Goal: Contribute content: Contribute content

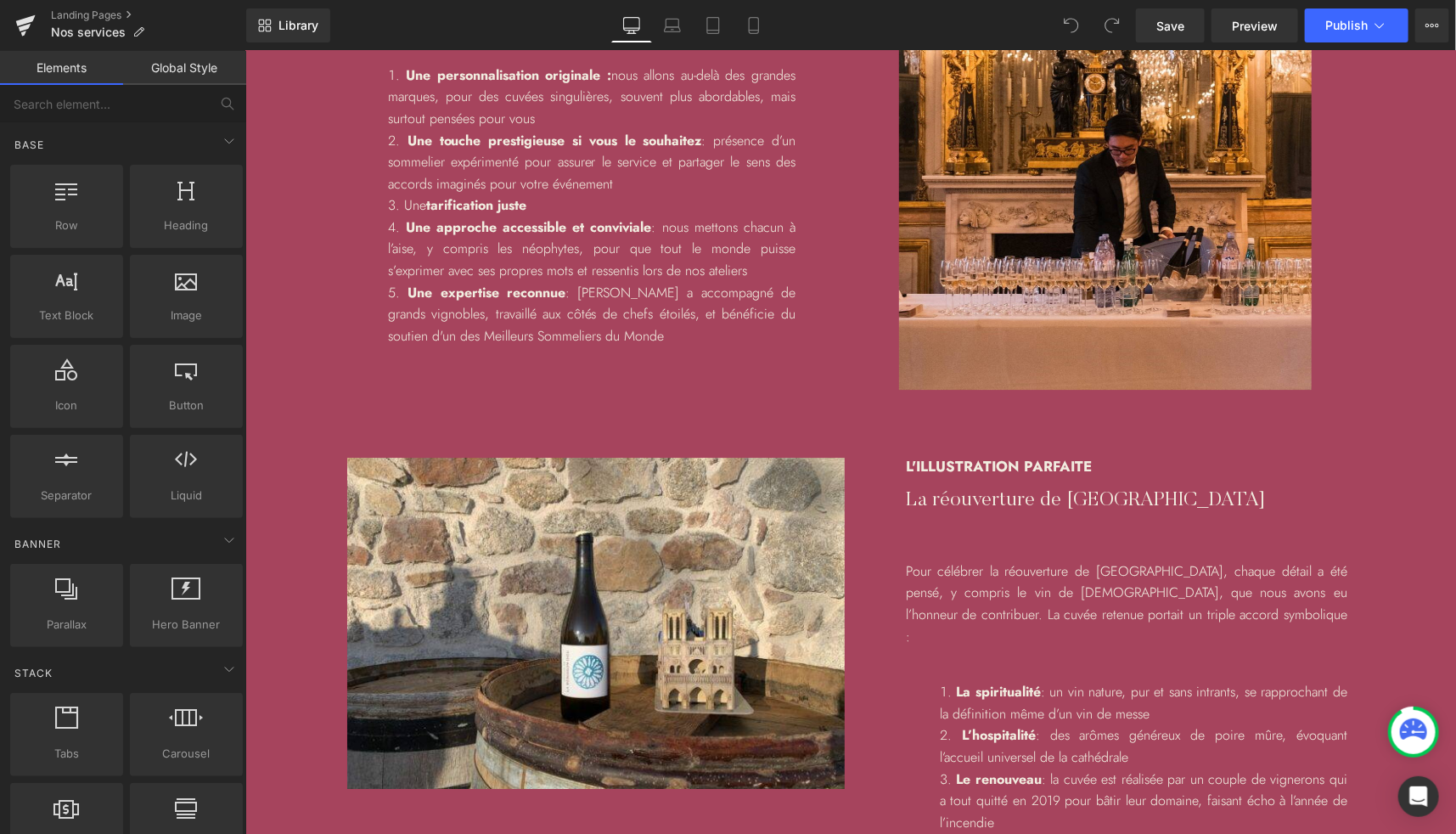
scroll to position [2649, 0]
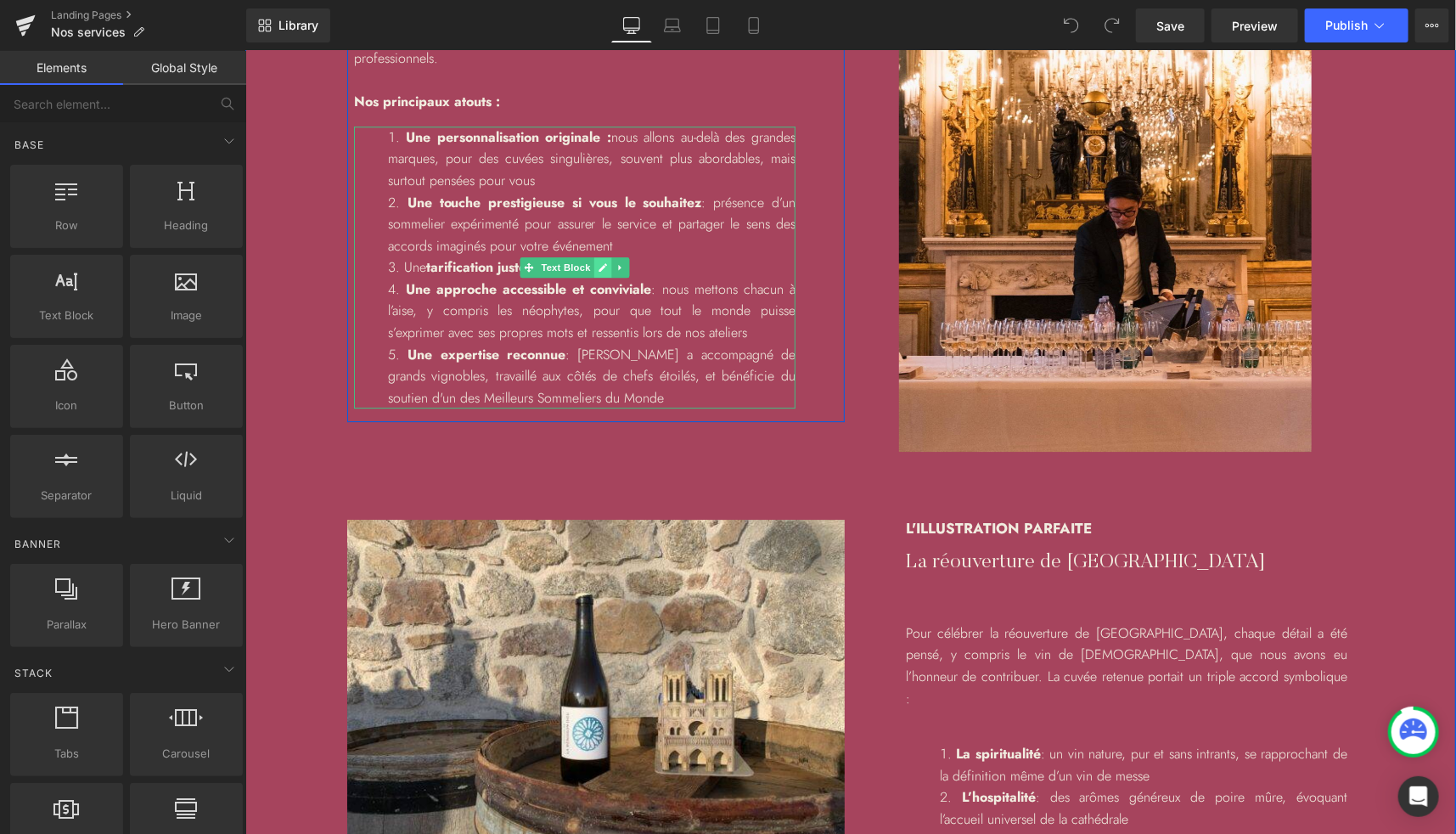
click at [600, 270] on icon at bounding box center [603, 266] width 10 height 11
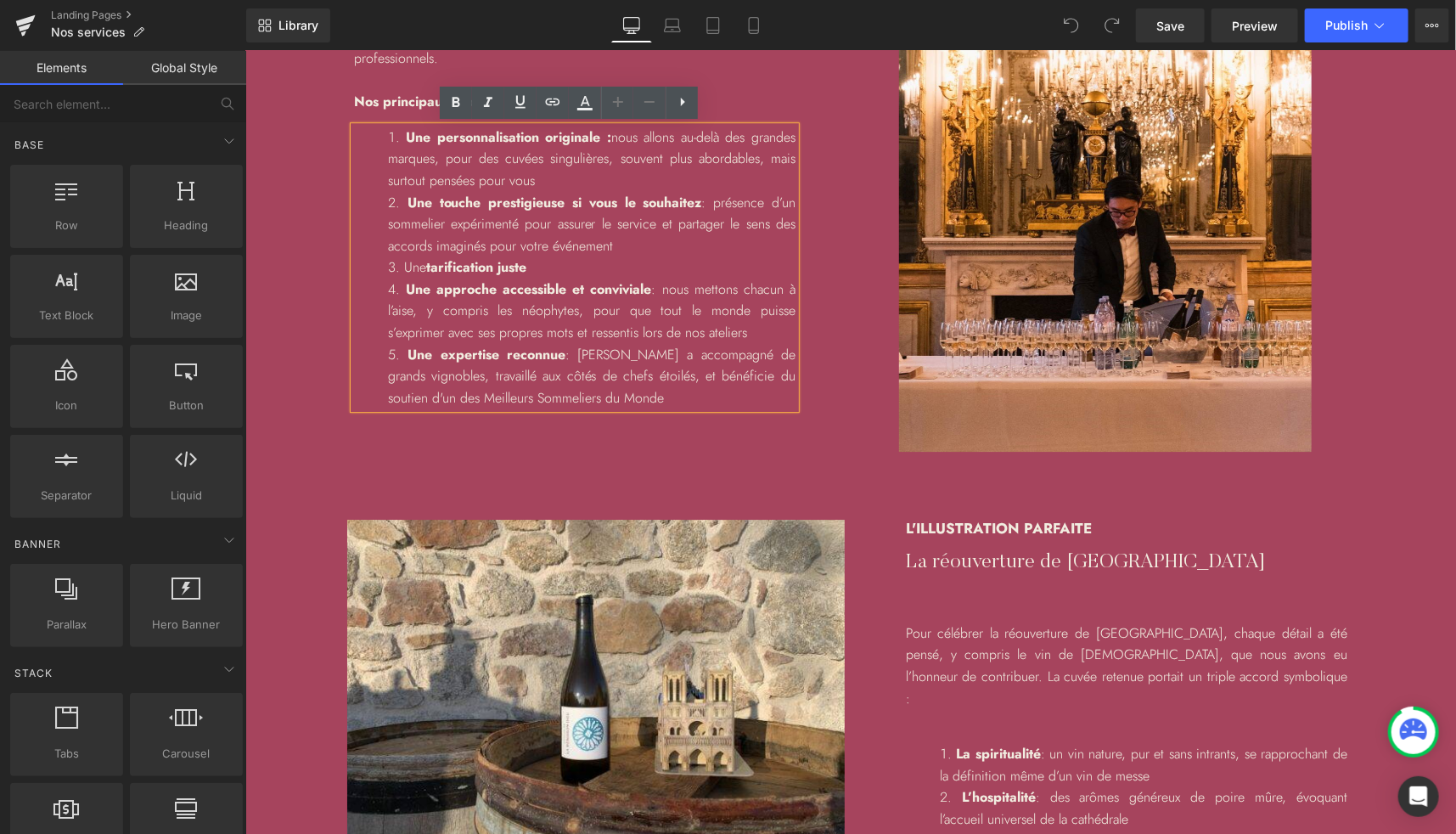
click at [584, 262] on li "Une tarification juste" at bounding box center [590, 266] width 407 height 22
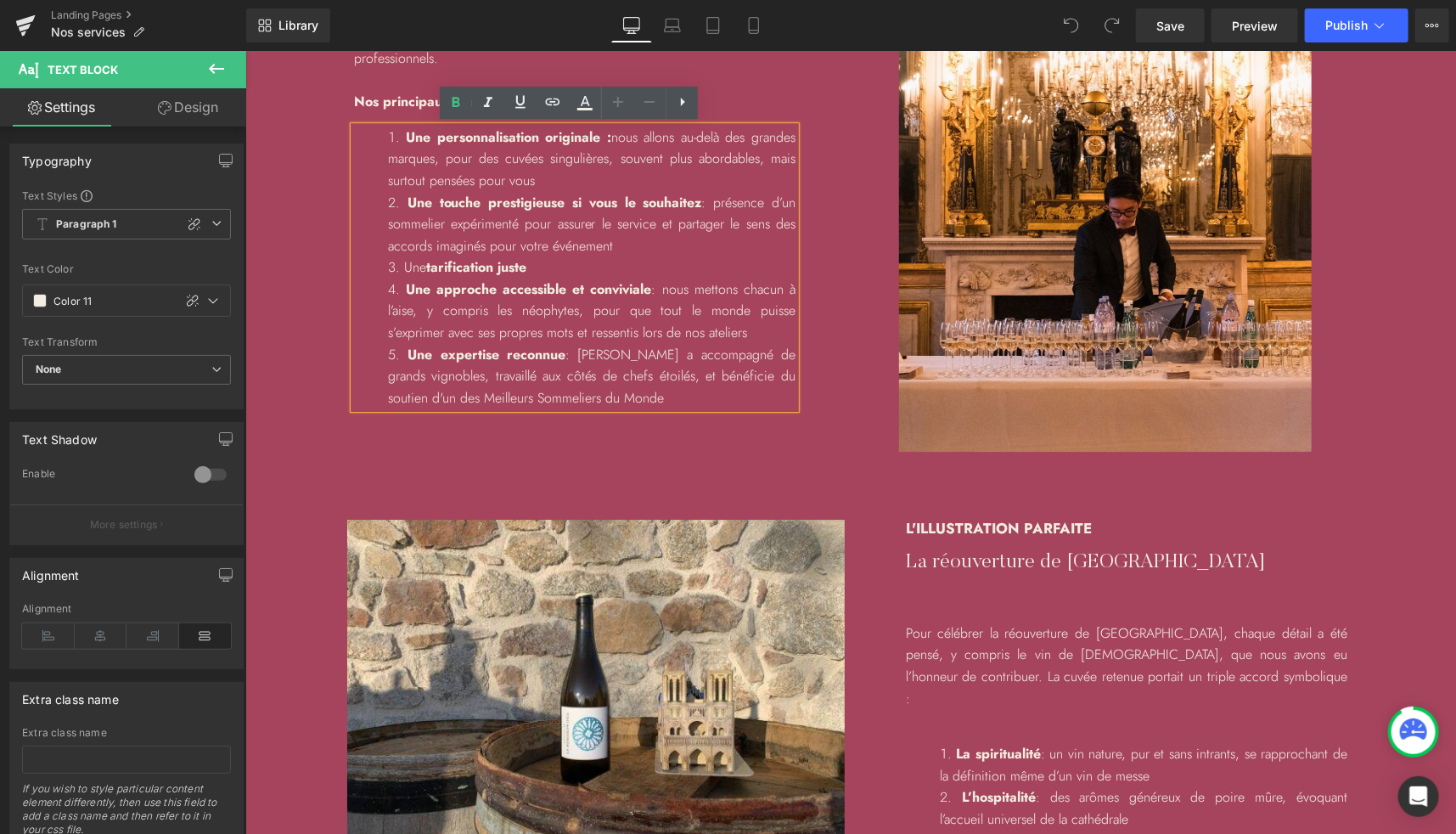
click at [584, 262] on li "Une tarification juste" at bounding box center [590, 266] width 407 height 22
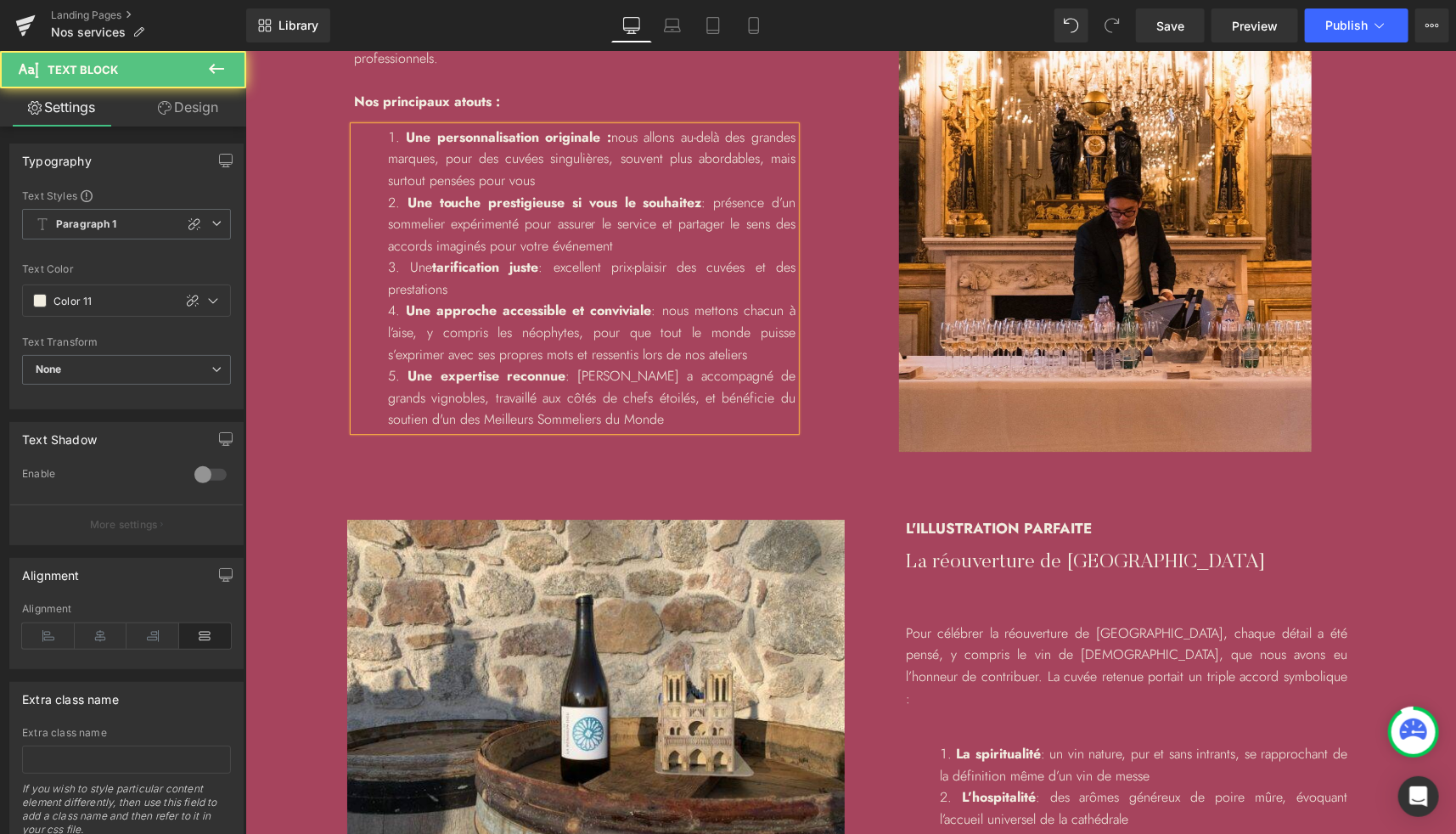
click at [619, 186] on li "Une personnalisation originale : nous allons au-delà des grandes marques, pour …" at bounding box center [590, 158] width 407 height 65
click at [767, 179] on li "Une personnalisation originale : nous allons au-delà des grandes marques, pour …" at bounding box center [590, 158] width 407 height 65
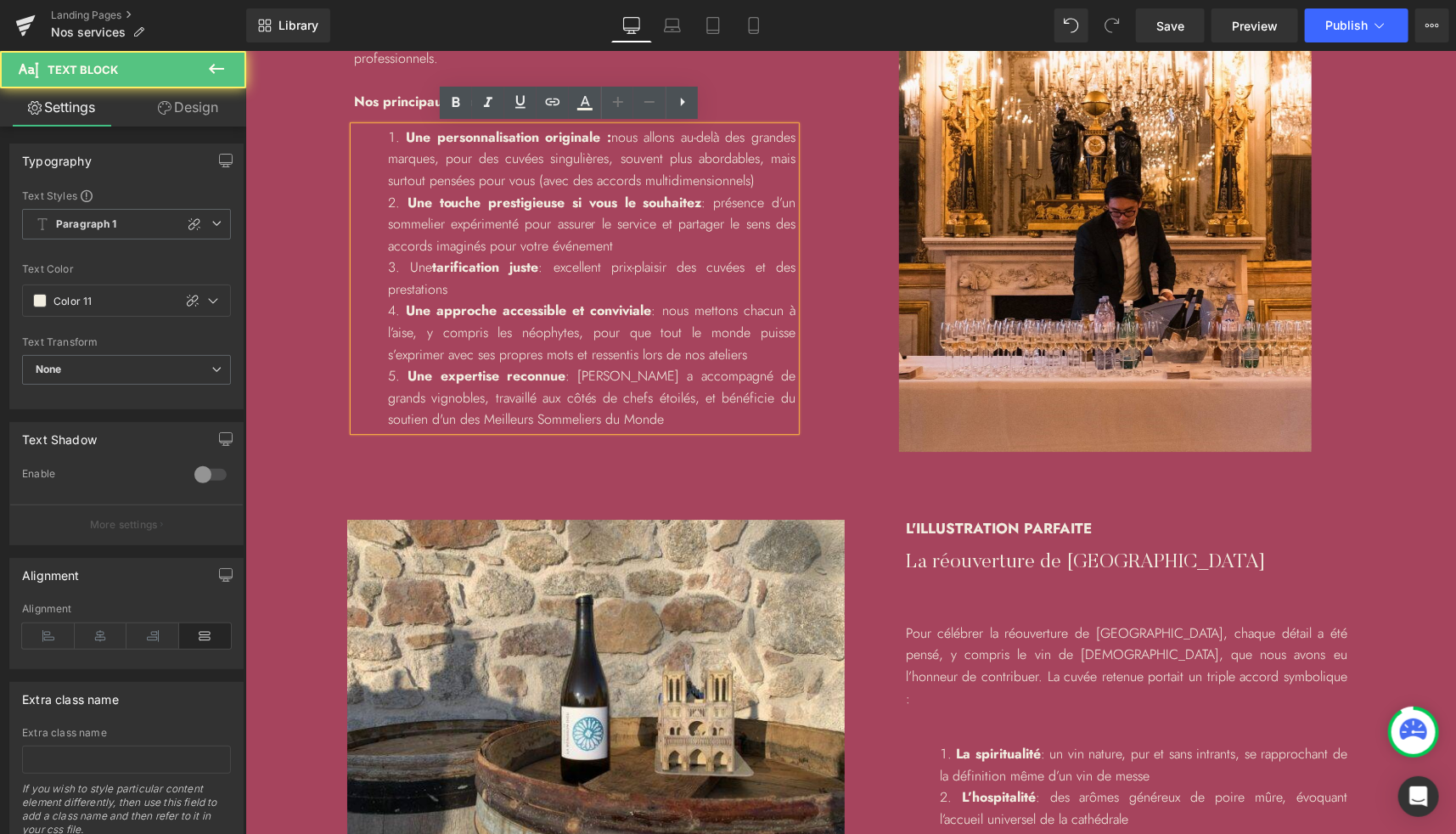
click at [625, 248] on li "Une touche prestigieuse si vous le souhaitez : présence d’un sommelier expérime…" at bounding box center [590, 223] width 407 height 65
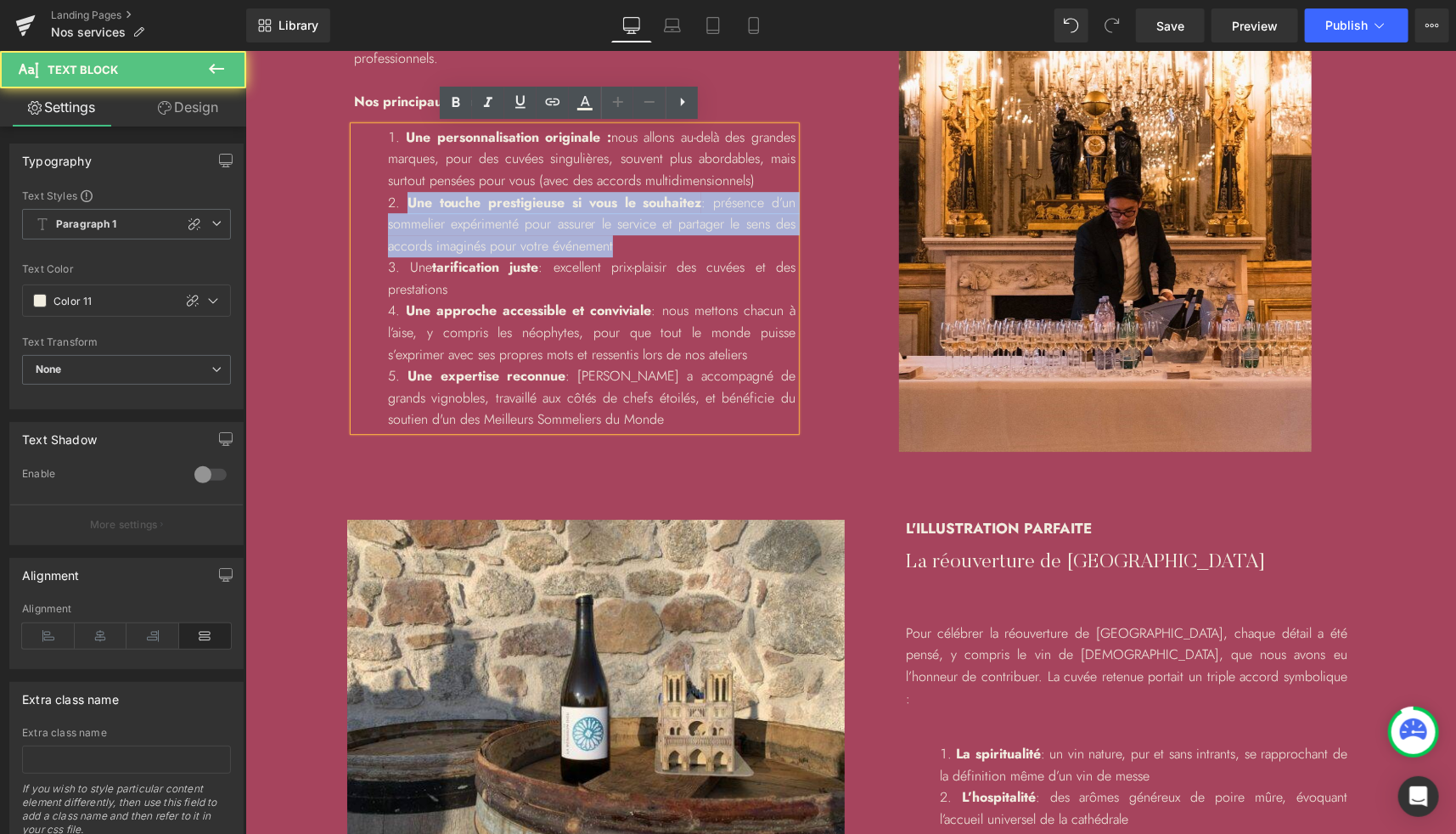
click at [398, 202] on li "Une touche prestigieuse si vous le souhaitez : présence d’un sommelier expérime…" at bounding box center [590, 223] width 407 height 65
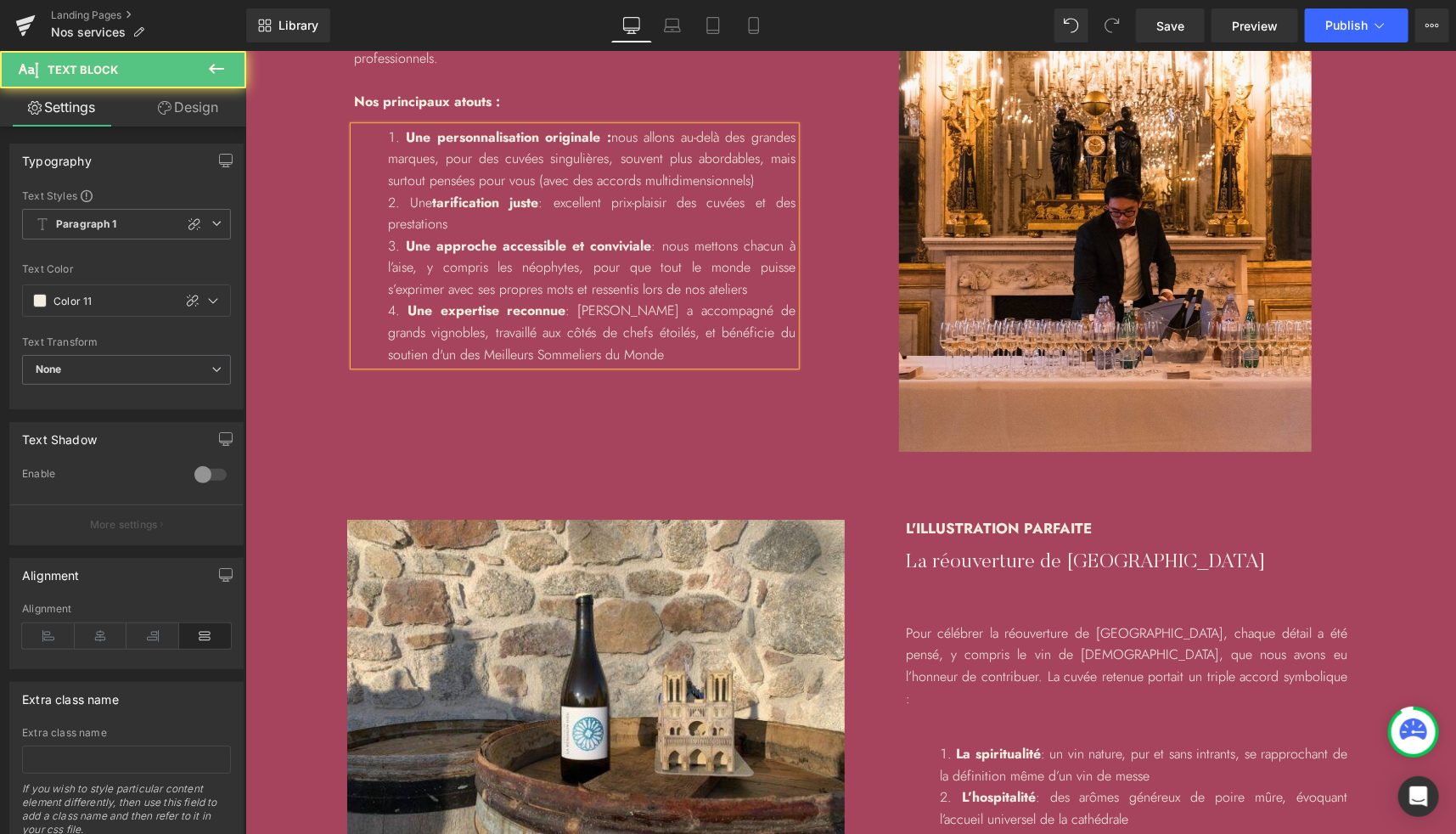
click at [458, 226] on li "Une tarification juste : excellent prix-plaisir des cuvées et des prestations" at bounding box center [590, 212] width 407 height 43
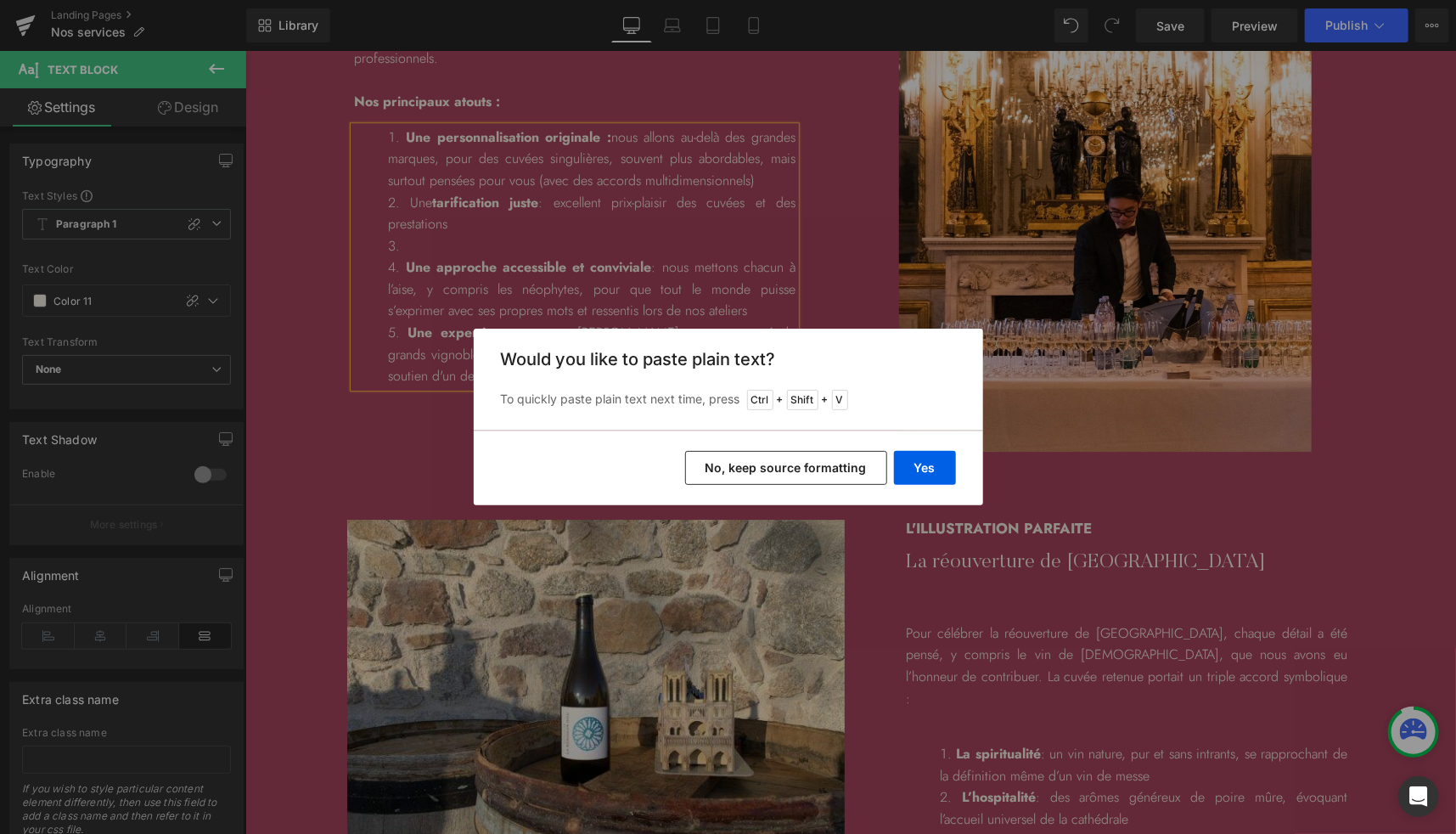
click at [862, 469] on button "No, keep source formatting" at bounding box center [786, 467] width 202 height 34
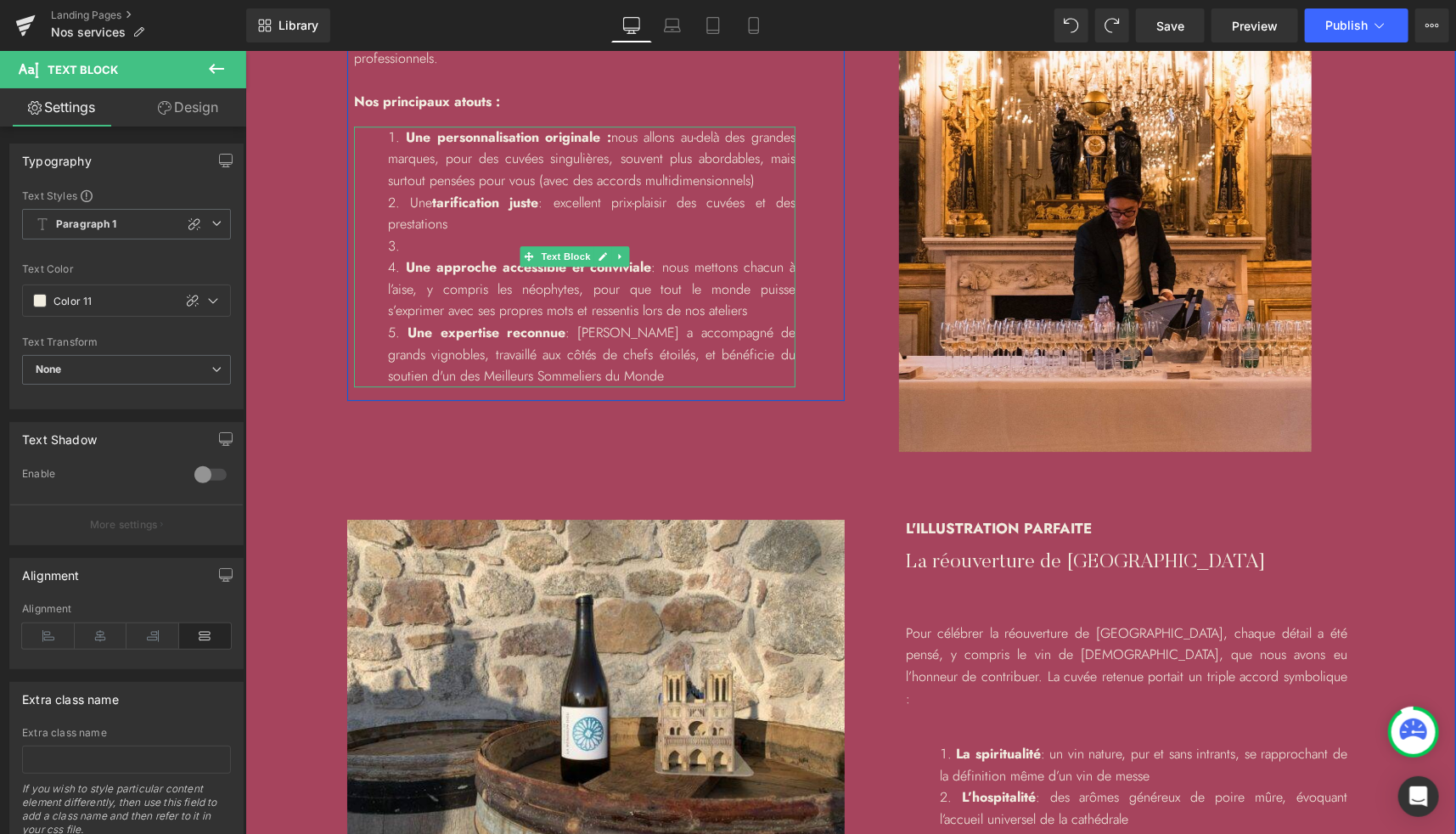
click at [458, 247] on li at bounding box center [590, 245] width 407 height 22
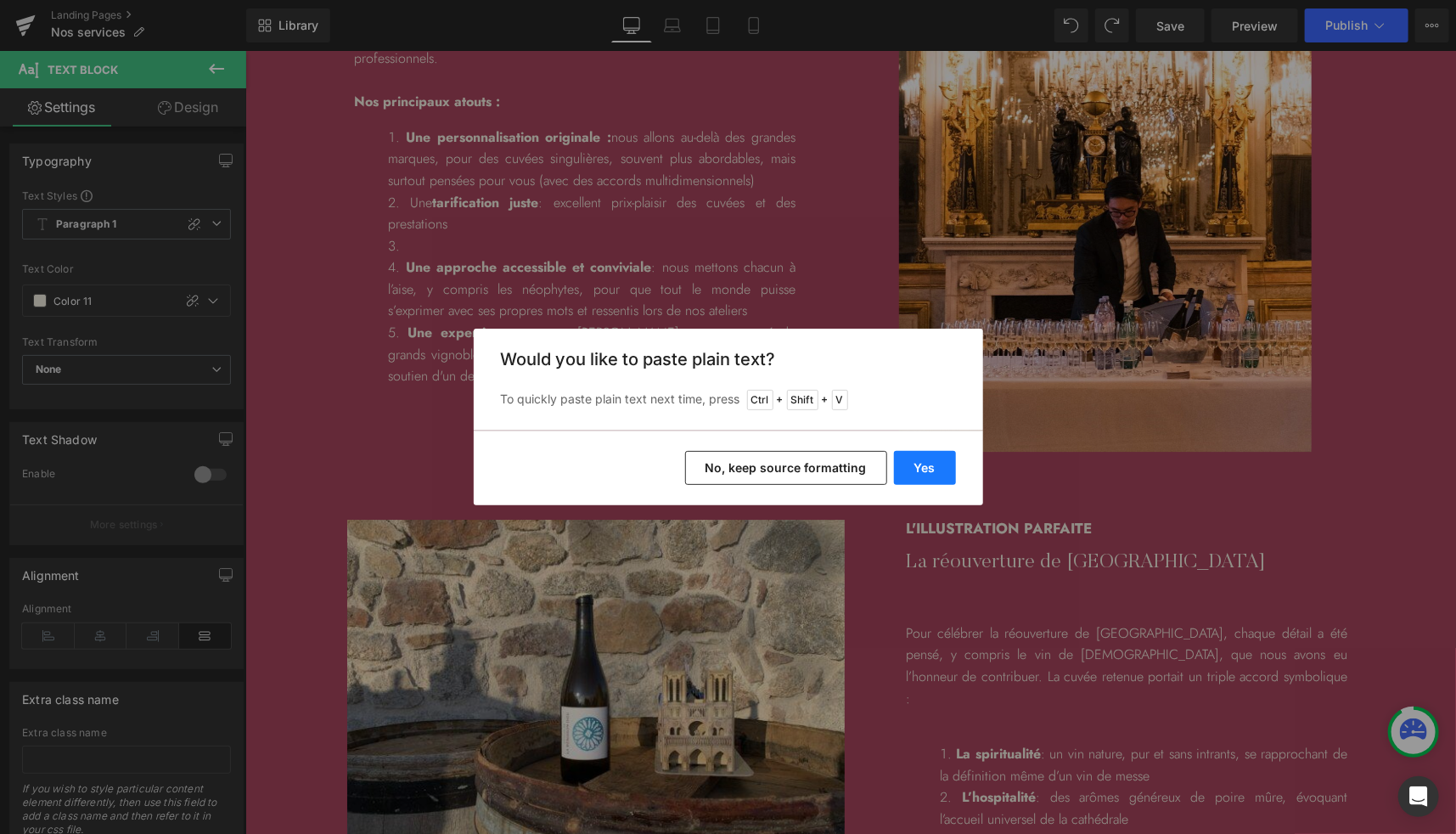
click at [908, 465] on button "Yes" at bounding box center [924, 467] width 62 height 34
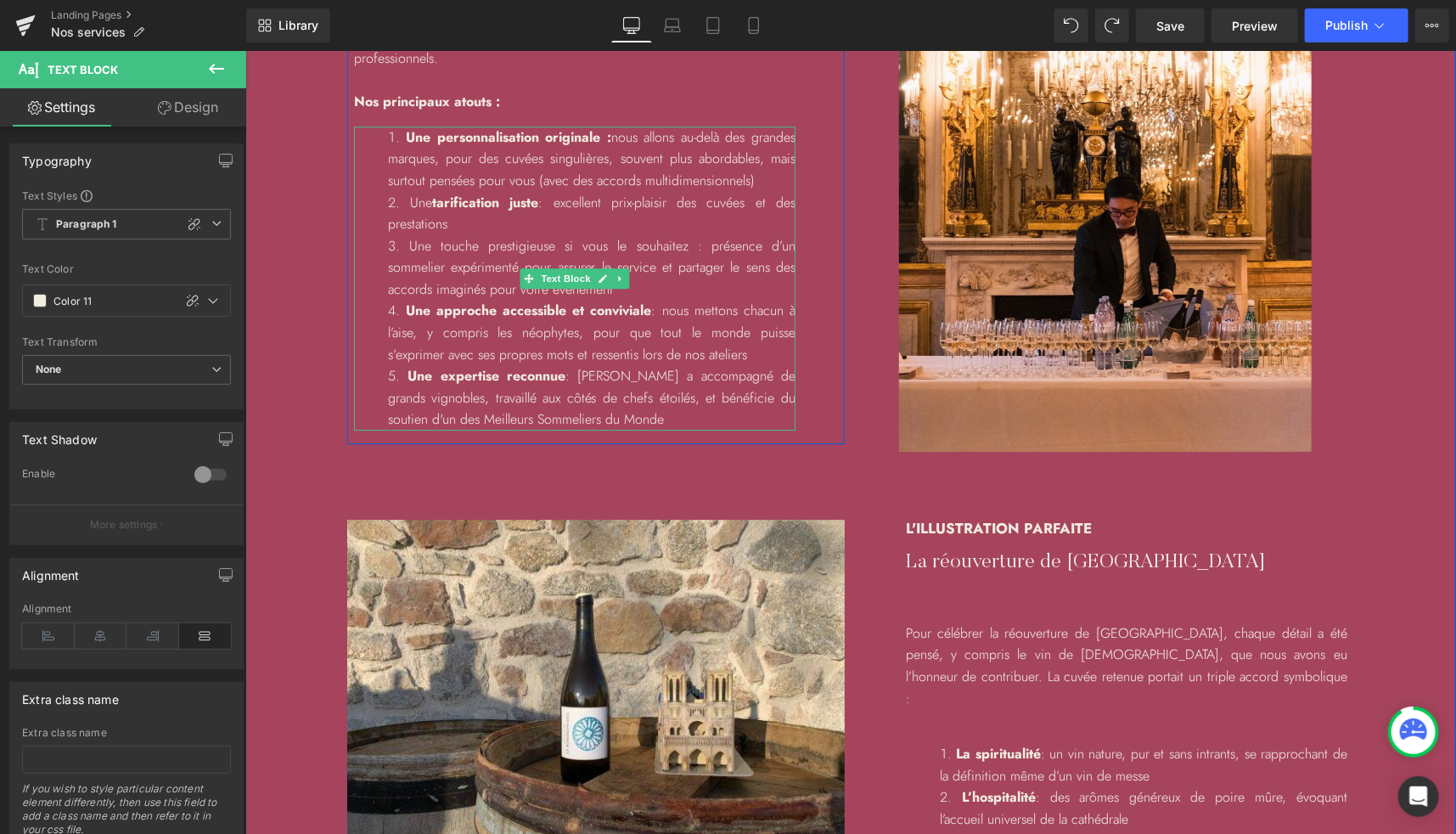
click at [494, 240] on li "Une touche prestigieuse si vous le souhaitez : présence d’un sommelier expérime…" at bounding box center [590, 267] width 407 height 65
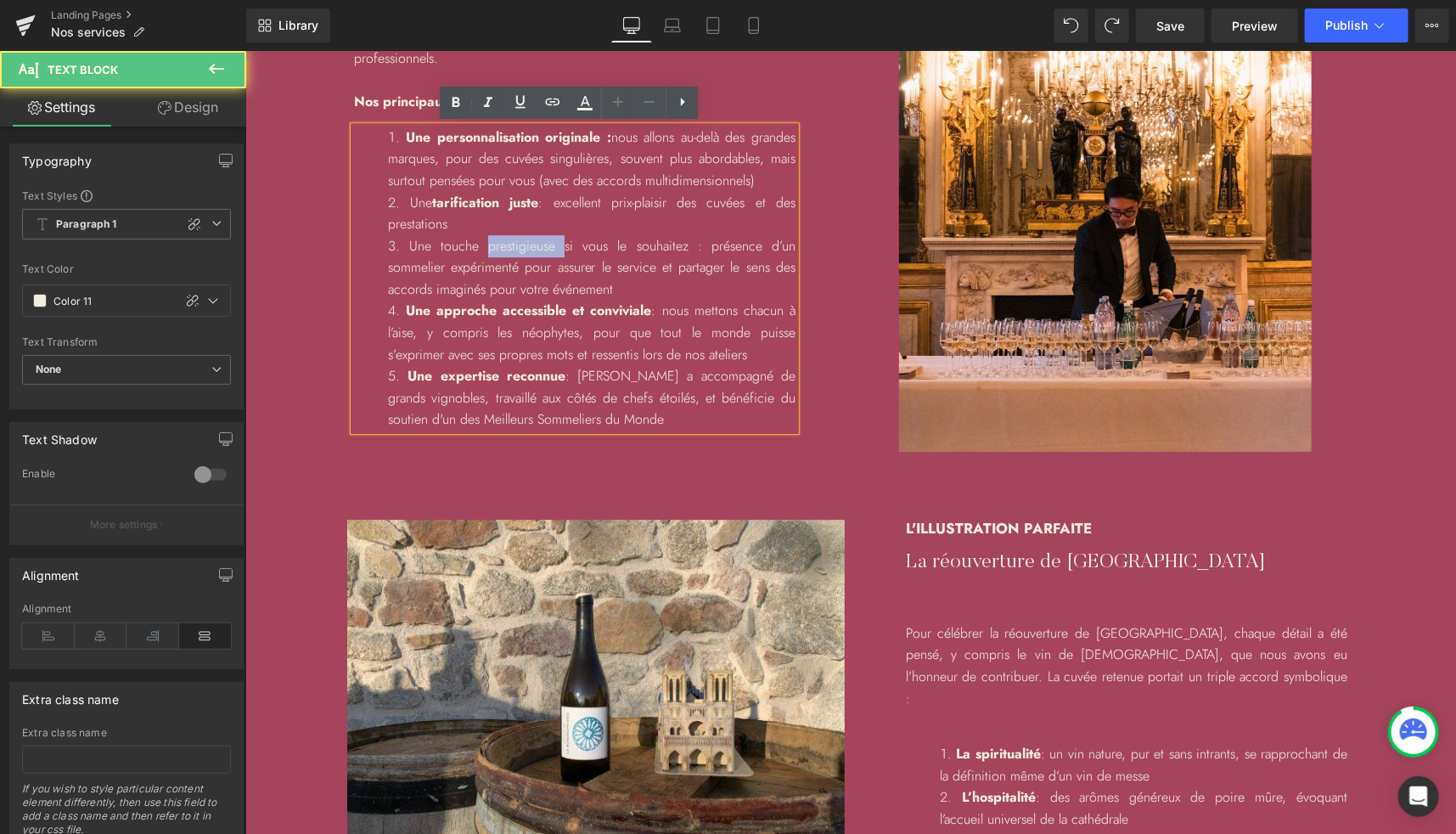
click at [494, 240] on li "Une touche prestigieuse si vous le souhaitez : présence d’un sommelier expérime…" at bounding box center [590, 267] width 407 height 65
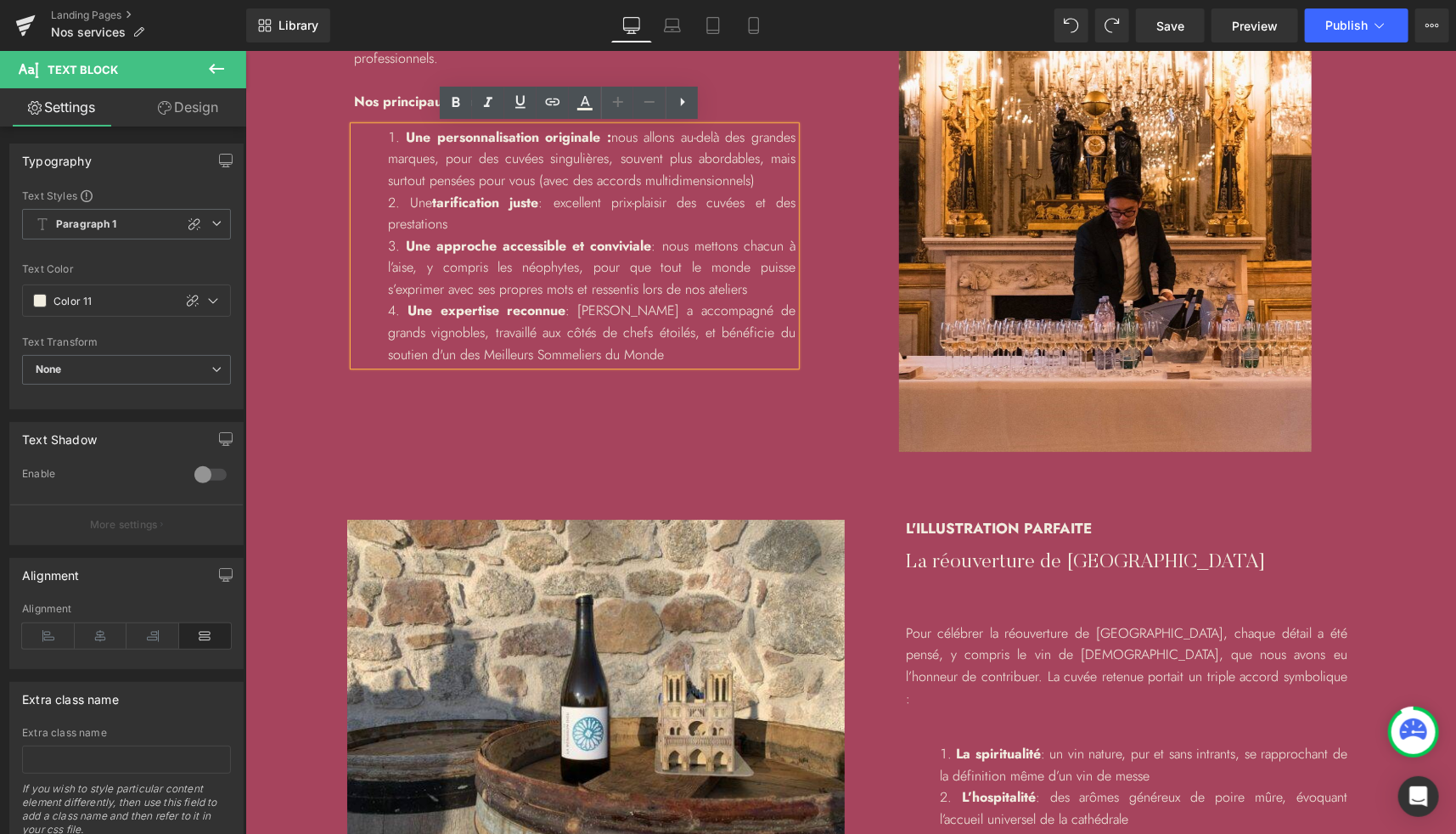
click at [475, 215] on li "Une tarification juste : excellent prix-plaisir des cuvées et des prestations" at bounding box center [590, 212] width 407 height 43
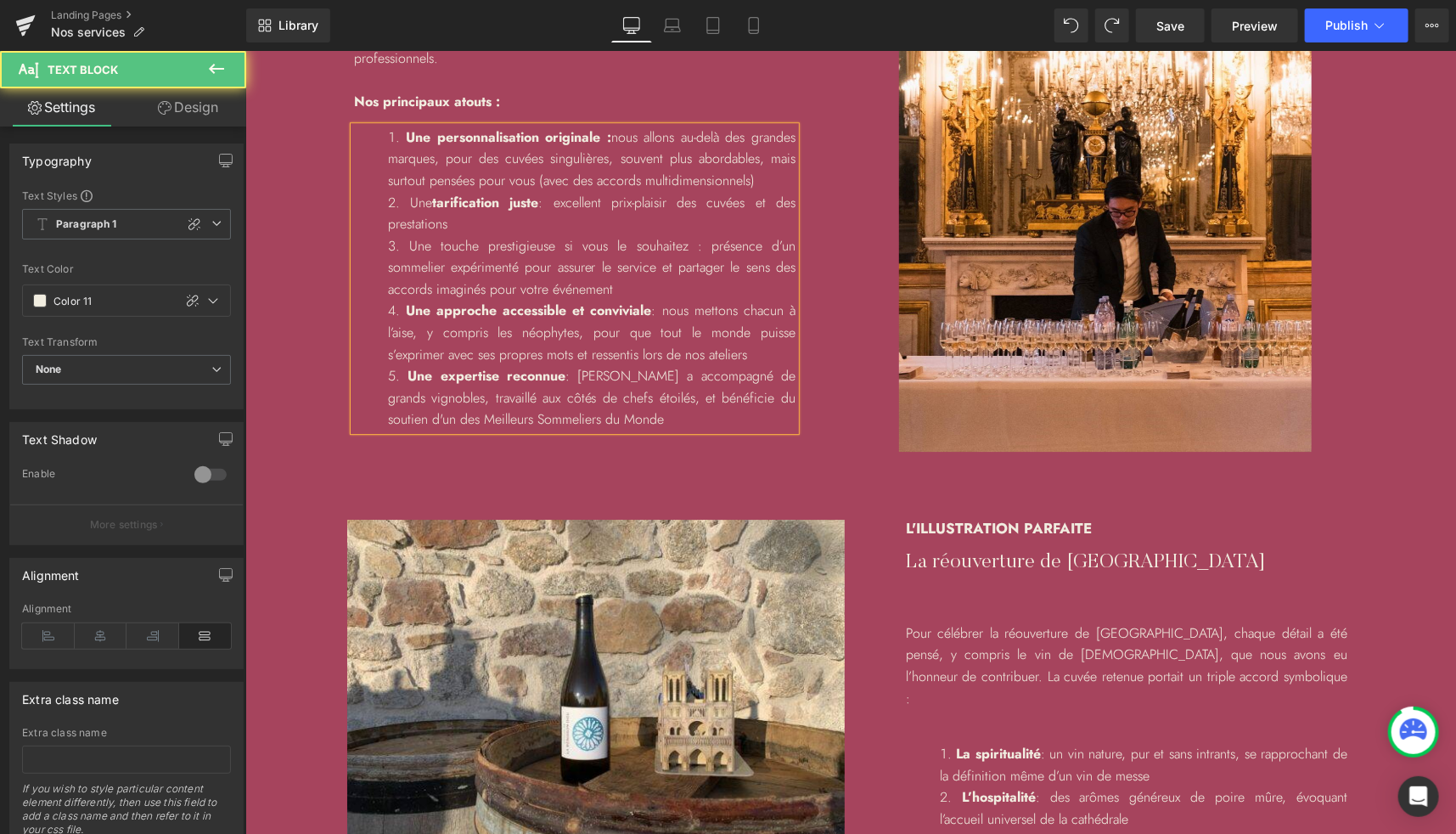
click at [431, 245] on li "Une touche prestigieuse si vous le souhaitez : présence d’un sommelier expérime…" at bounding box center [590, 267] width 407 height 65
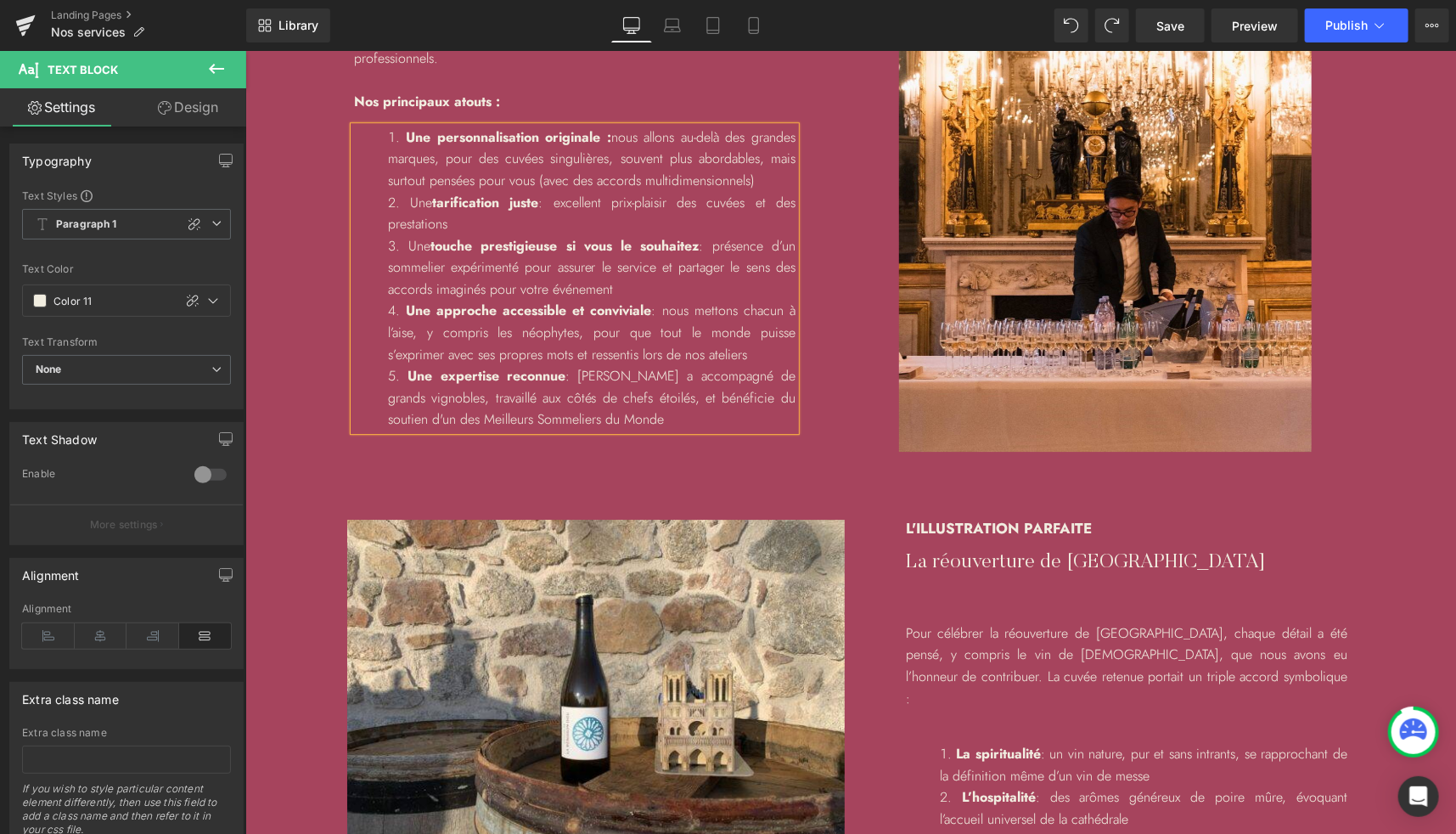
click at [613, 278] on li "Une touche prestigieuse si vous le souhaitez : présence d’un sommelier expérime…" at bounding box center [590, 267] width 407 height 65
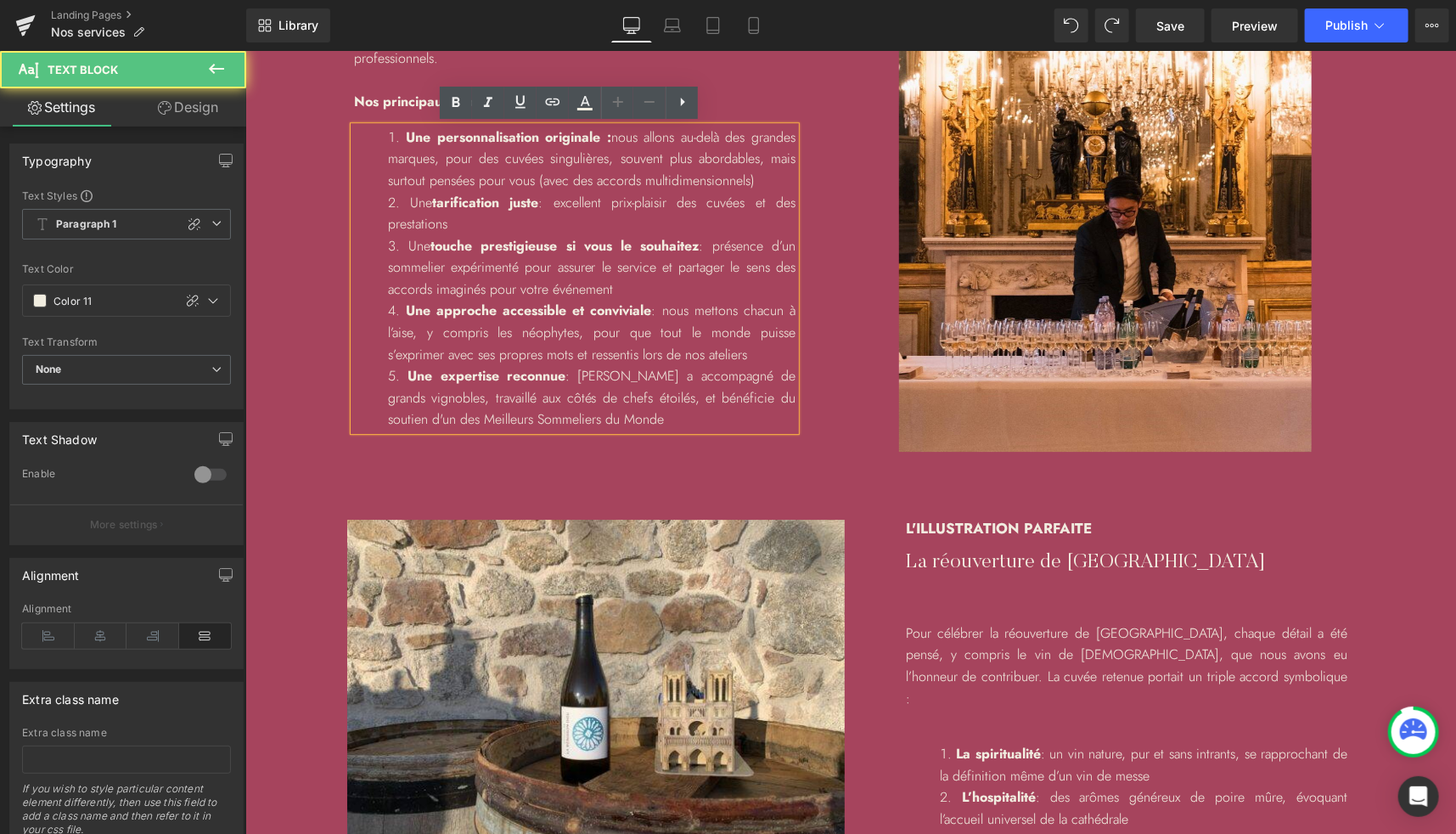
click at [578, 226] on li "Une tarification juste : excellent prix-plaisir des cuvées et des prestations" at bounding box center [590, 212] width 407 height 43
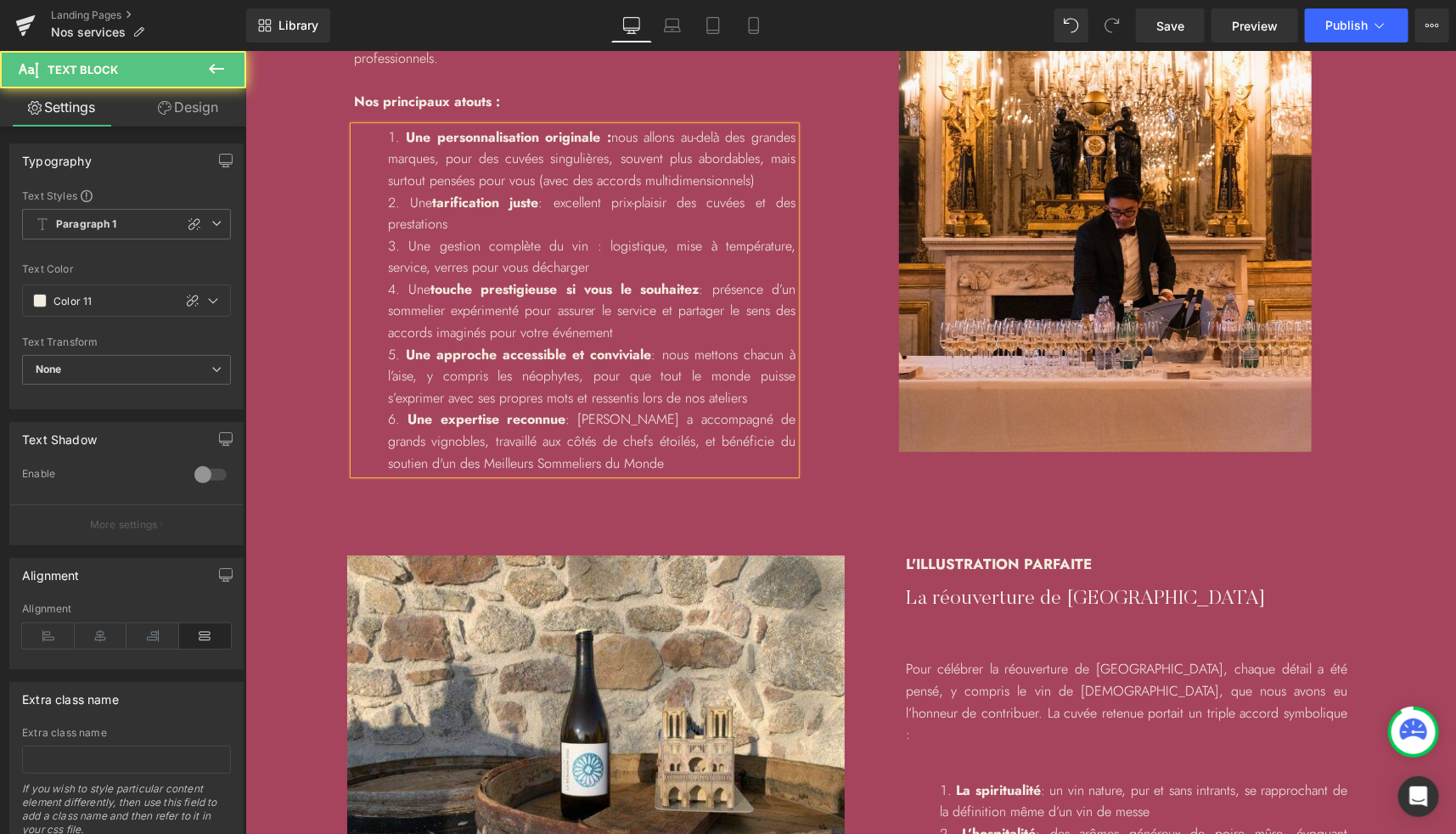
click at [453, 248] on li "Une gestion complète du vin : logistique, mise à température, service, verres p…" at bounding box center [590, 255] width 407 height 43
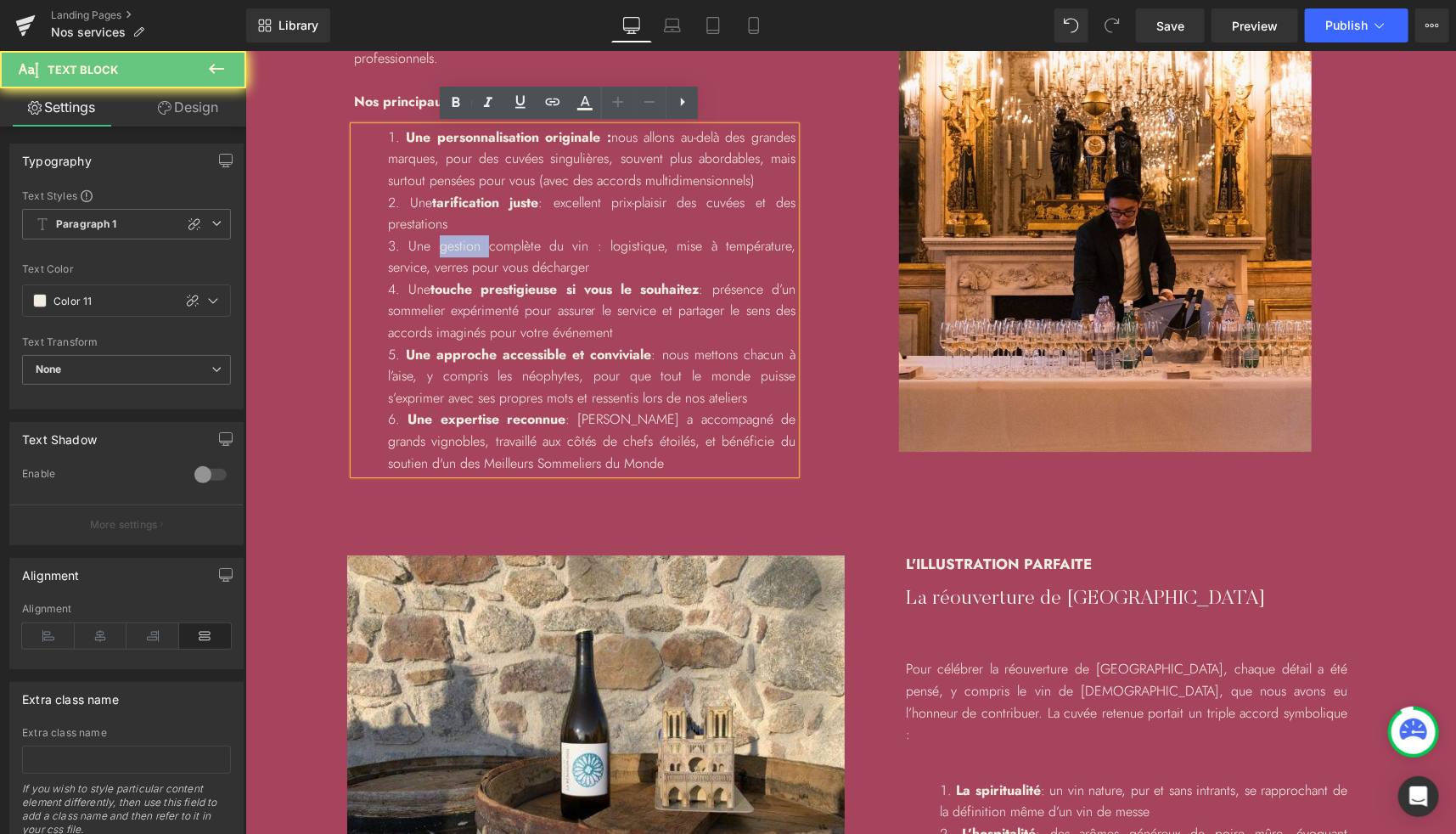
click at [453, 248] on li "Une gestion complète du vin : logistique, mise à température, service, verres p…" at bounding box center [590, 255] width 407 height 43
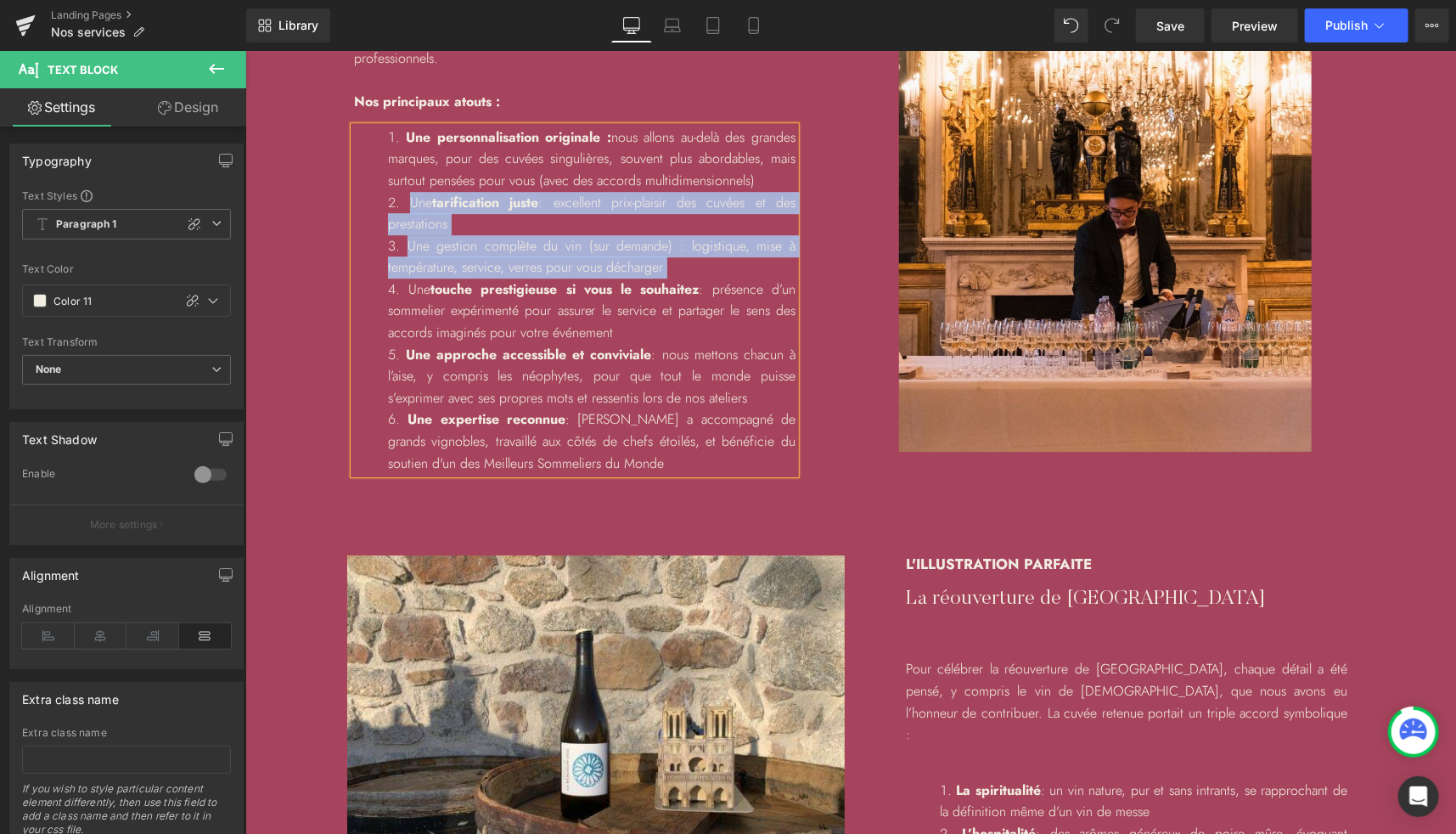
copy ol "Une tarification juste : excellent prix-plaisir des cuvées et des prestations U…"
click at [441, 261] on li "Une gestion complète du vin (sur demande) : logistique, mise à température, ser…" at bounding box center [590, 255] width 407 height 43
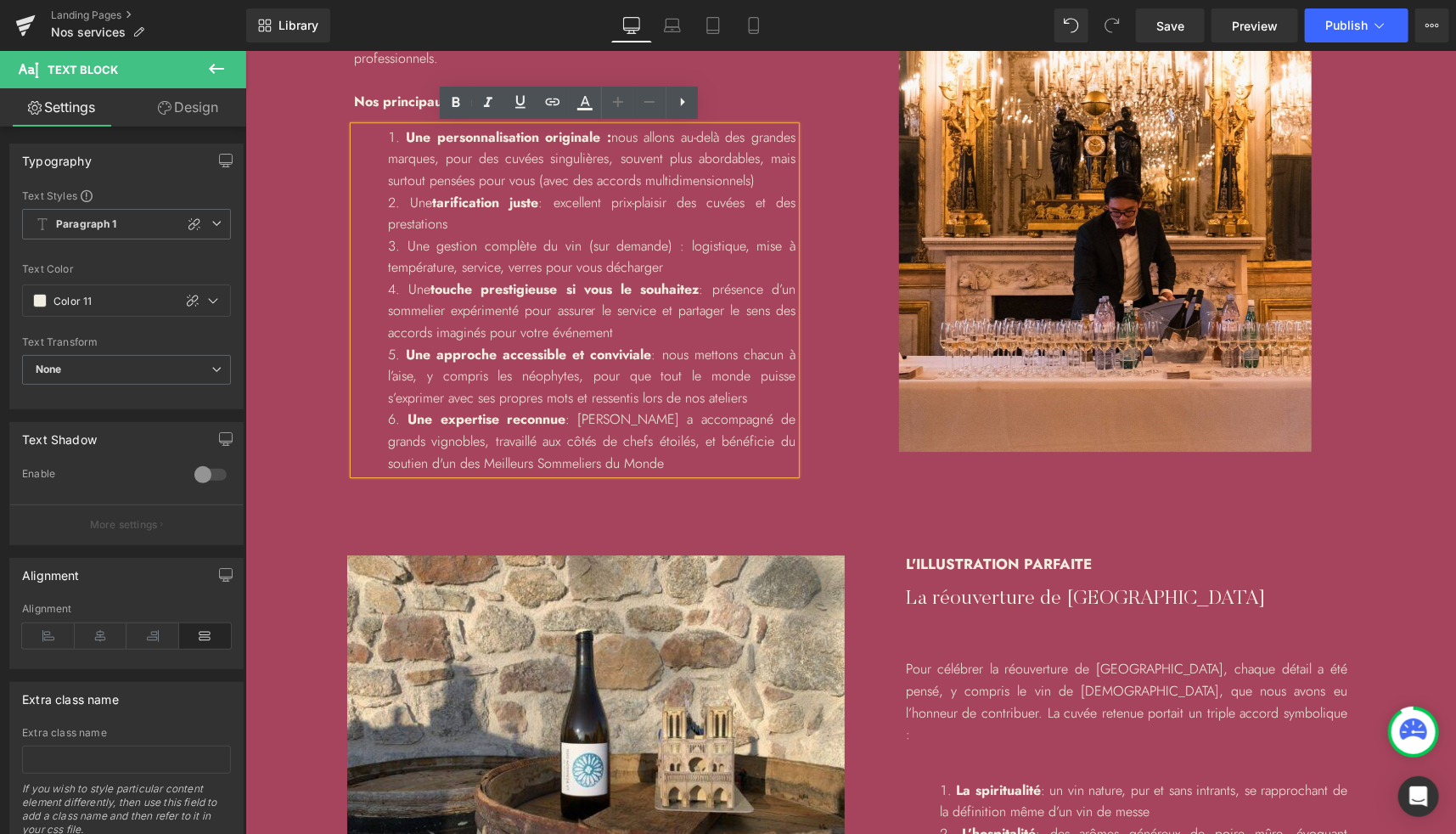
click at [574, 241] on li "Une gestion complète du vin (sur demande) : logistique, mise à température, ser…" at bounding box center [590, 255] width 407 height 43
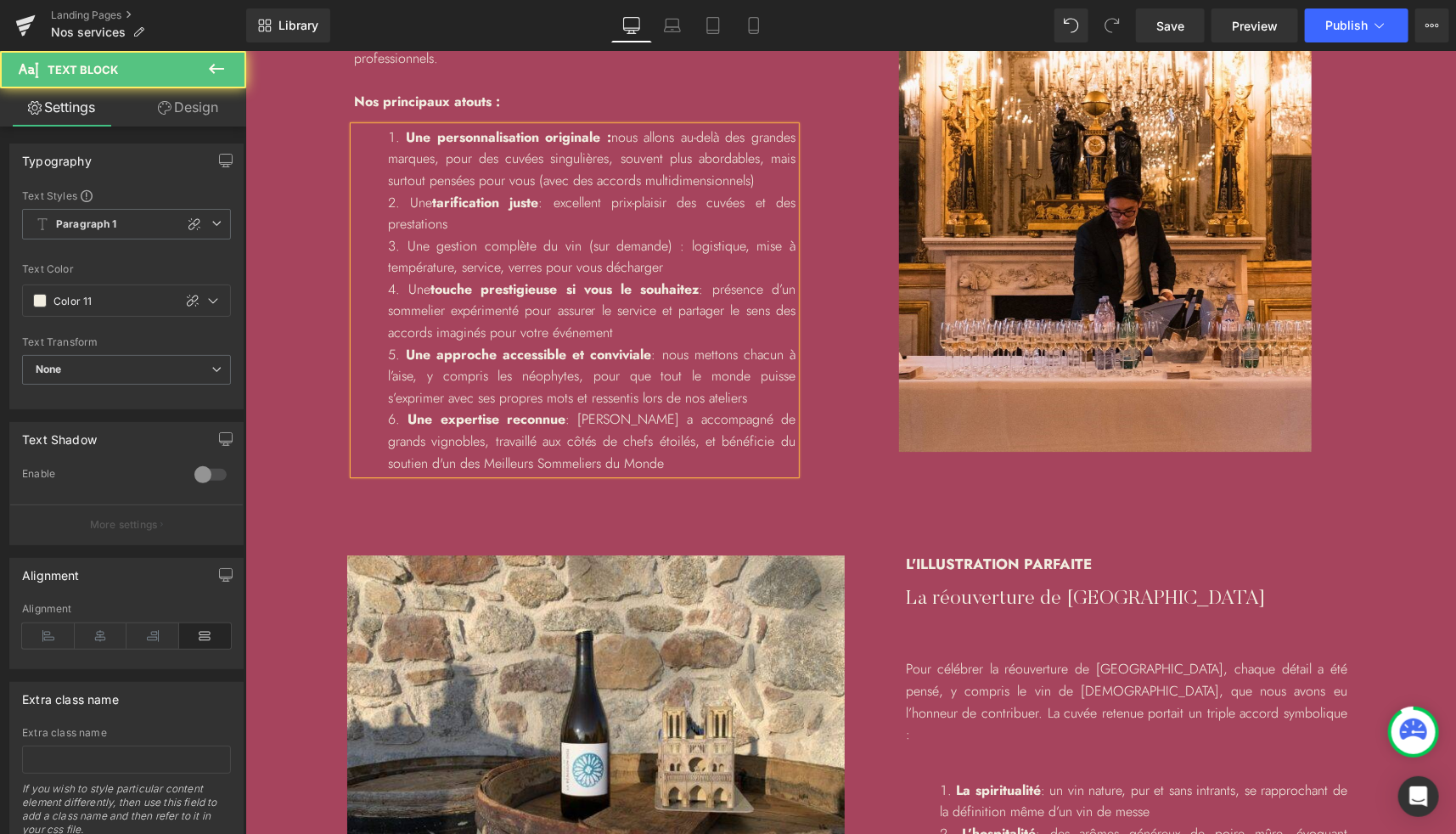
click at [556, 200] on li "Une tarification juste : excellent prix-plaisir des cuvées et des prestations" at bounding box center [590, 212] width 407 height 43
click at [574, 224] on li "Une tarification juste : excellent prix-plaisir des cuvées et des prestations" at bounding box center [590, 212] width 407 height 43
click at [574, 224] on li "Une tarification juste : excellent prix-plaisir des cuvées et des prestations h…" at bounding box center [590, 212] width 407 height 43
click at [591, 248] on li "Une gestion complète du vin (sur demande) : logistique, mise à température, ser…" at bounding box center [590, 255] width 407 height 43
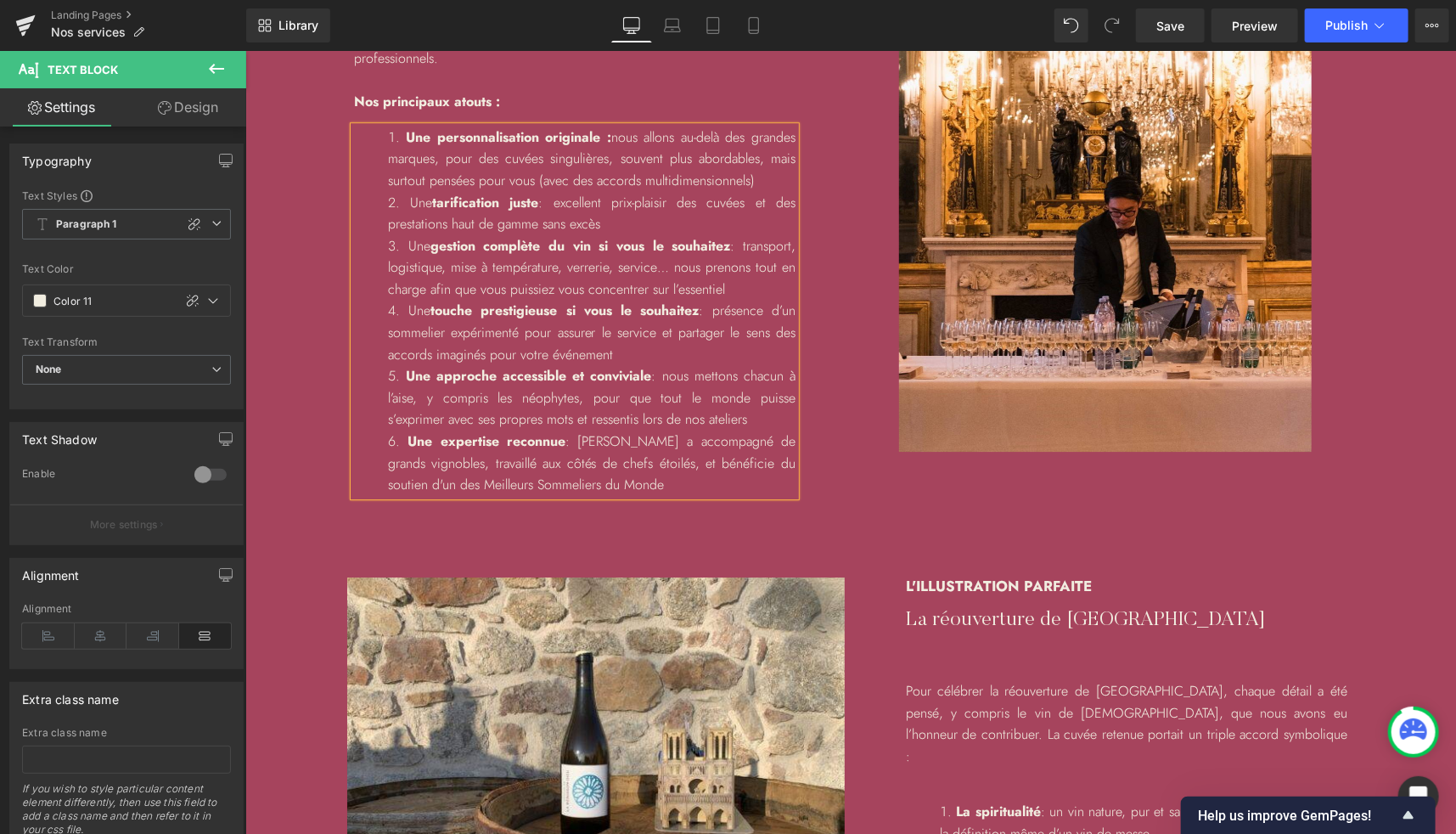
scroll to position [2650, 0]
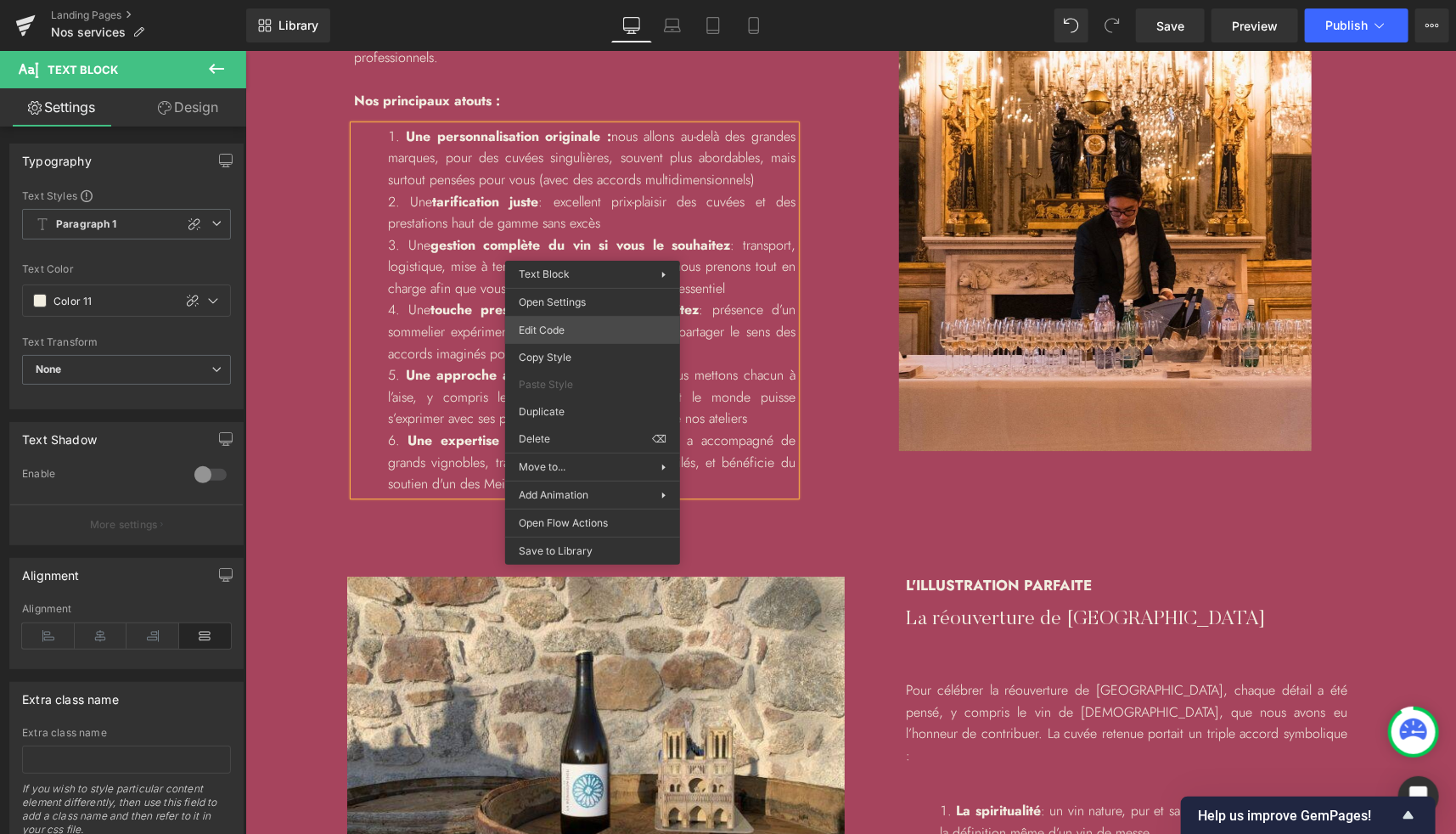
click at [561, 0] on div "You are previewing how the will restyle your page. You can not edit Elements in…" at bounding box center [728, 0] width 1456 height 0
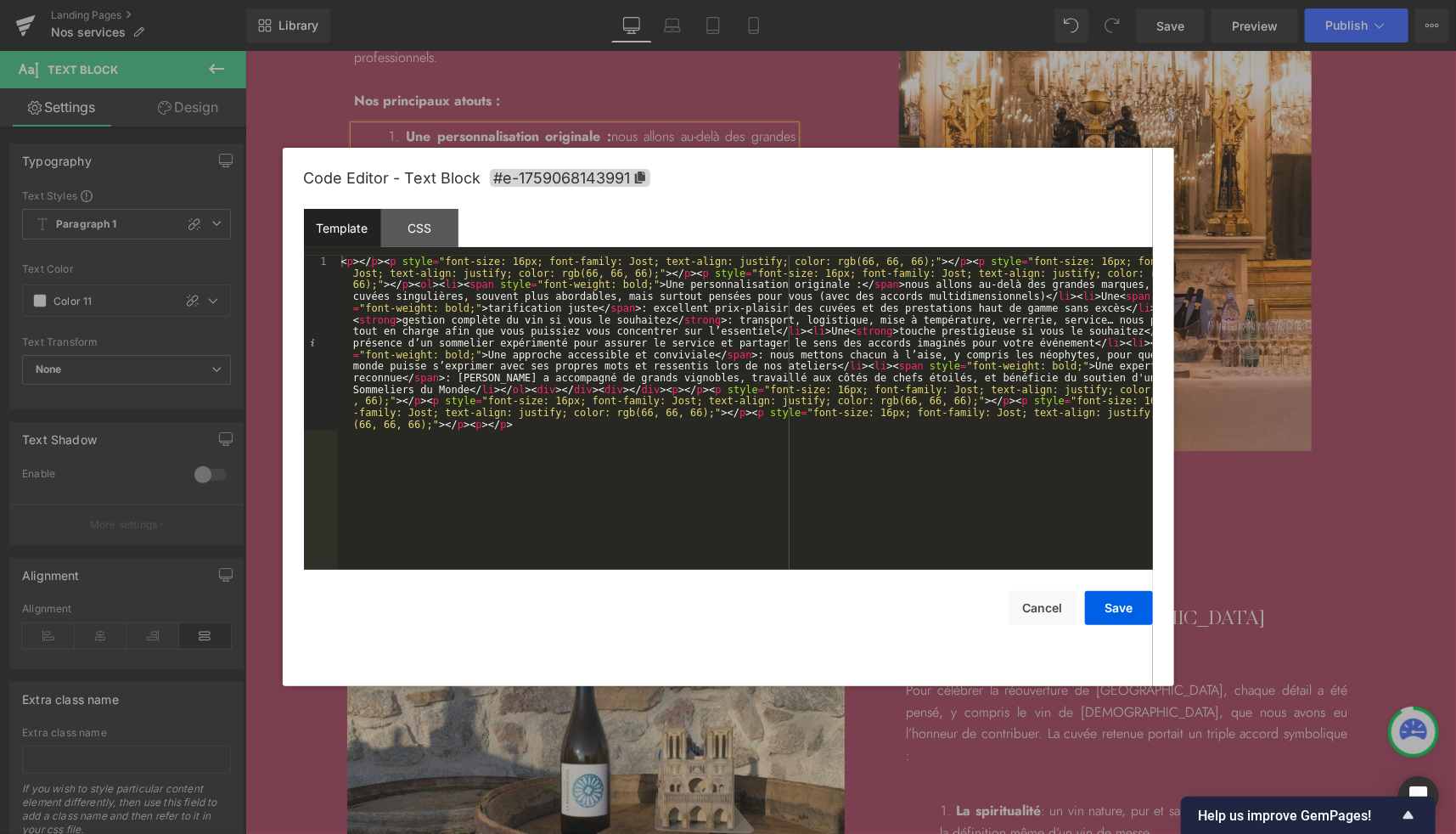
click at [452, 288] on div "< p > </ p > < p style = "font-size: 16px; font-family: Jost; text-align: justi…" at bounding box center [745, 586] width 815 height 664
click at [638, 279] on div "< p > </ p > < p style = "font-size: 16px; font-family: Jost; text-align: justi…" at bounding box center [745, 586] width 815 height 664
click at [368, 320] on div "< p > </ p > < p style = "font-size: 16px; font-family: Jost; text-align: justi…" at bounding box center [745, 586] width 815 height 664
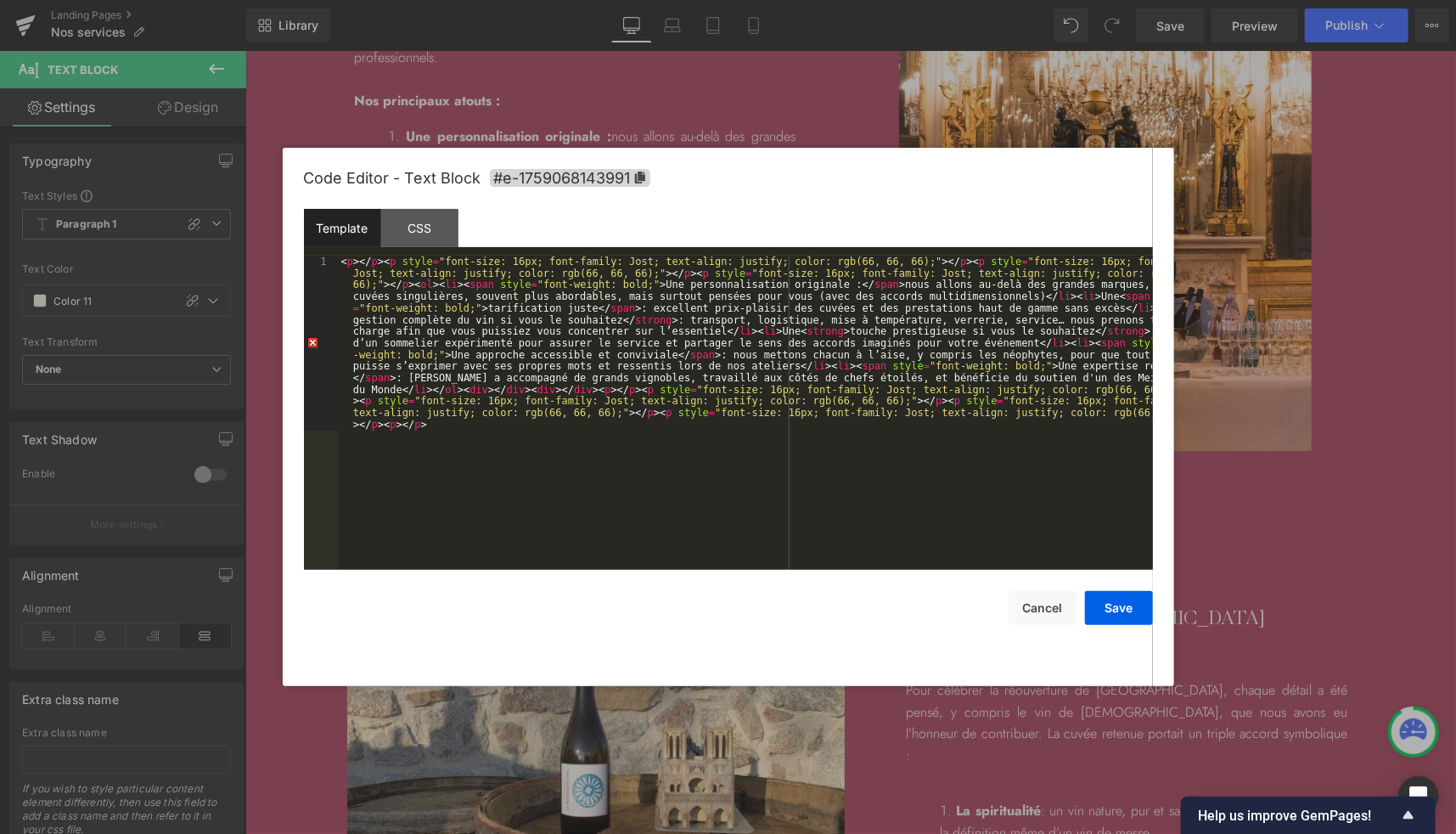
paste textarea
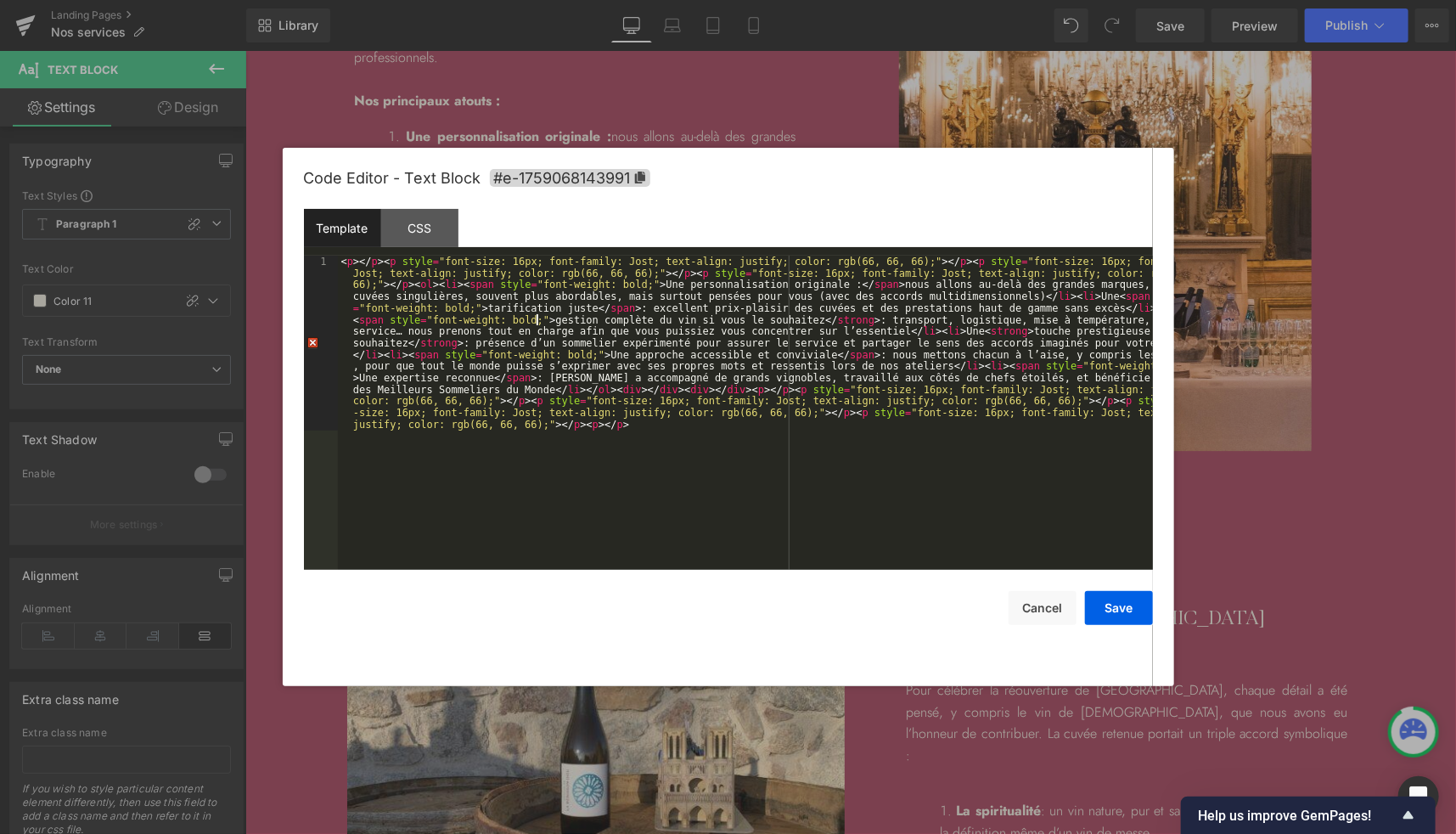
click at [812, 319] on div "< p > </ p > < p style = "font-size: 16px; font-family: Jost; text-align: justi…" at bounding box center [745, 586] width 815 height 664
click at [950, 338] on div "< p > </ p > < p style = "font-size: 16px; font-family: Jost; text-align: justi…" at bounding box center [745, 586] width 815 height 664
click at [954, 333] on div "< p > </ p > < p style = "font-size: 16px; font-family: Jost; text-align: justi…" at bounding box center [745, 586] width 815 height 664
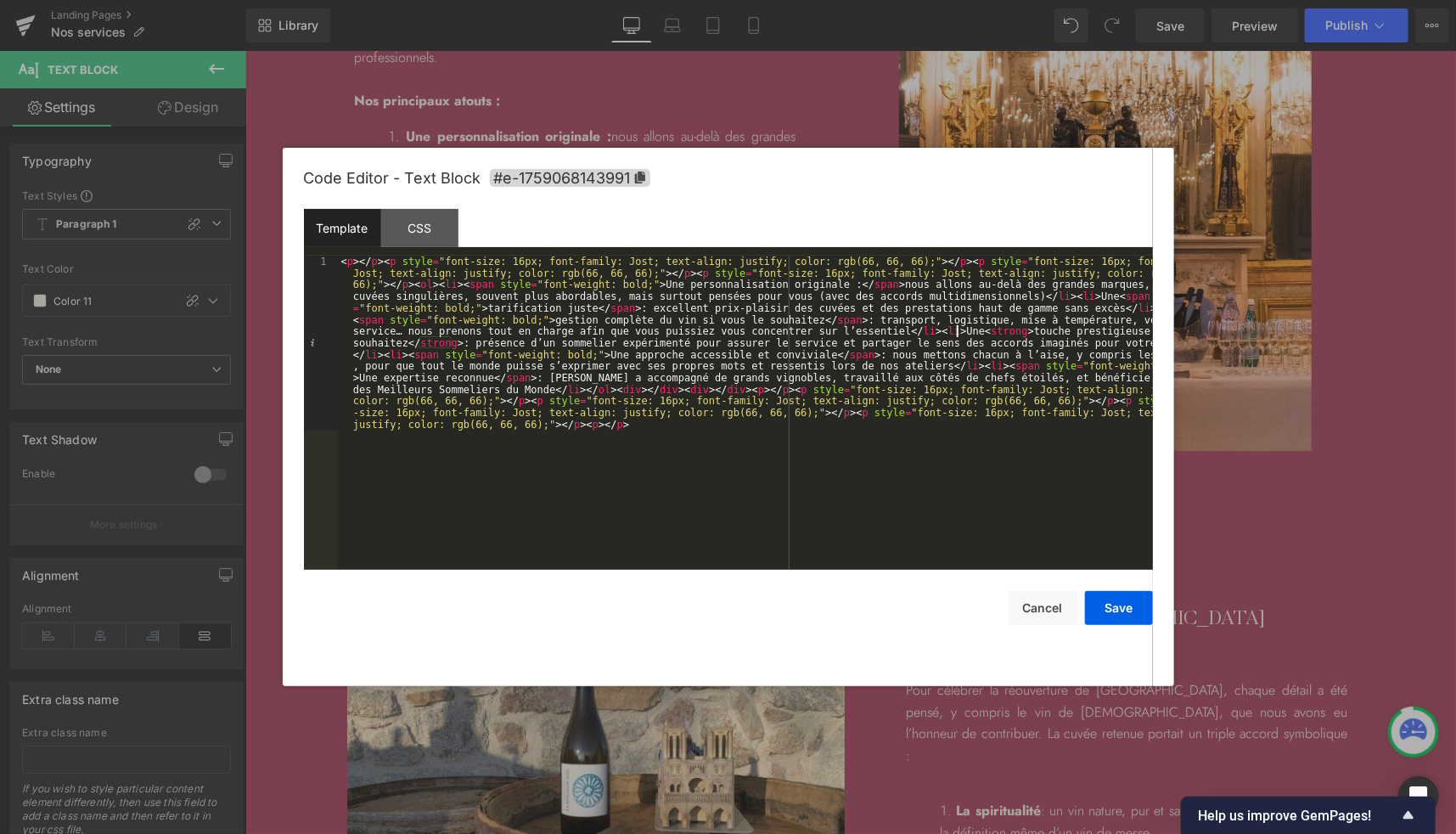
click at [954, 333] on div "< p > </ p > < p style = "font-size: 16px; font-family: Jost; text-align: justi…" at bounding box center [745, 586] width 815 height 664
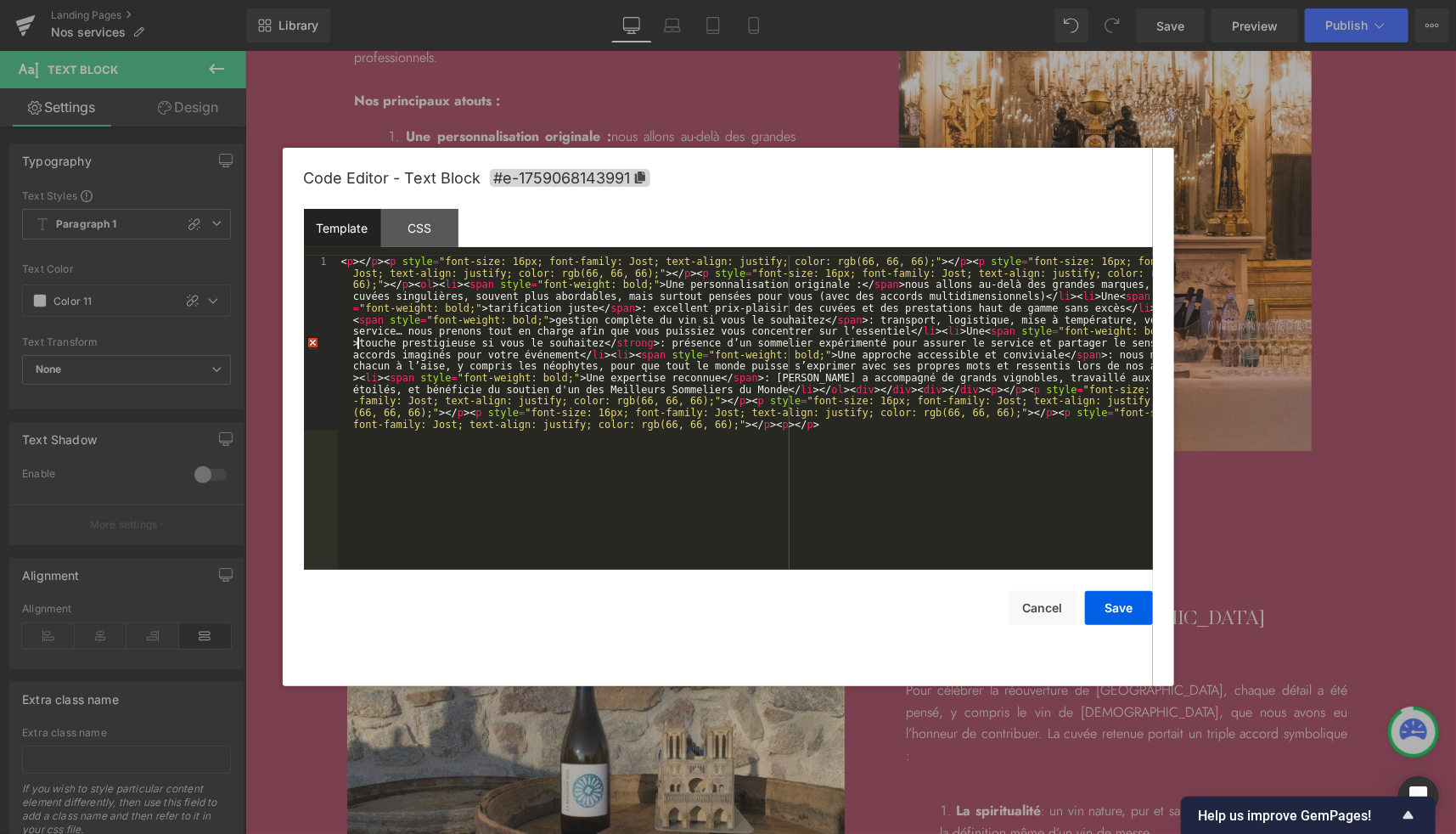
click at [612, 345] on div "< p > </ p > < p style = "font-size: 16px; font-family: Jost; text-align: justi…" at bounding box center [745, 586] width 815 height 664
click at [1103, 616] on button "Save" at bounding box center [1119, 608] width 68 height 34
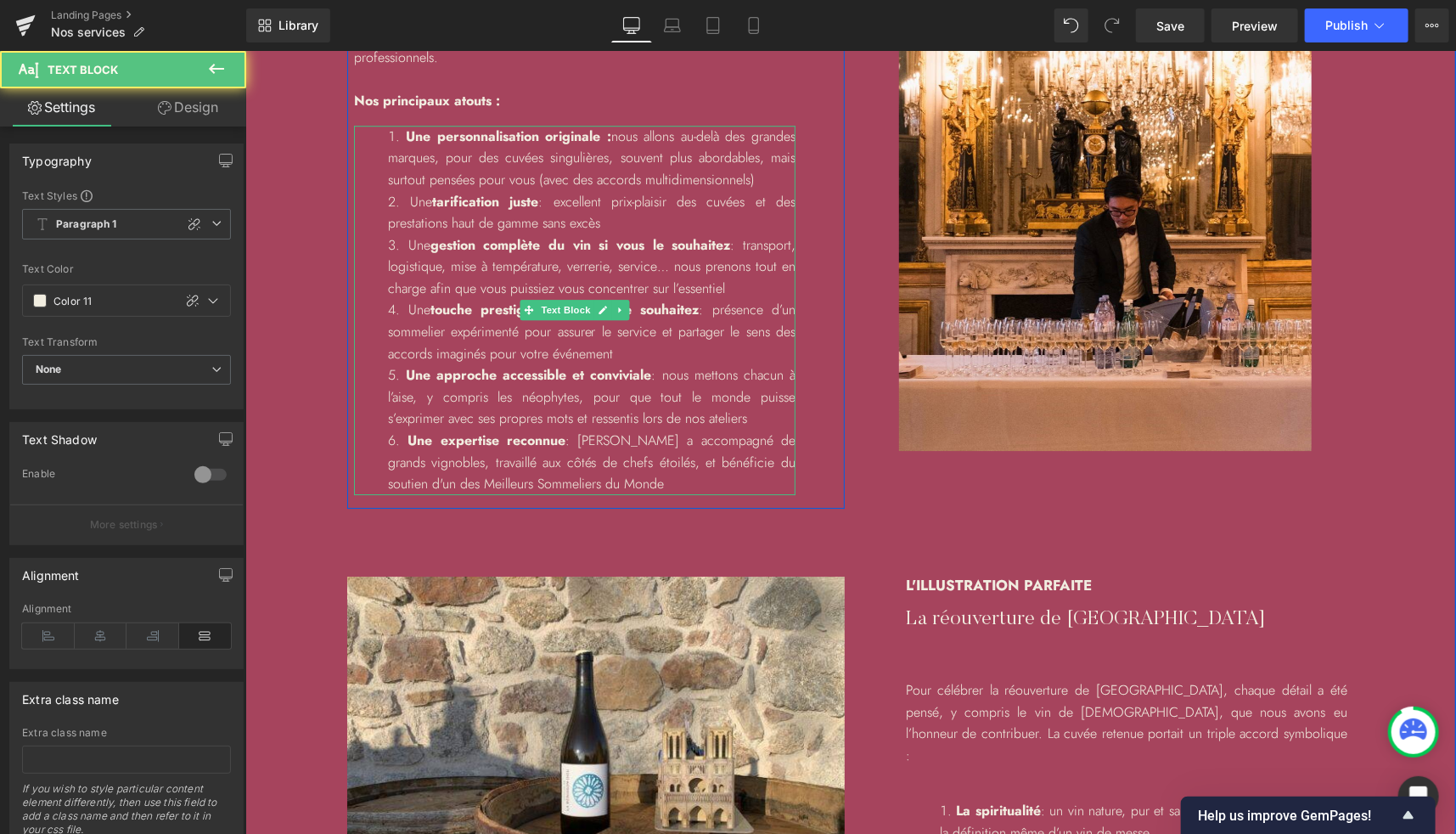
click at [561, 198] on li "Une tarification juste : excellent prix-plaisir des cuvées et des prestations h…" at bounding box center [590, 211] width 407 height 43
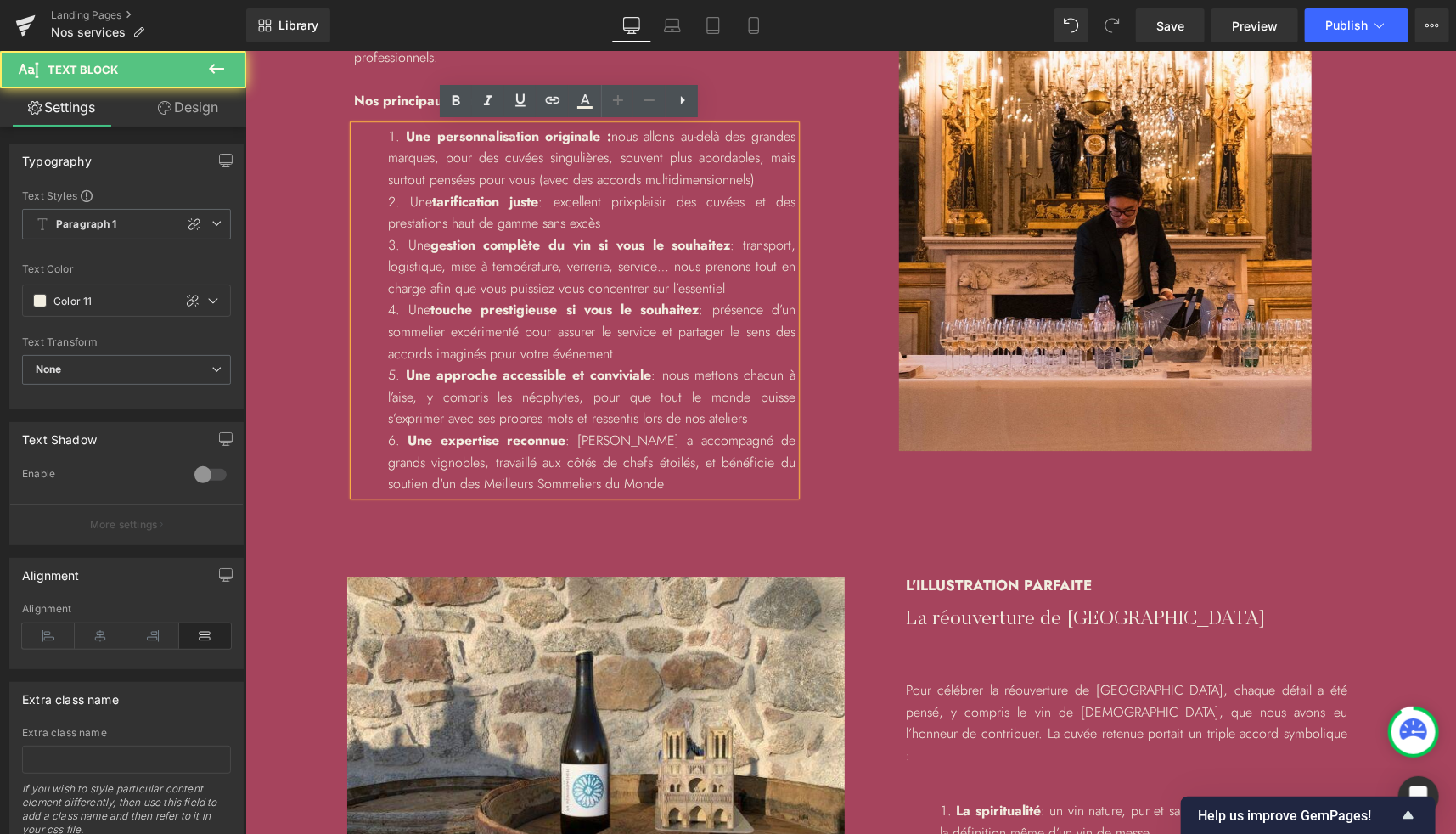
click at [694, 204] on li "Une tarification juste : excellent prix-plaisir des cuvées et des prestations h…" at bounding box center [590, 211] width 407 height 43
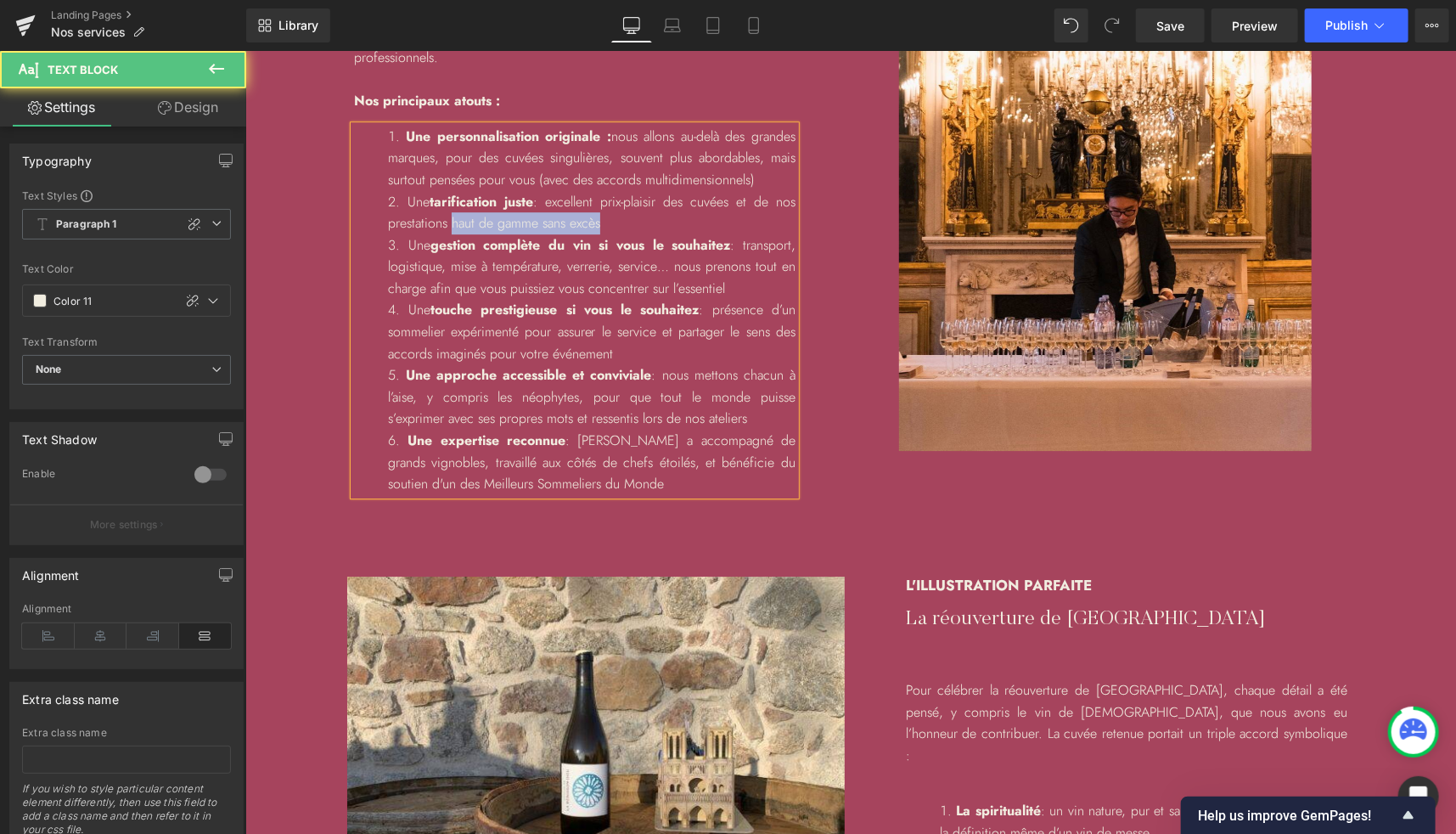
click at [598, 222] on li "Une tarification juste : excellent prix-plaisir des cuvées et de nos prestation…" at bounding box center [590, 211] width 407 height 43
click at [749, 201] on li "Une tarification juste : excellent prix-plaisir des cuvées et de nos prestation…" at bounding box center [590, 211] width 407 height 43
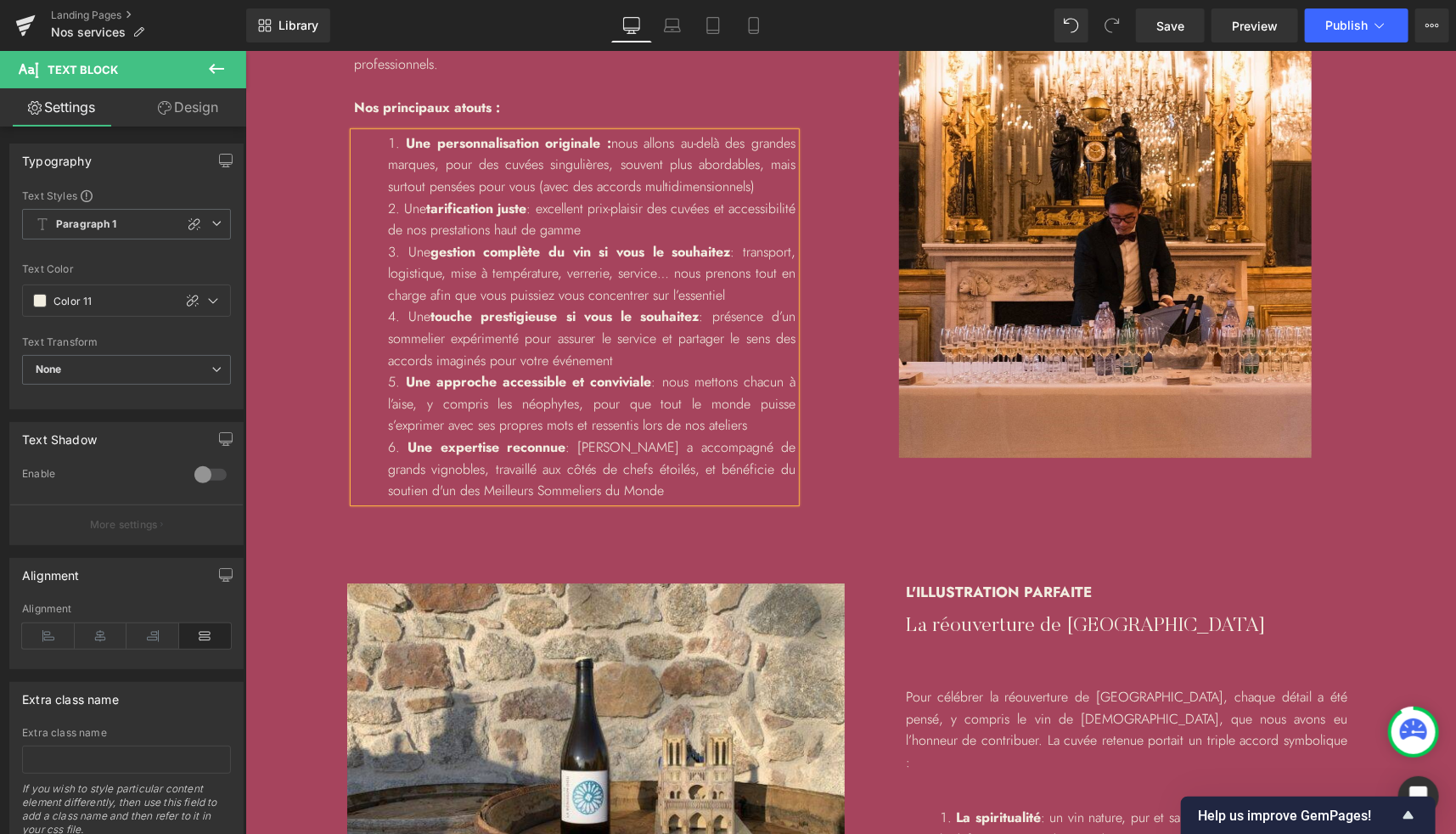
scroll to position [2645, 0]
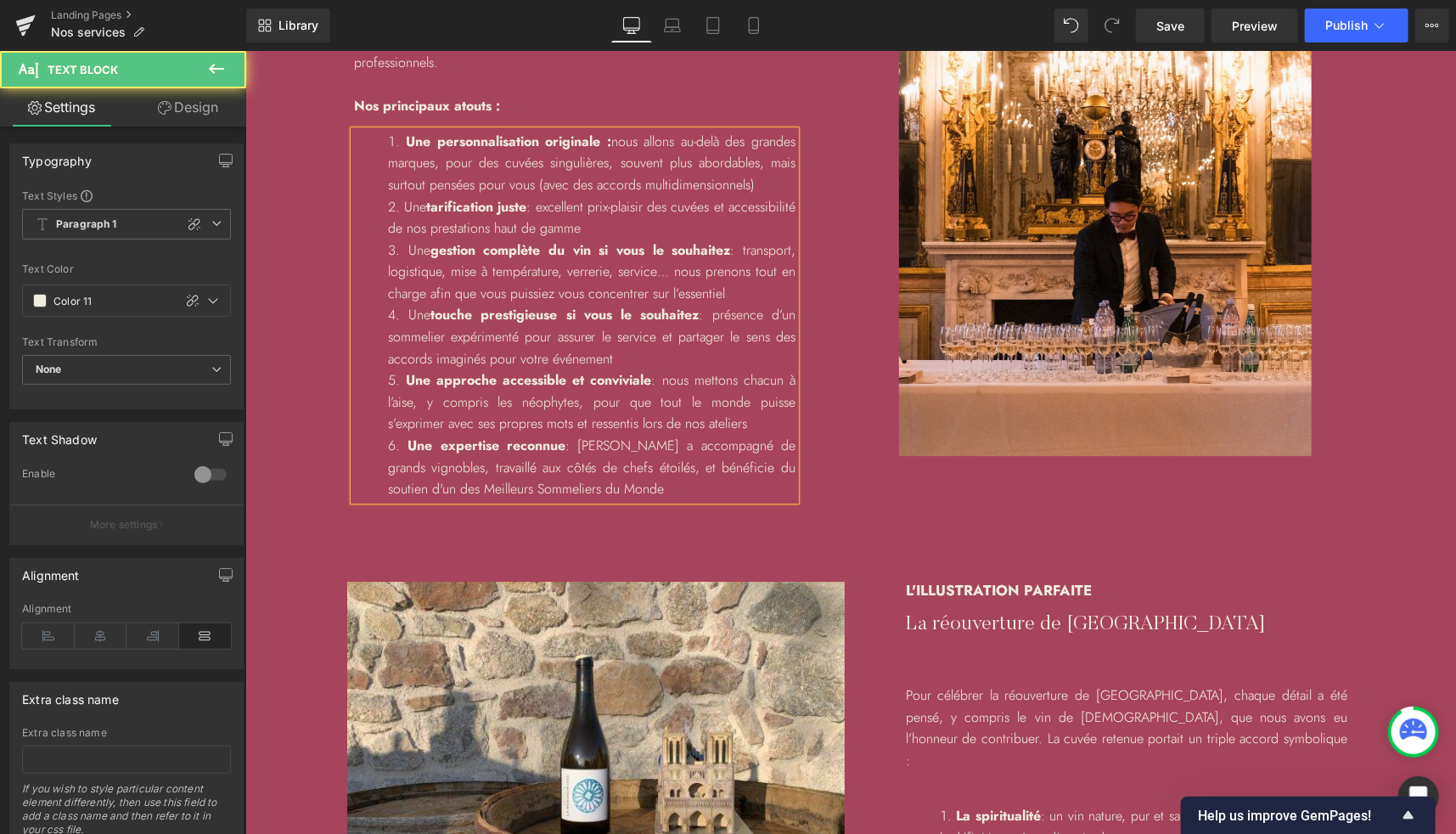
click at [551, 179] on li "Une personnalisation originale : nous allons au-delà des grandes marques, pour …" at bounding box center [590, 163] width 407 height 65
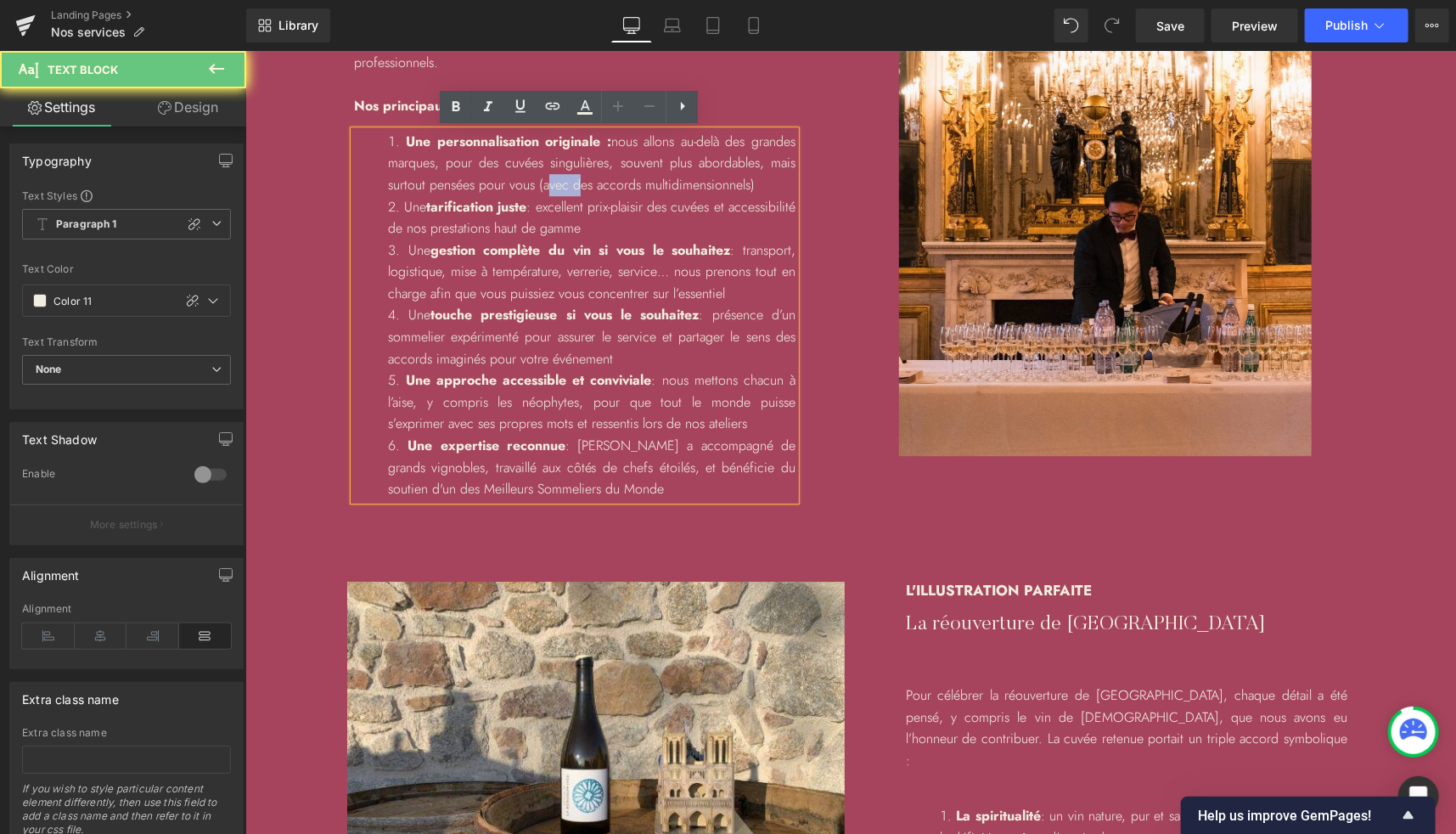
click at [551, 179] on li "Une personnalisation originale : nous allons au-delà des grandes marques, pour …" at bounding box center [590, 163] width 407 height 65
click at [528, 183] on li "Une personnalisation originale : nous allons au-delà des grandes marques, pour …" at bounding box center [590, 163] width 407 height 65
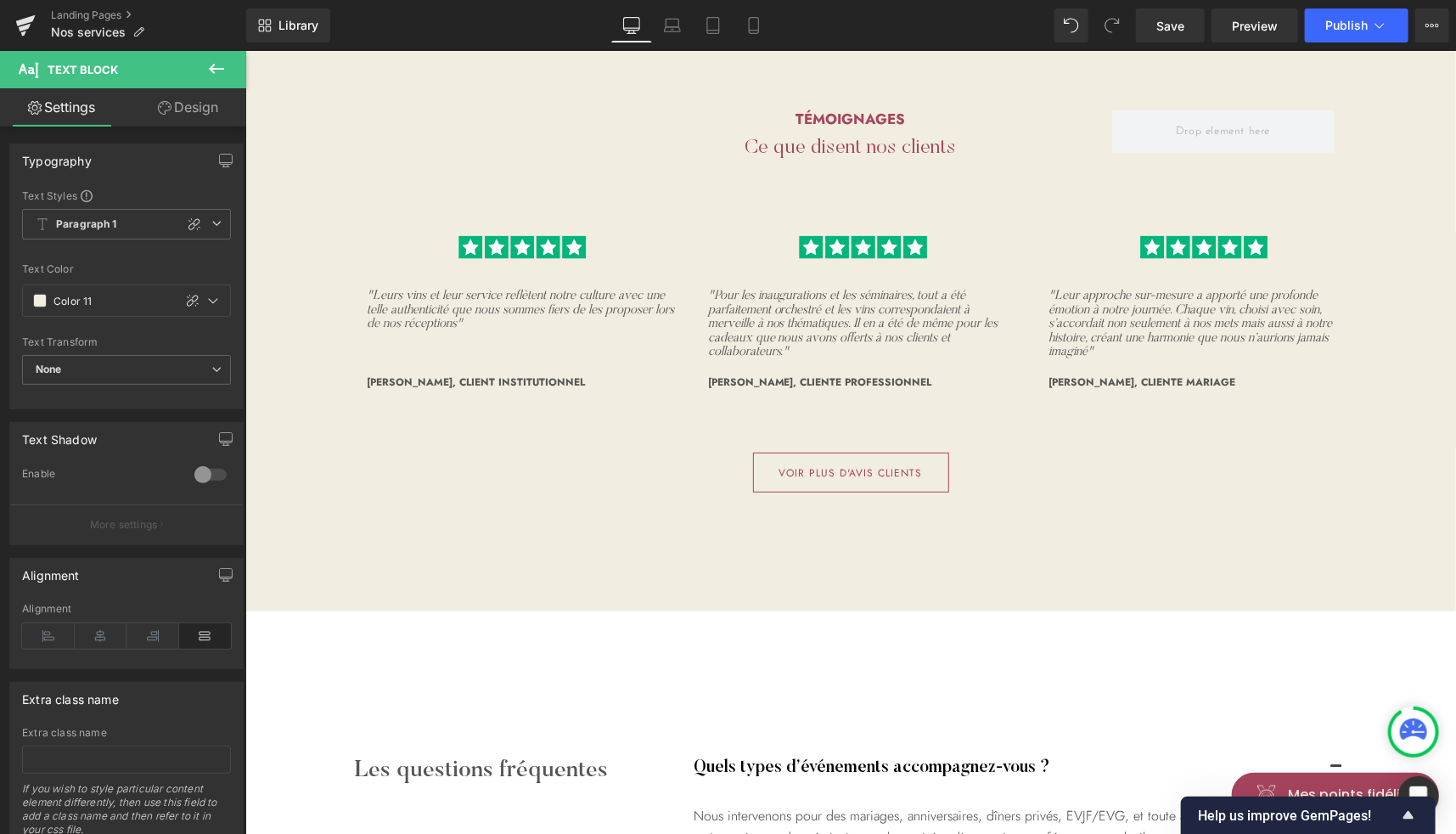
scroll to position [3613, 0]
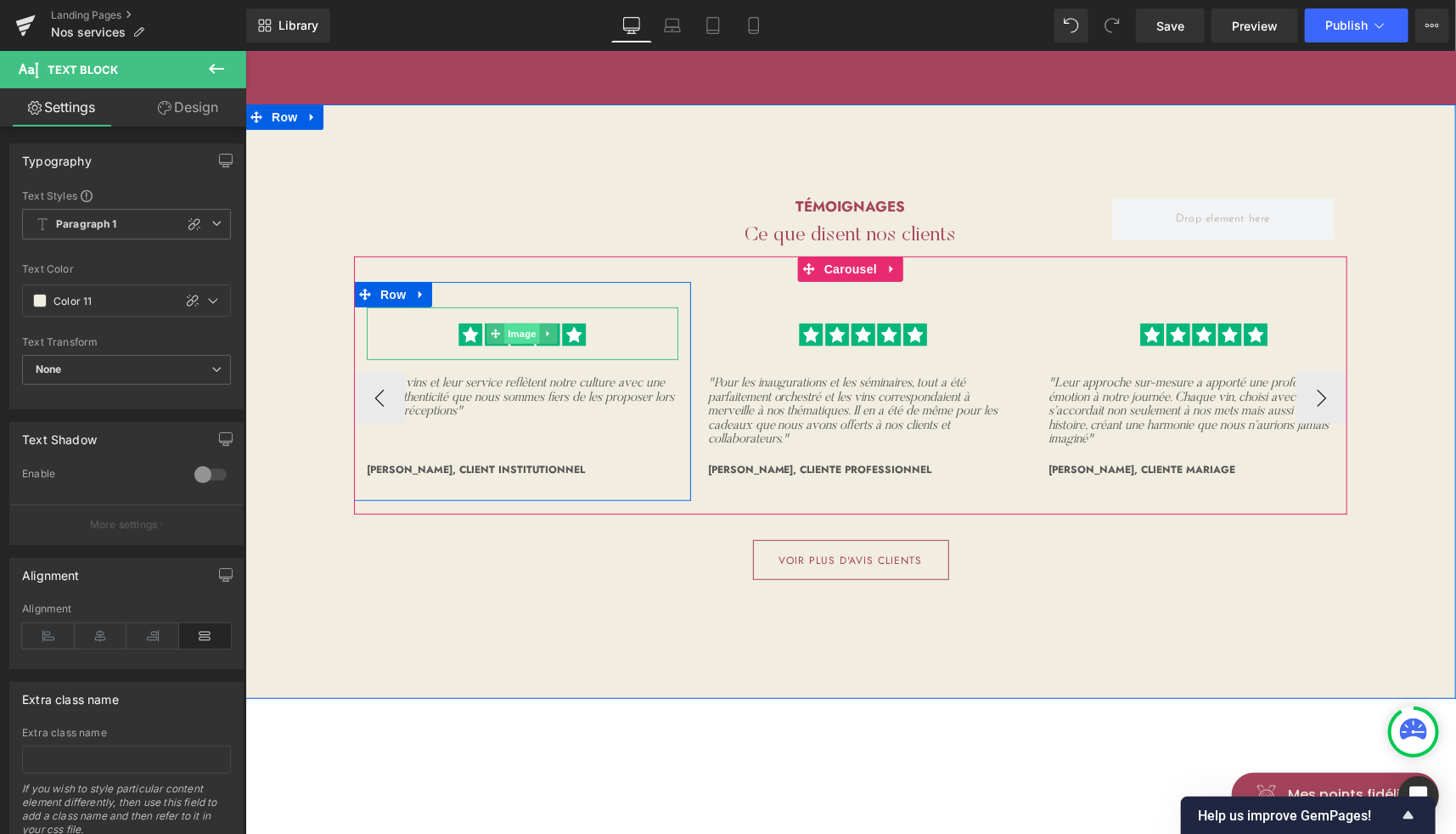
click at [512, 323] on span "Image" at bounding box center [522, 332] width 36 height 20
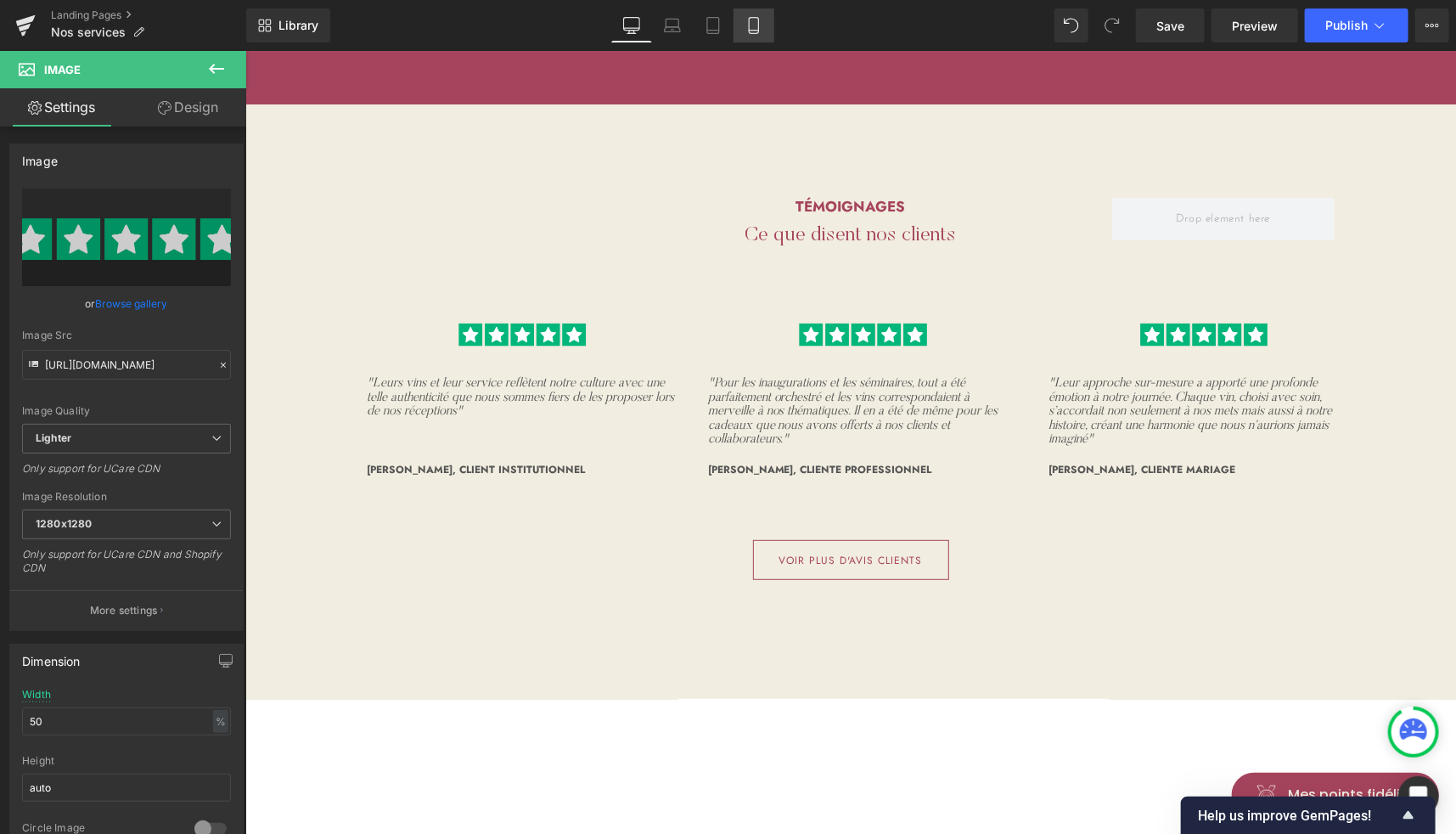
click at [750, 28] on icon at bounding box center [754, 26] width 17 height 17
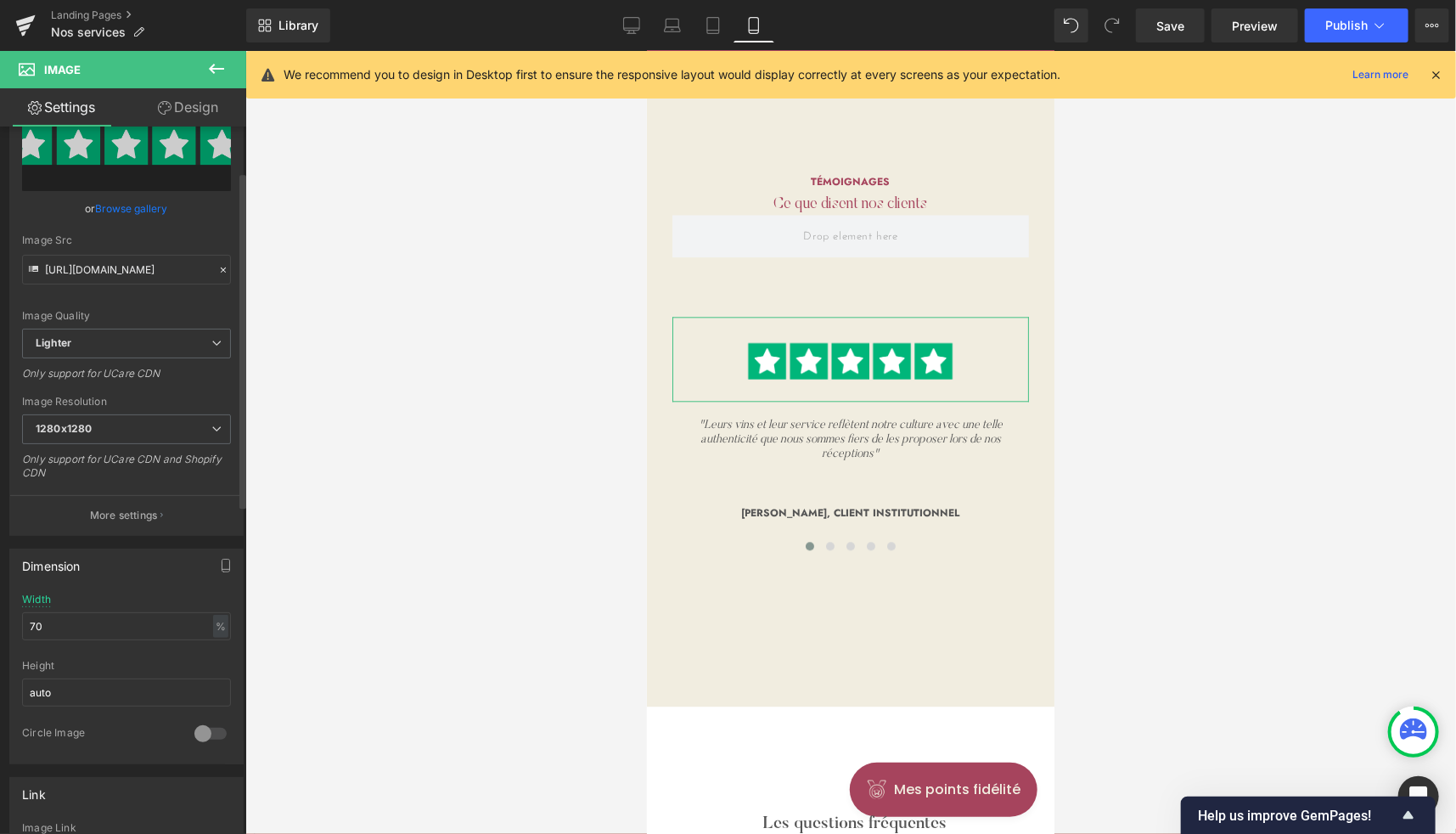
scroll to position [96, 0]
click at [68, 613] on input "70" at bounding box center [126, 625] width 209 height 28
type input "40"
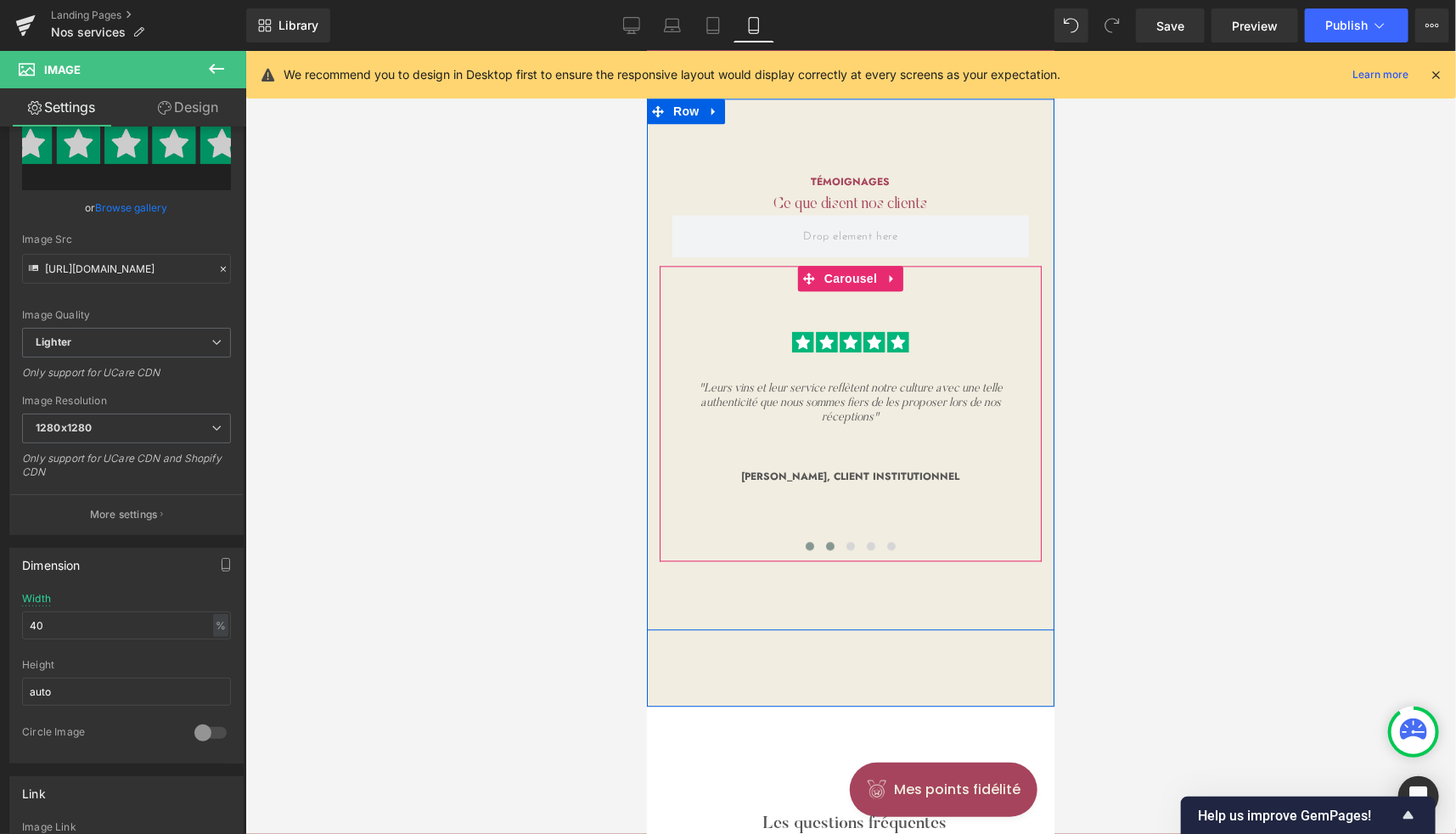
click at [827, 549] on button at bounding box center [829, 545] width 20 height 17
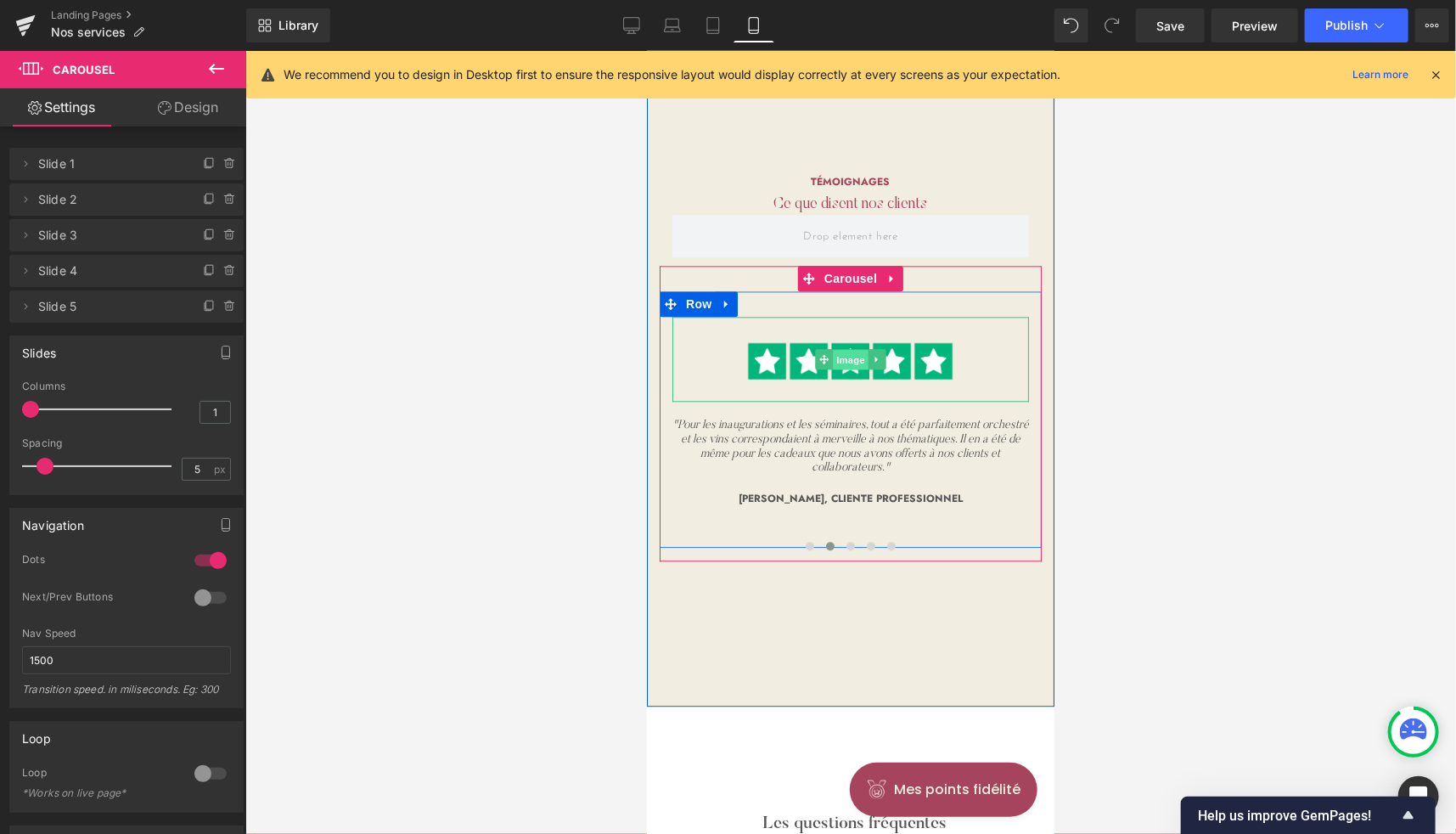
click at [838, 355] on span "Image" at bounding box center [849, 358] width 36 height 20
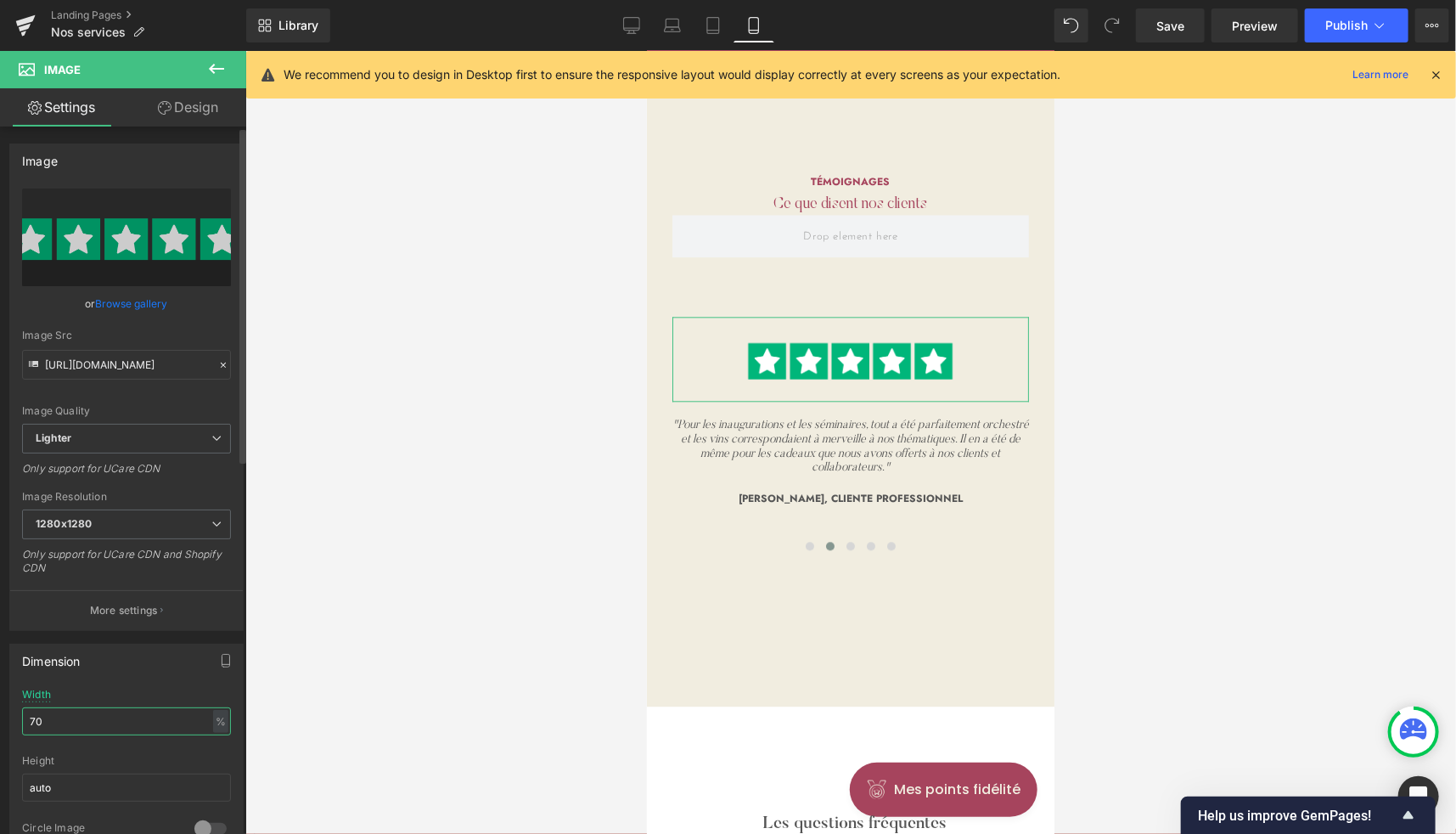
click at [33, 717] on input "70" at bounding box center [126, 720] width 209 height 28
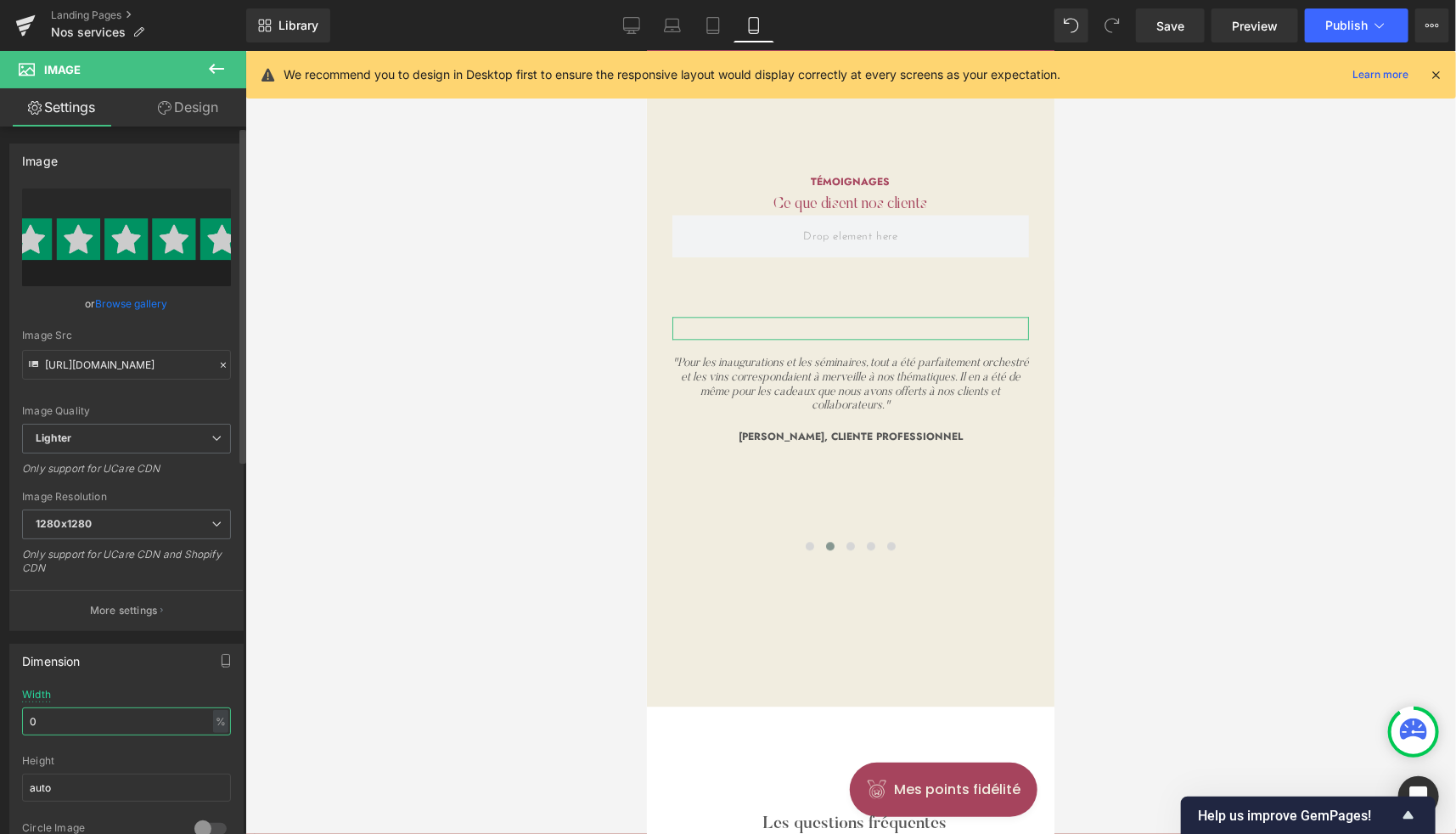
type input "40"
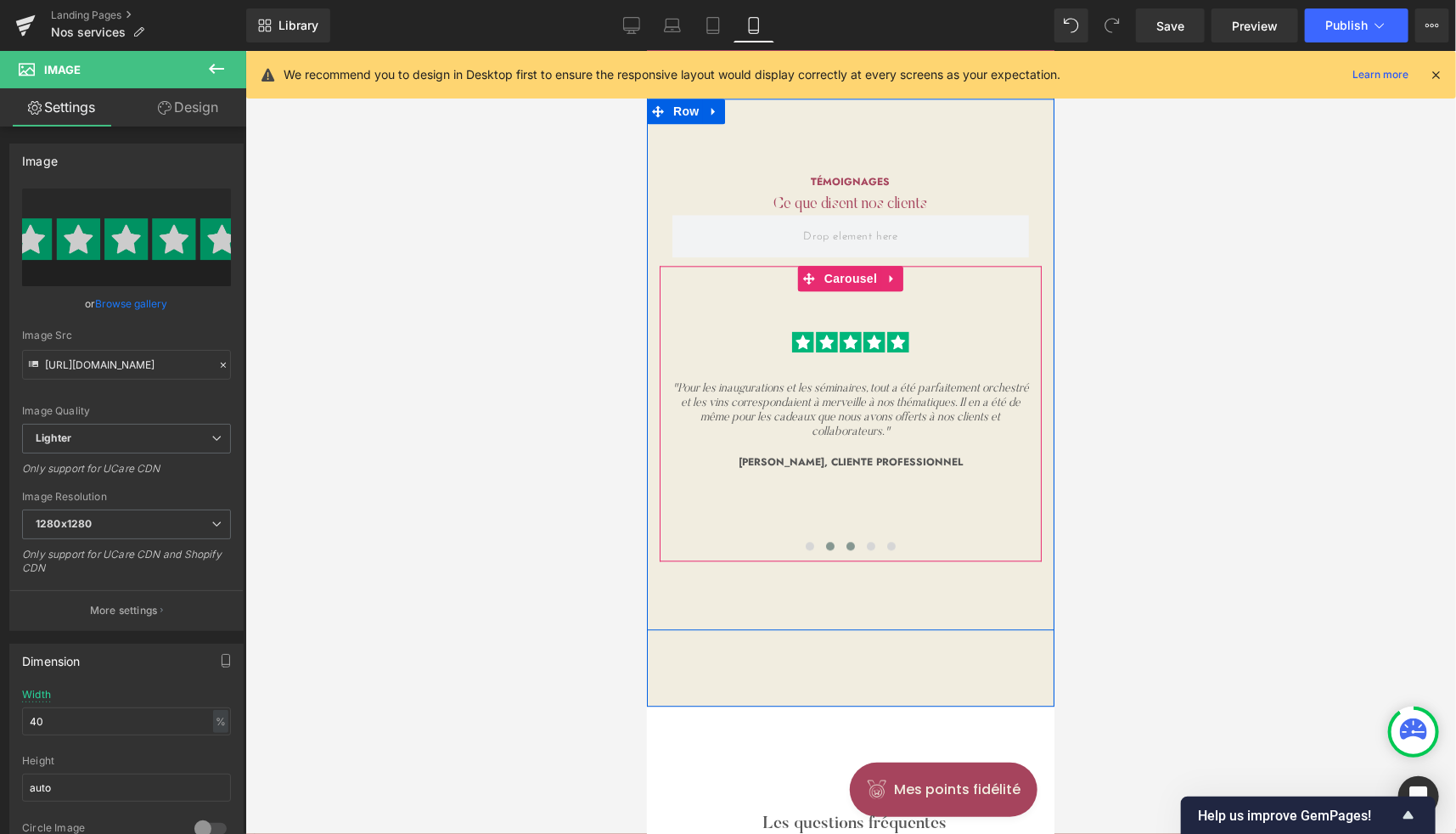
click at [847, 545] on span at bounding box center [849, 544] width 9 height 9
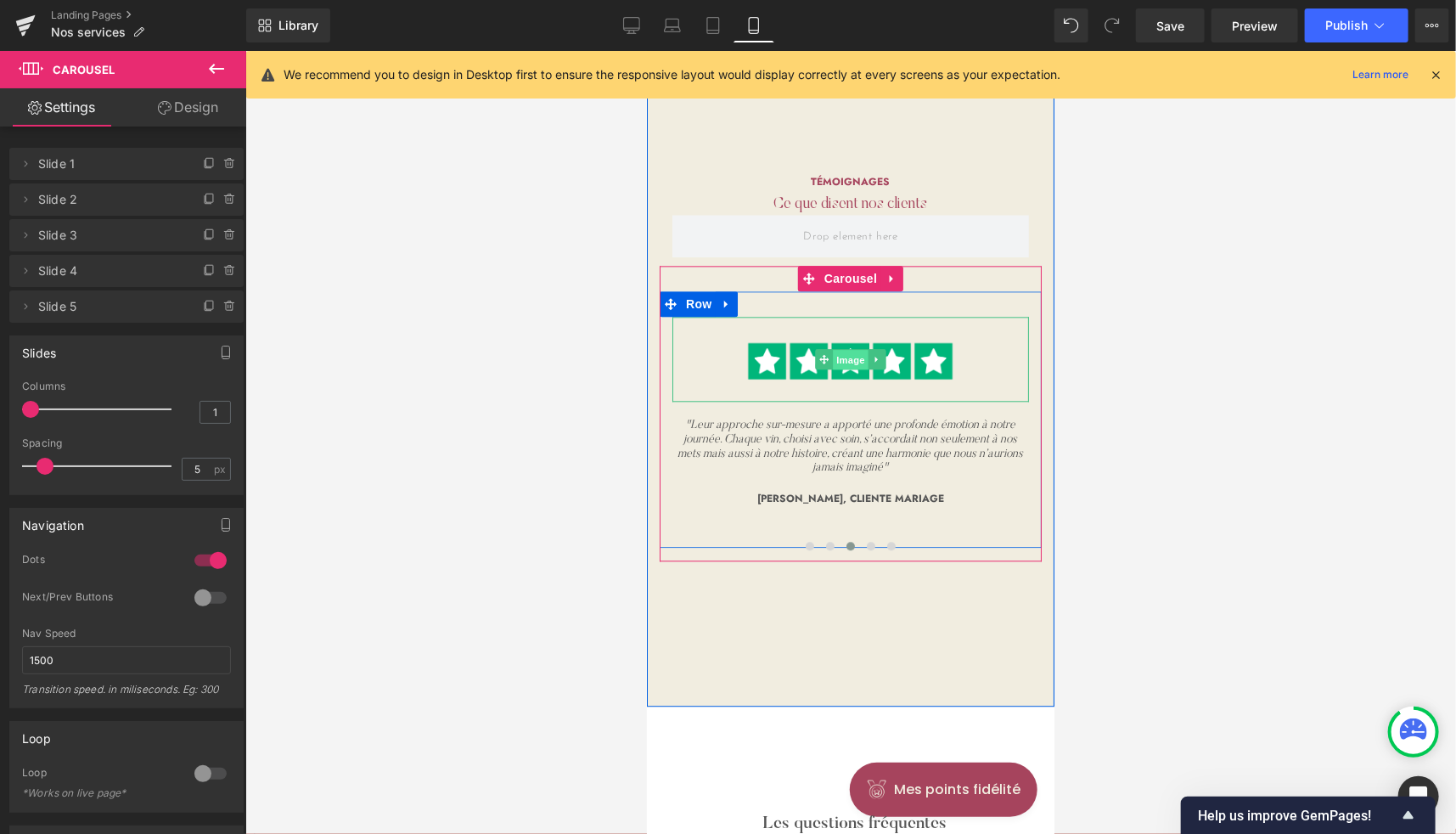
click at [848, 357] on span "Image" at bounding box center [849, 358] width 36 height 20
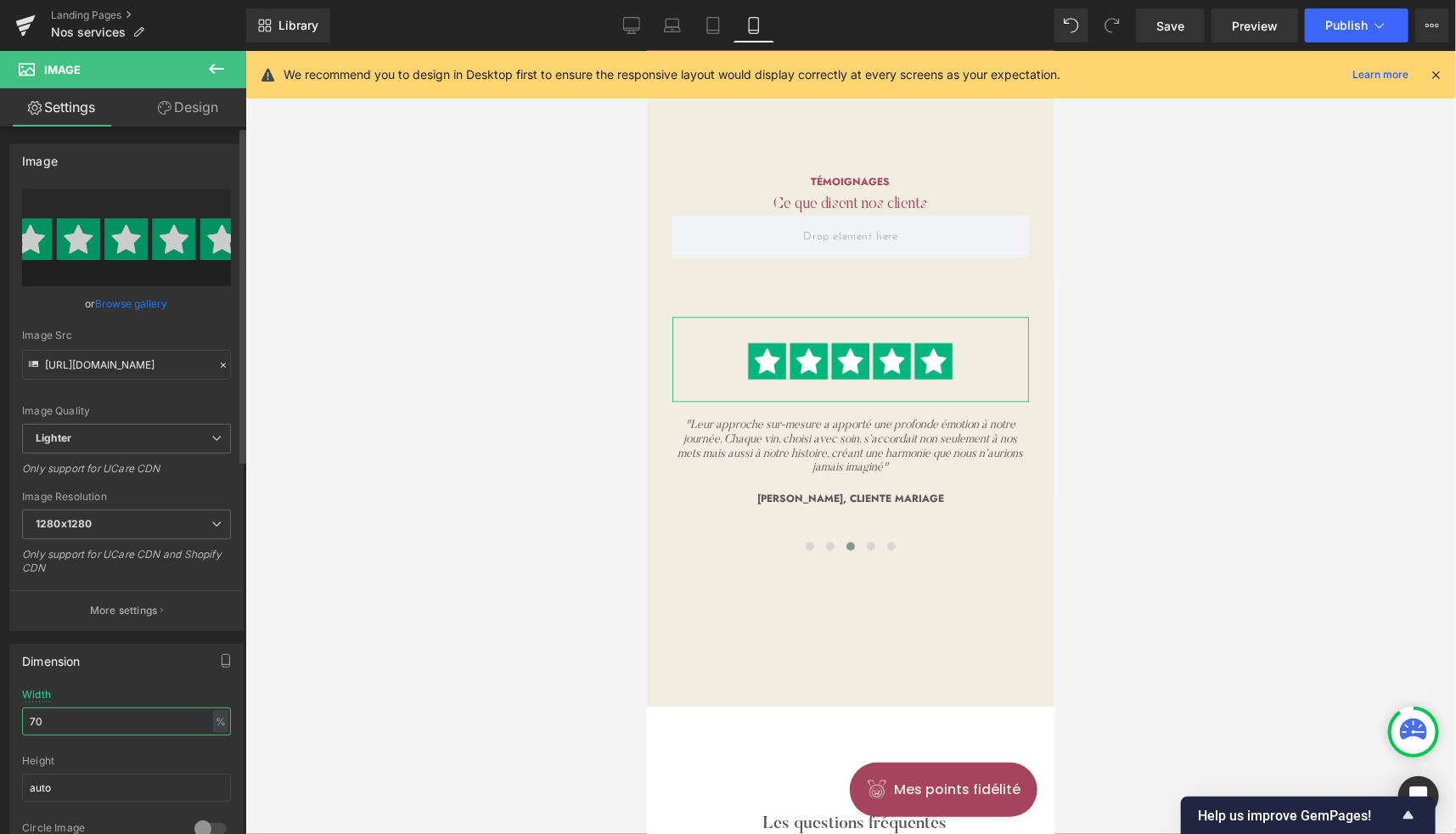
click at [34, 719] on input "70" at bounding box center [126, 720] width 209 height 28
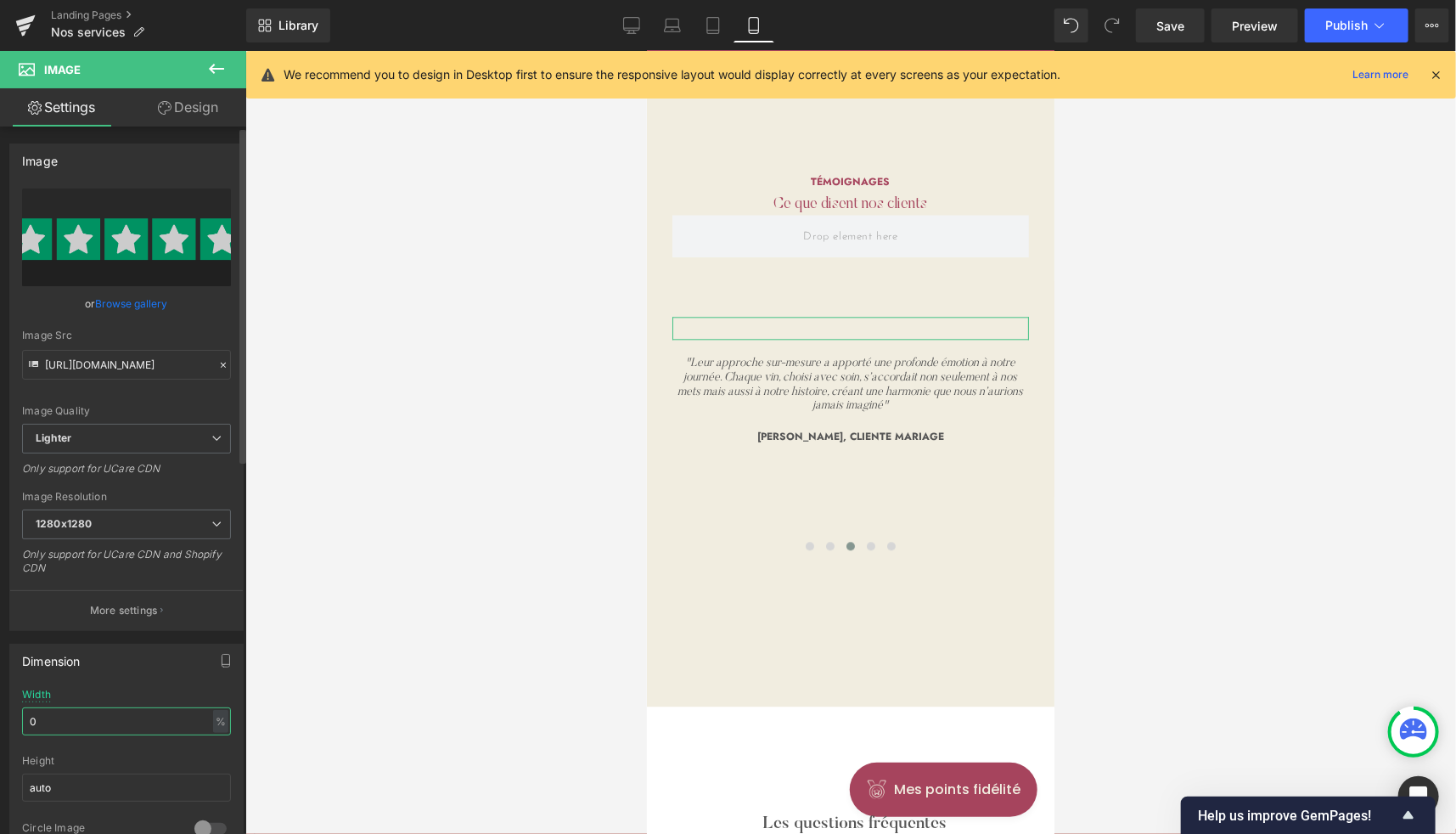
type input "40"
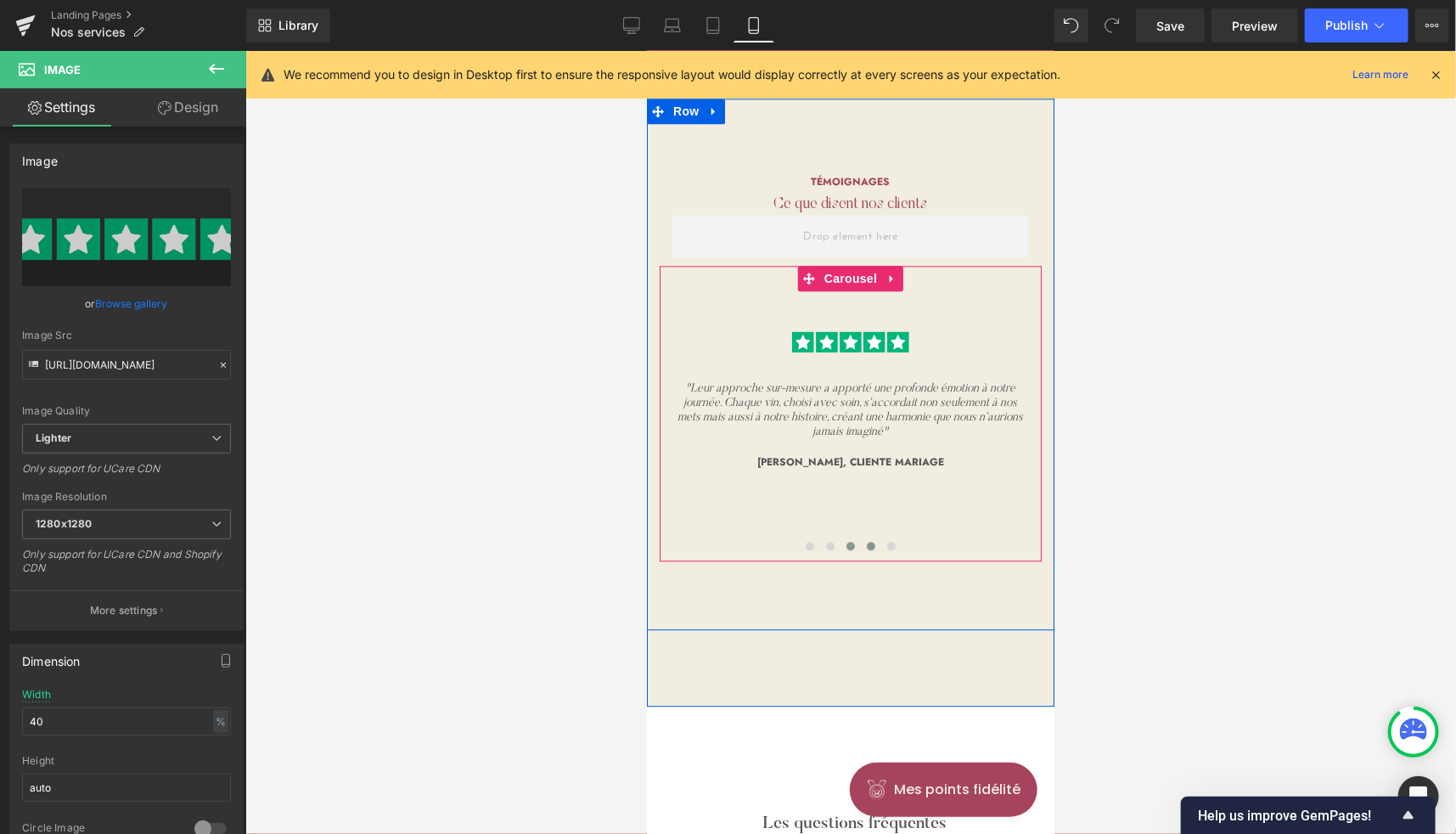
click at [866, 540] on span at bounding box center [870, 544] width 9 height 9
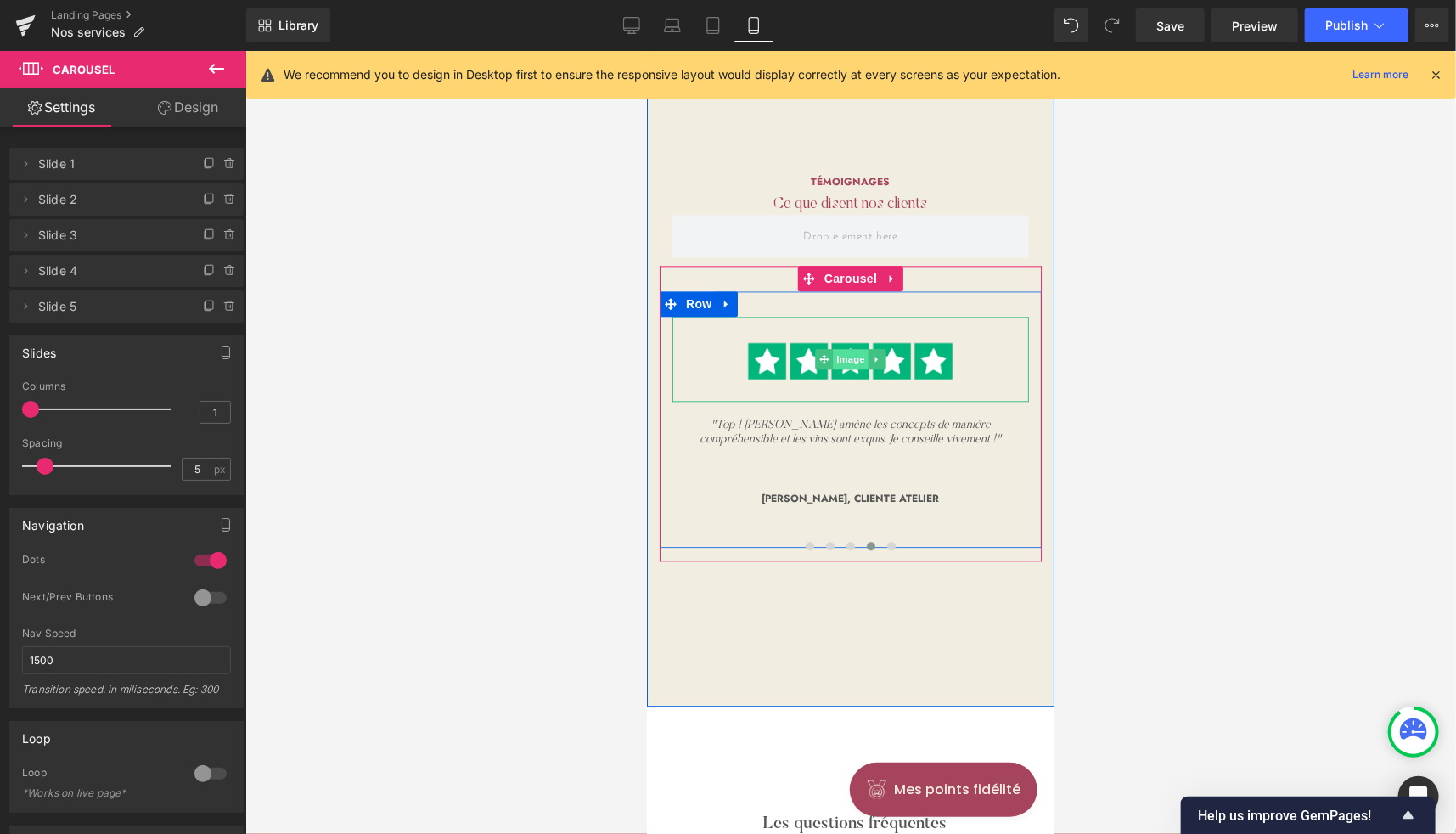
click at [840, 354] on span "Image" at bounding box center [849, 357] width 36 height 20
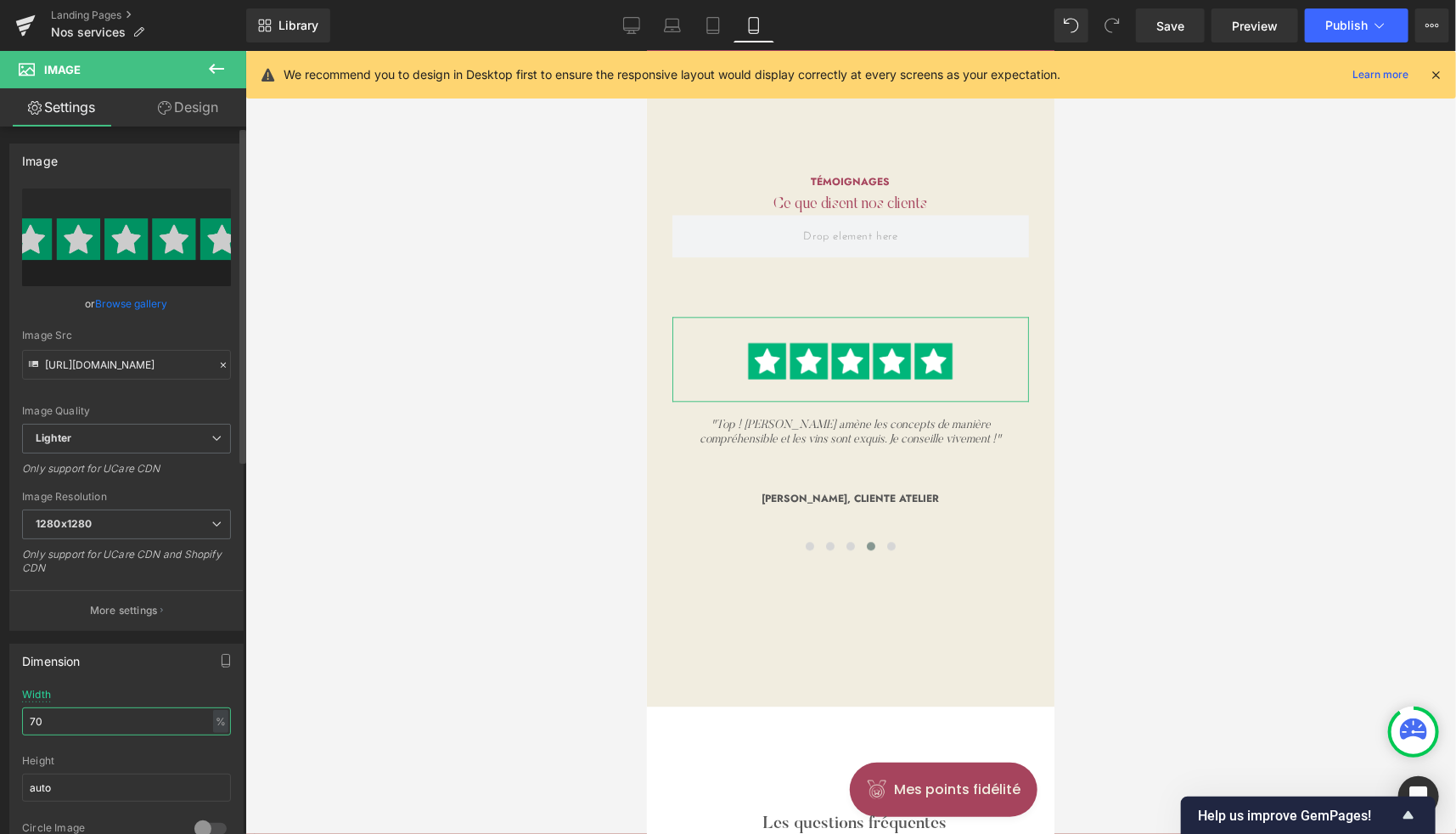
click at [34, 713] on input "70" at bounding box center [126, 720] width 209 height 28
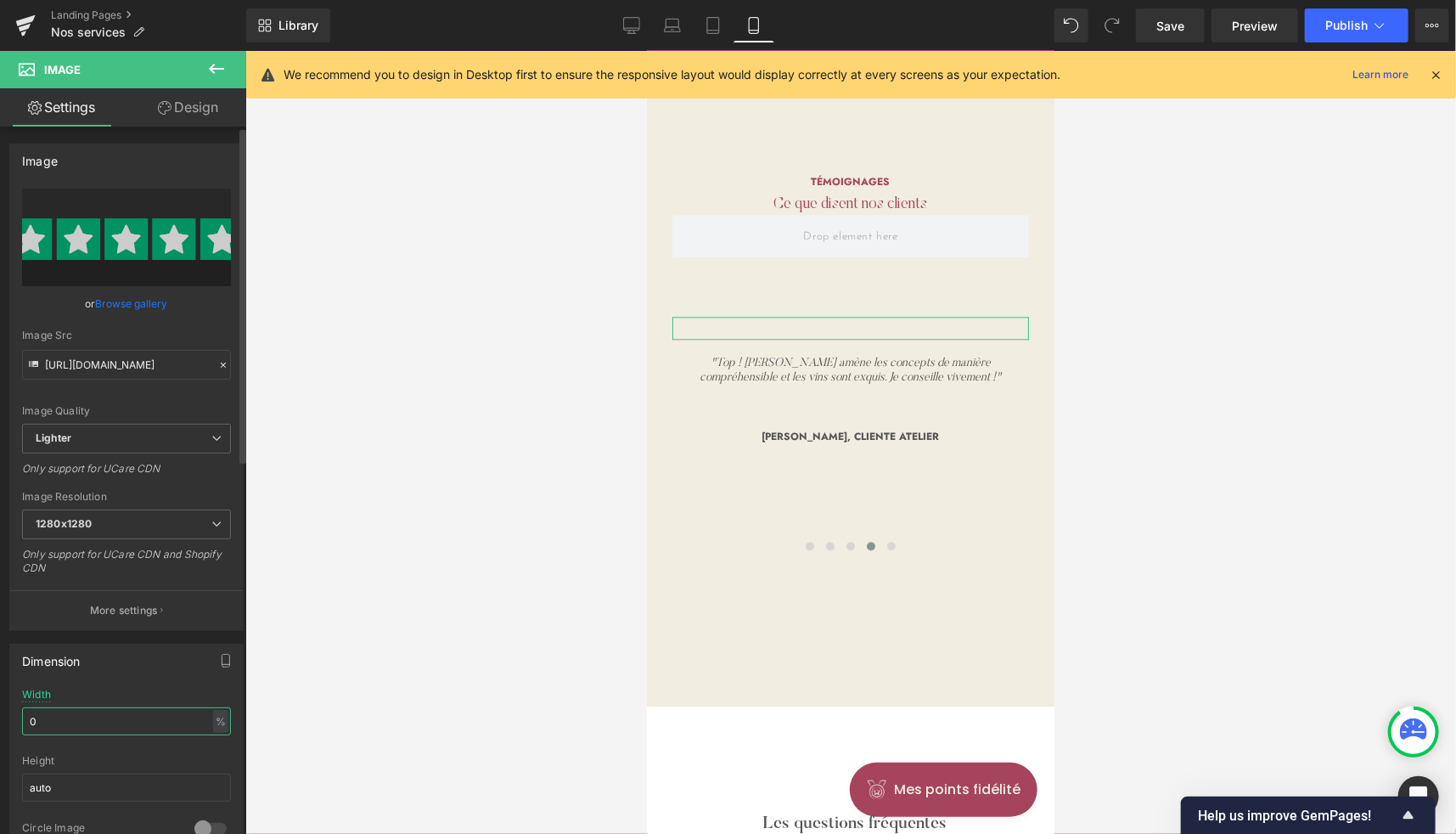
type input "40"
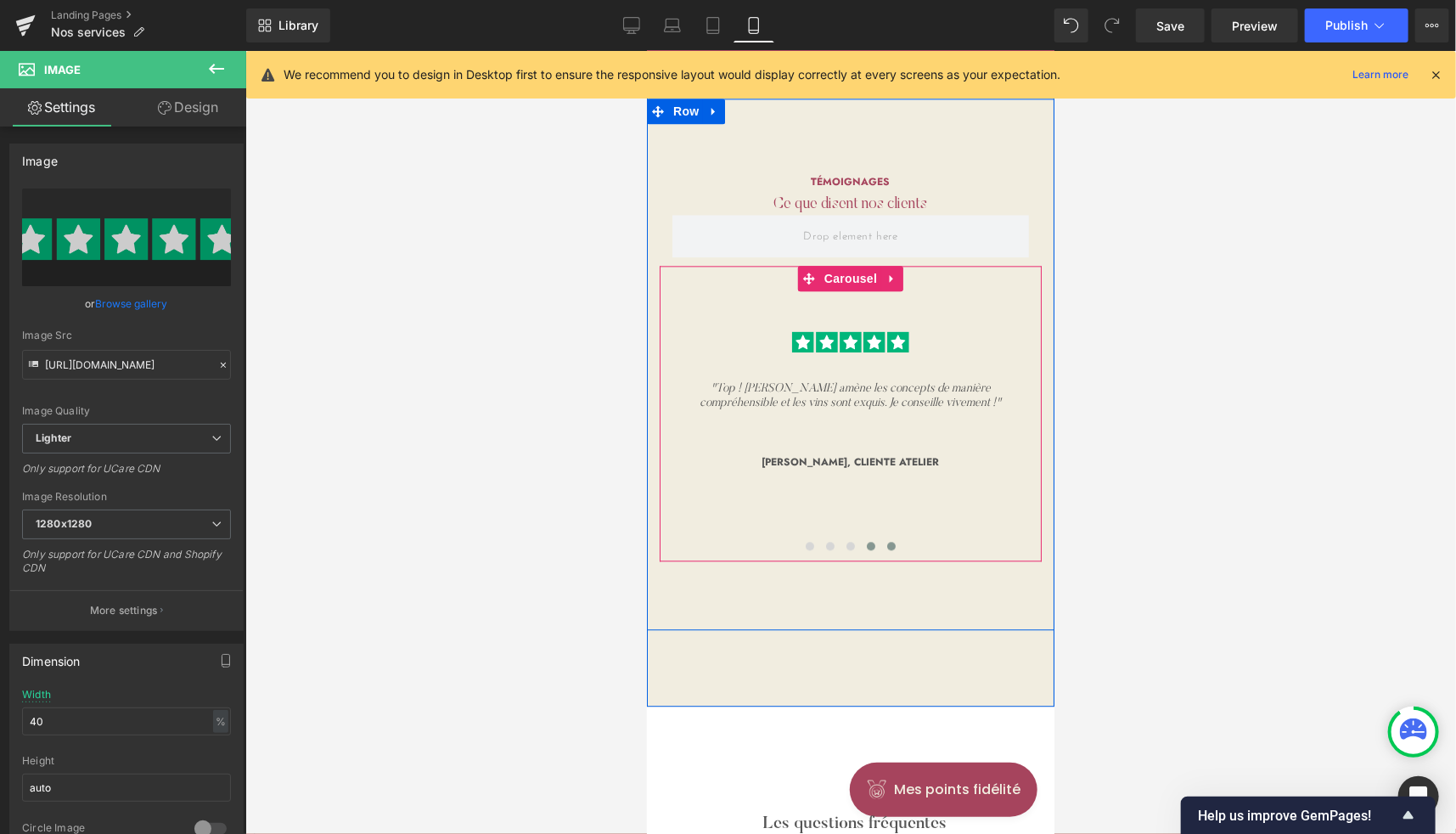
click at [886, 541] on span at bounding box center [890, 544] width 9 height 9
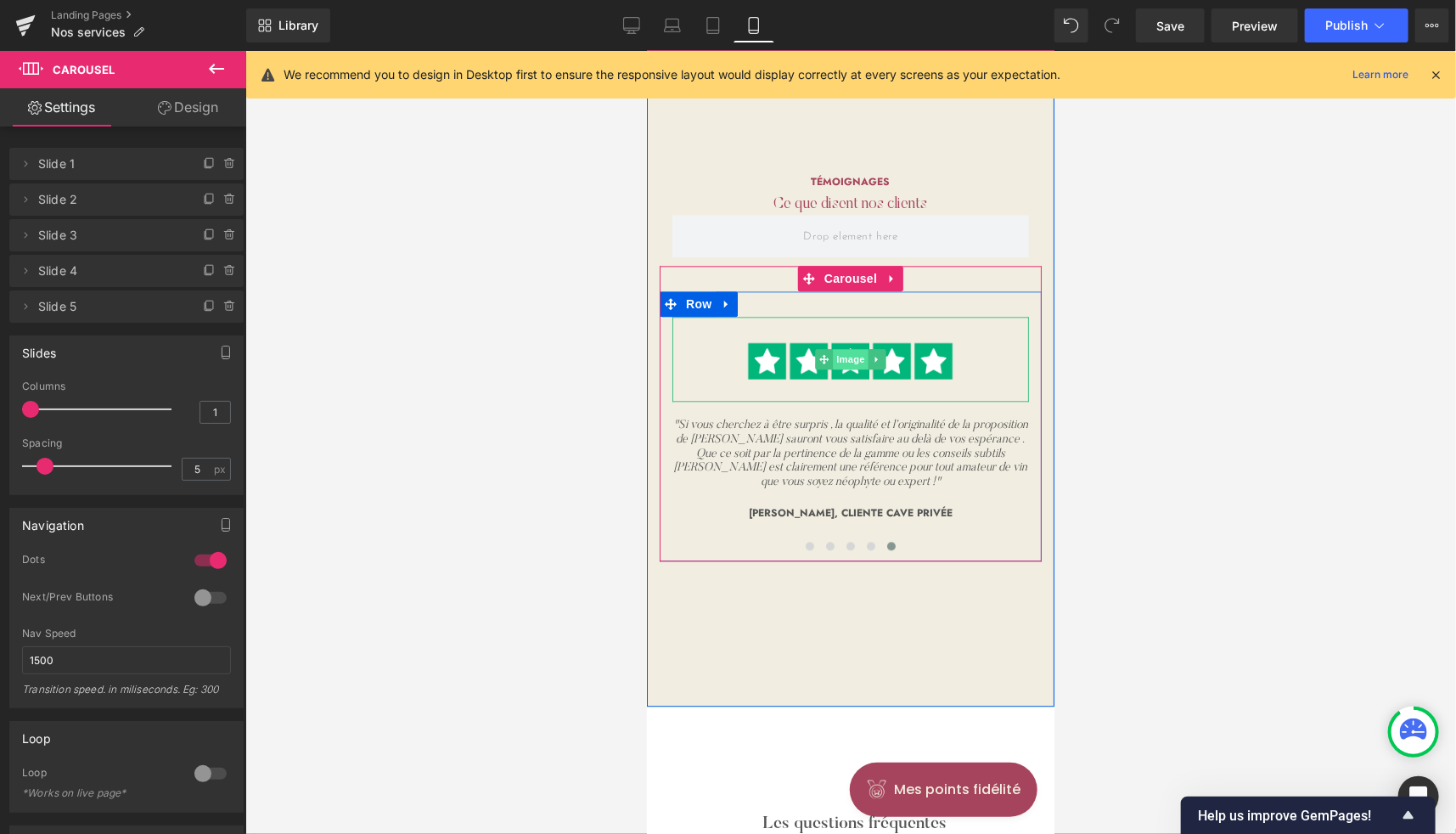
click at [844, 352] on span "Image" at bounding box center [849, 357] width 36 height 20
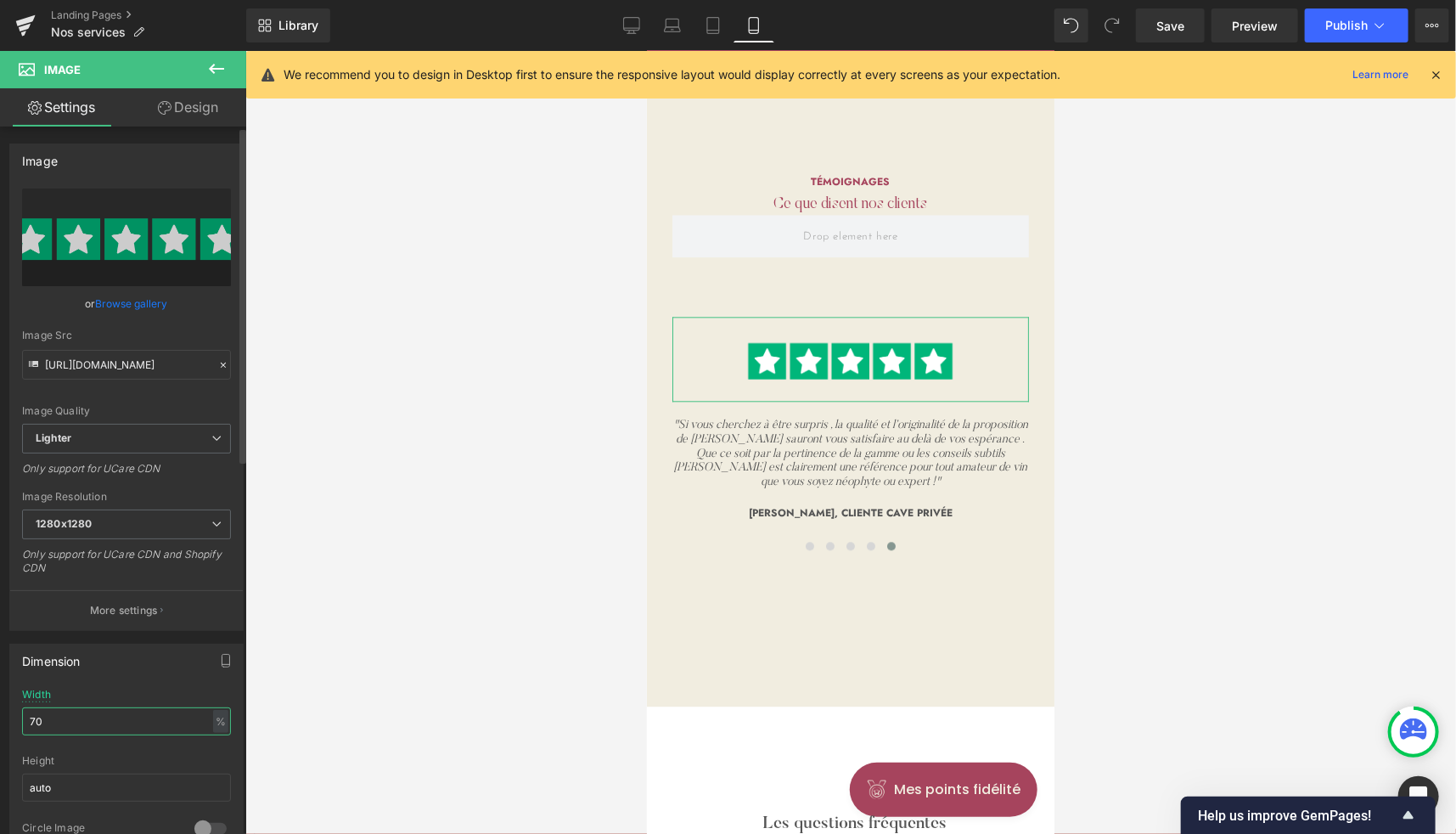
click at [30, 720] on input "70" at bounding box center [126, 720] width 209 height 28
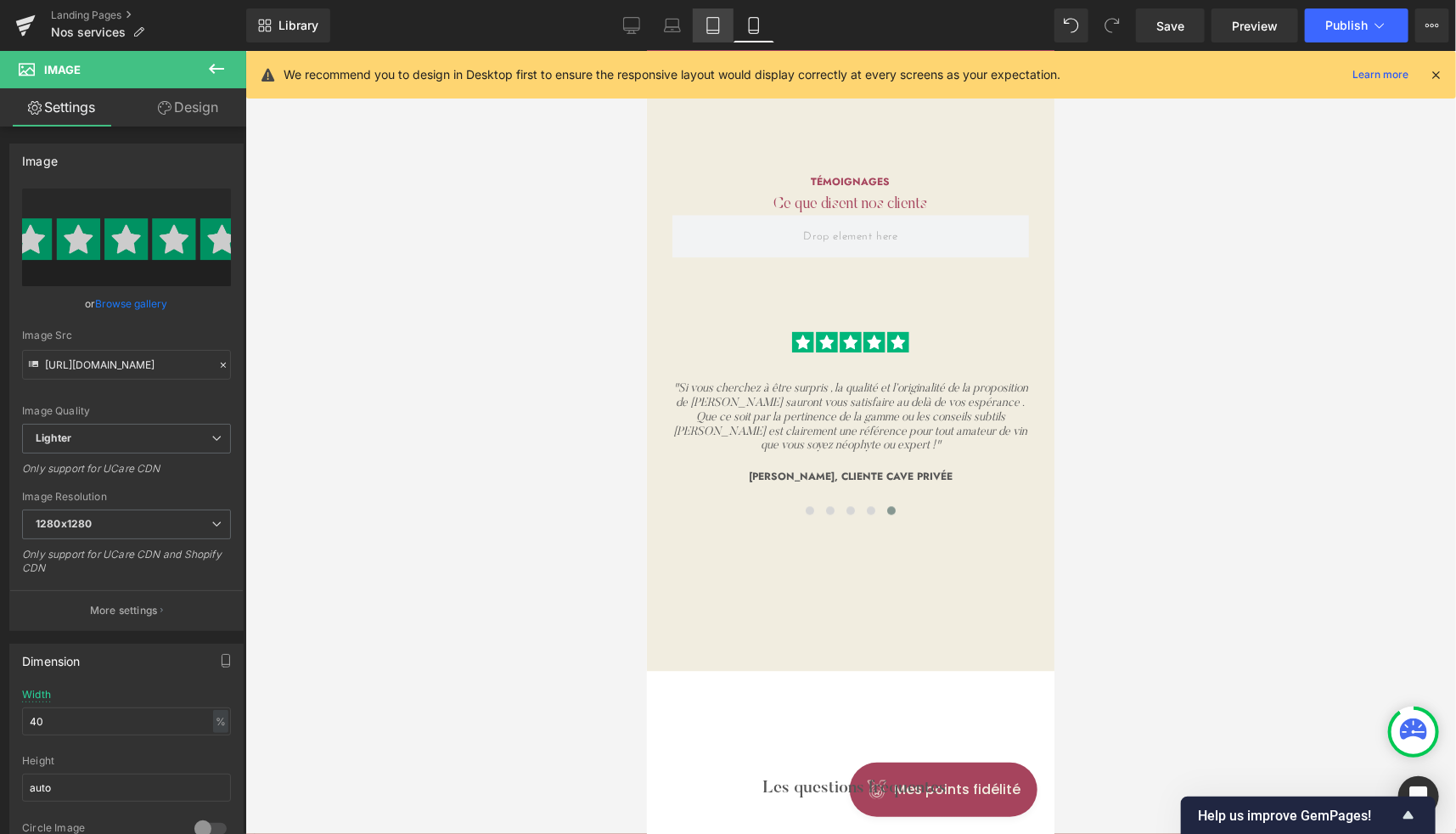
click at [720, 19] on icon at bounding box center [714, 26] width 17 height 17
type input "50"
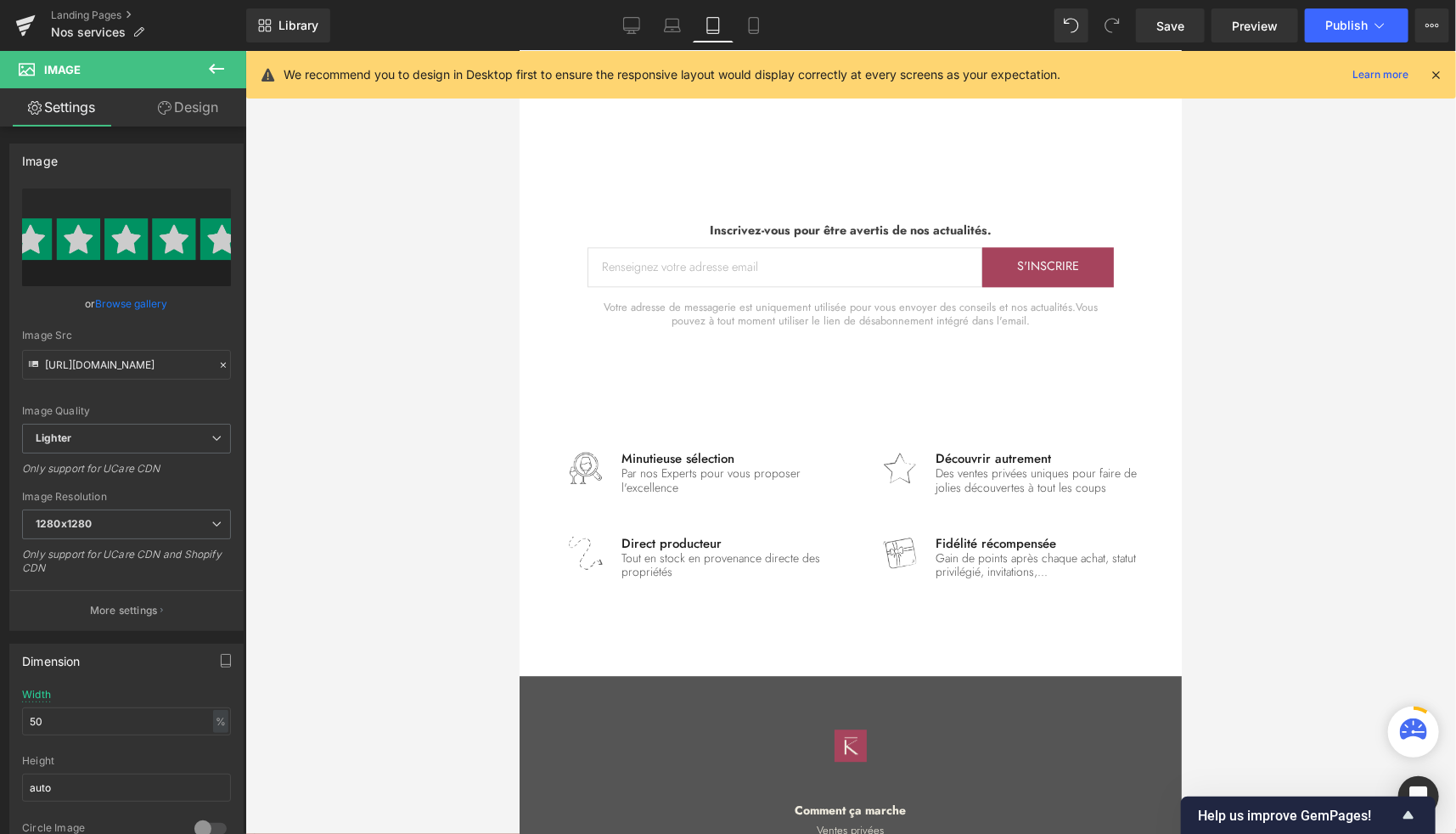
scroll to position [3761, 0]
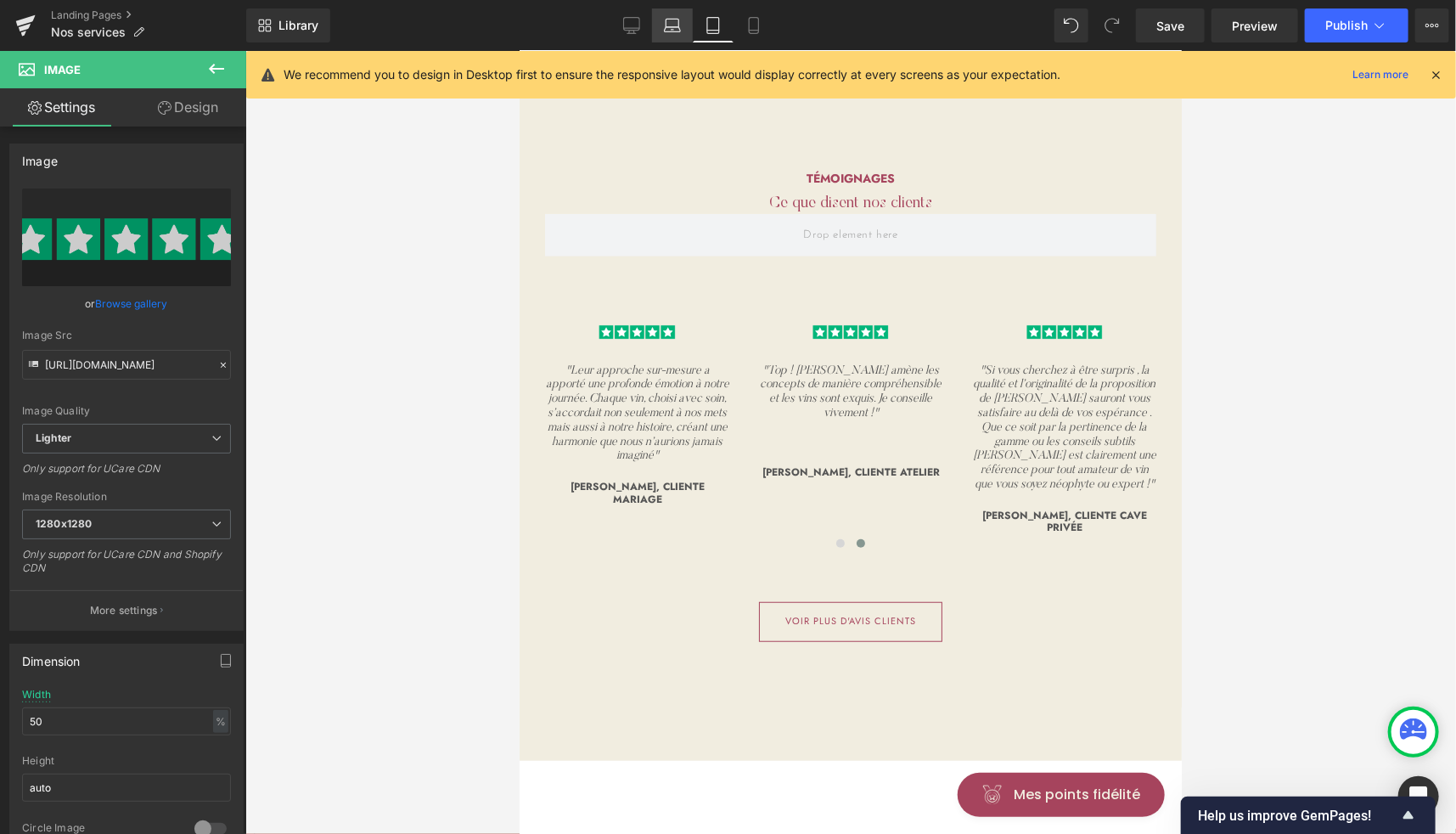
click at [690, 25] on link "Laptop" at bounding box center [672, 25] width 40 height 34
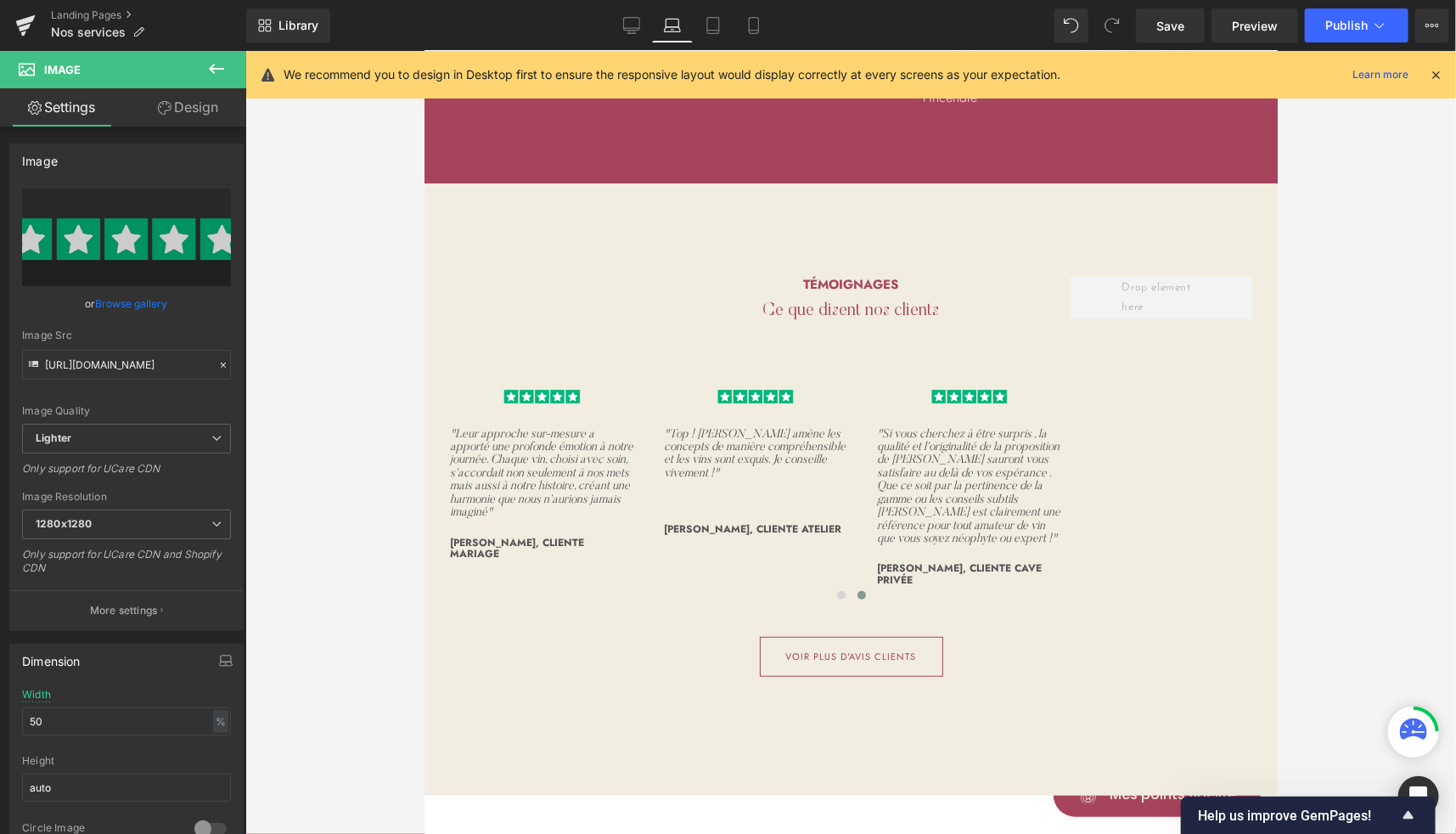
scroll to position [3792, 0]
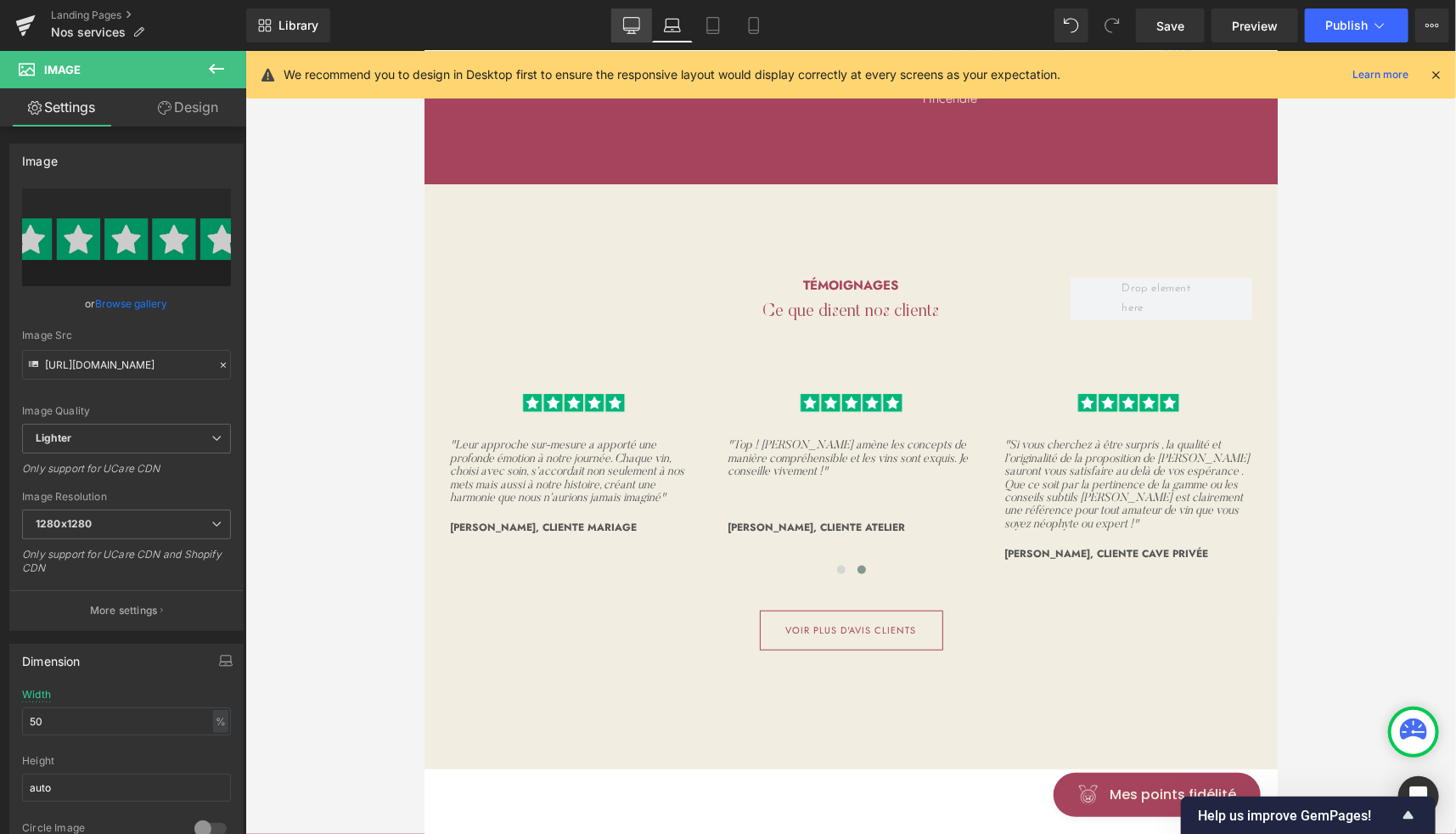
click at [632, 26] on icon at bounding box center [632, 26] width 17 height 17
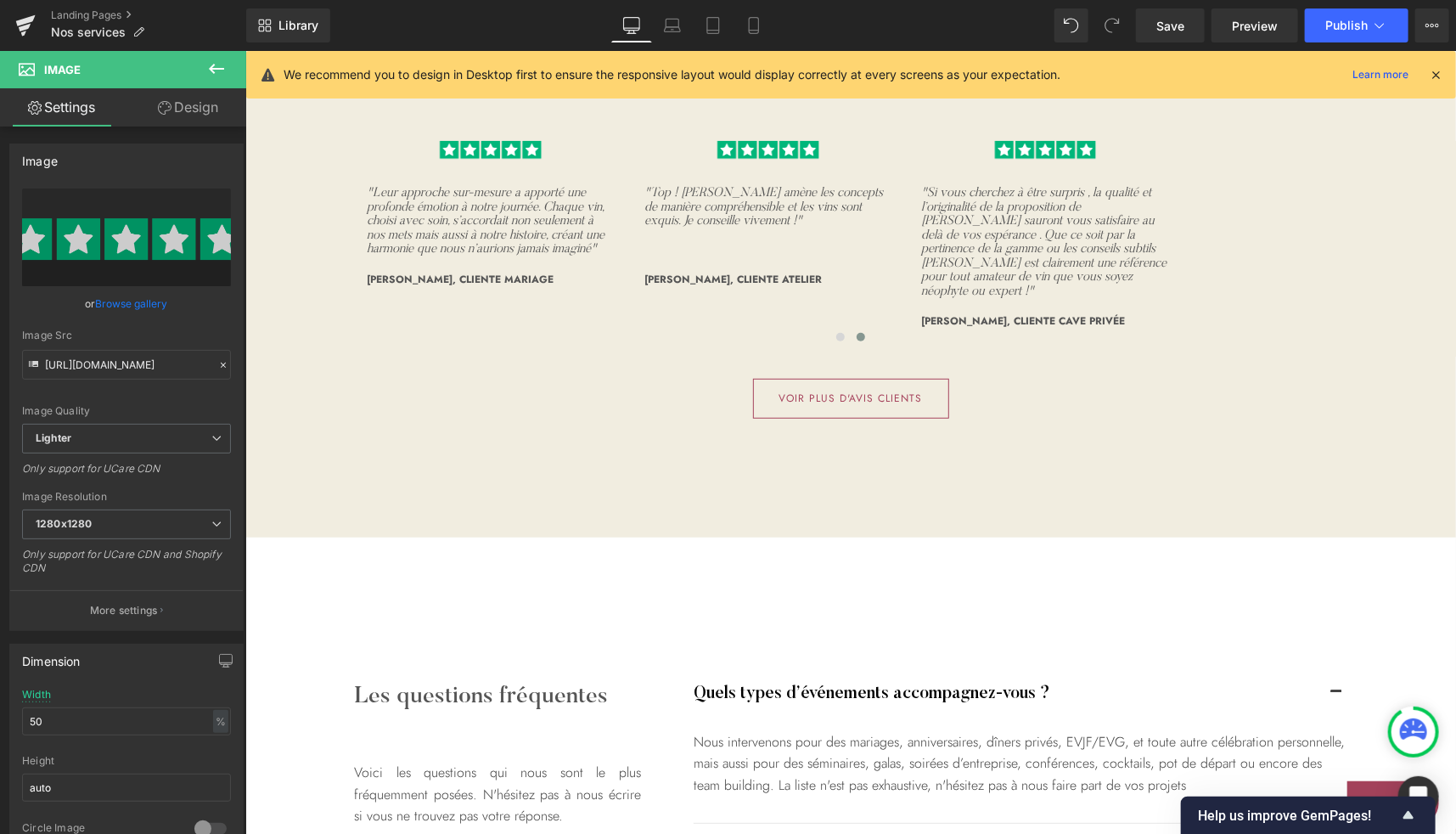
scroll to position [3584, 0]
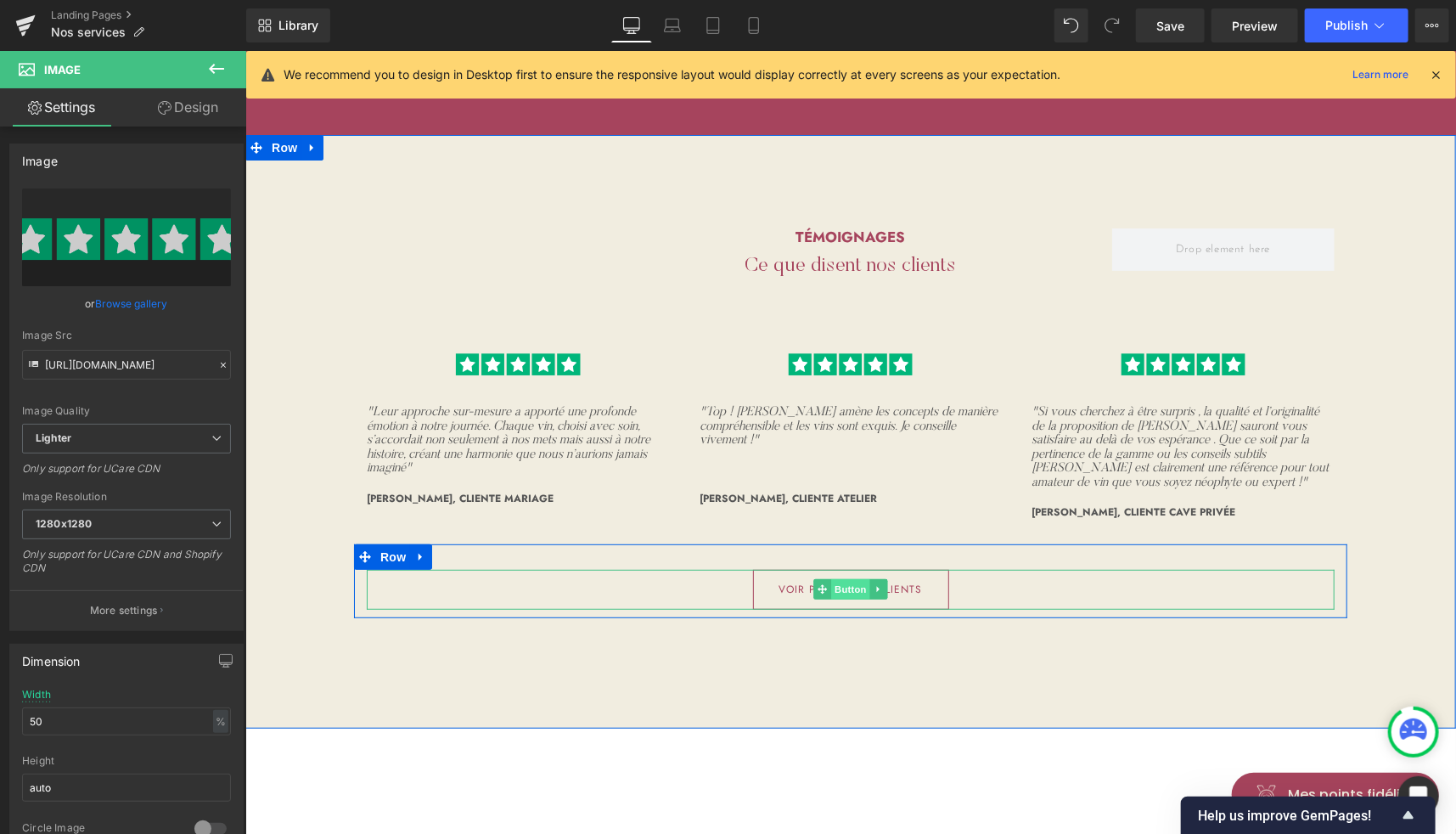
click at [836, 578] on span "Button" at bounding box center [849, 587] width 39 height 20
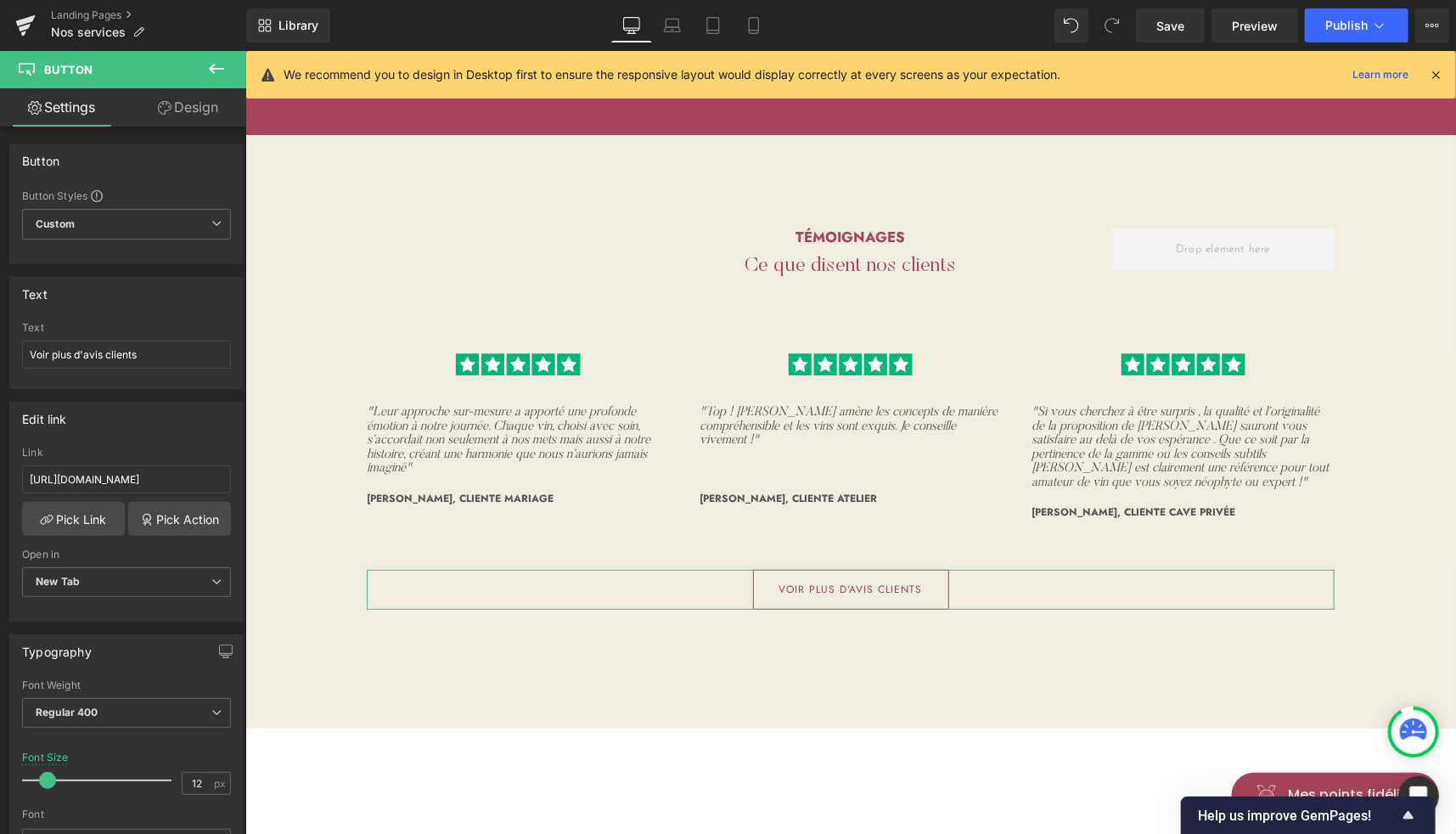
click at [197, 116] on link "Design" at bounding box center [188, 108] width 123 height 39
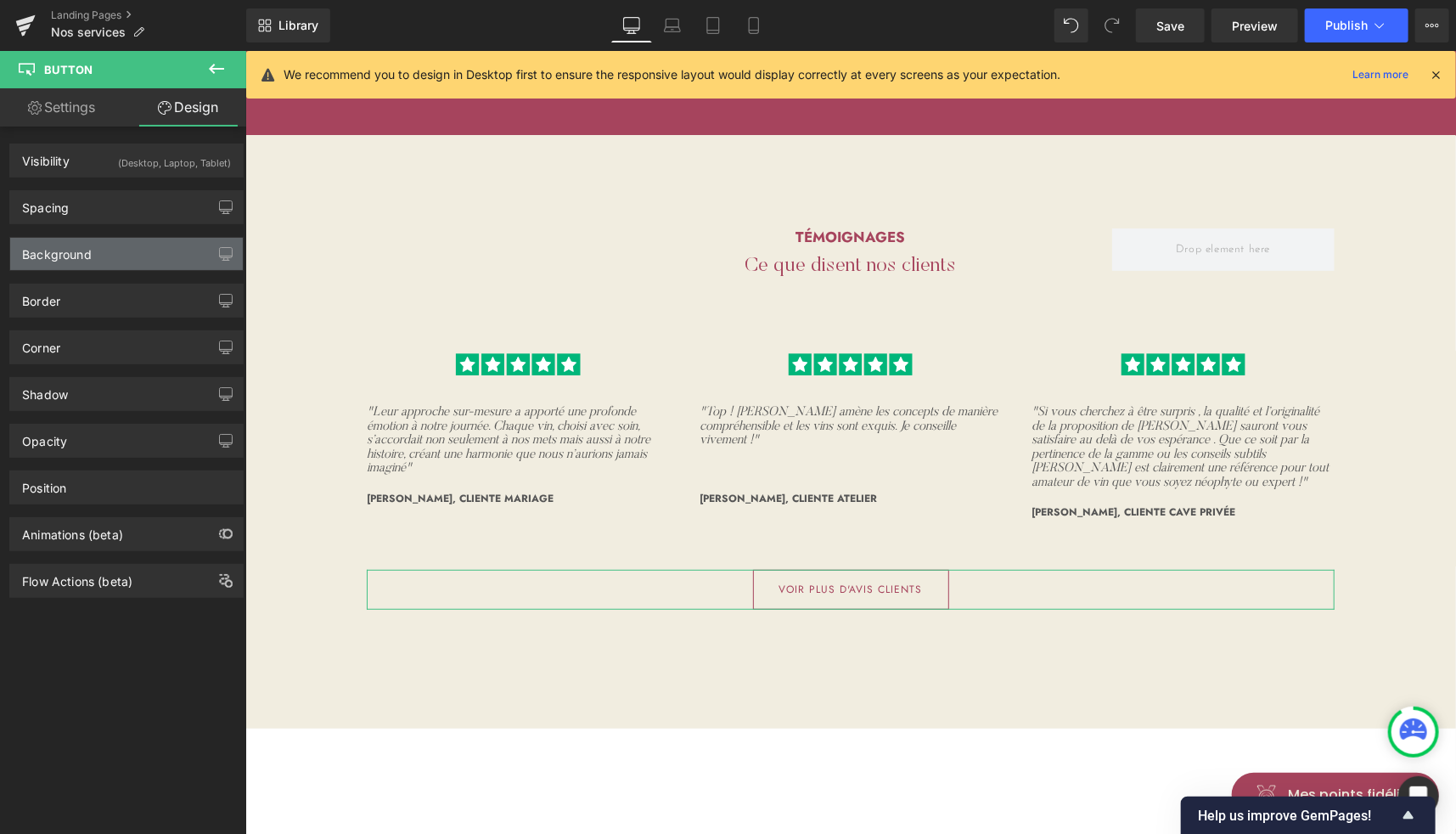
type input "Color 9"
click at [76, 254] on div "Background" at bounding box center [57, 249] width 69 height 24
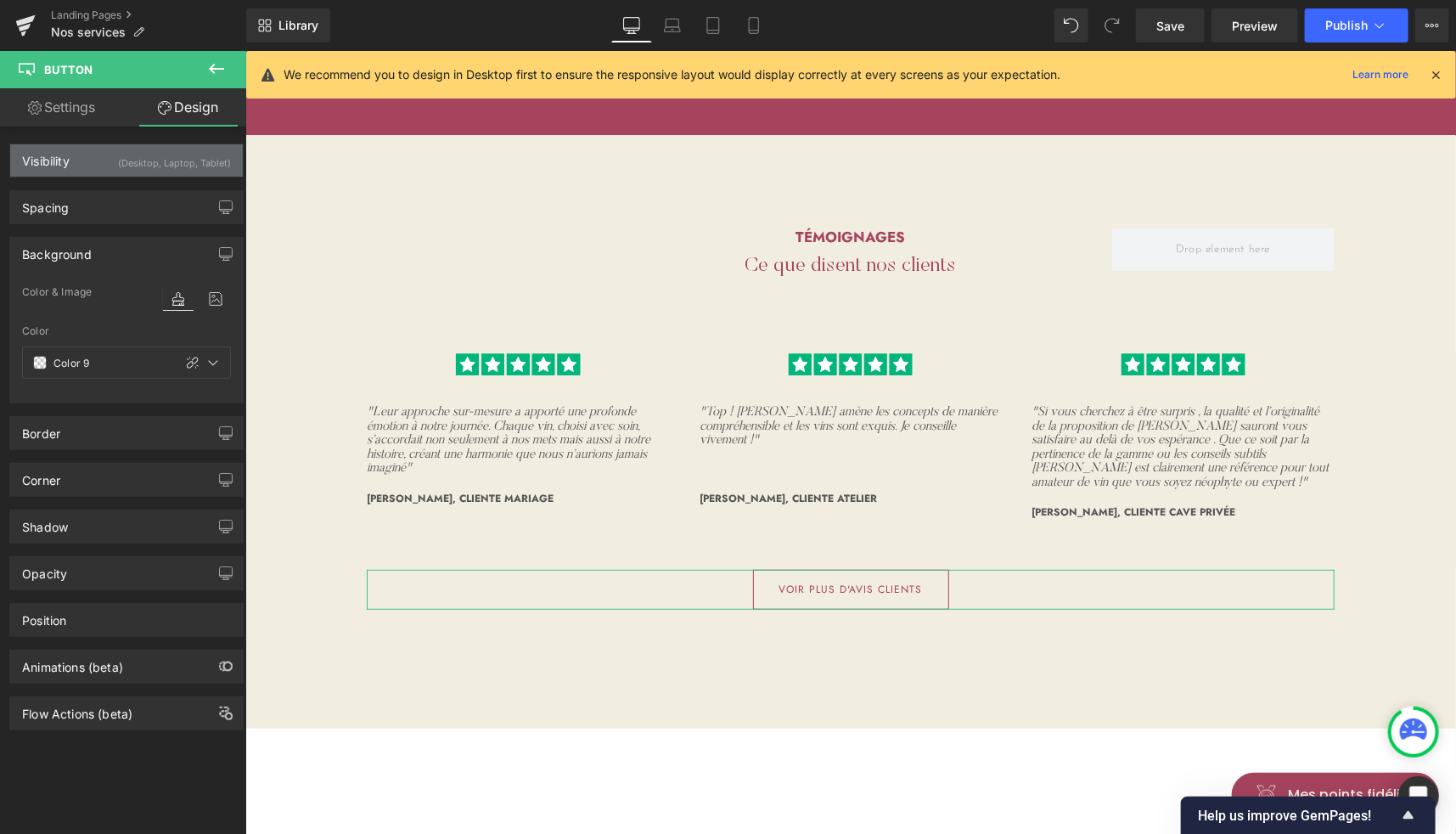
click at [108, 161] on div "Visibility (Desktop, Laptop, Tablet)" at bounding box center [127, 160] width 233 height 32
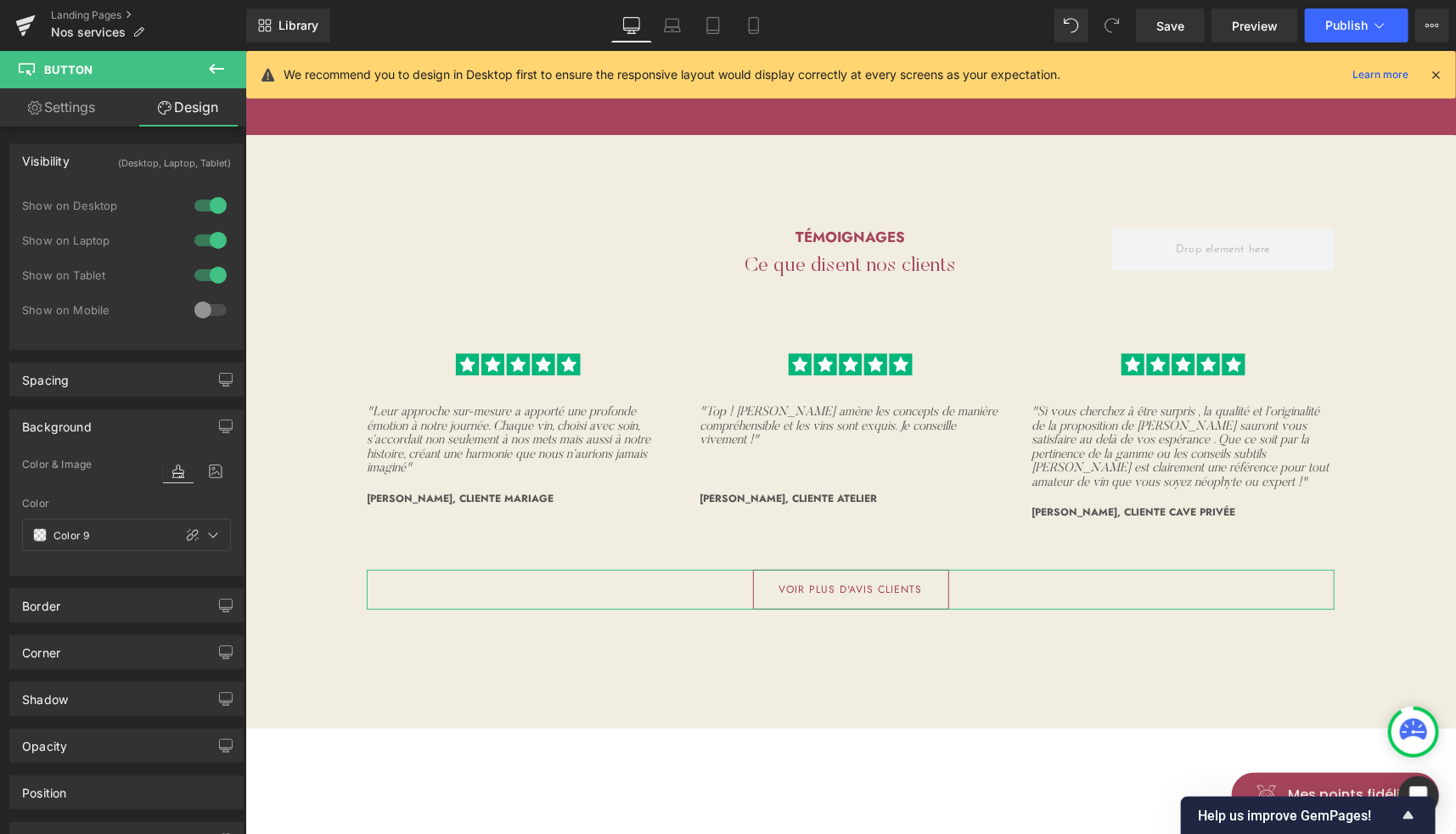
click at [205, 319] on div at bounding box center [210, 310] width 40 height 27
click at [748, 36] on link "Mobile" at bounding box center [754, 25] width 40 height 34
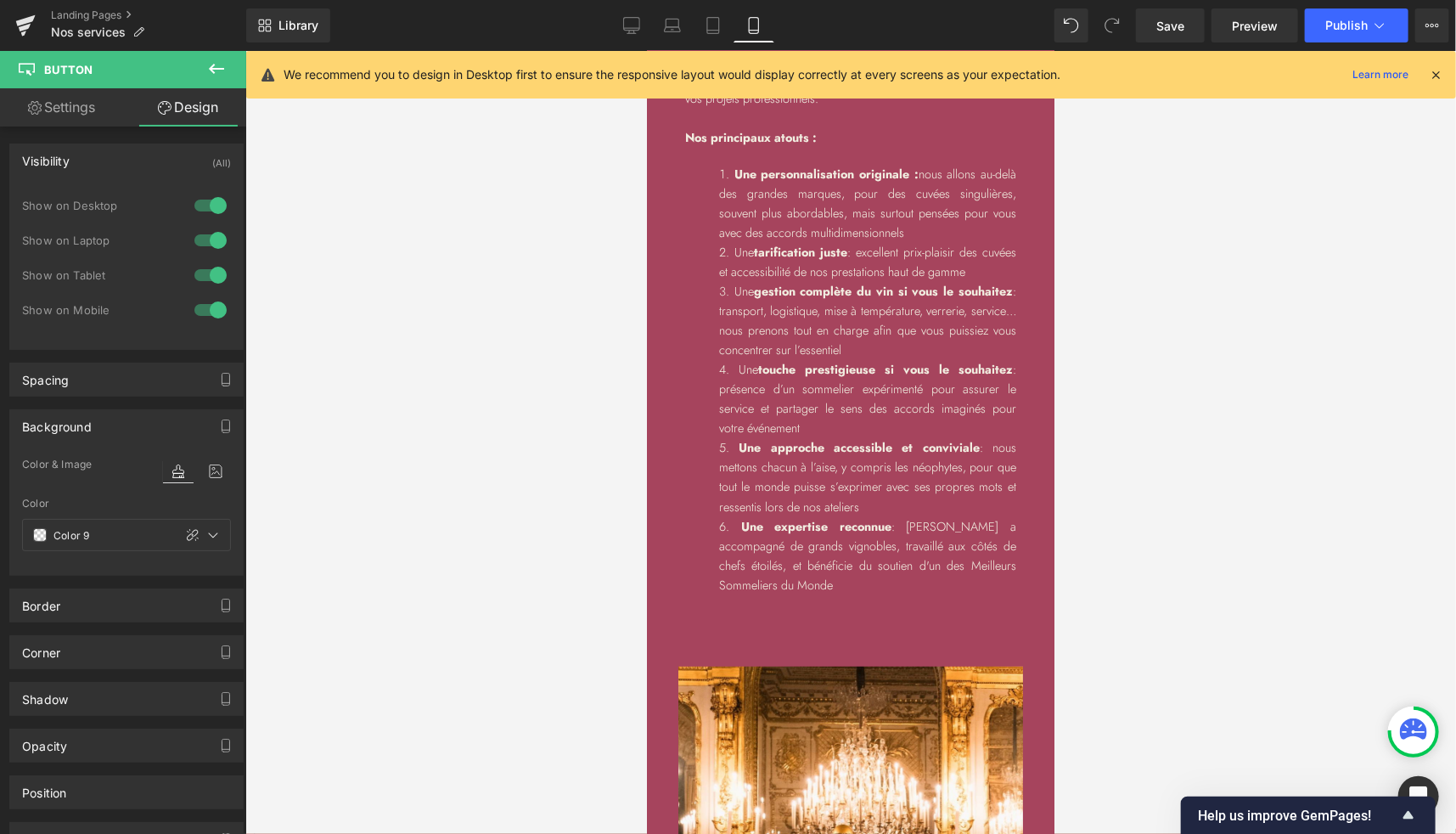
scroll to position [5447, 0]
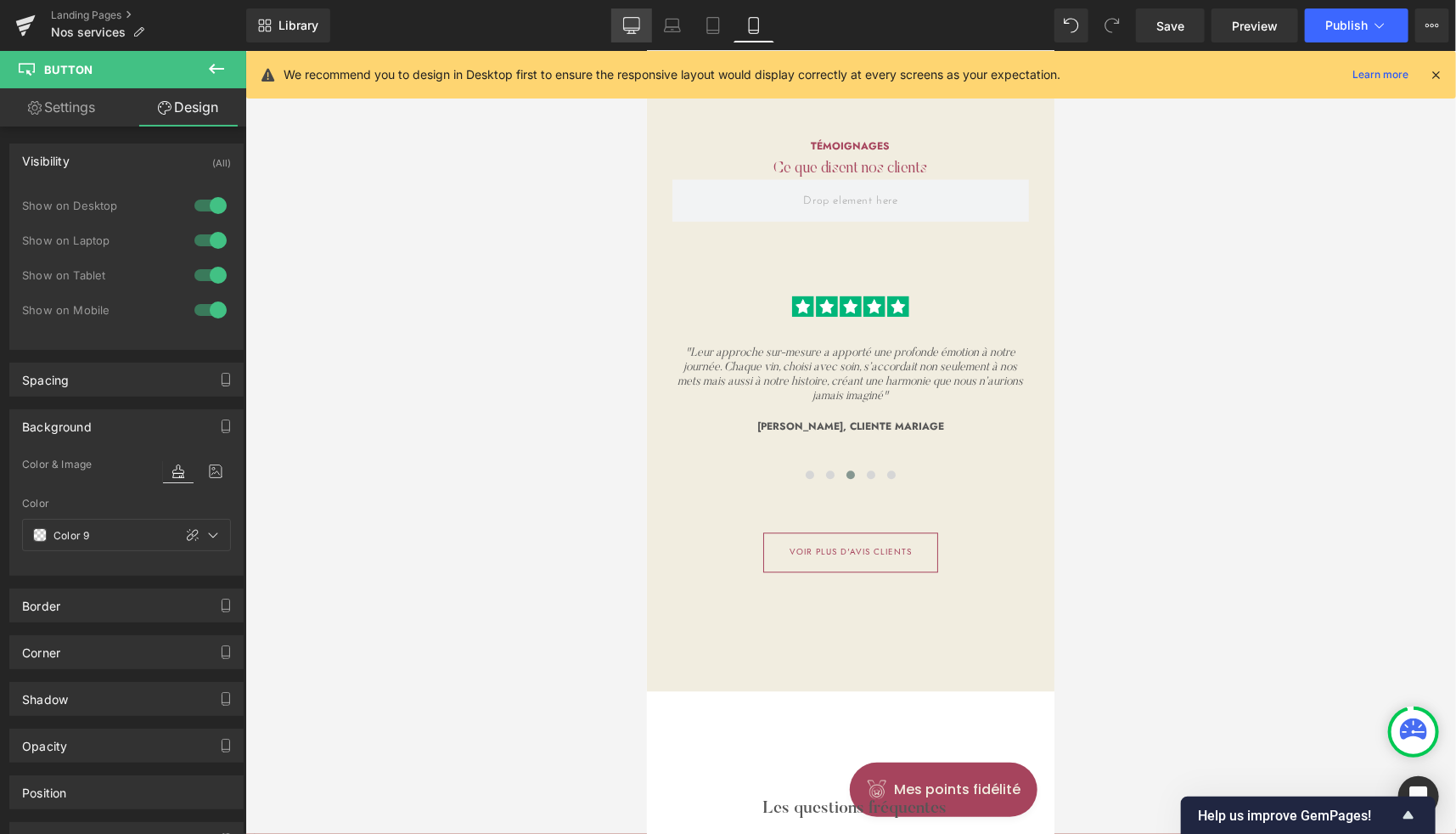
click at [641, 27] on link "Desktop" at bounding box center [632, 25] width 40 height 34
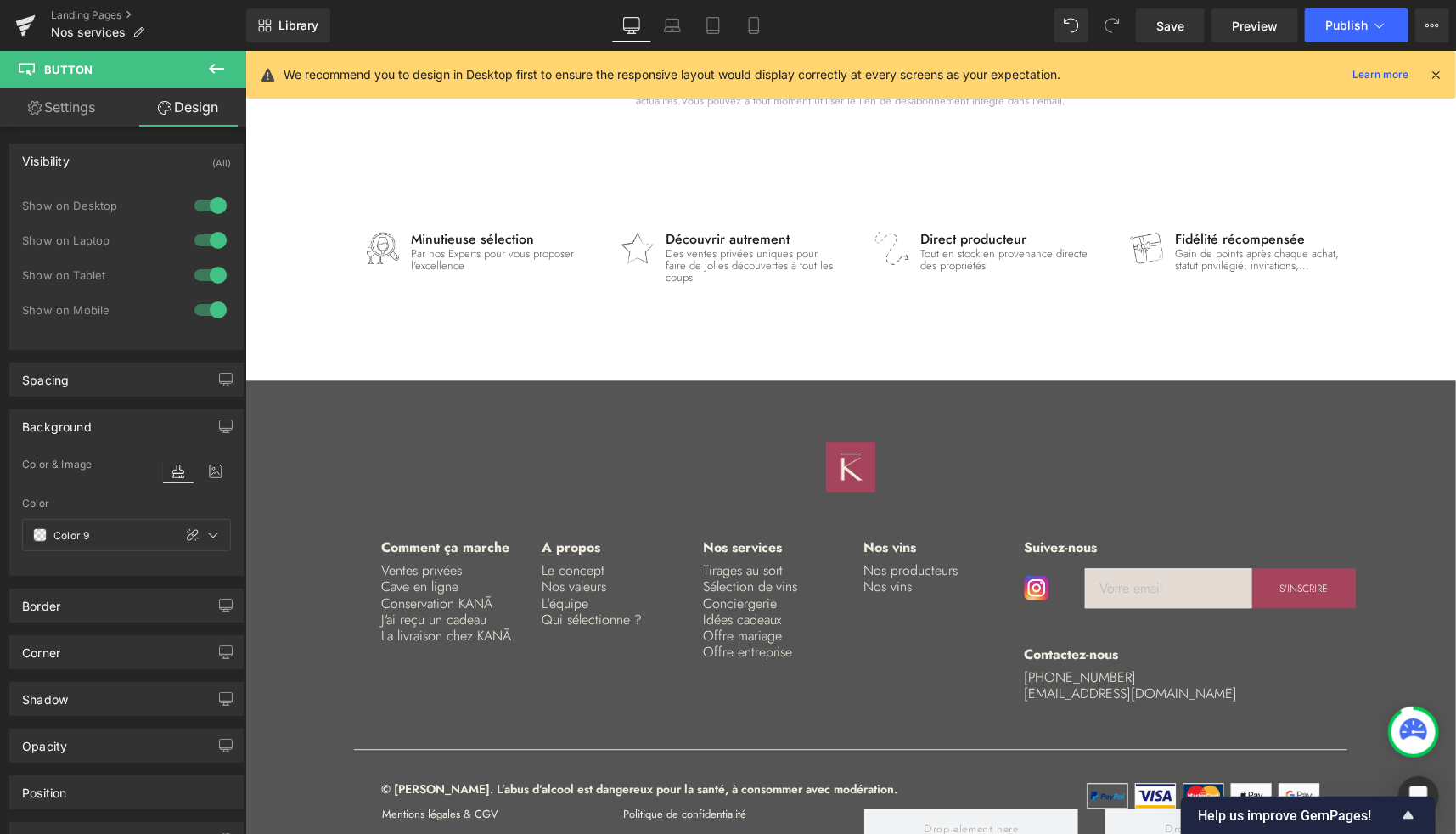
scroll to position [3584, 0]
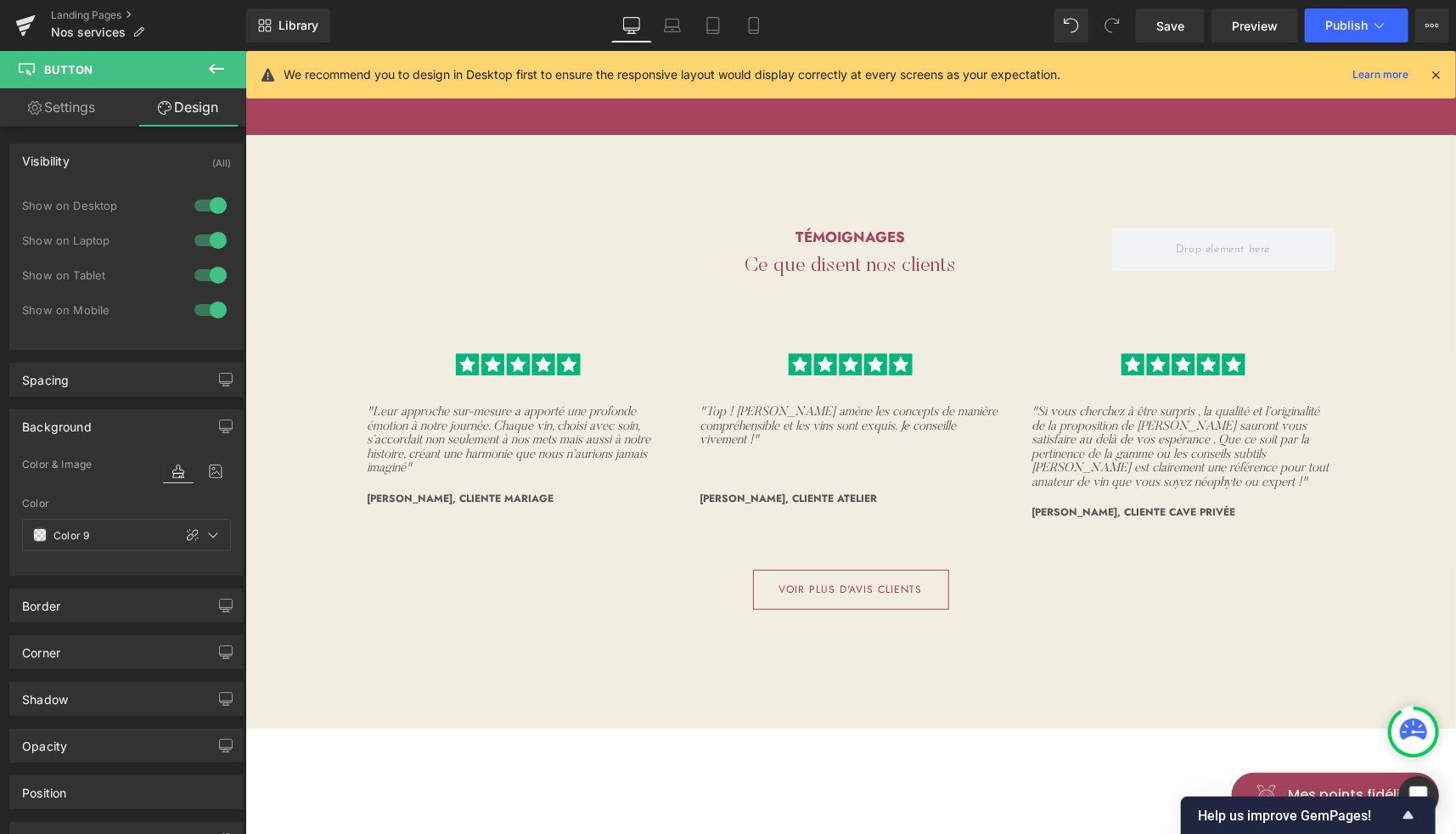
click at [1435, 70] on icon at bounding box center [1436, 75] width 15 height 15
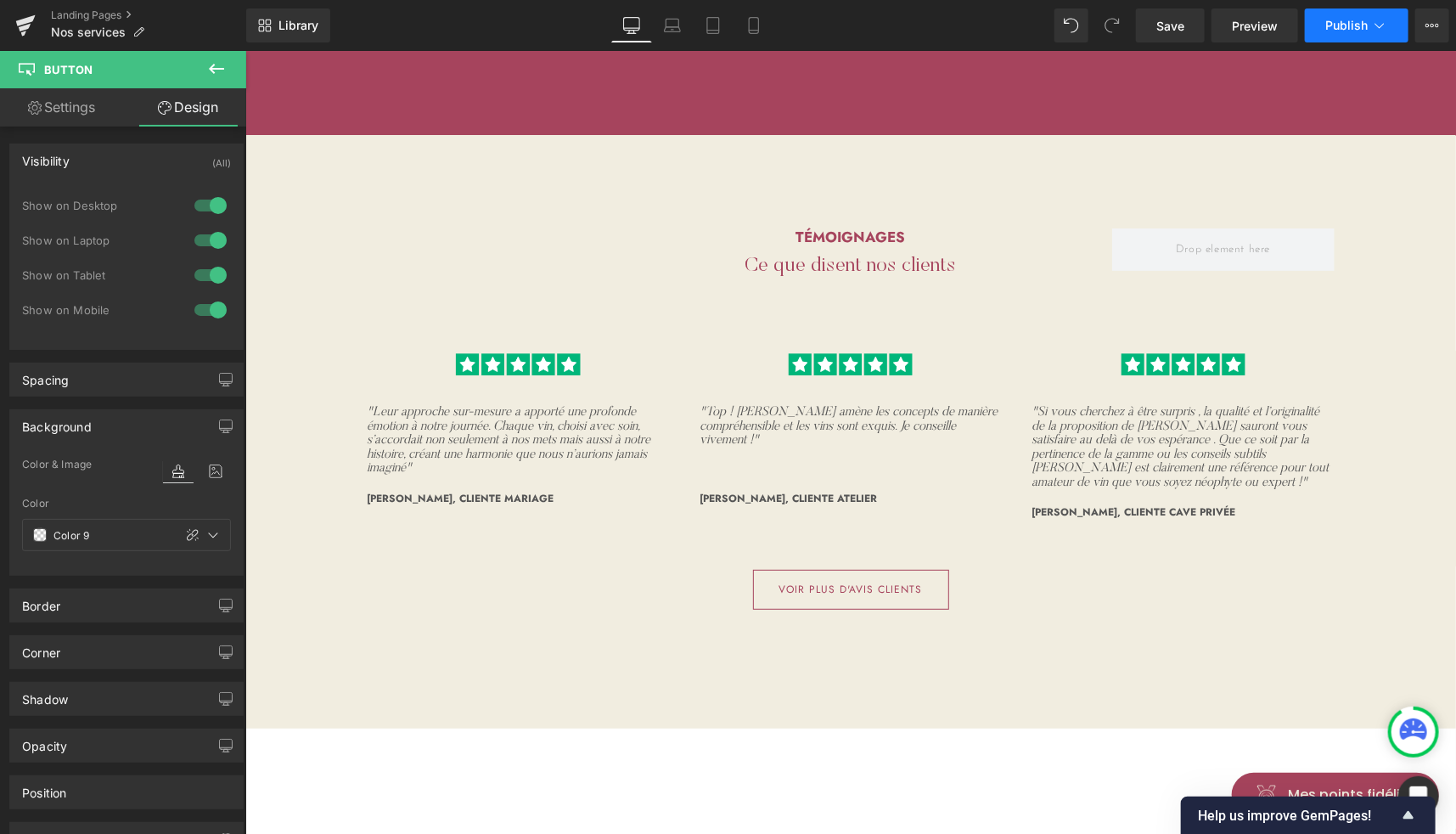
click at [1336, 23] on span "Publish" at bounding box center [1346, 25] width 42 height 13
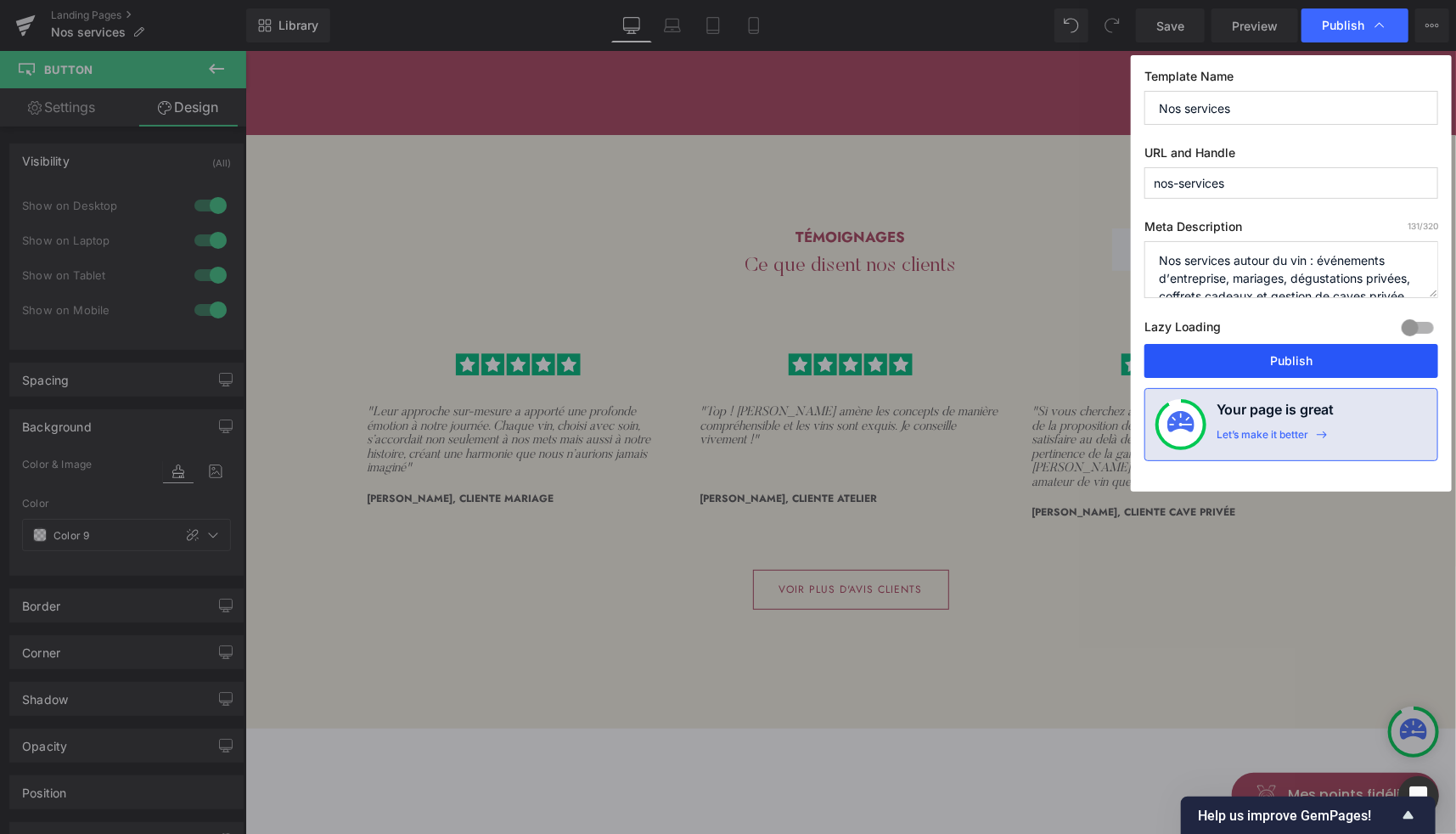
click at [1208, 356] on button "Publish" at bounding box center [1290, 360] width 294 height 34
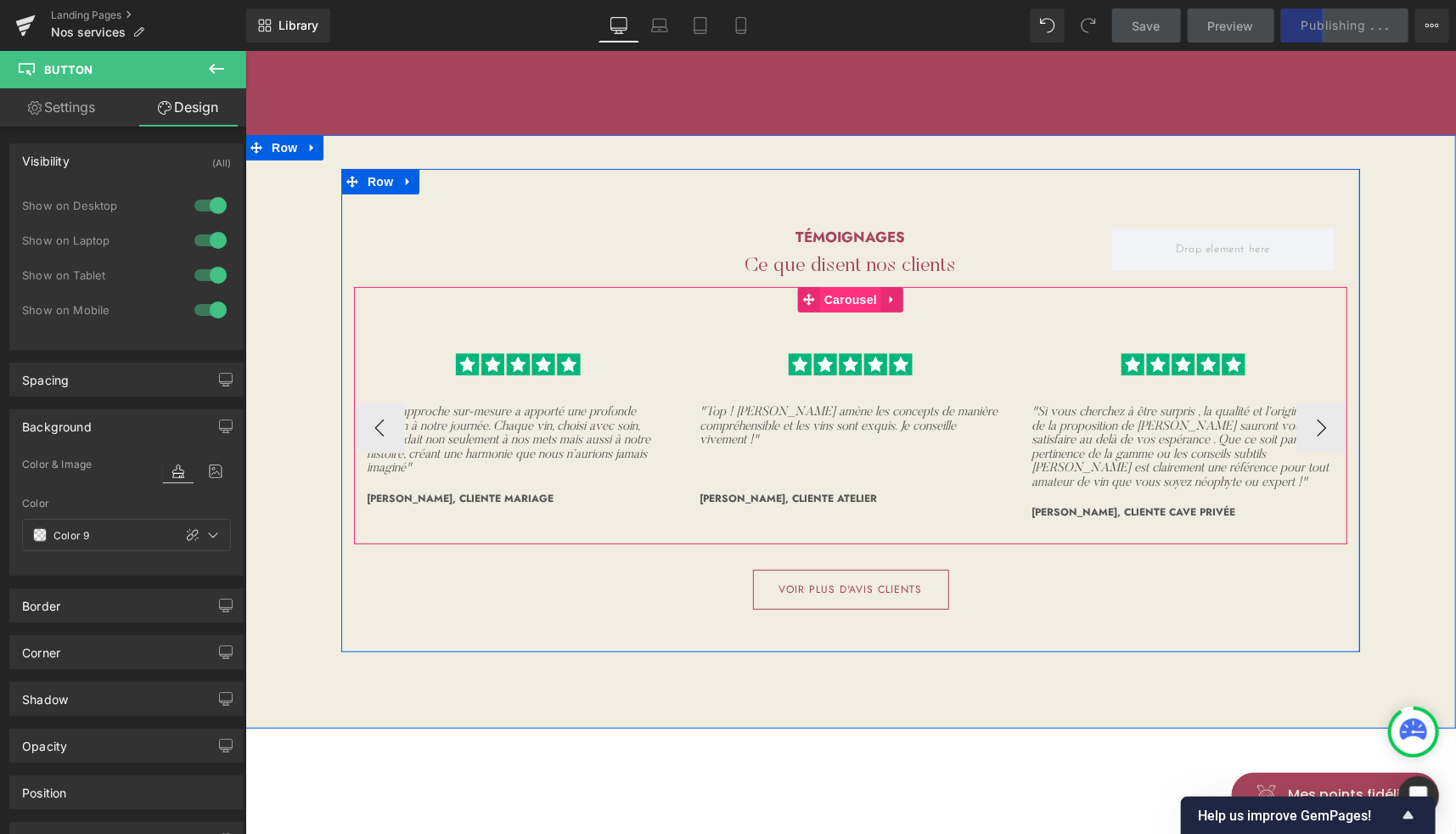
click at [847, 286] on span "Carousel" at bounding box center [849, 299] width 61 height 25
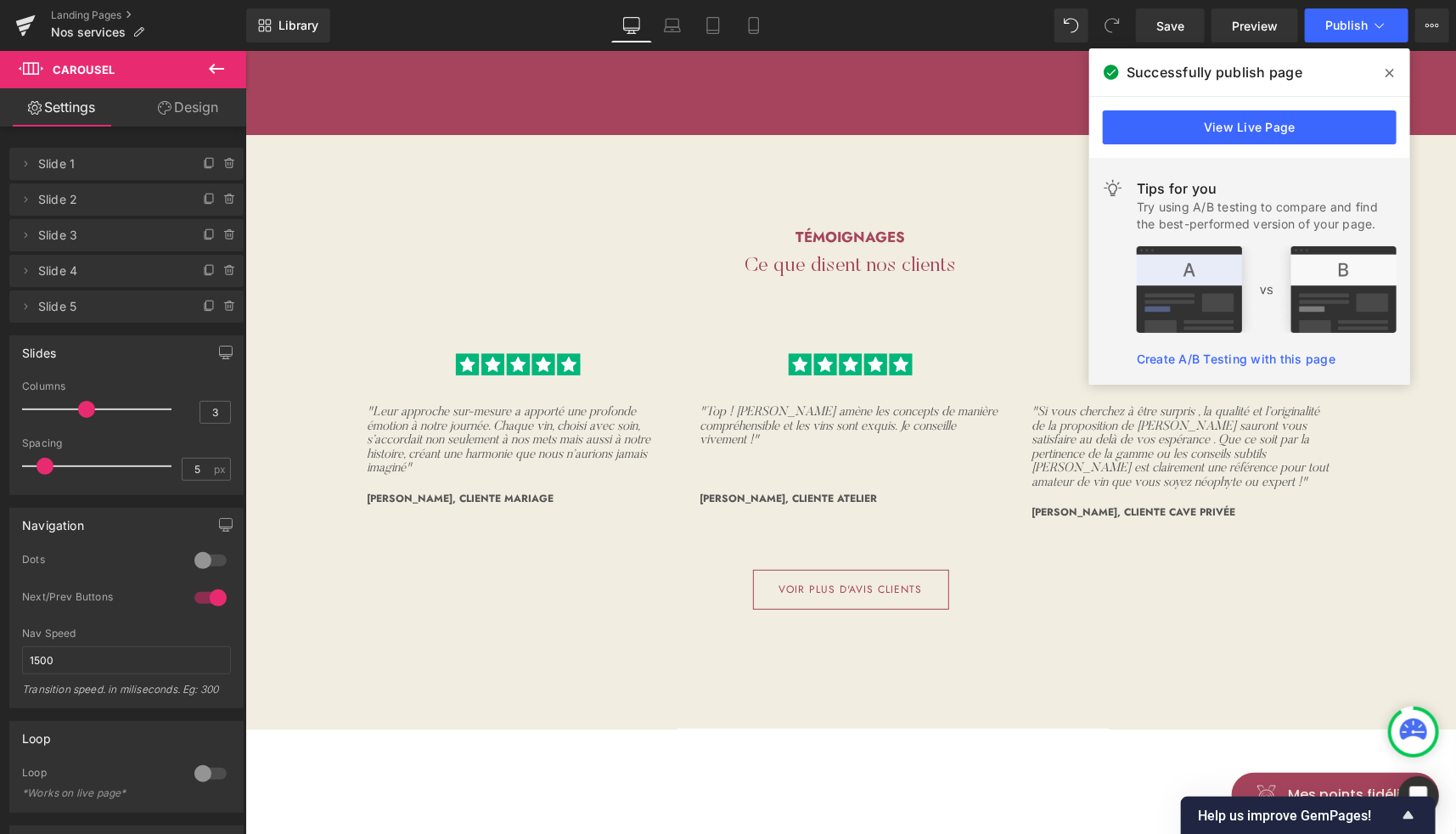
click at [1390, 75] on icon at bounding box center [1390, 73] width 9 height 13
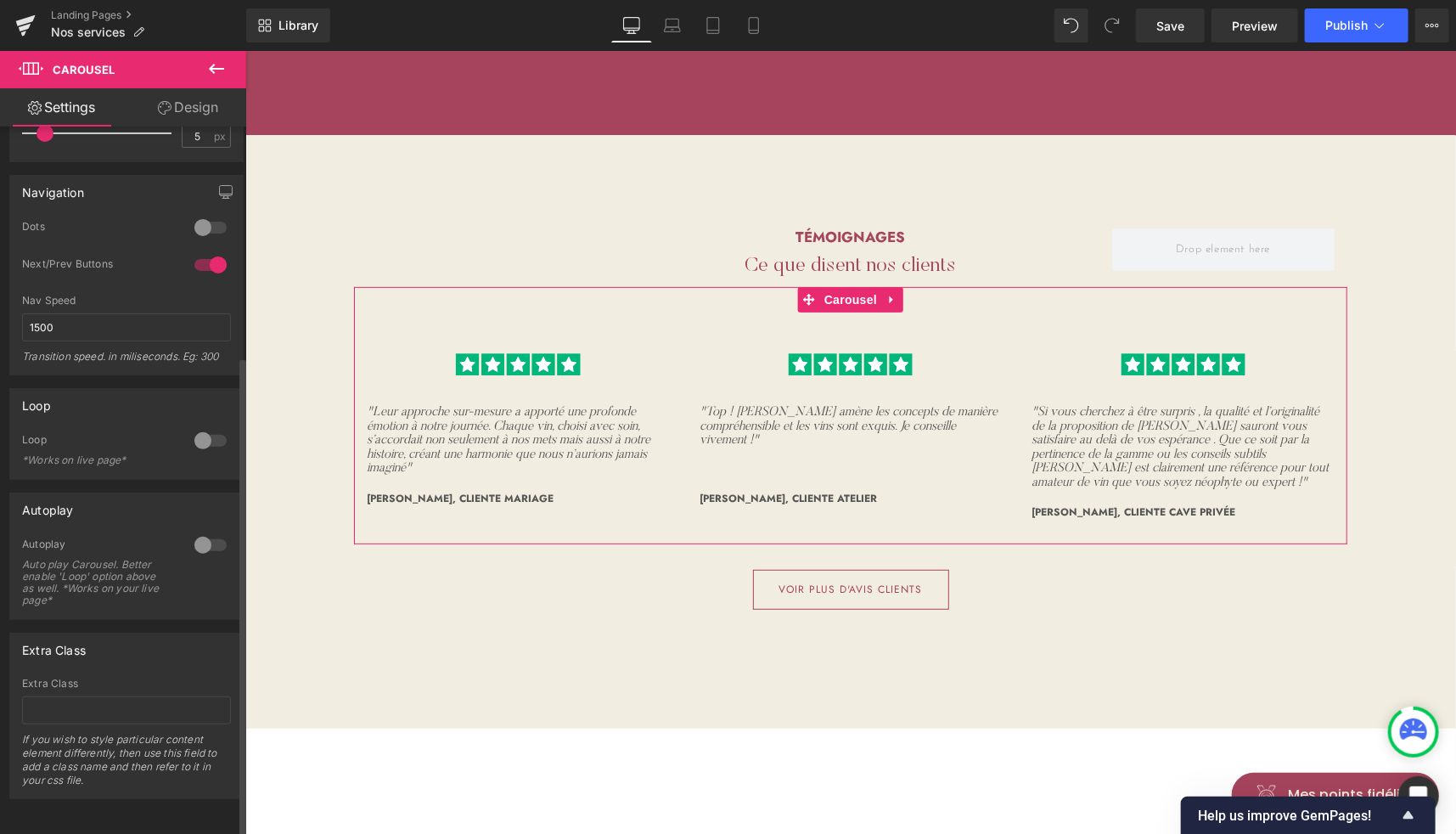
scroll to position [0, 0]
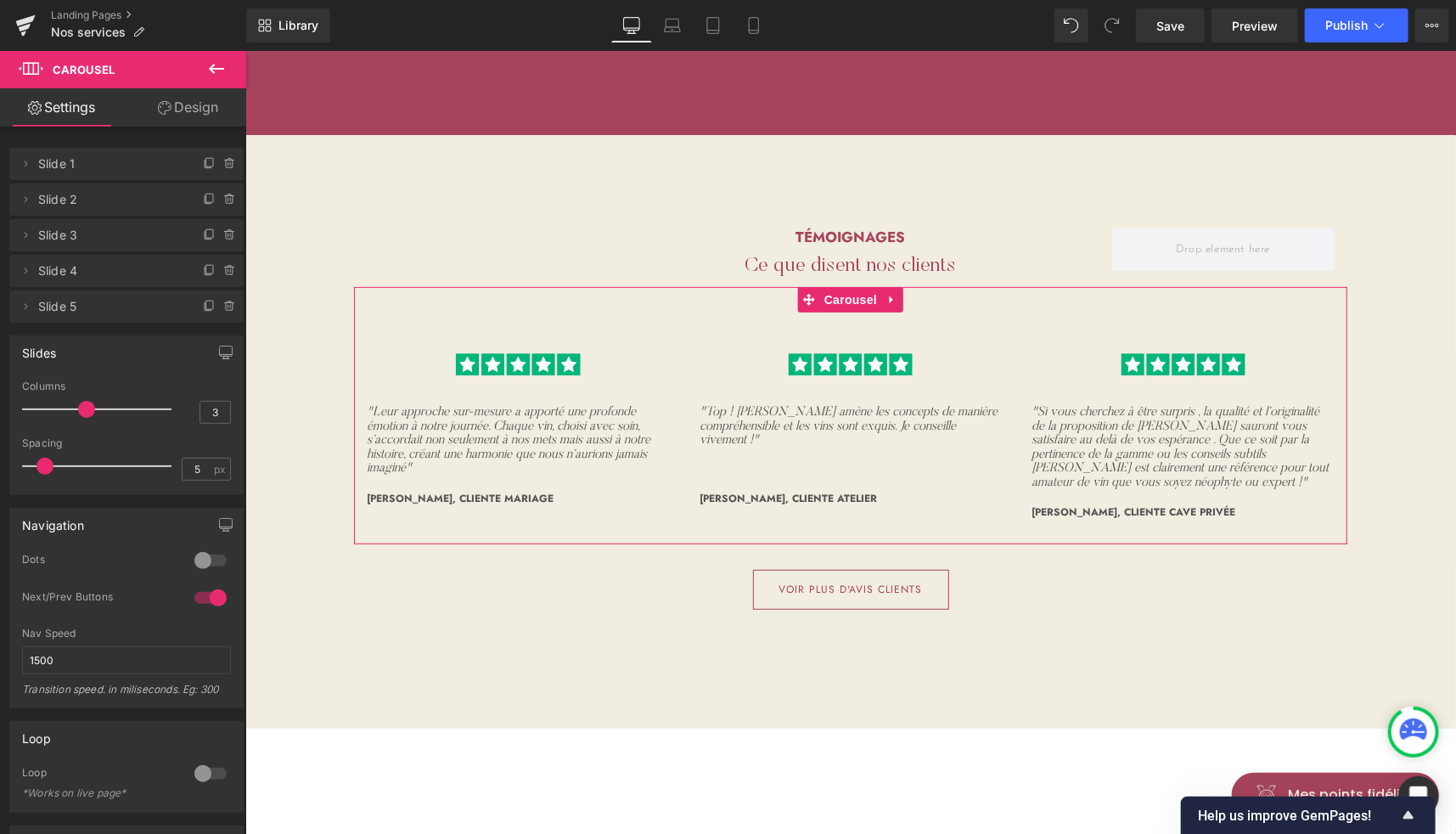
click at [194, 106] on link "Design" at bounding box center [188, 108] width 123 height 39
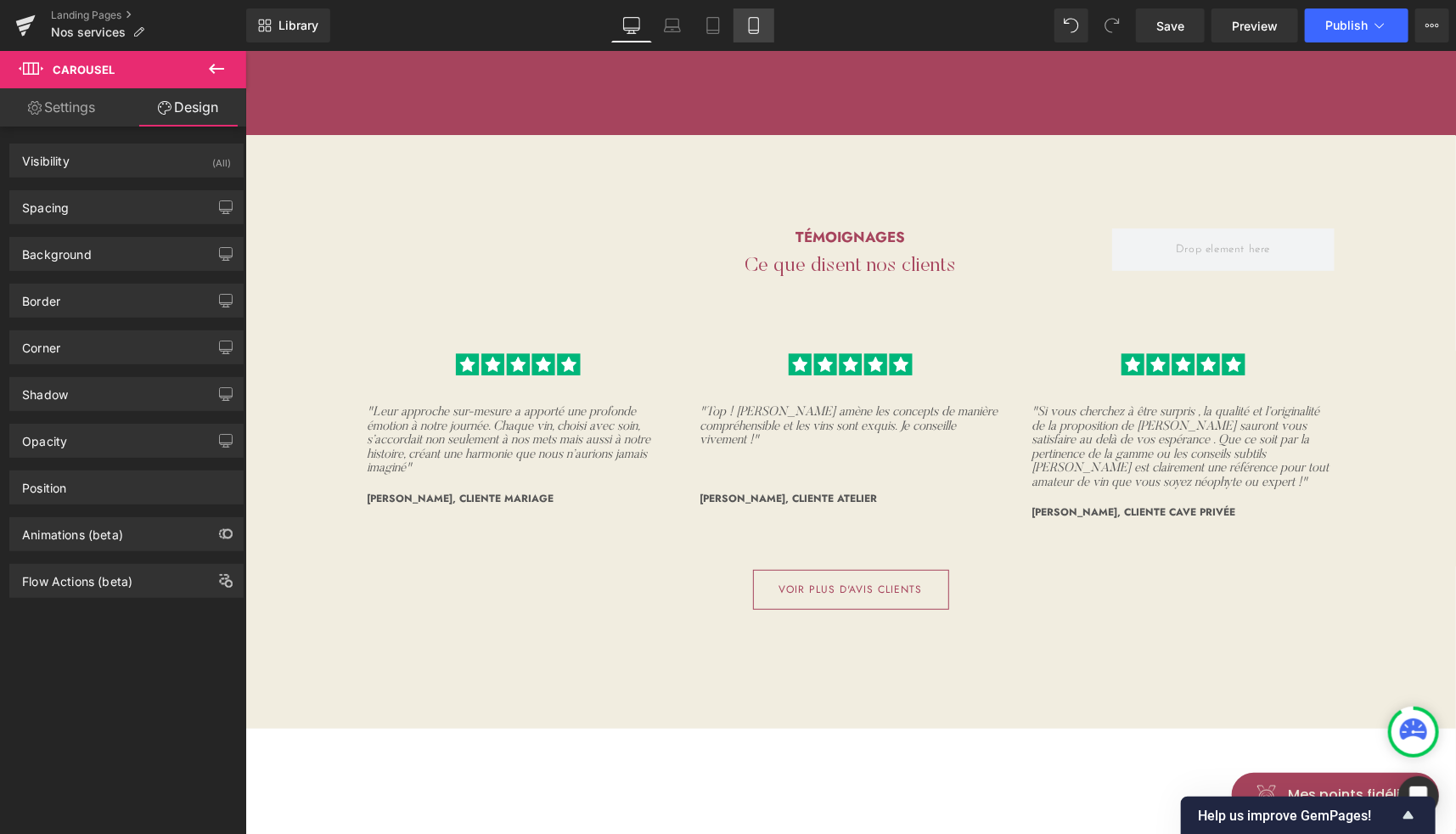
click at [756, 18] on icon at bounding box center [754, 26] width 17 height 17
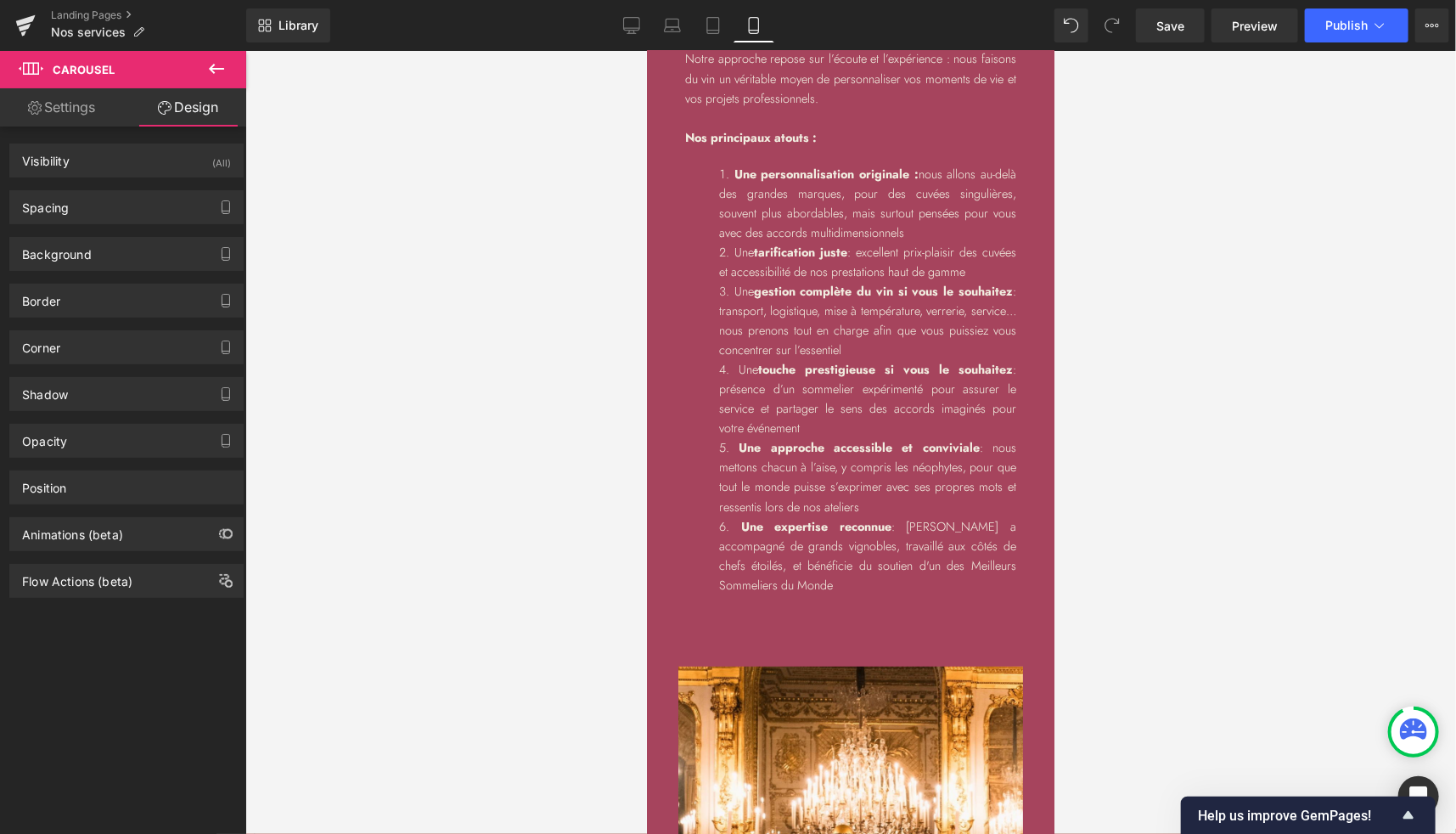
scroll to position [5410, 0]
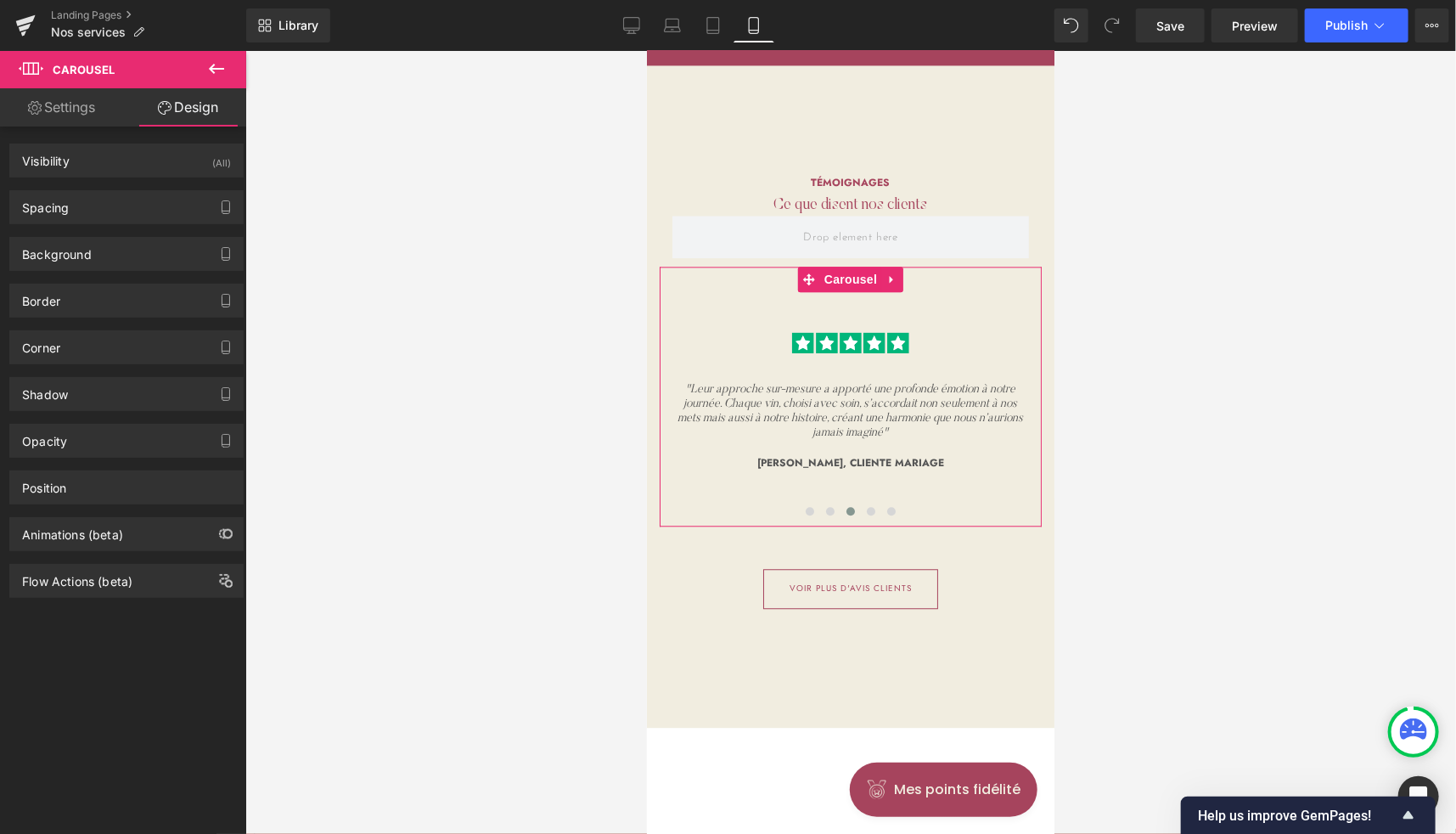
click at [68, 117] on link "Settings" at bounding box center [62, 108] width 123 height 39
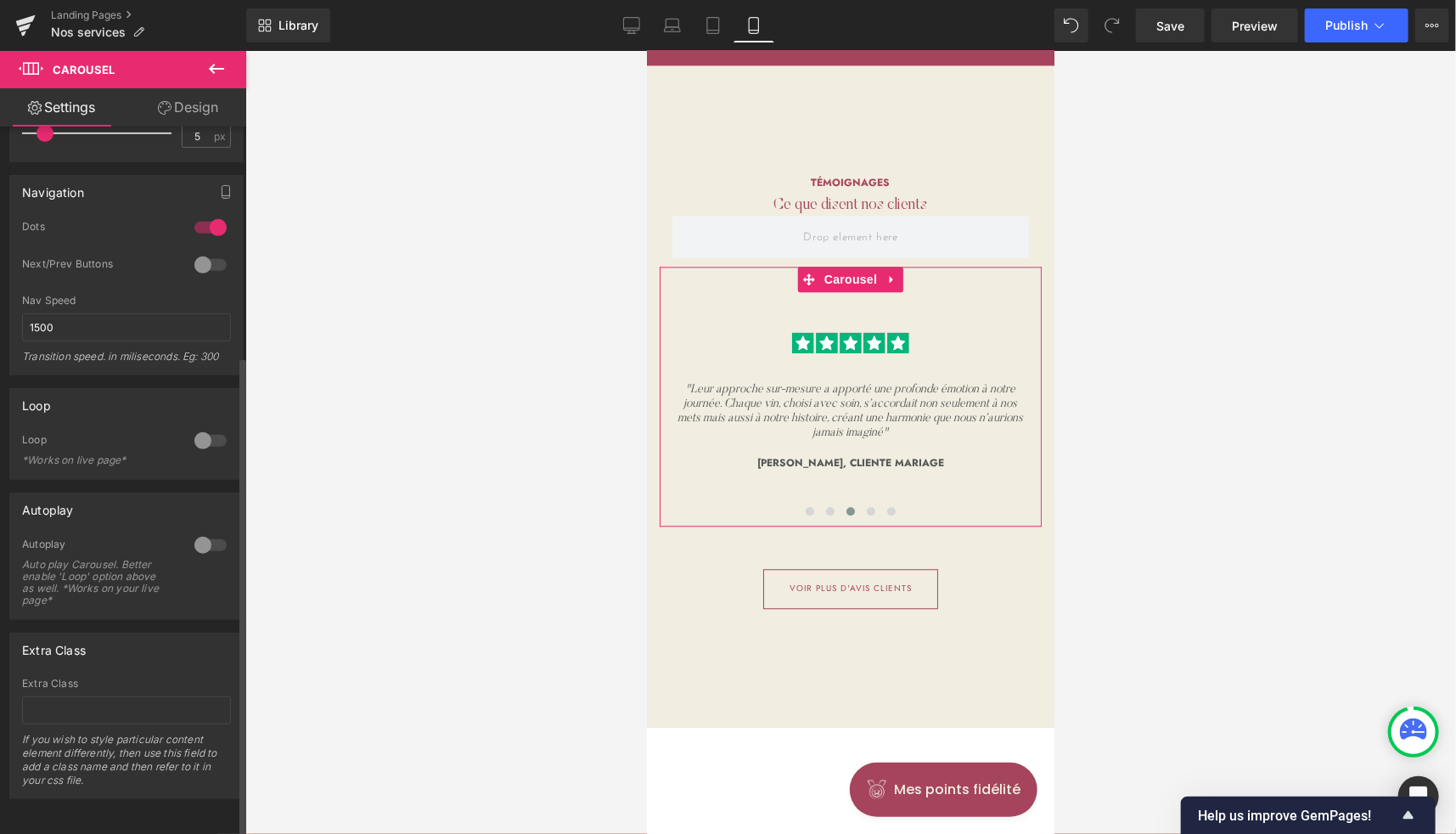
scroll to position [0, 0]
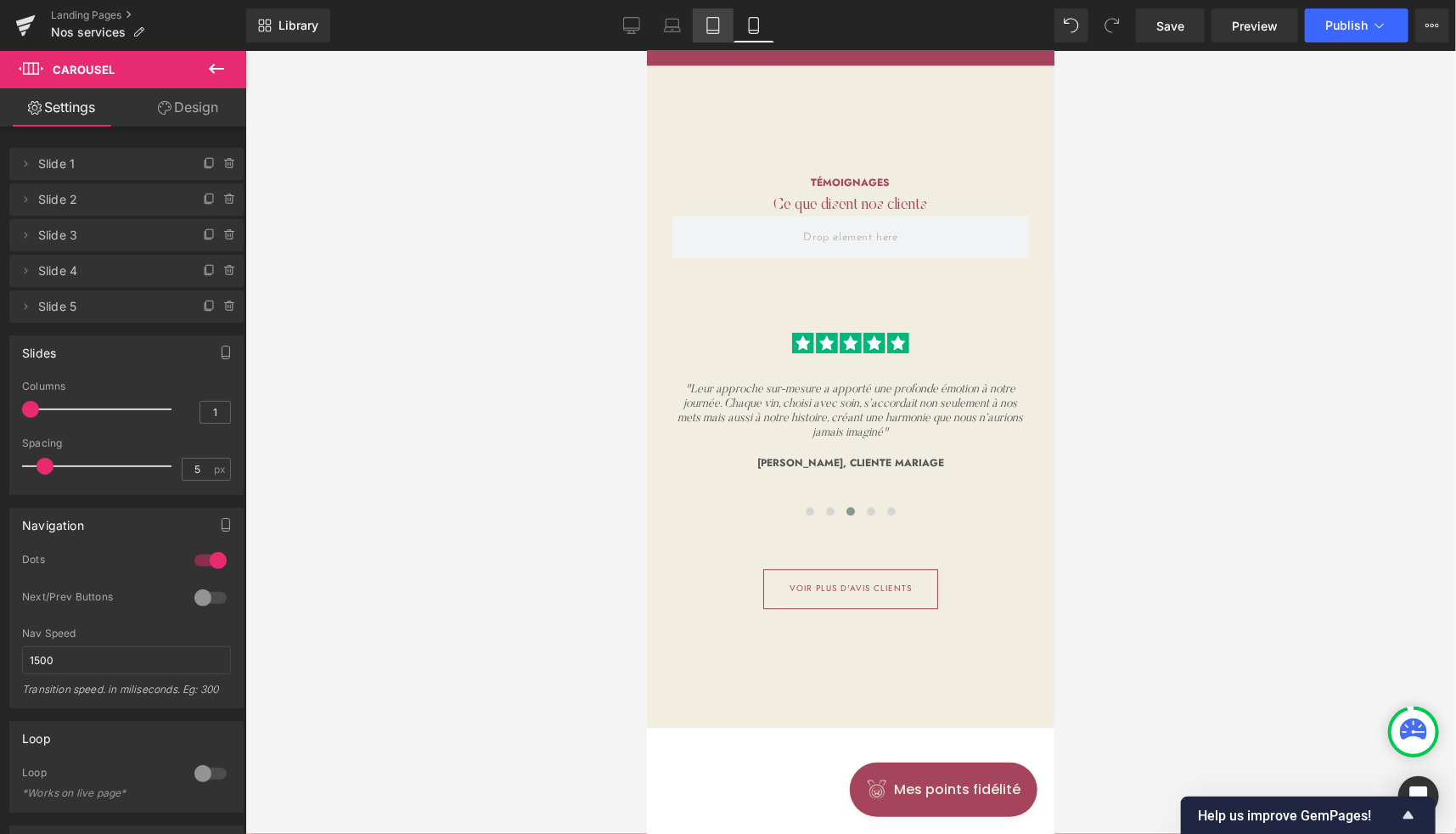
click at [727, 17] on link "Tablet" at bounding box center [713, 25] width 40 height 34
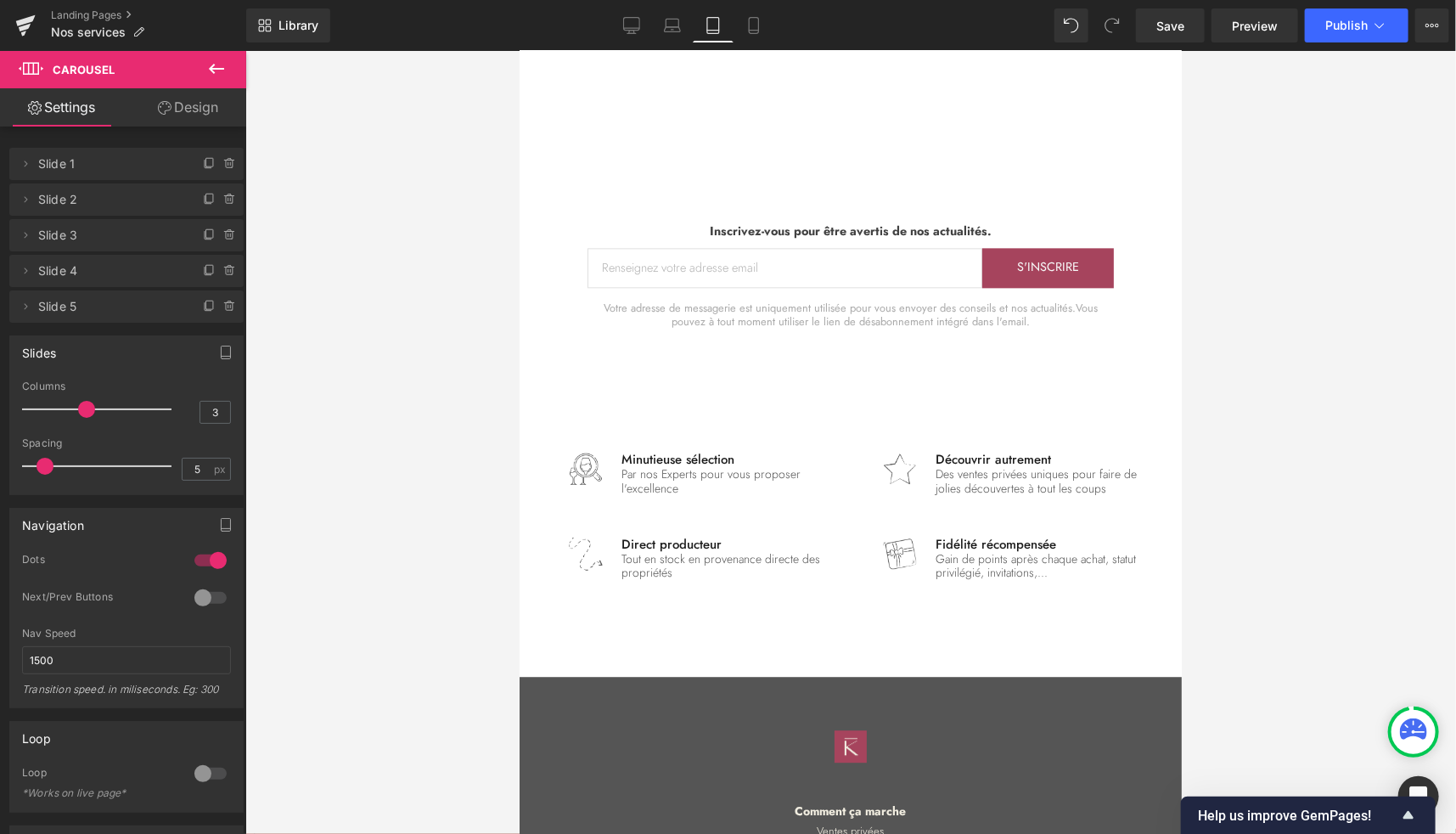
scroll to position [3760, 0]
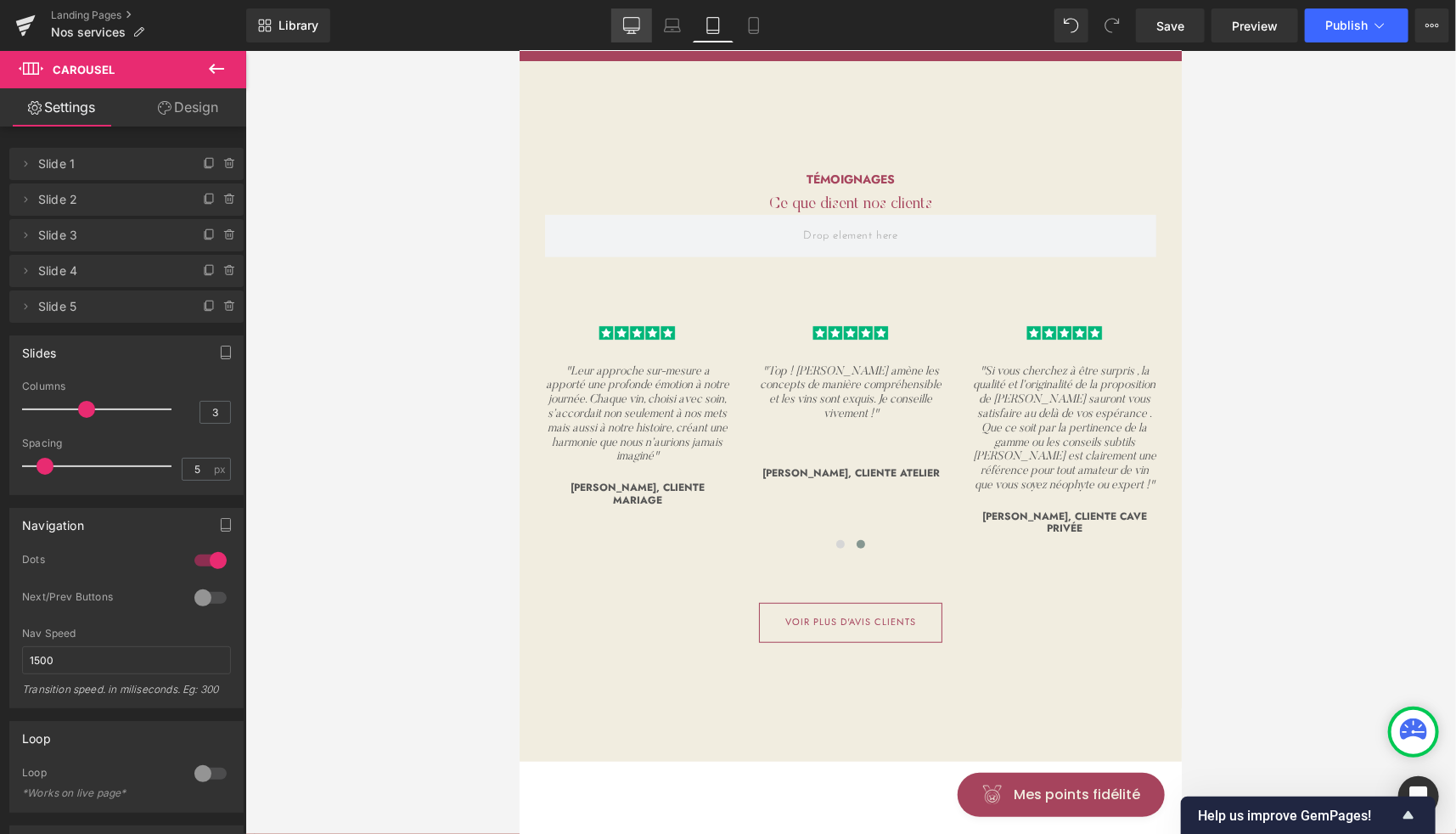
click at [634, 21] on icon at bounding box center [632, 26] width 17 height 17
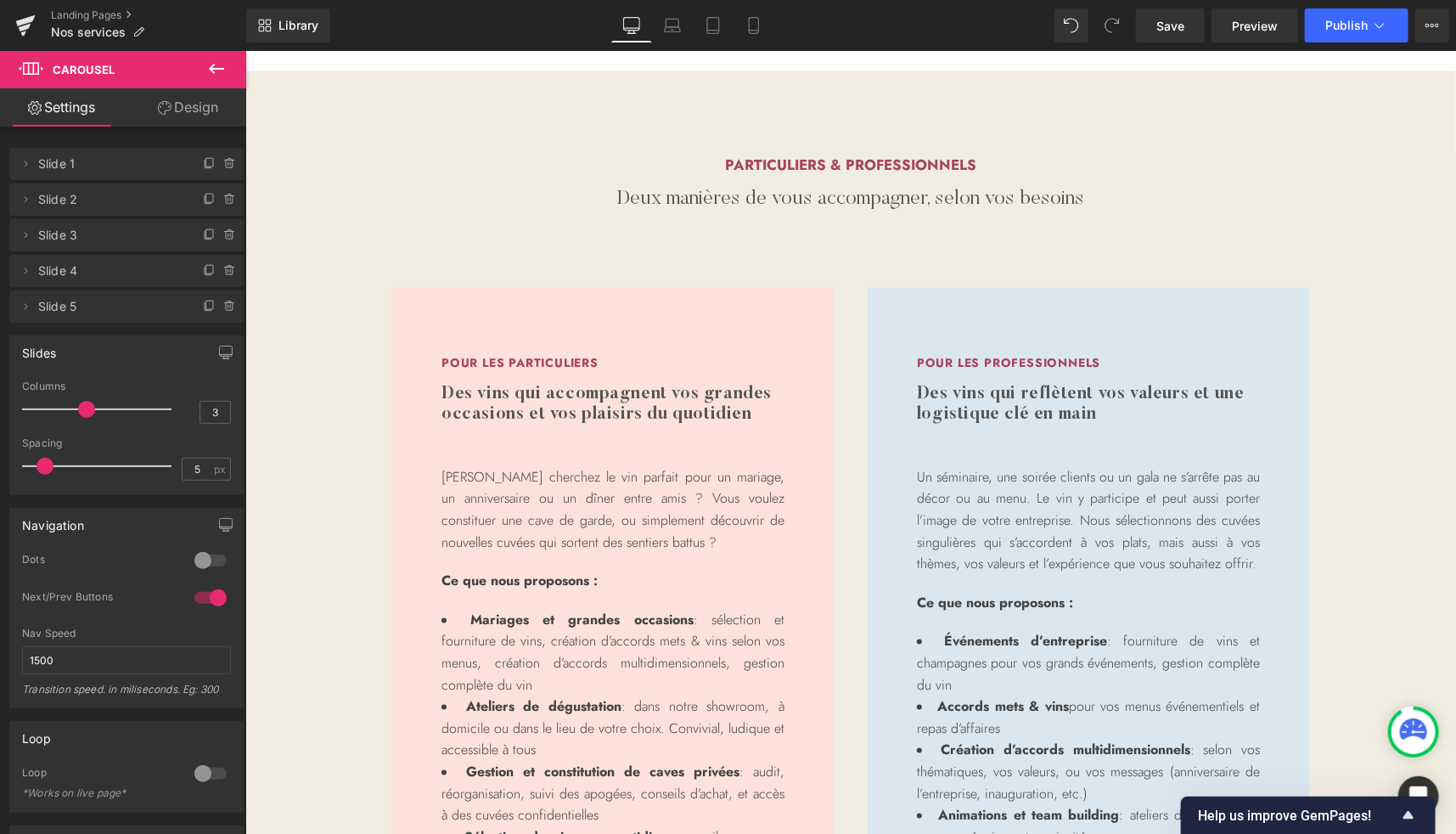
scroll to position [1312, 0]
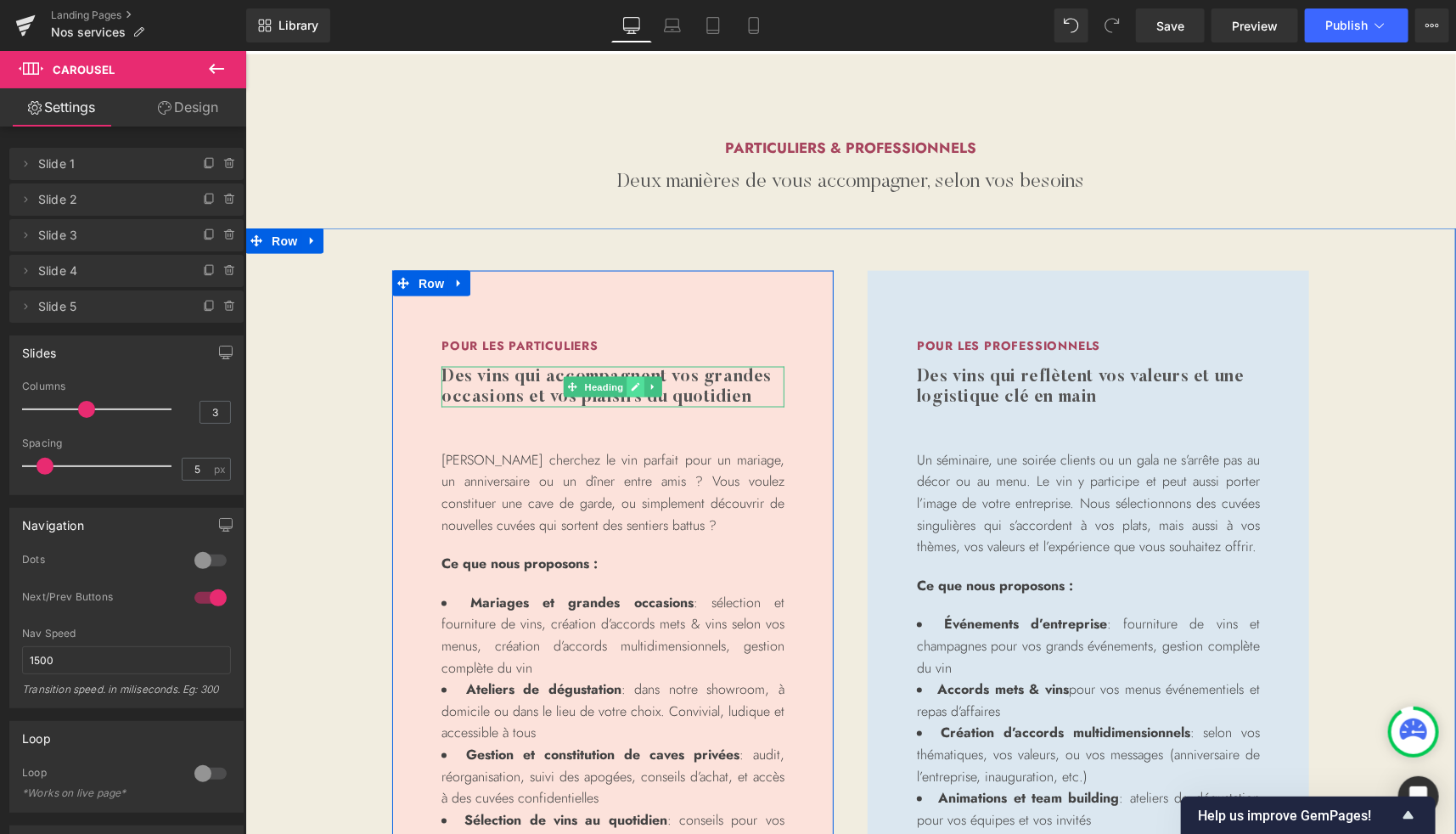
click at [630, 382] on icon at bounding box center [635, 386] width 10 height 11
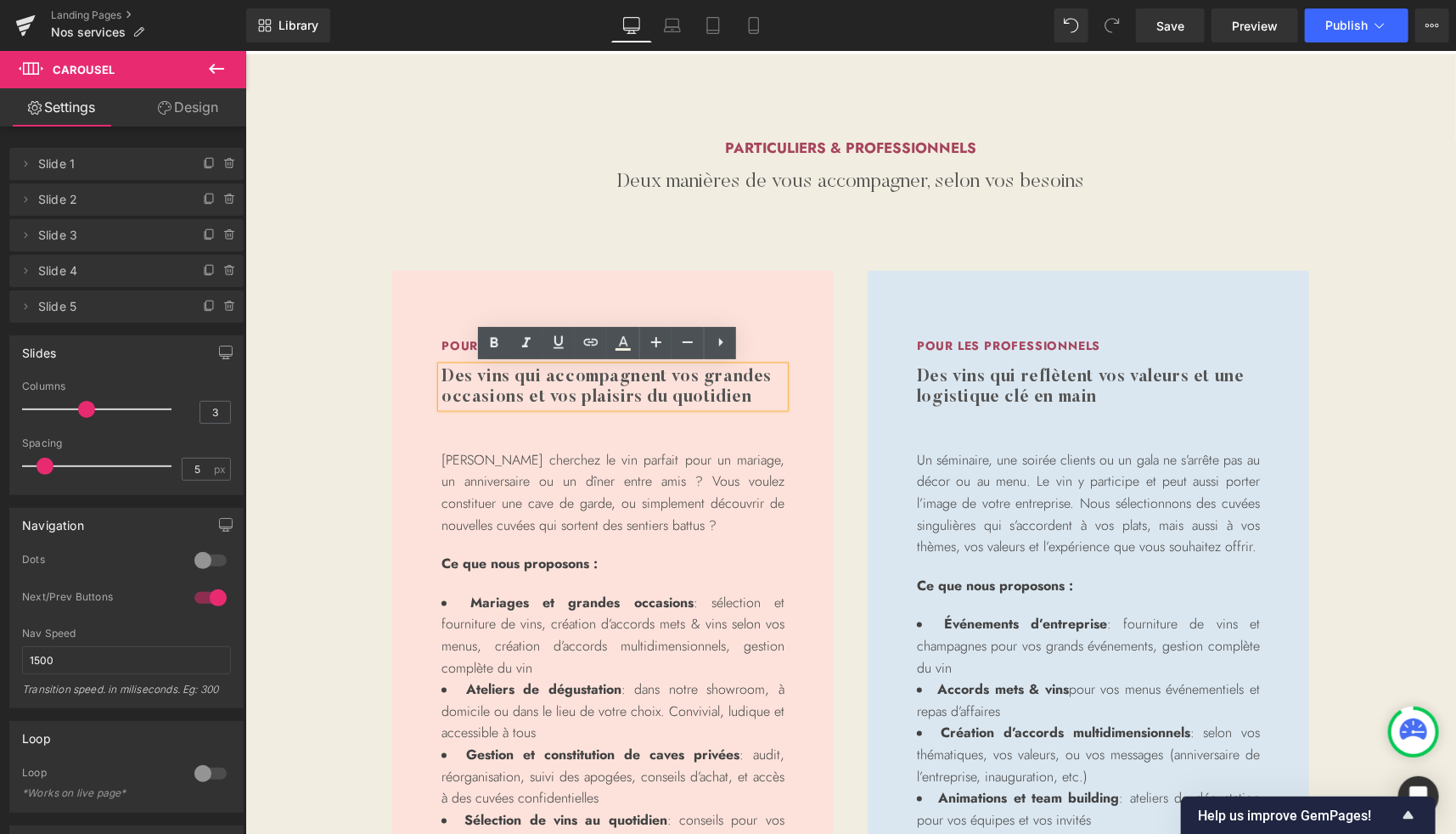
click at [551, 376] on h3 "Des vins qui accompagnent vos grandes occasions et vos plaisirs du quotidien" at bounding box center [611, 386] width 343 height 40
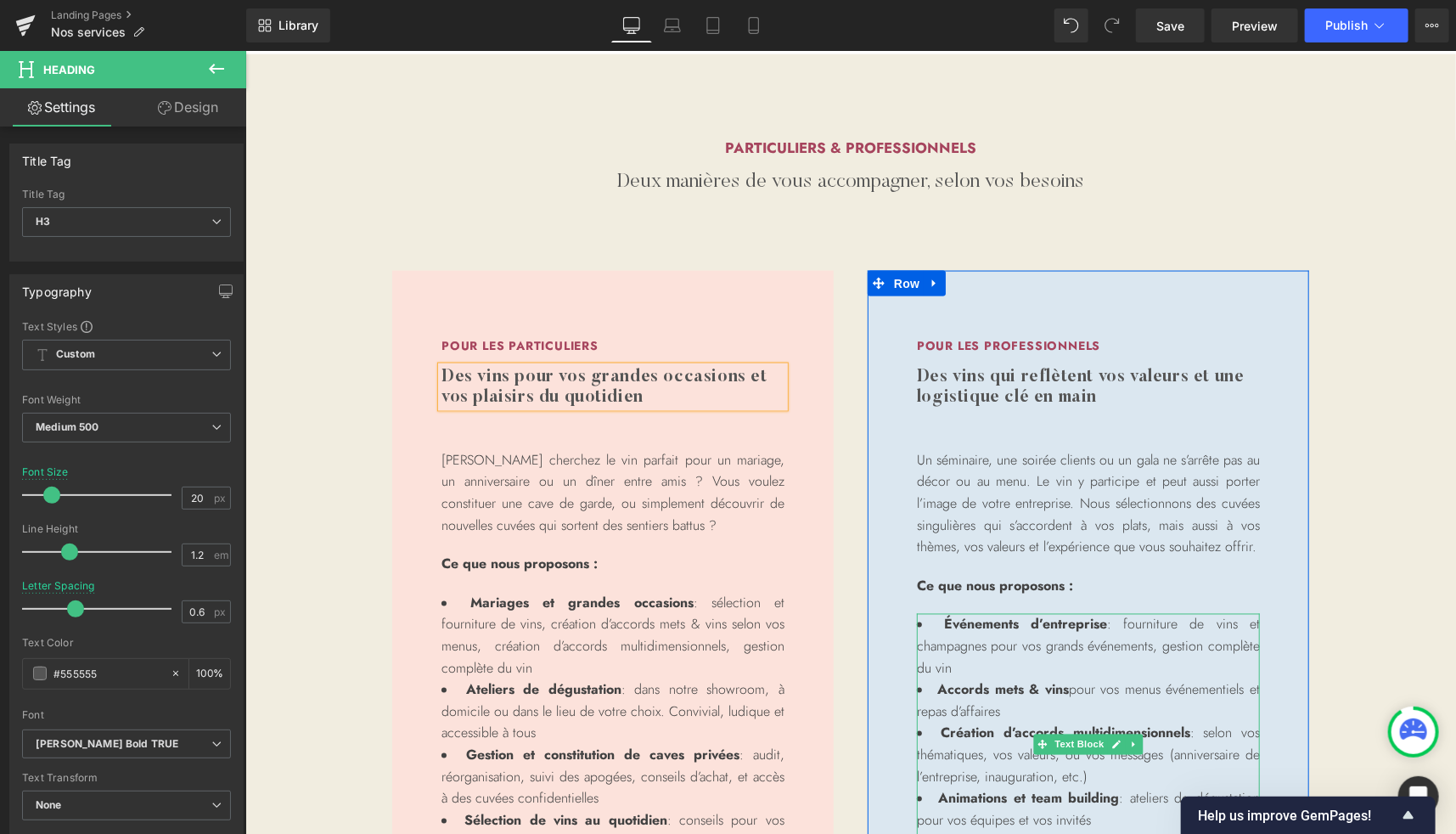
click at [1062, 647] on li "Événements d’entreprise : fourniture de vins et champagnes pour vos grands évén…" at bounding box center [1087, 645] width 343 height 65
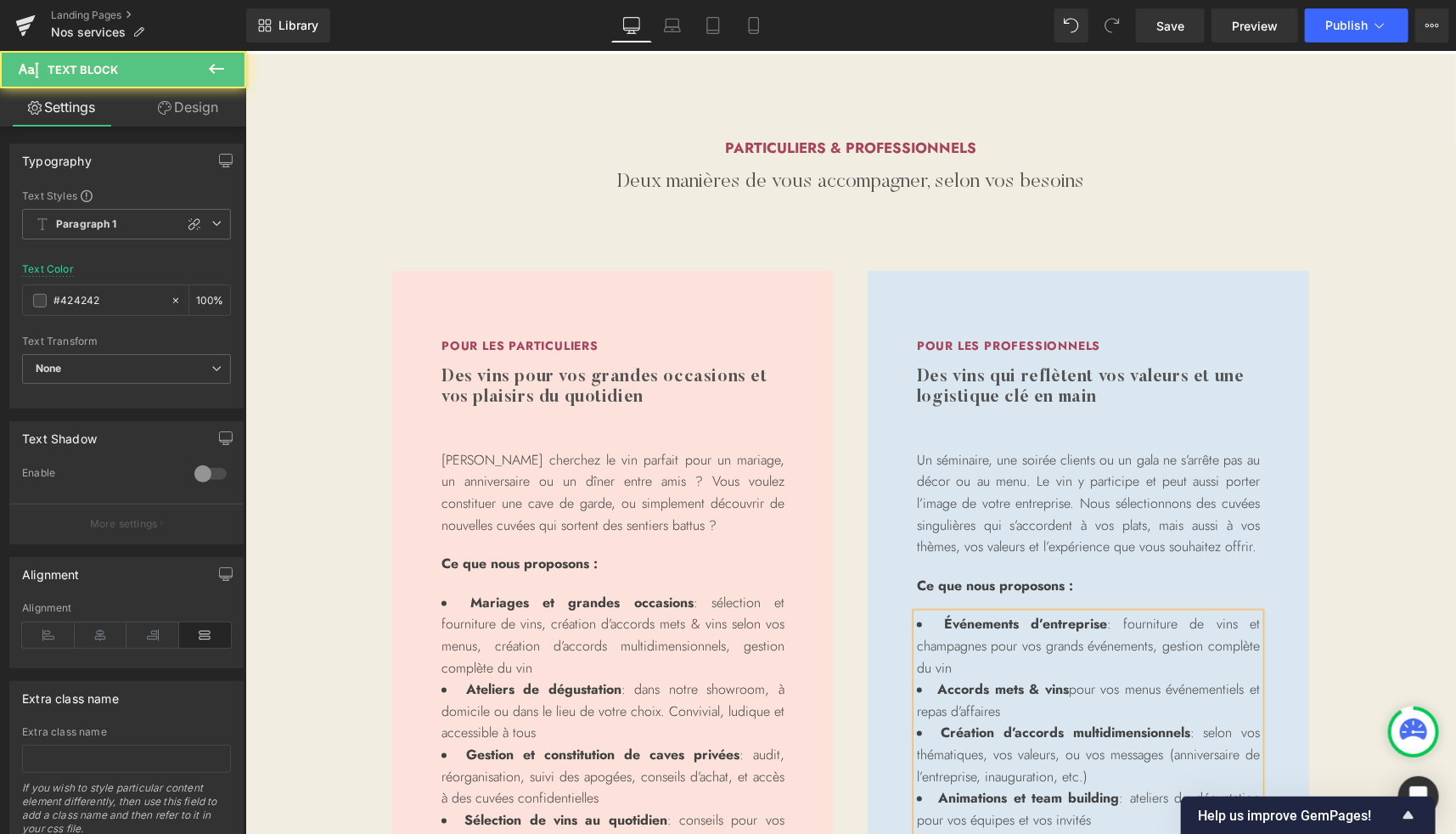
click at [1062, 647] on li "Événements d’entreprise : fourniture de vins et champagnes pour vos grands évén…" at bounding box center [1087, 645] width 343 height 65
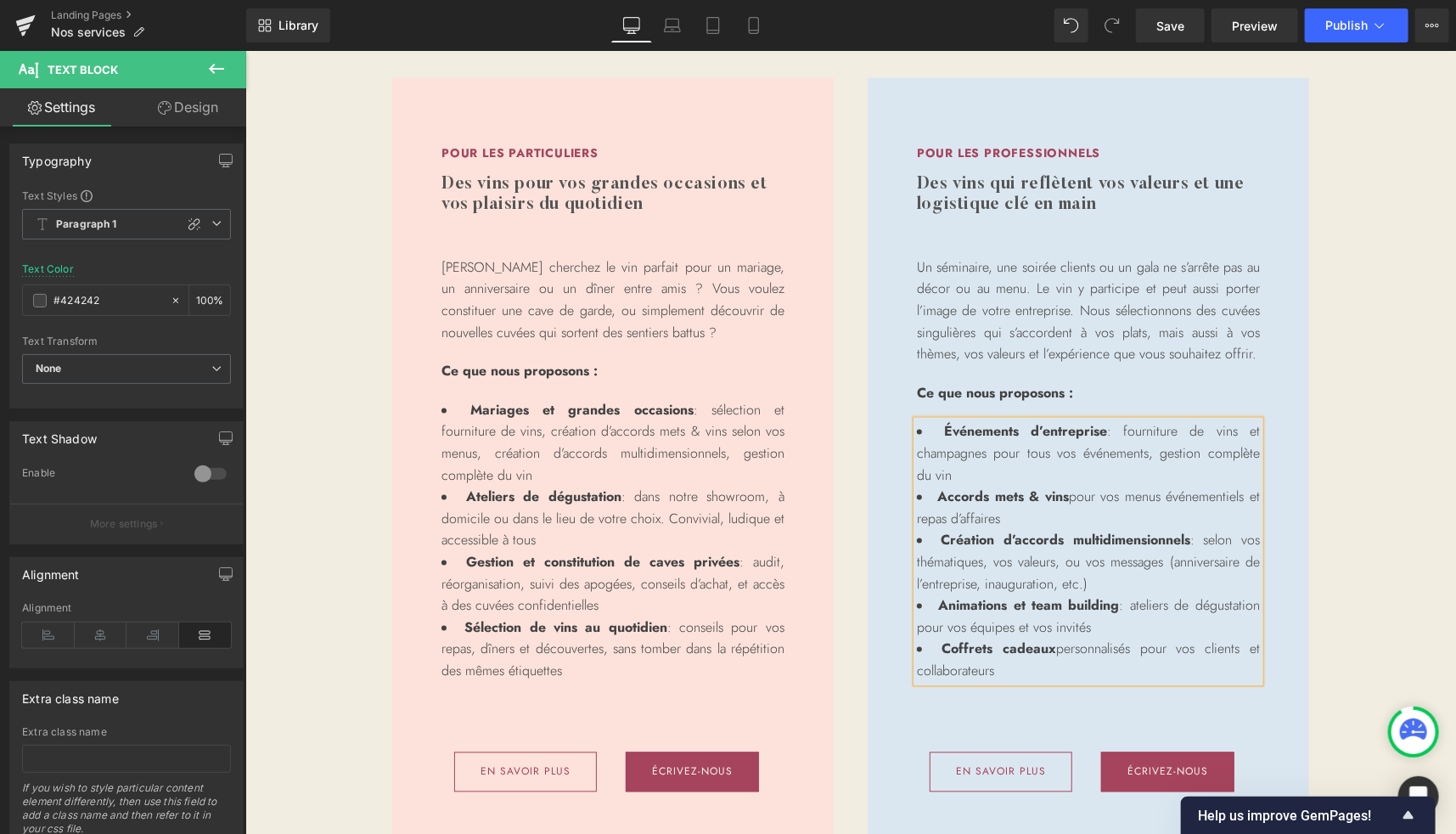
scroll to position [1502, 0]
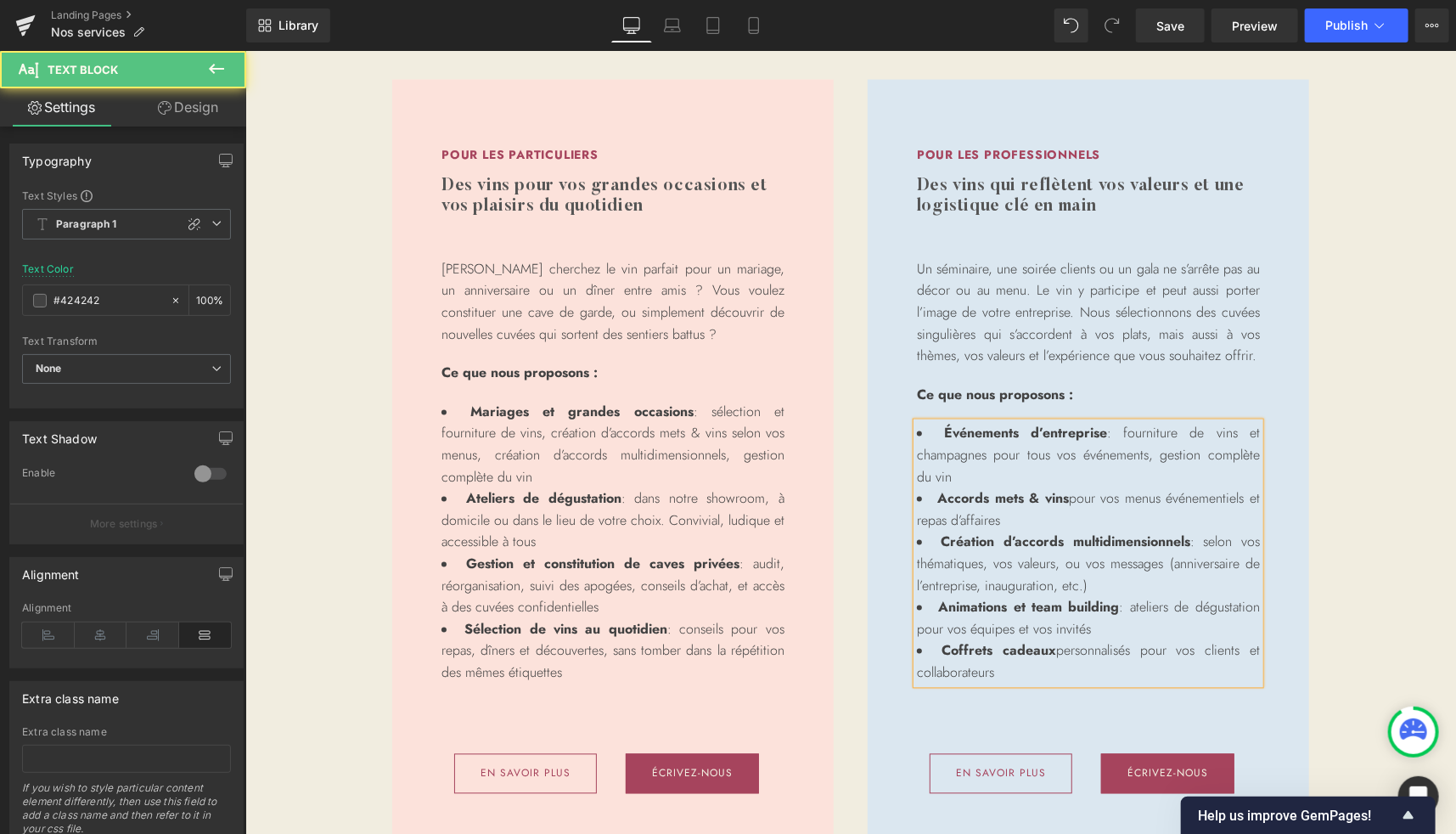
click at [1172, 500] on li "Accords mets & vins pour vos menus événementiels et repas d’affaires" at bounding box center [1087, 508] width 343 height 43
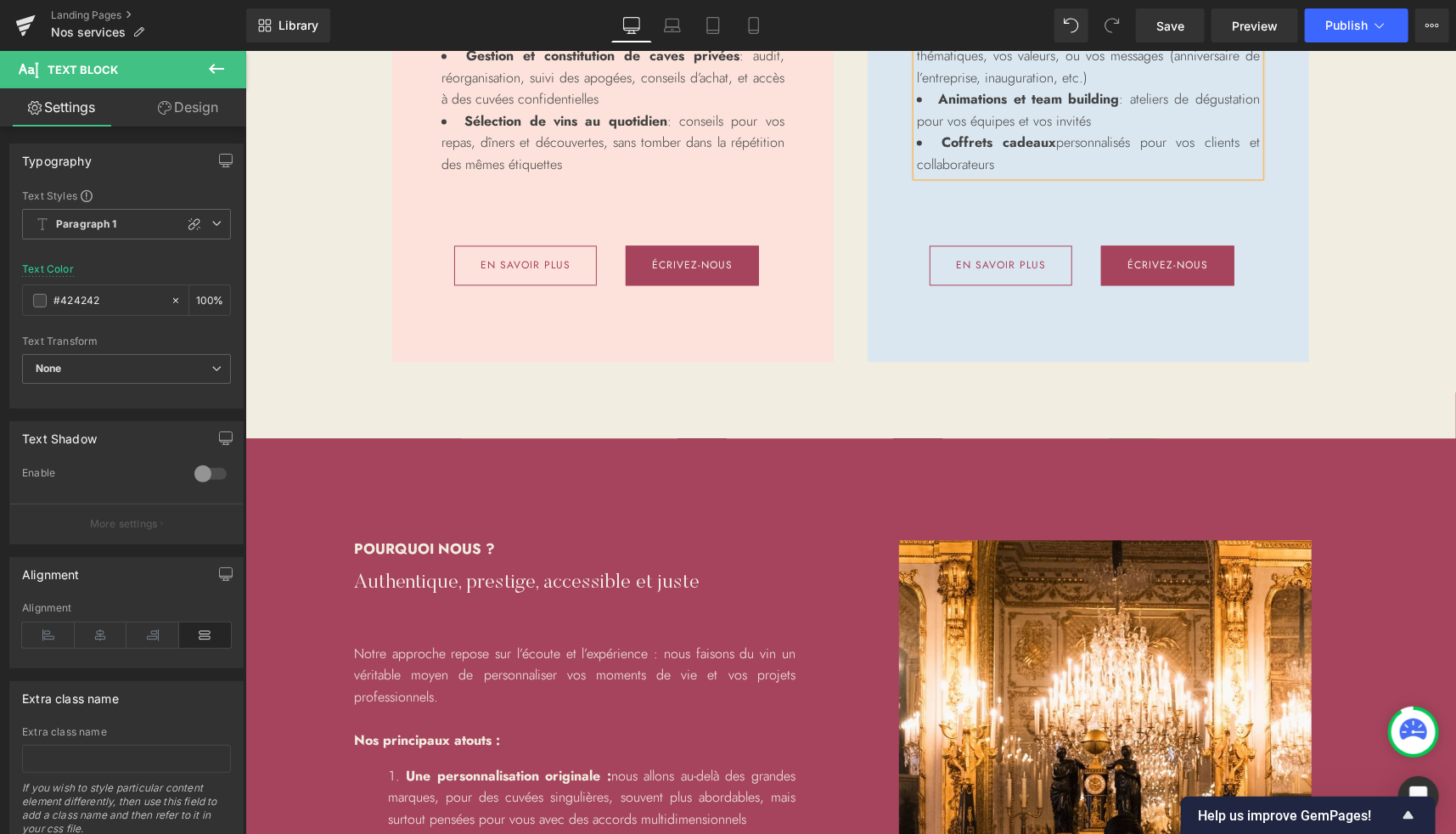
scroll to position [2176, 0]
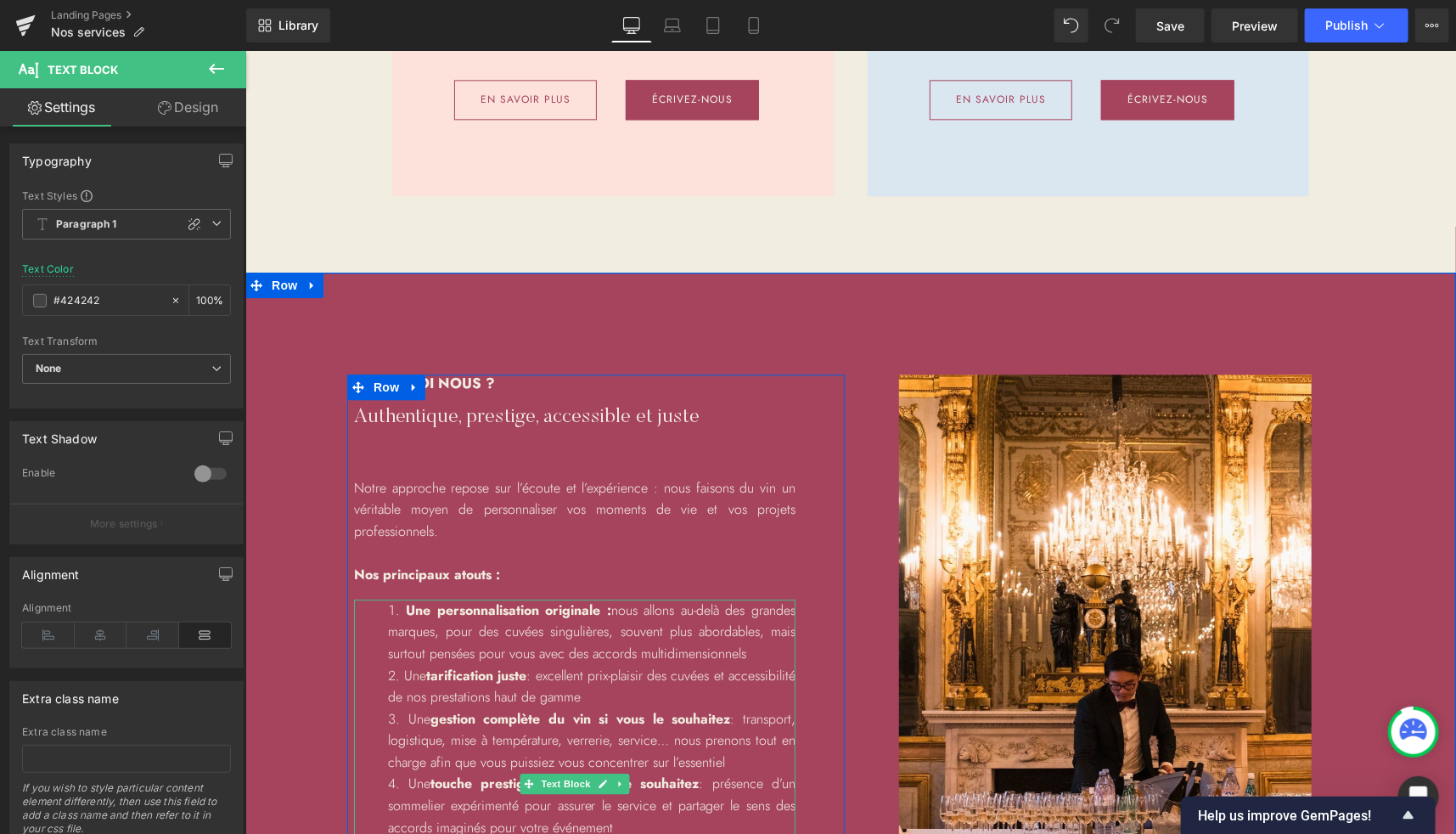
click at [468, 644] on li "Une personnalisation originale : nous allons au-delà des grandes marques, pour …" at bounding box center [590, 631] width 407 height 65
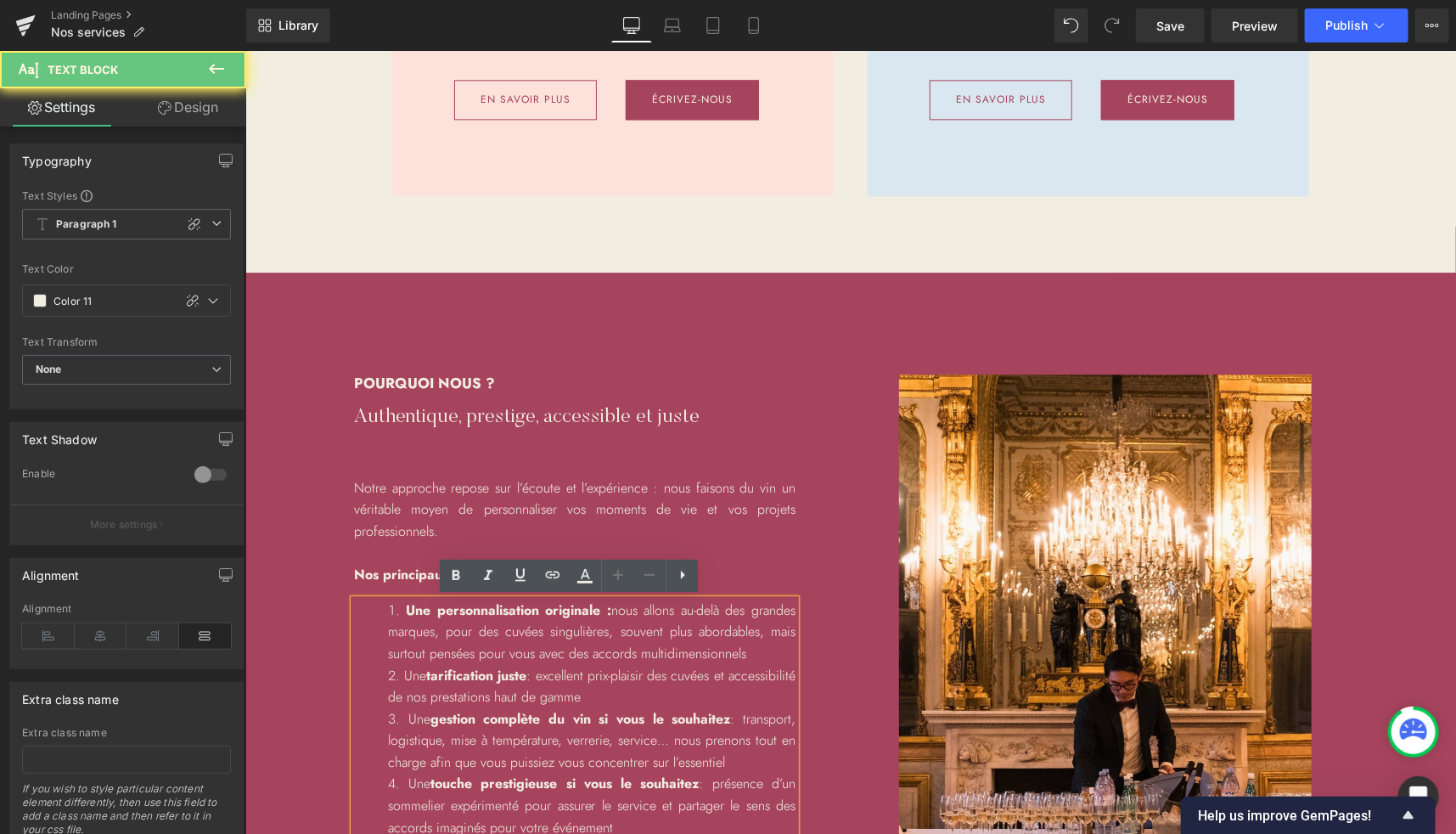
click at [400, 627] on li "Une personnalisation originale : nous allons au-delà des grandes marques, pour …" at bounding box center [590, 631] width 407 height 65
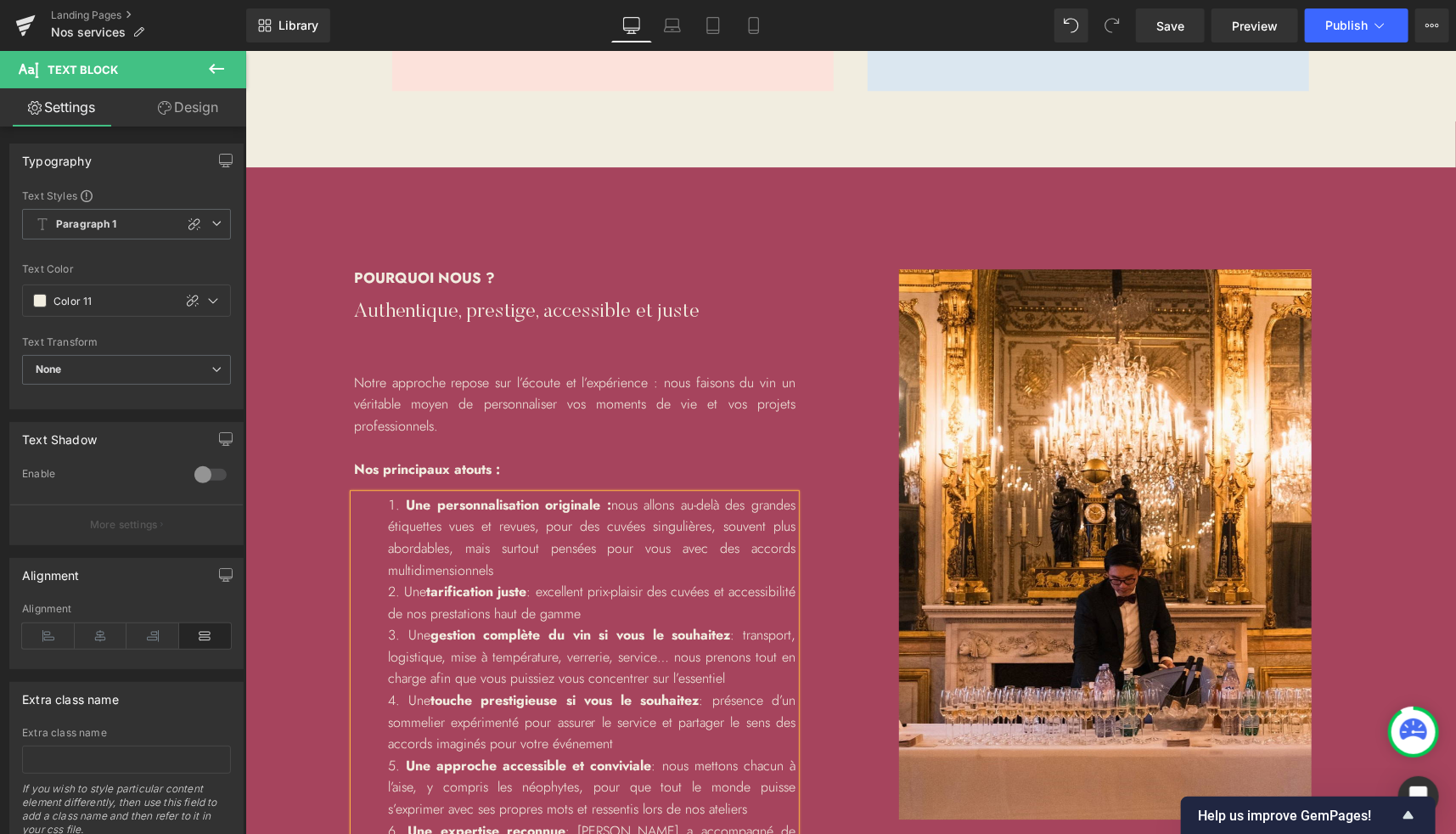
scroll to position [2282, 0]
click at [741, 684] on li "Une gestion complète du vin si vous le souhaitez : transport, logistique, mise …" at bounding box center [590, 655] width 407 height 65
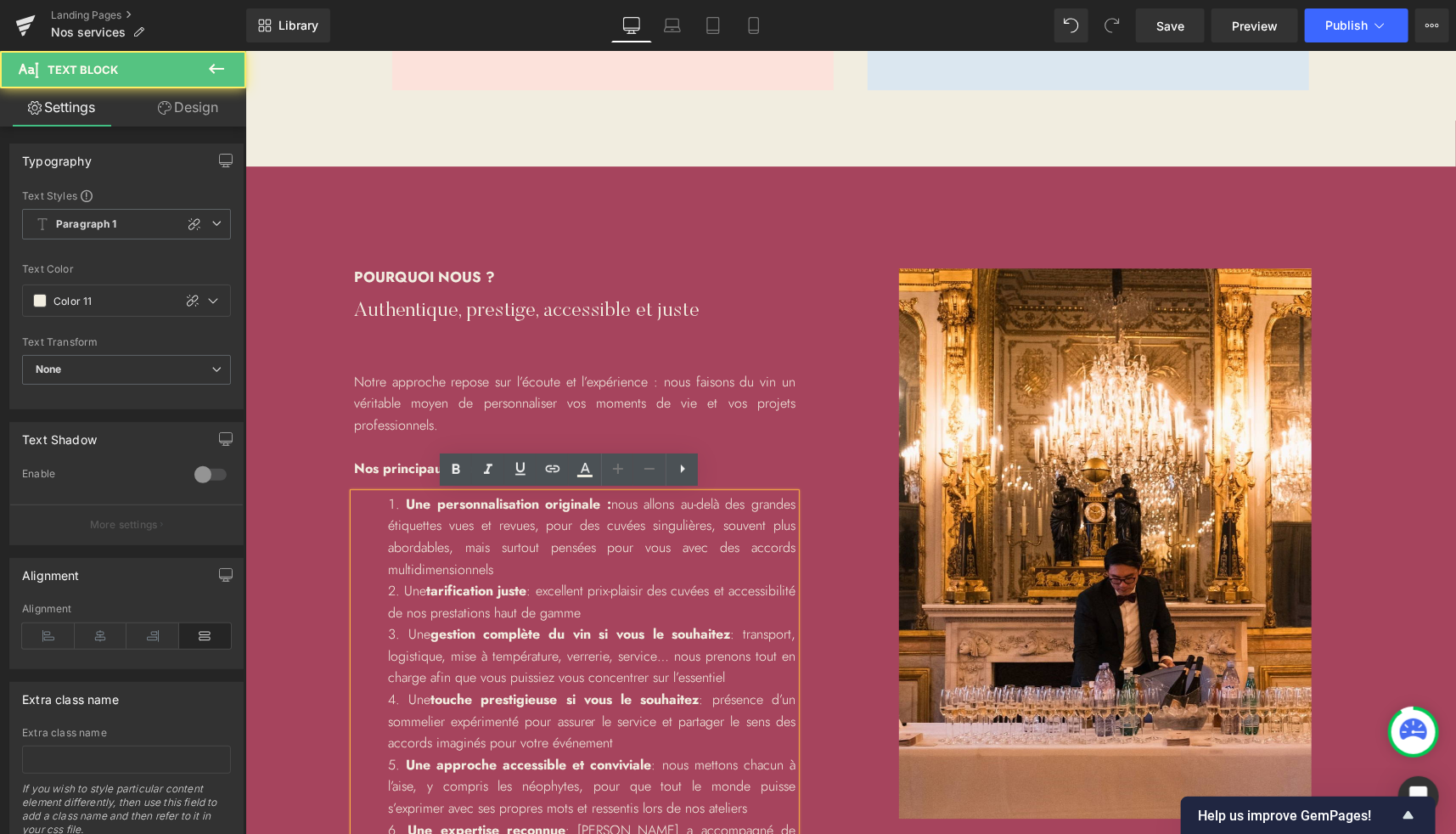
click at [552, 715] on li "Une touche prestigieuse si vous le souhaitez : présence d’un sommelier expérime…" at bounding box center [590, 720] width 407 height 65
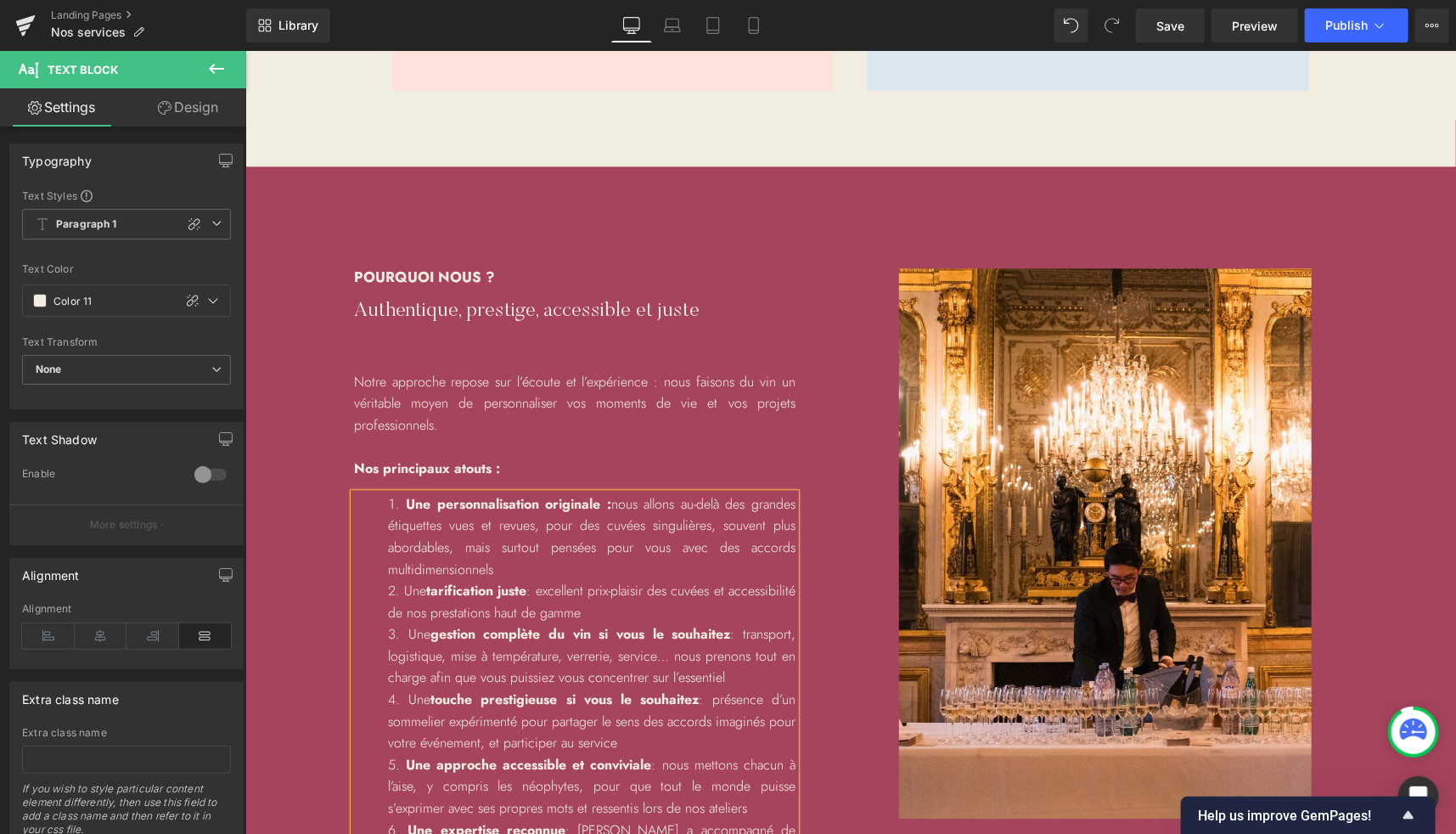
click at [735, 685] on li "Une gestion complète du vin si vous le souhaitez : transport, logistique, mise …" at bounding box center [590, 655] width 407 height 65
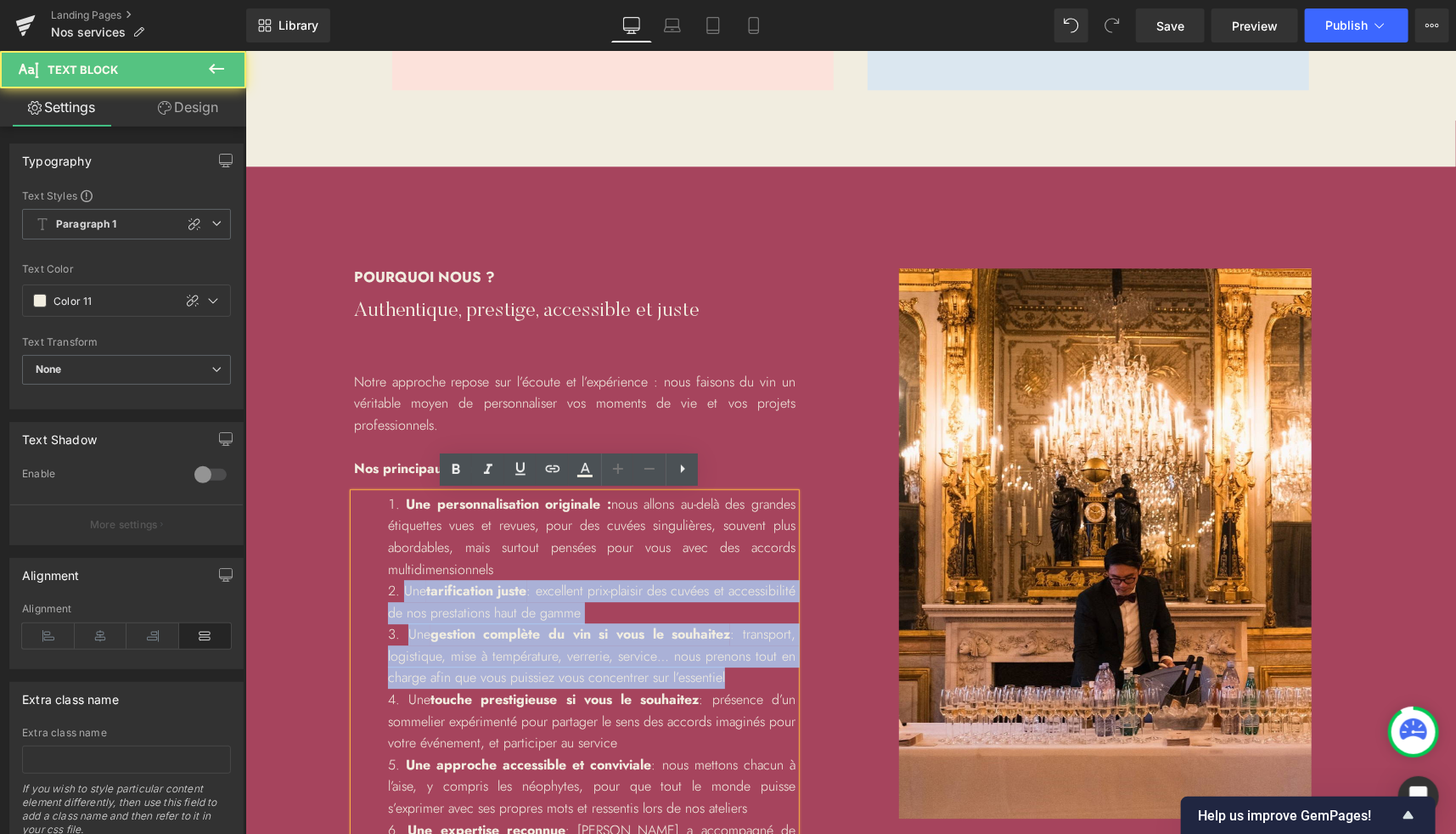
click at [402, 591] on li "Une tarification juste : excellent prix-plaisir des cuvées et accessibilité de …" at bounding box center [590, 600] width 407 height 43
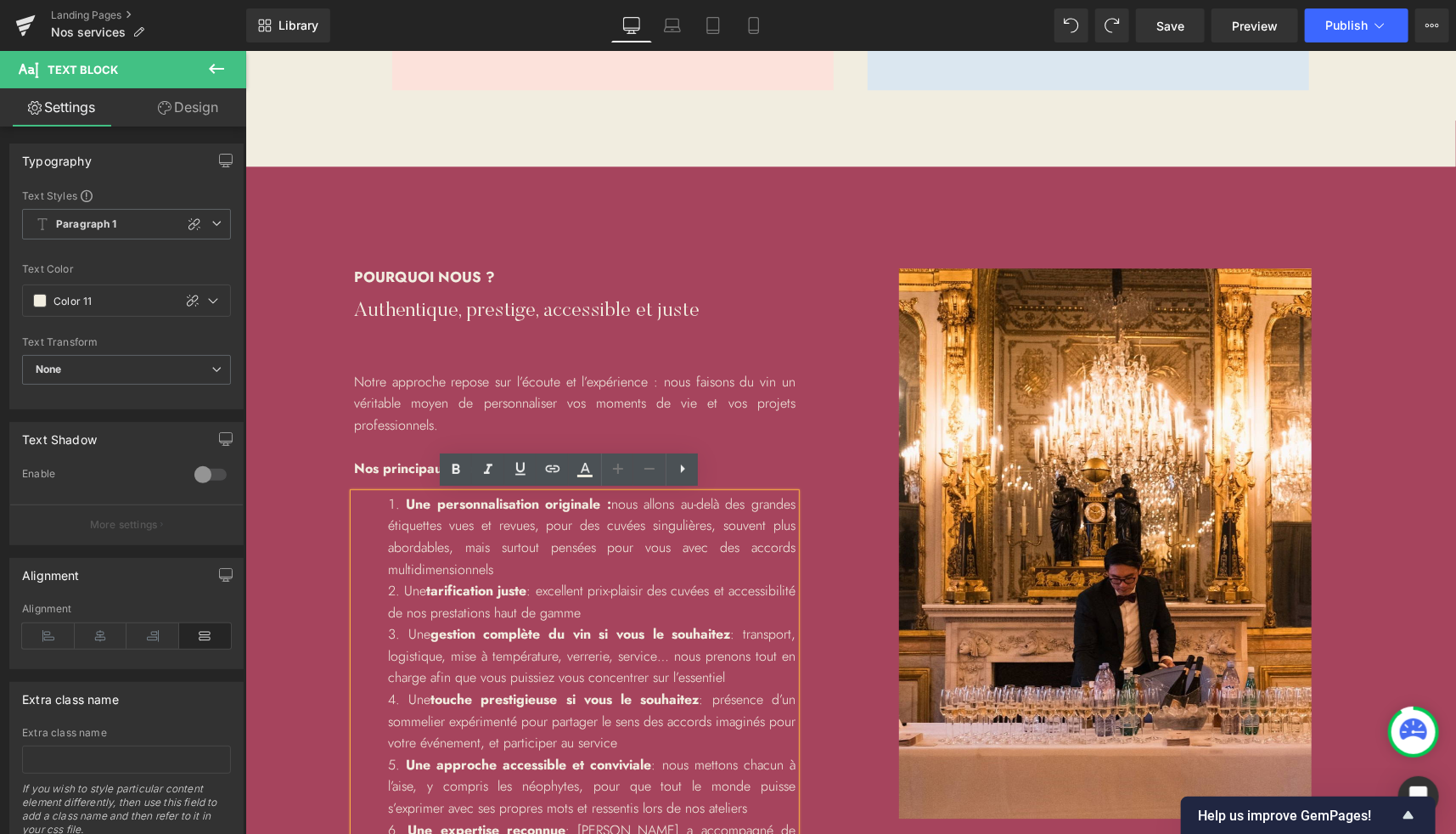
click at [522, 567] on li "Une personnalisation originale : nous allons au-delà des grandes étiquettes vue…" at bounding box center [590, 535] width 407 height 87
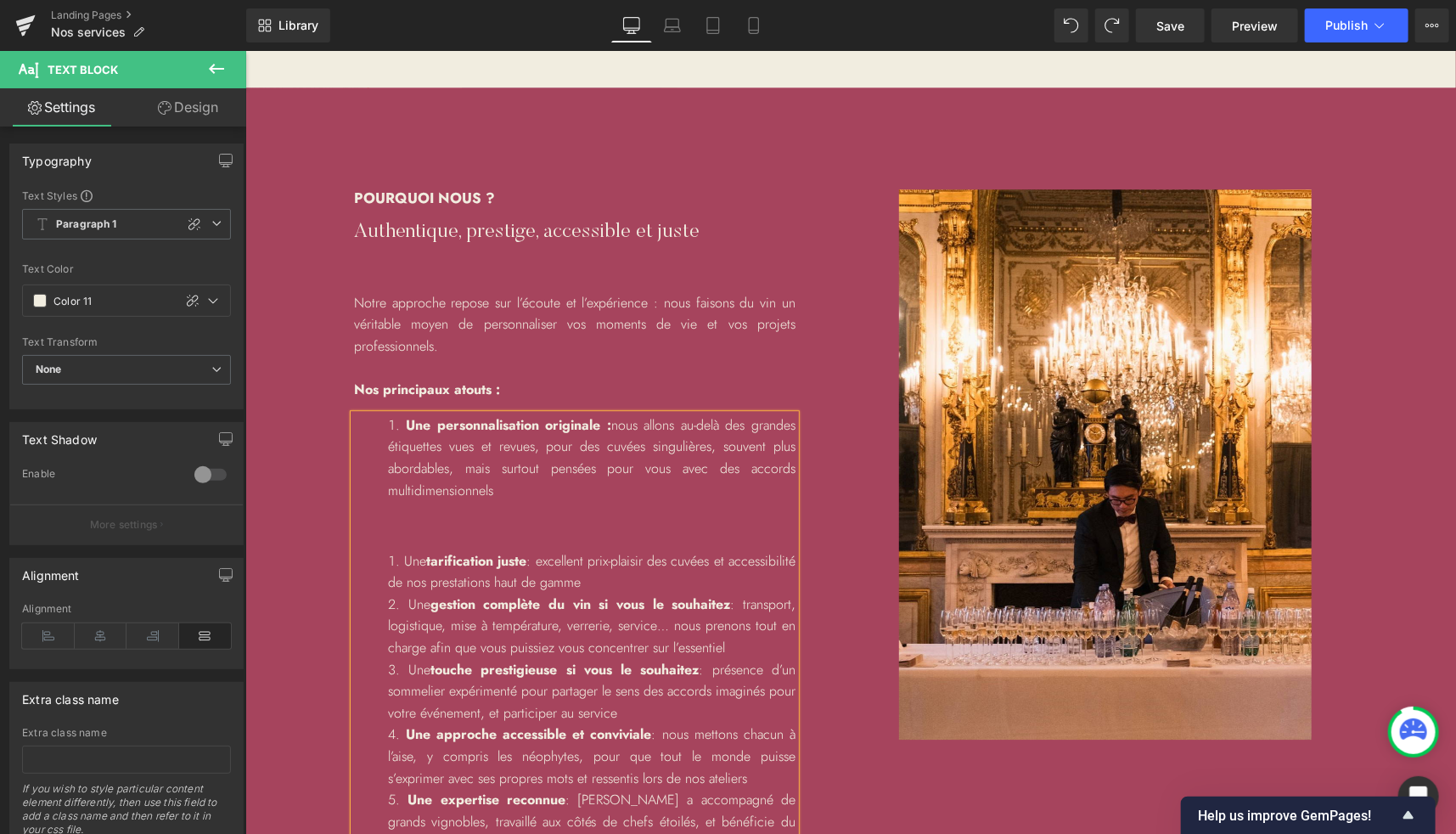
scroll to position [2361, 0]
click at [455, 529] on div at bounding box center [574, 524] width 441 height 22
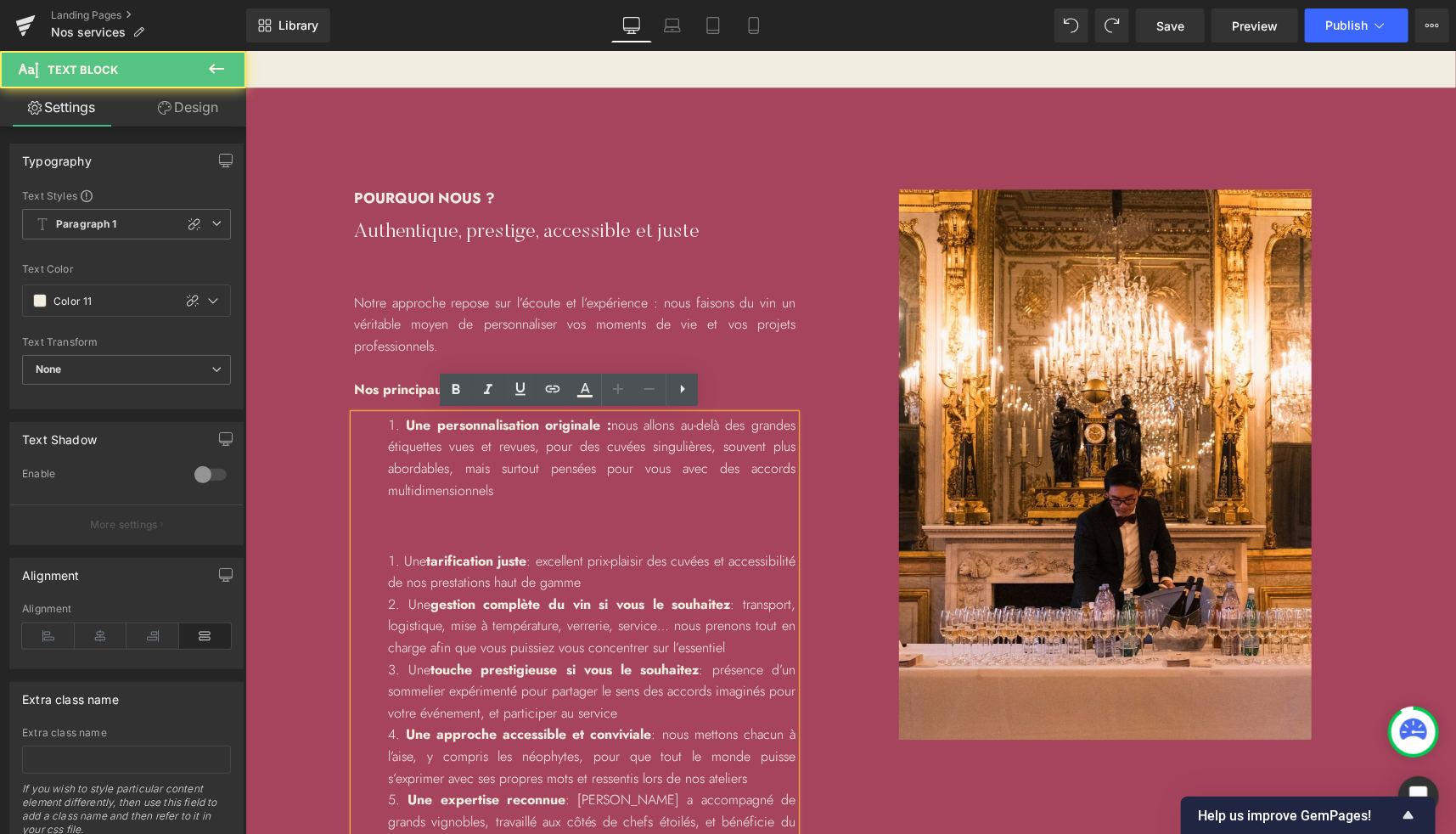
click at [491, 484] on li "Une personnalisation originale : nous allons au-delà des grandes étiquettes vue…" at bounding box center [590, 456] width 407 height 87
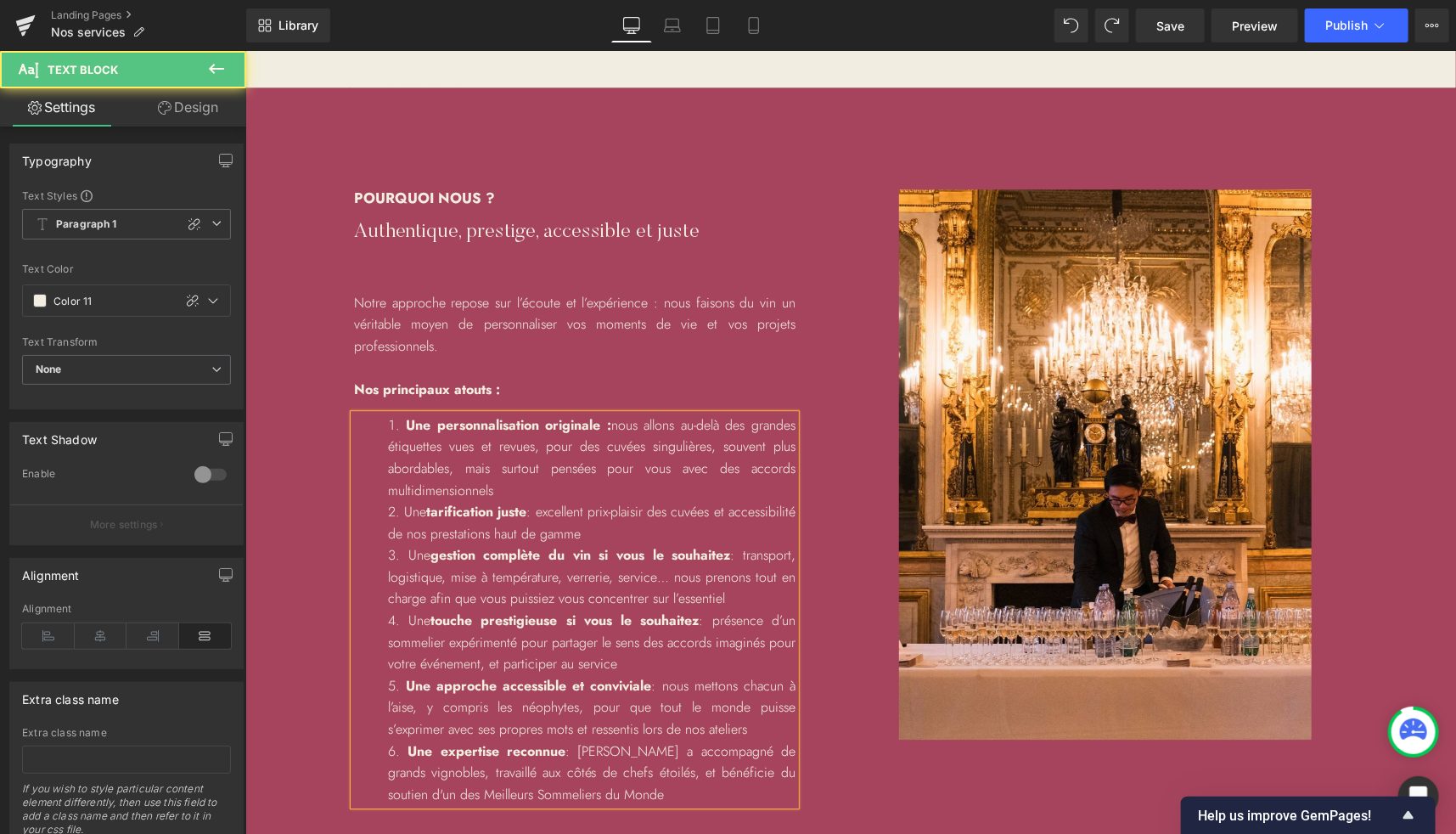
click at [744, 588] on li "Une gestion complète du vin si vous le souhaitez : transport, logistique, mise …" at bounding box center [590, 576] width 407 height 65
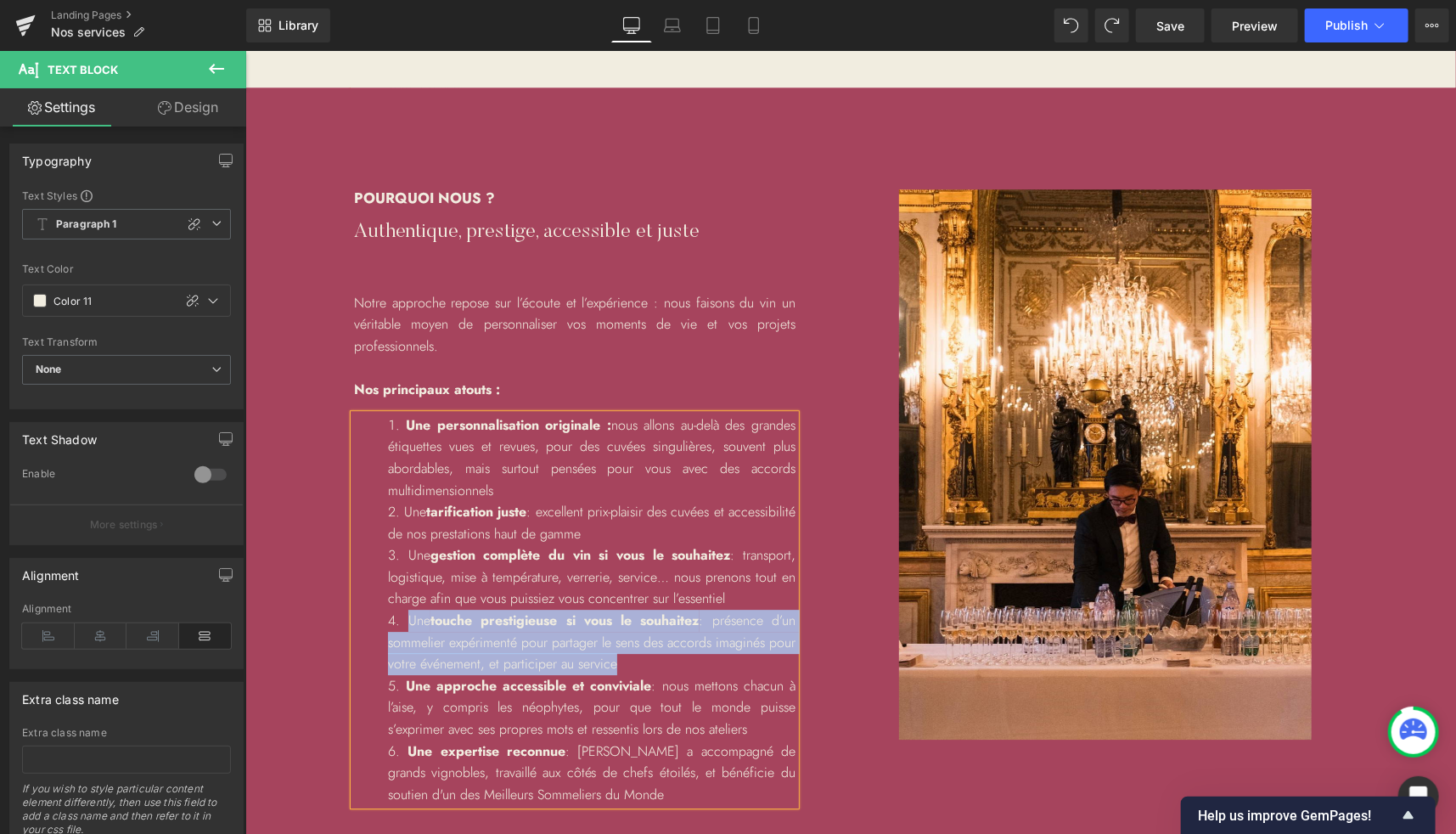
copy li "Une touche prestigieuse si vous le souhaitez : présence d’un sommelier expérime…"
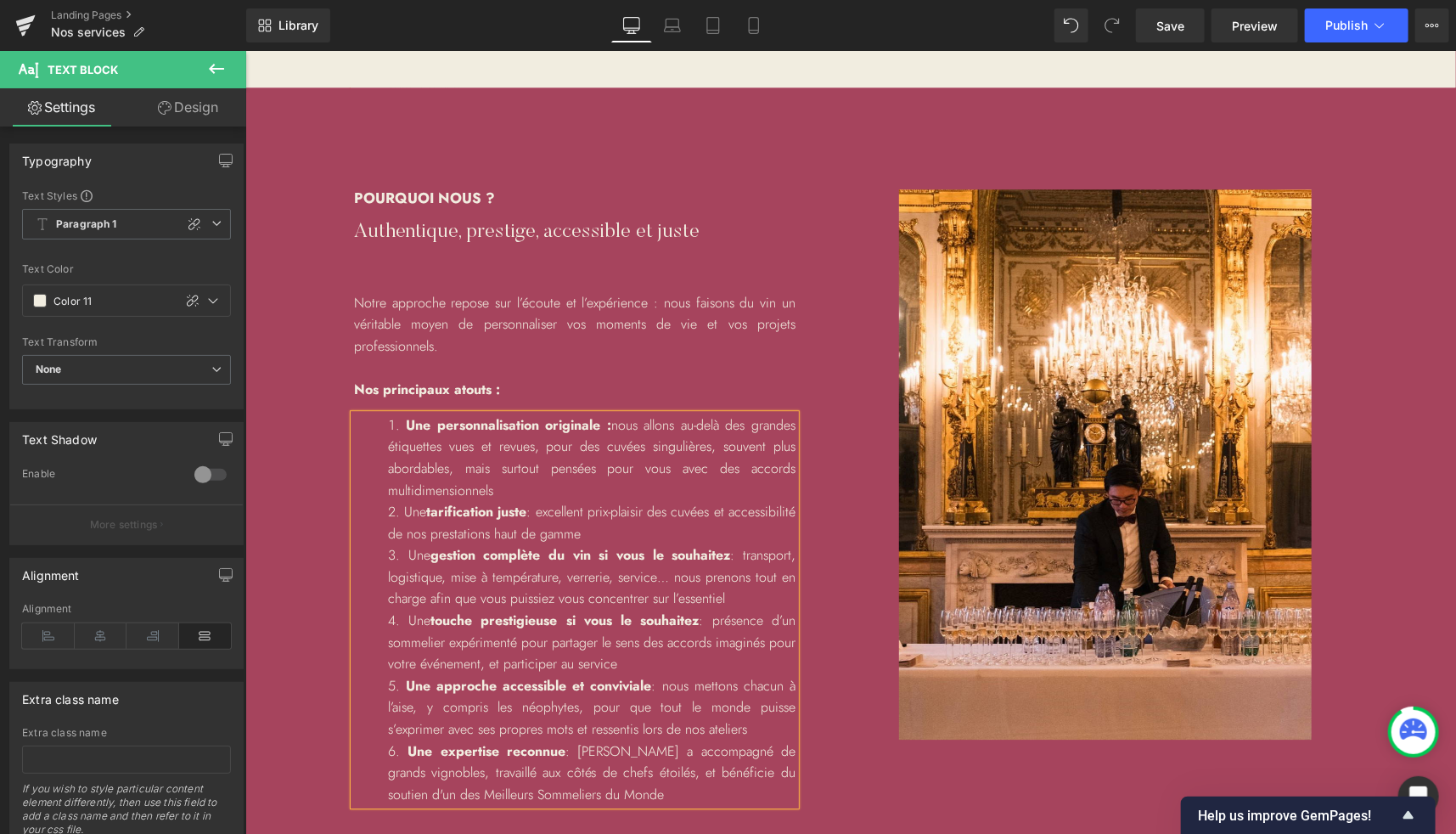
click at [538, 491] on li "Une personnalisation originale : nous allons au-delà des grandes étiquettes vue…" at bounding box center [590, 456] width 407 height 87
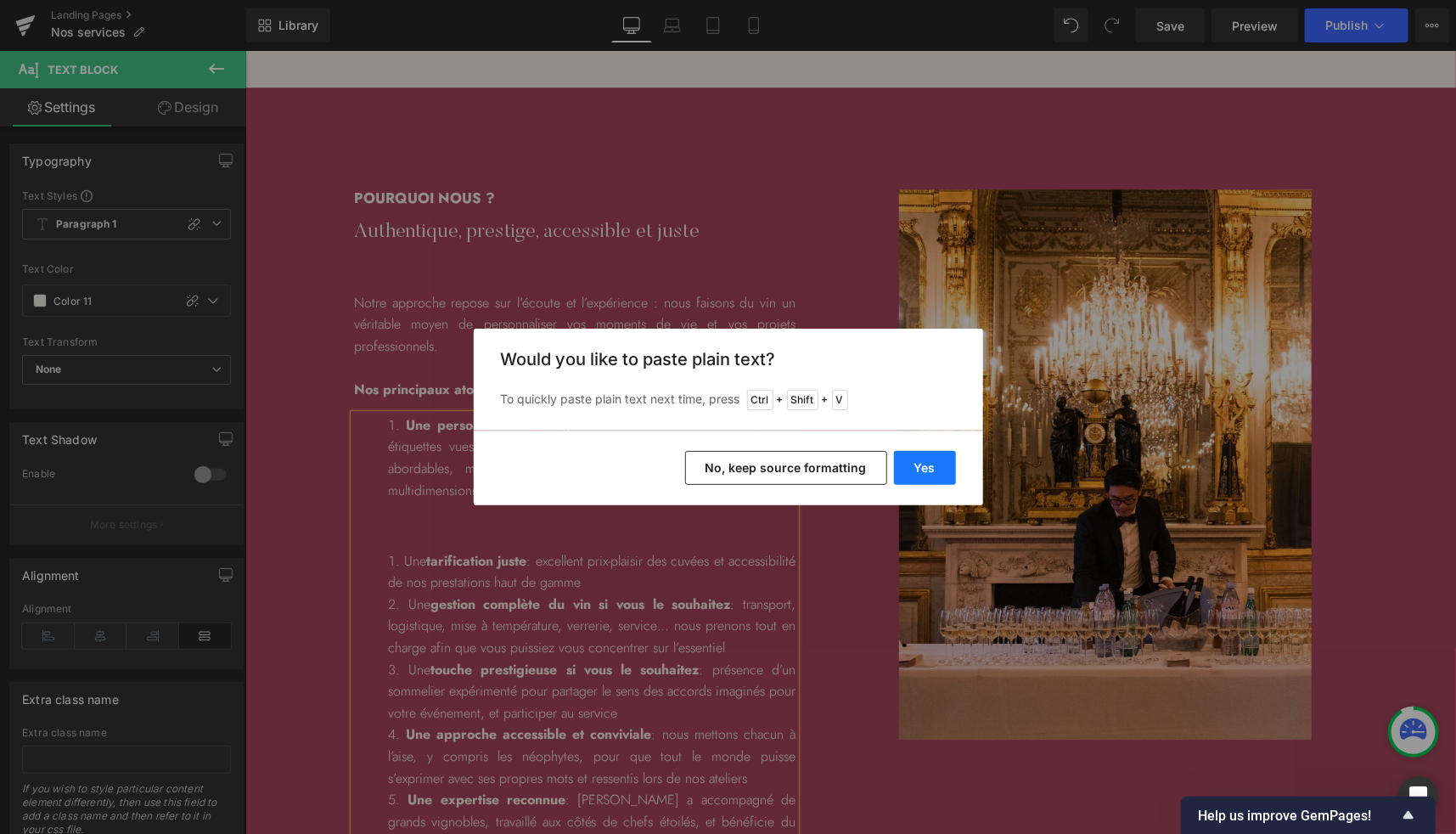
click at [927, 475] on button "Yes" at bounding box center [924, 467] width 62 height 34
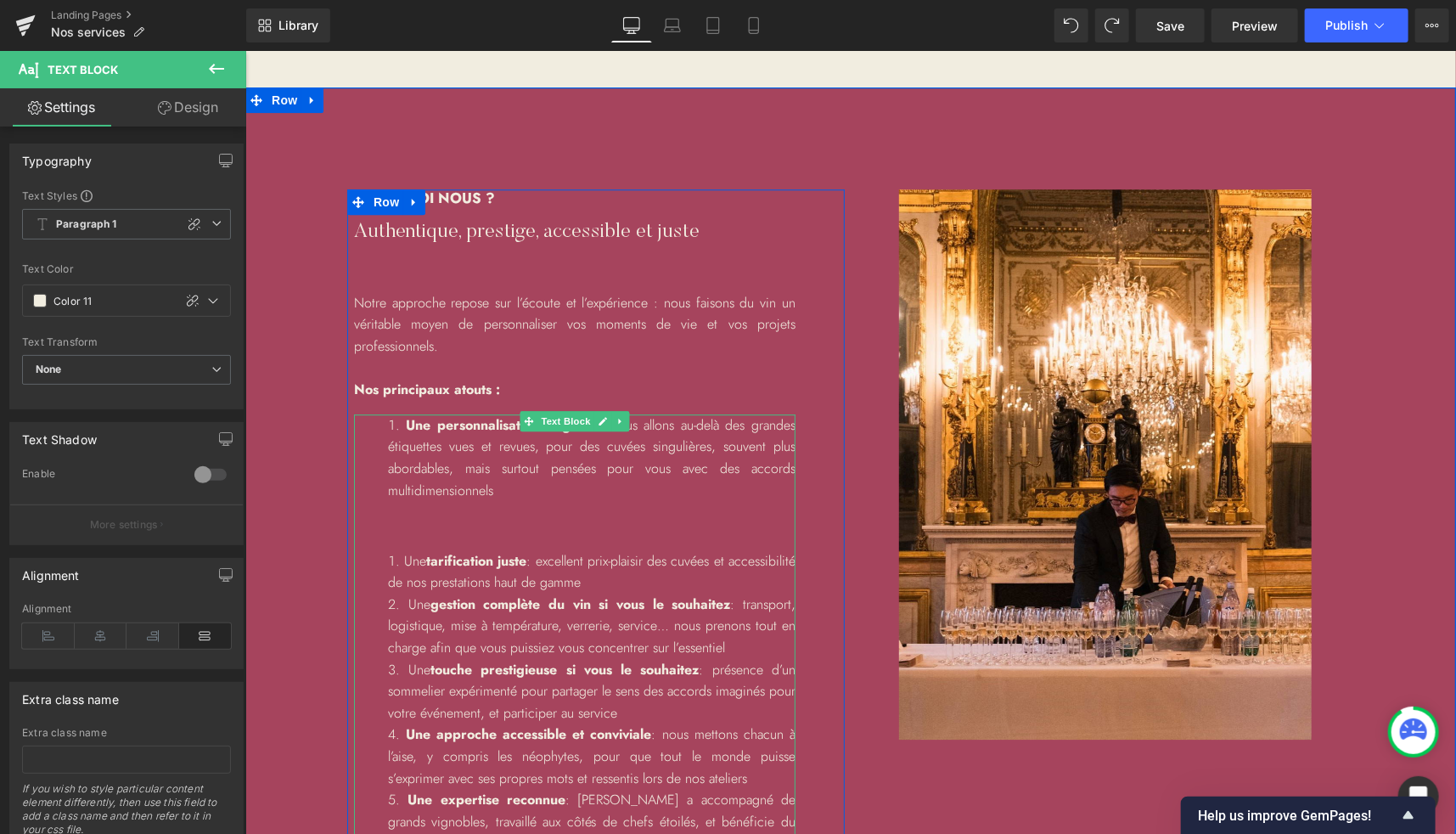
click at [498, 517] on div at bounding box center [574, 524] width 441 height 22
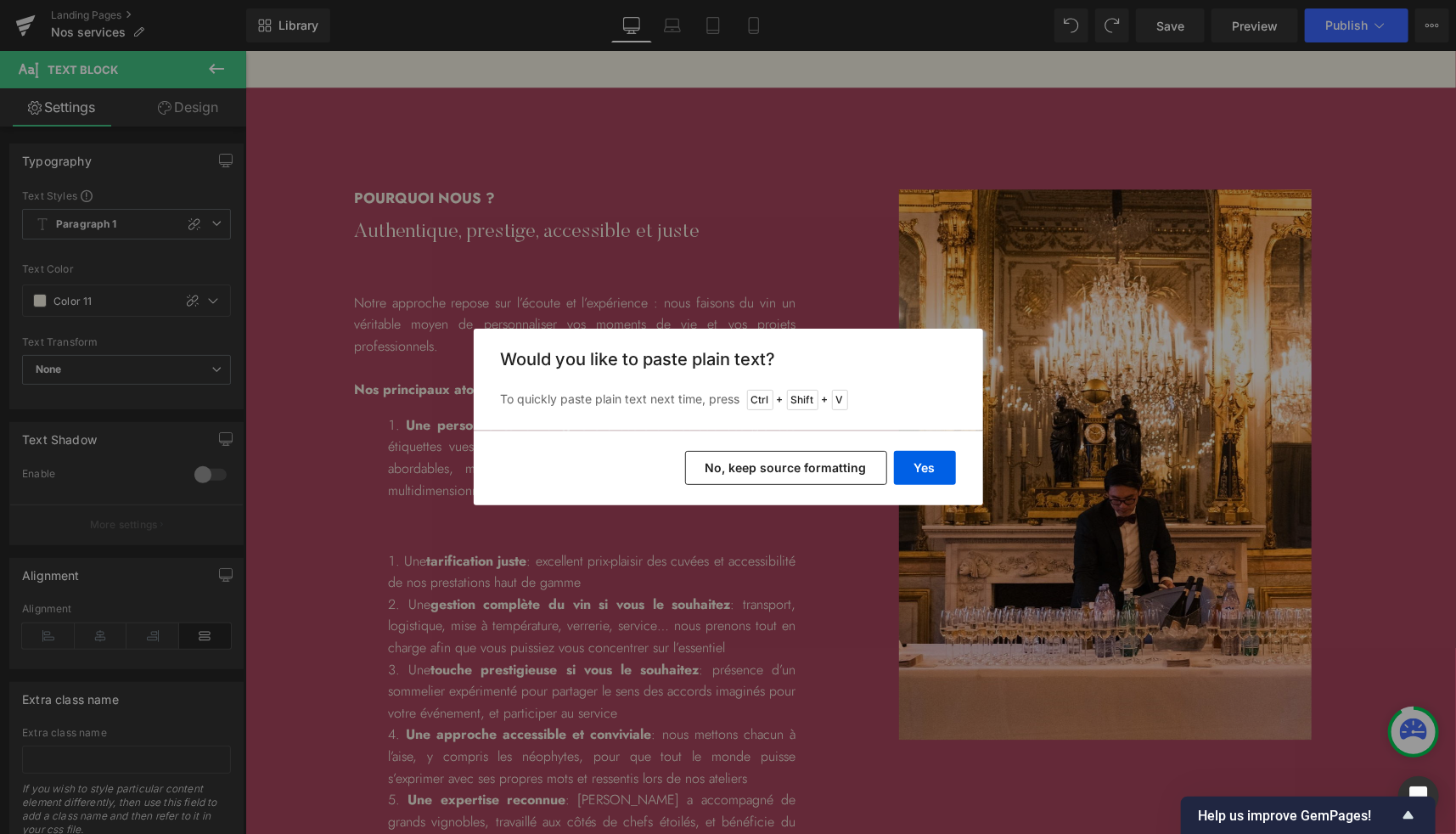
click at [768, 465] on button "No, keep source formatting" at bounding box center [786, 467] width 202 height 34
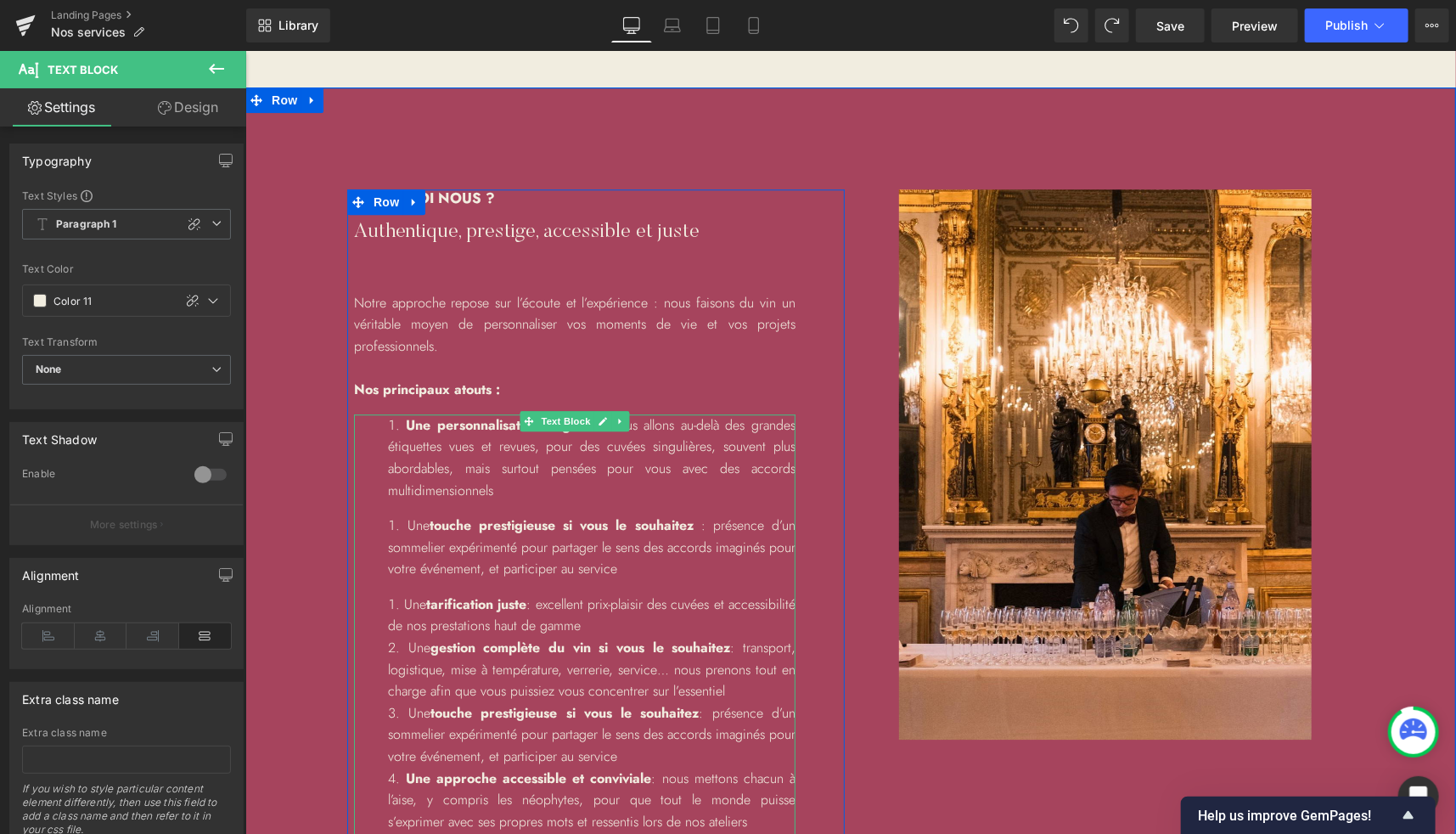
click at [479, 504] on div "Une personnalisation originale : nous allons au-delà des grandes étiquettes vue…" at bounding box center [574, 655] width 441 height 483
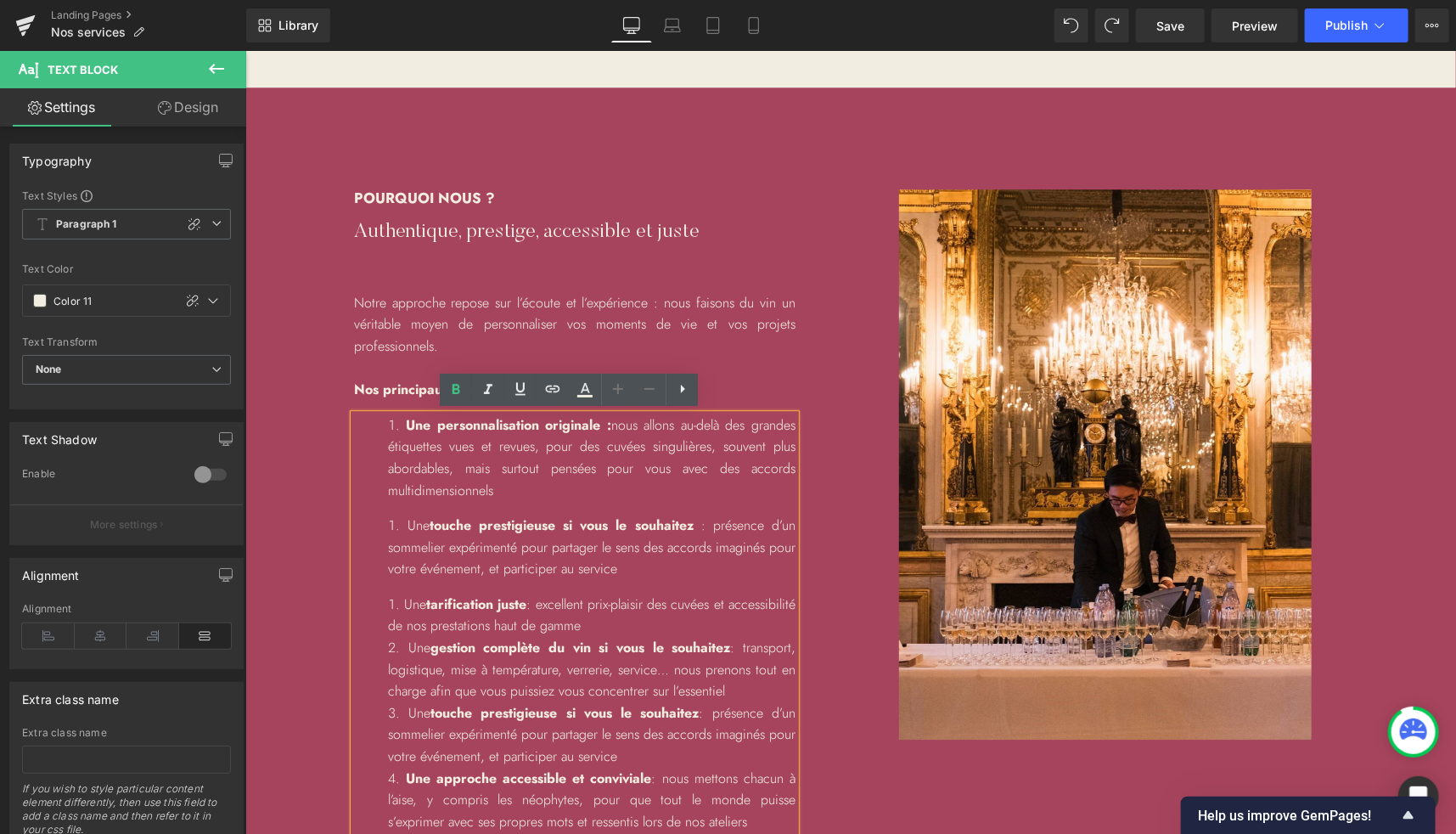
click at [397, 521] on li "Une touche prestigieuse si vous le souhaitez : présence d’un sommelier expérime…" at bounding box center [590, 546] width 407 height 65
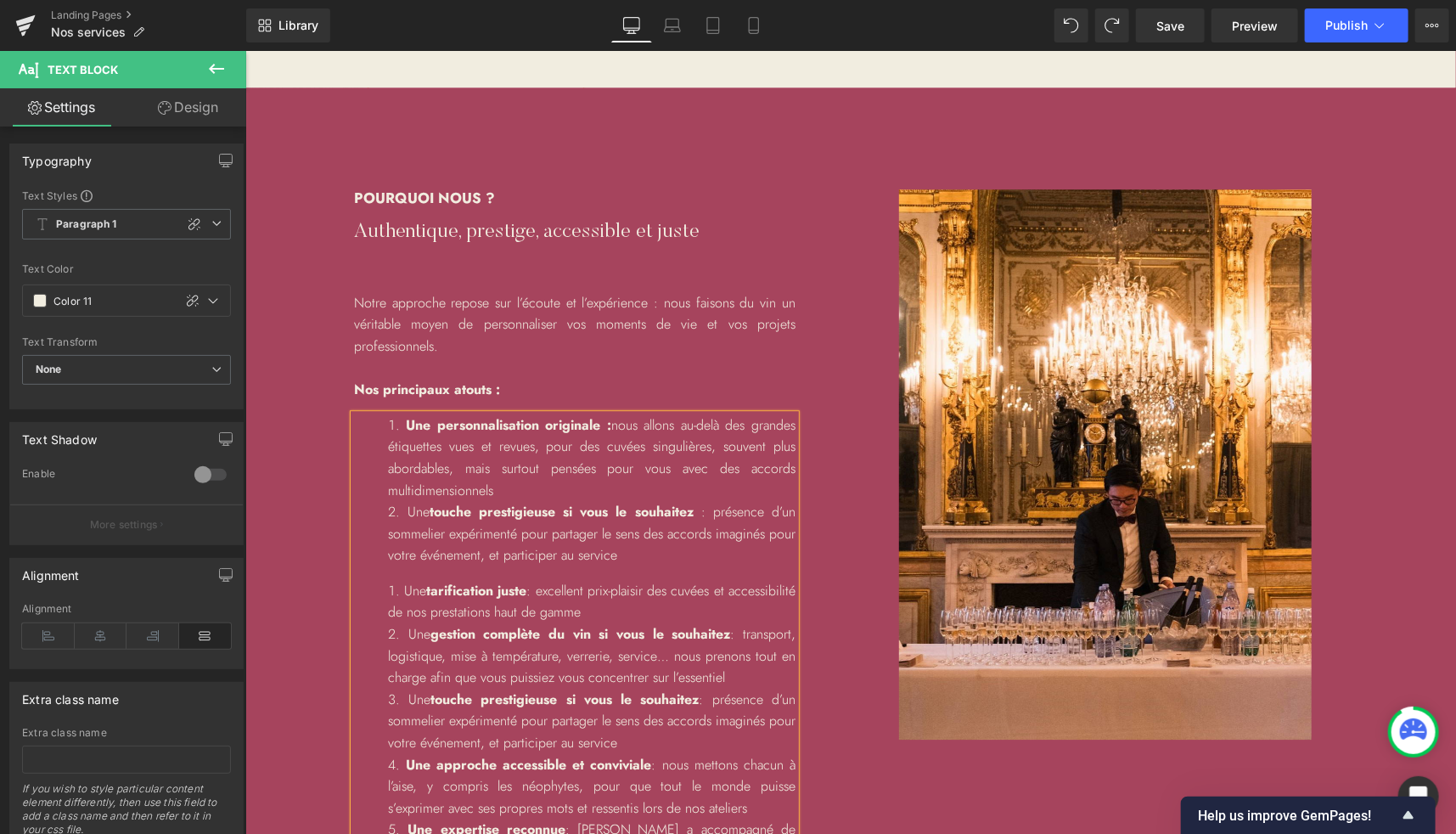
click at [403, 586] on li "Une tarification juste : excellent prix-plaisir des cuvées et accessibilité de …" at bounding box center [590, 600] width 407 height 43
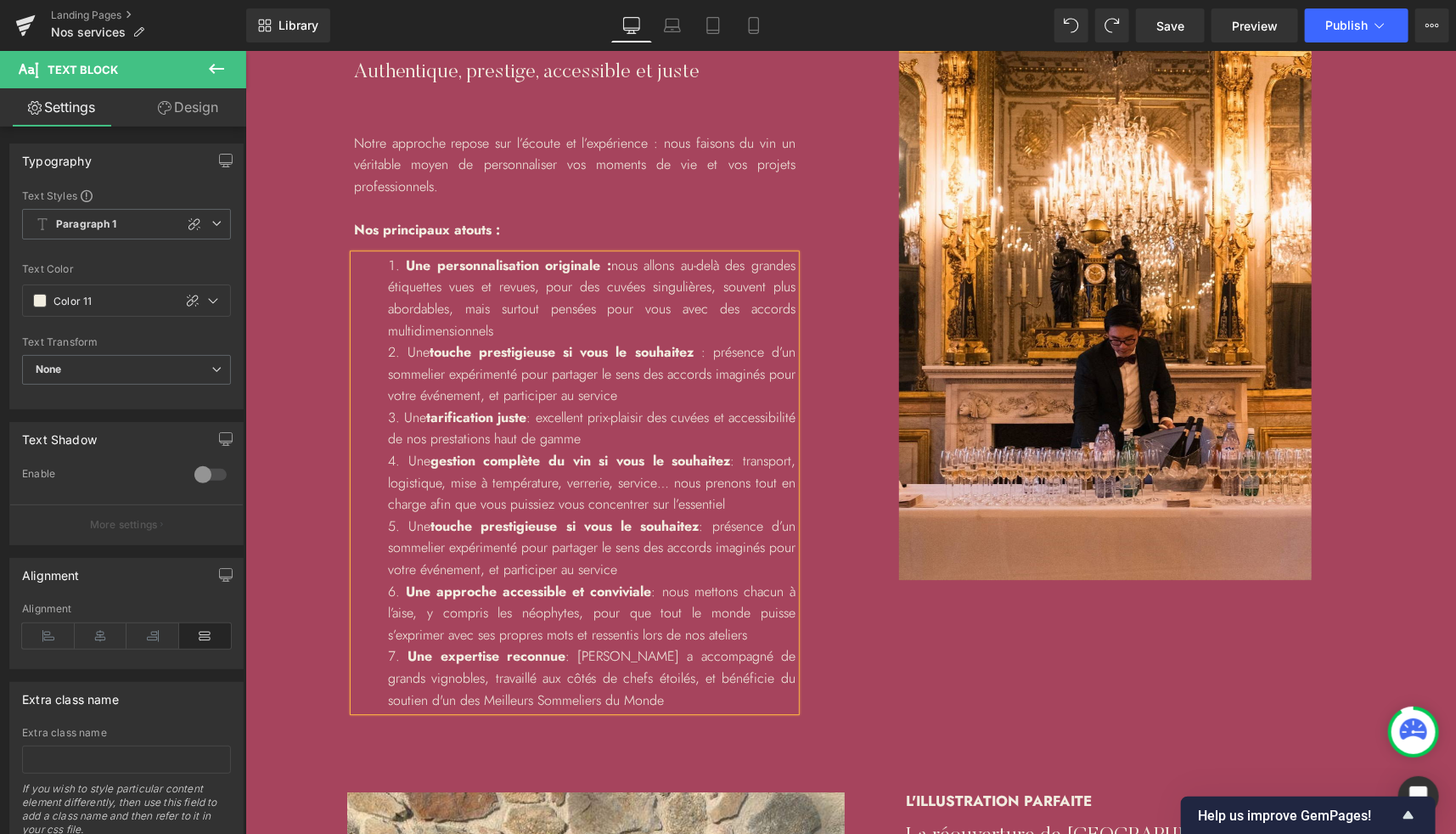
scroll to position [2524, 0]
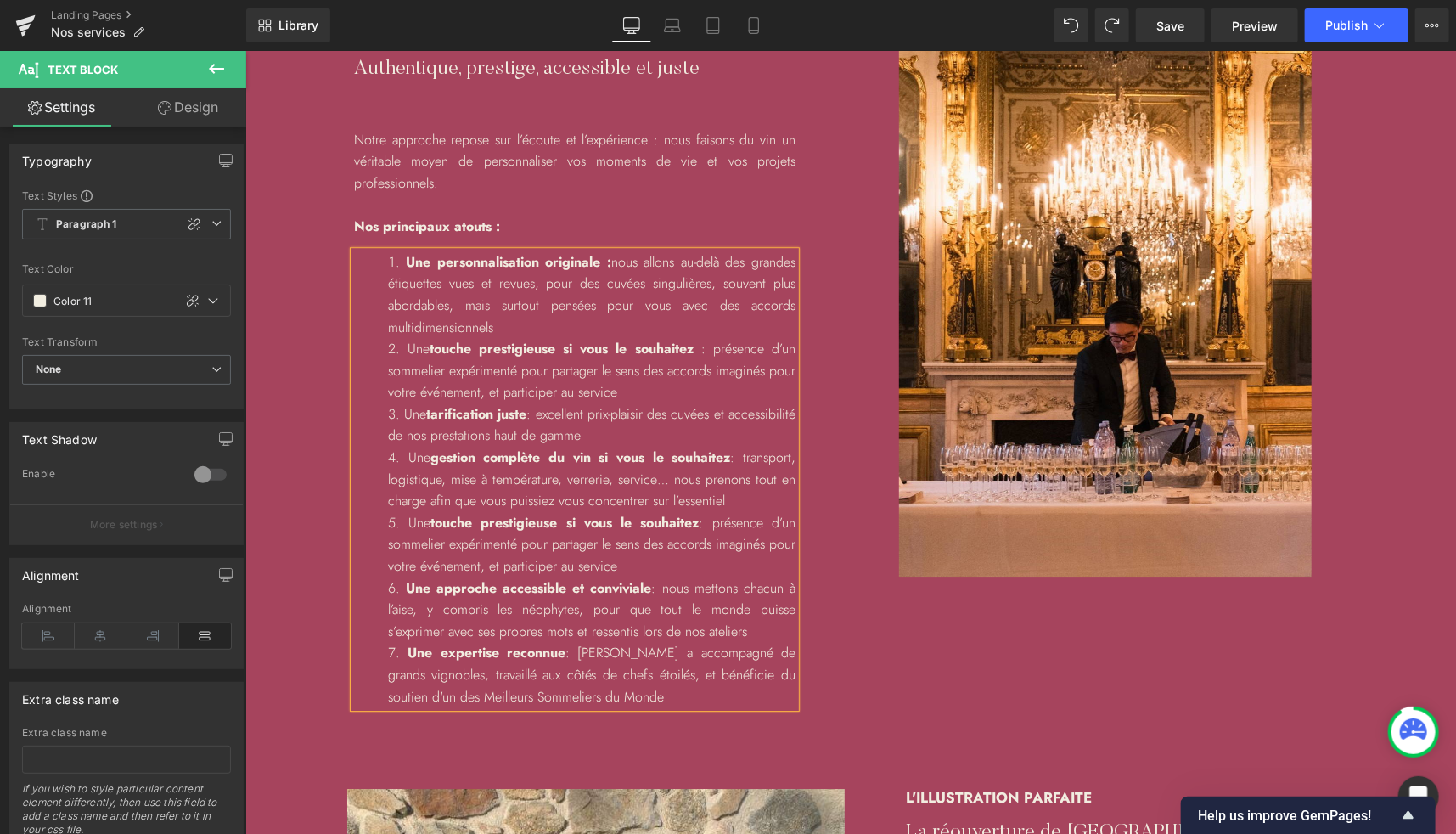
click at [754, 497] on li "Une gestion complète du vin si vous le souhaitez : transport, logistique, mise …" at bounding box center [590, 479] width 407 height 65
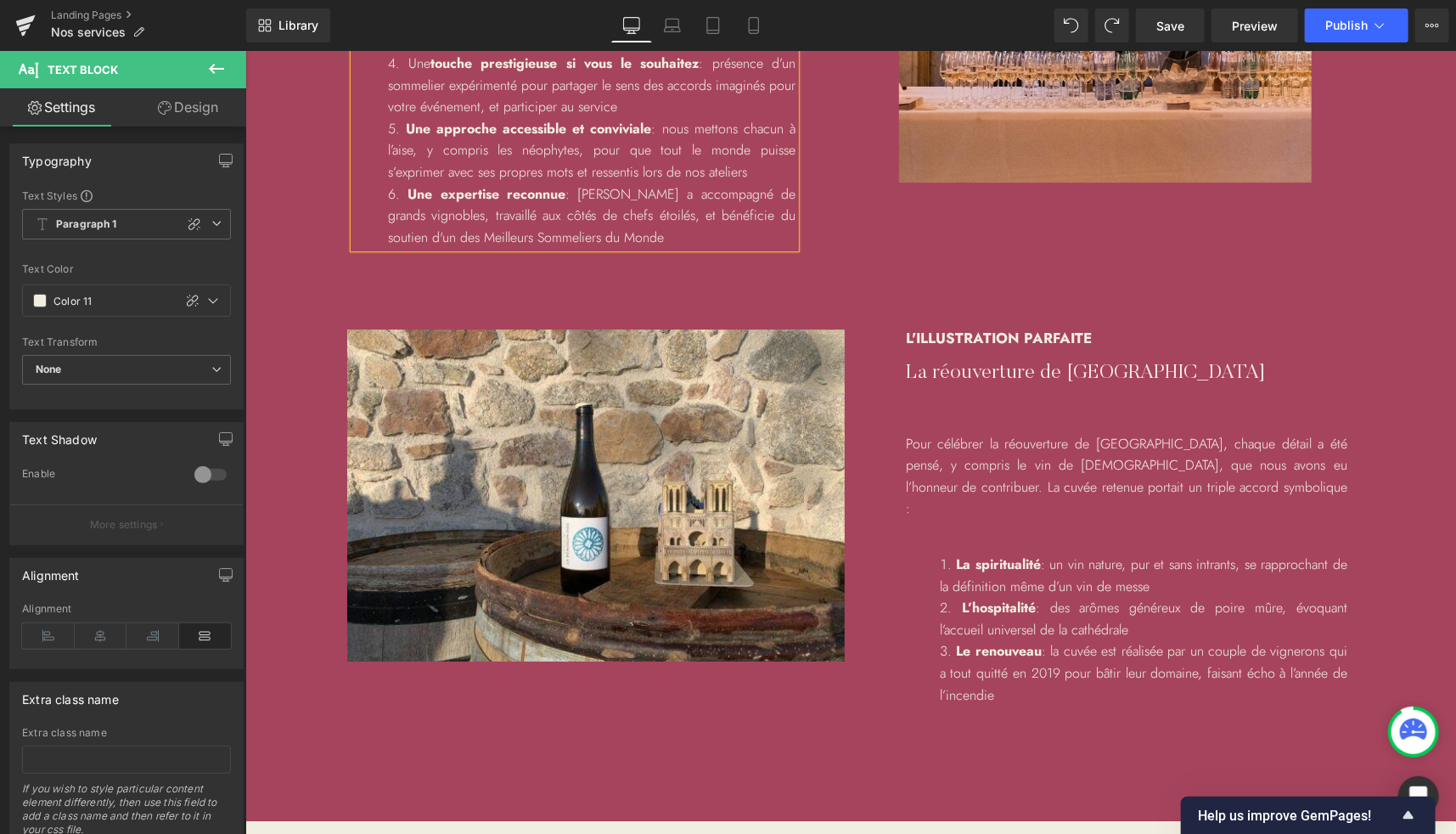
scroll to position [2920, 0]
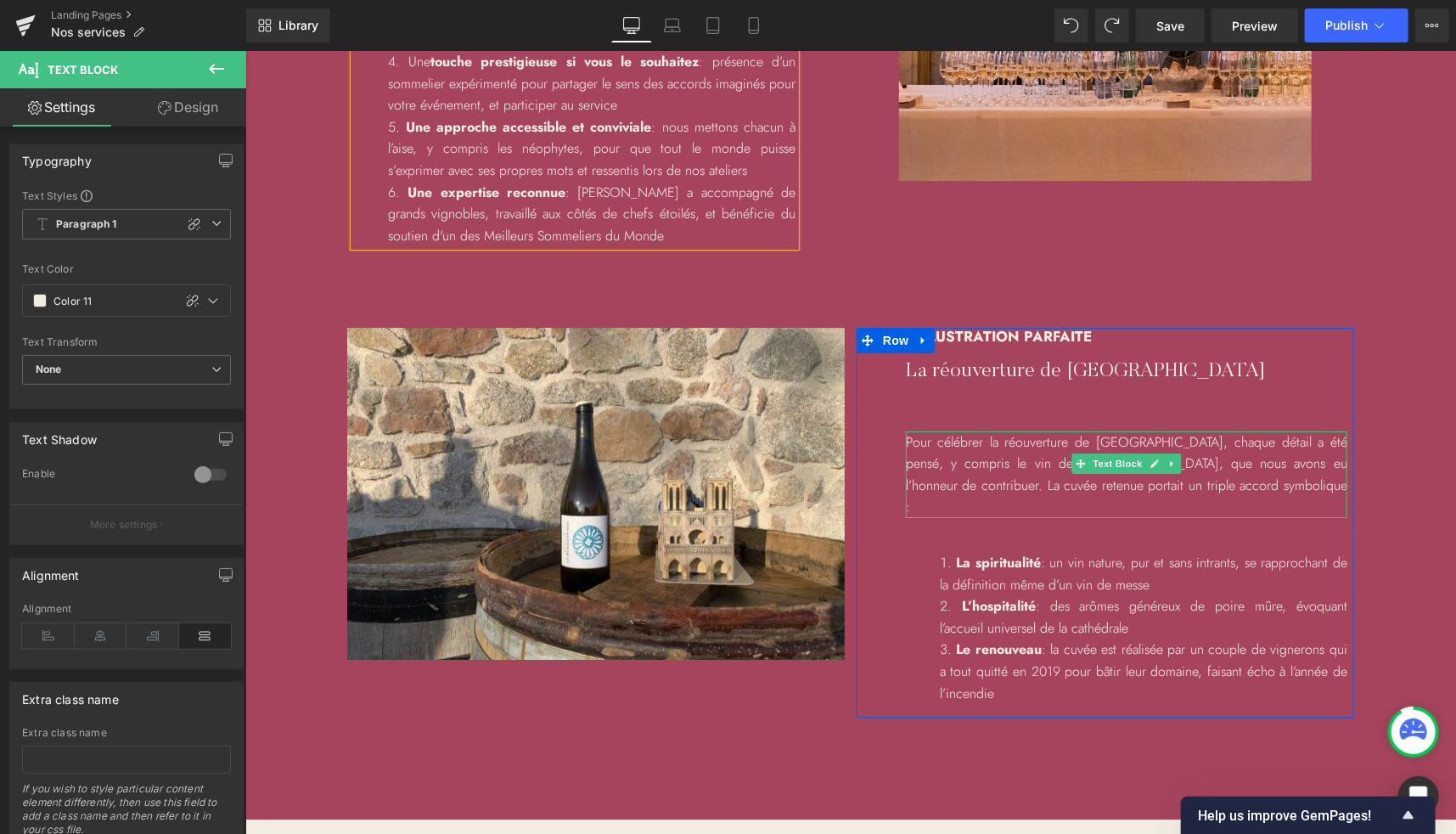
click at [995, 442] on p "Pour célébrer la réouverture de [GEOGRAPHIC_DATA], chaque détail a été pensé, y…" at bounding box center [1126, 474] width 441 height 87
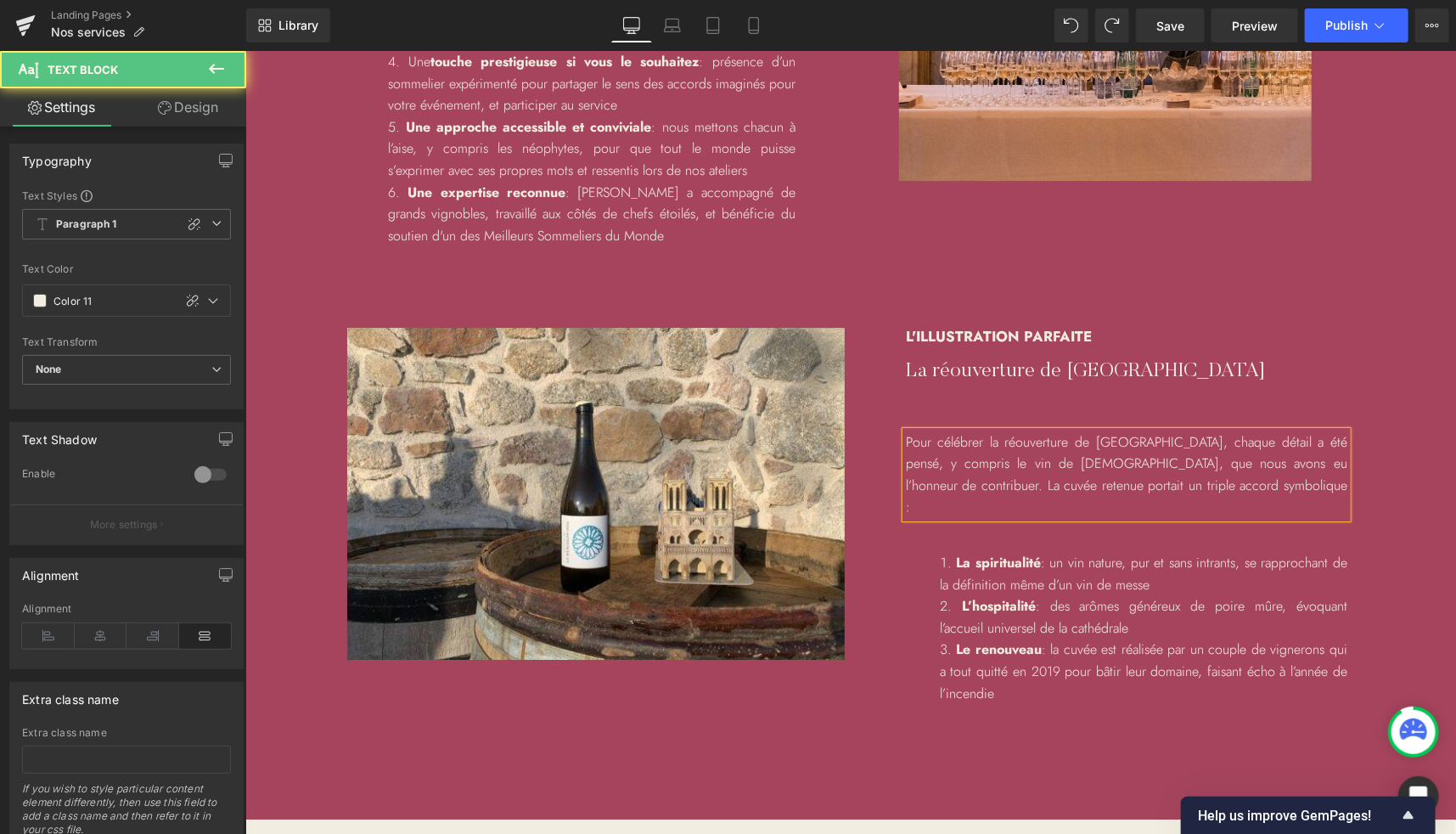
click at [985, 446] on p "Pour célébrer la réouverture de [GEOGRAPHIC_DATA], chaque détail a été pensé, y…" at bounding box center [1126, 474] width 441 height 87
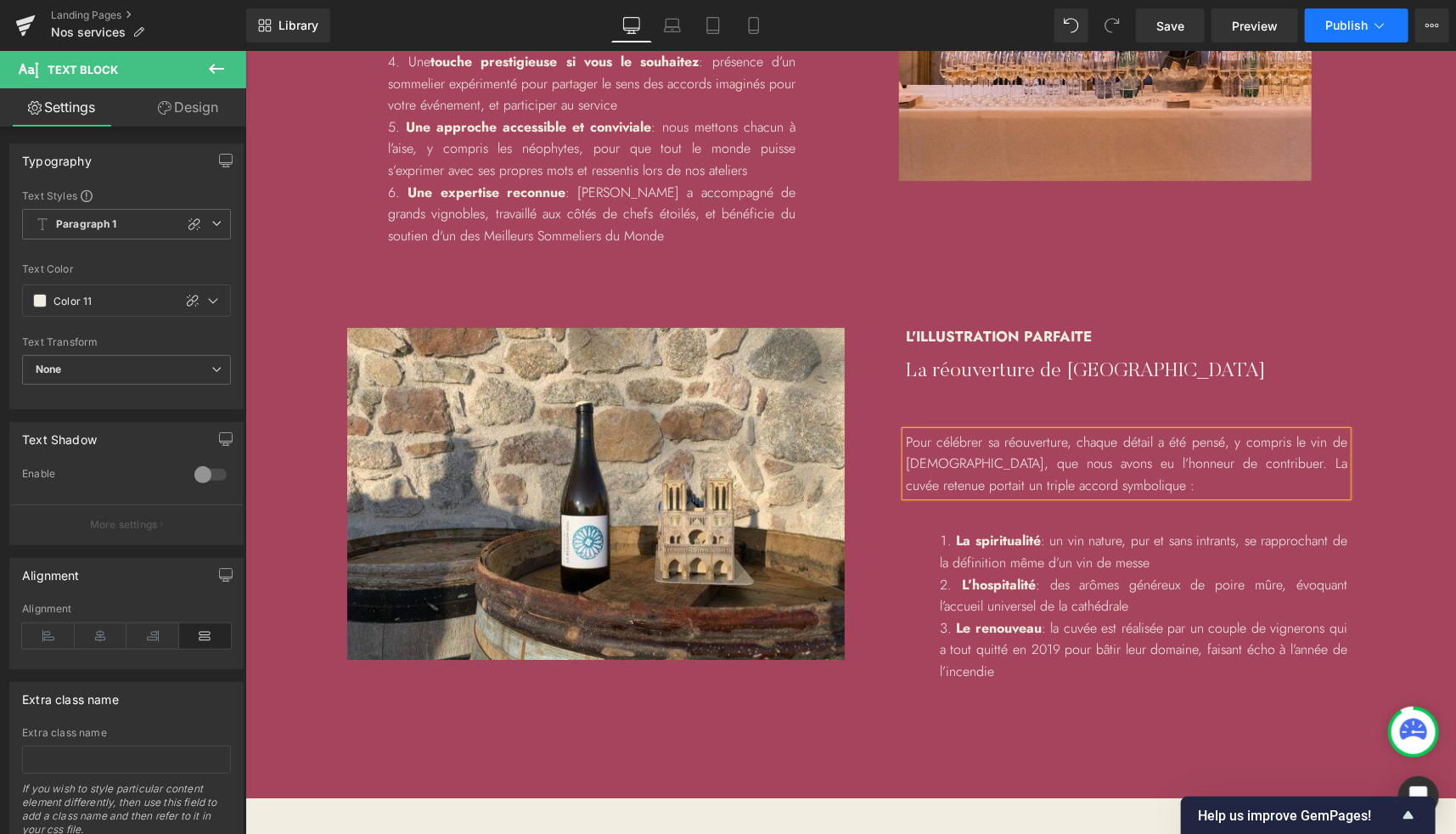
click at [1339, 34] on button "Publish" at bounding box center [1357, 25] width 104 height 34
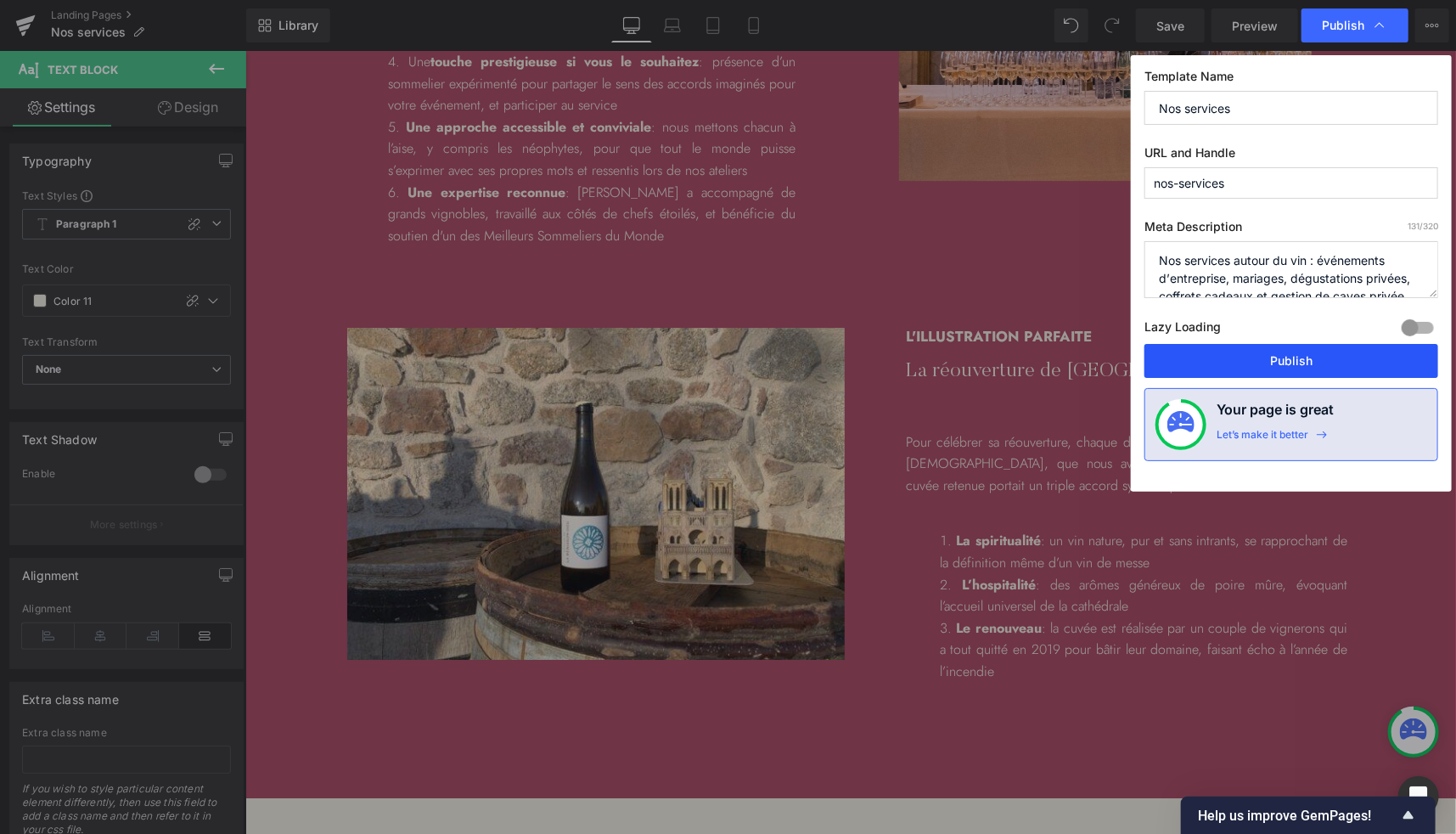
click at [1215, 352] on button "Publish" at bounding box center [1290, 360] width 294 height 34
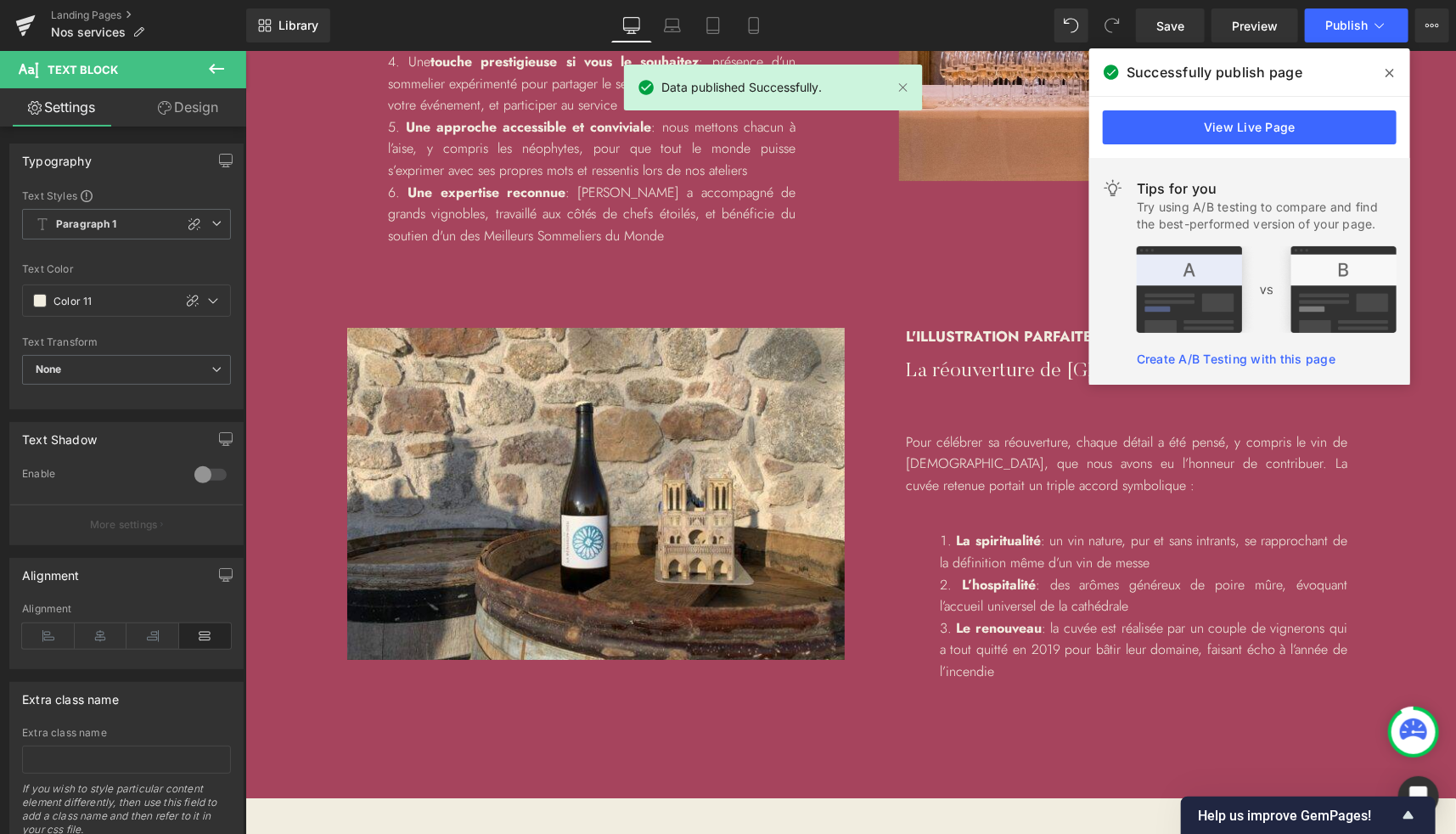
click at [1388, 73] on icon at bounding box center [1390, 73] width 9 height 13
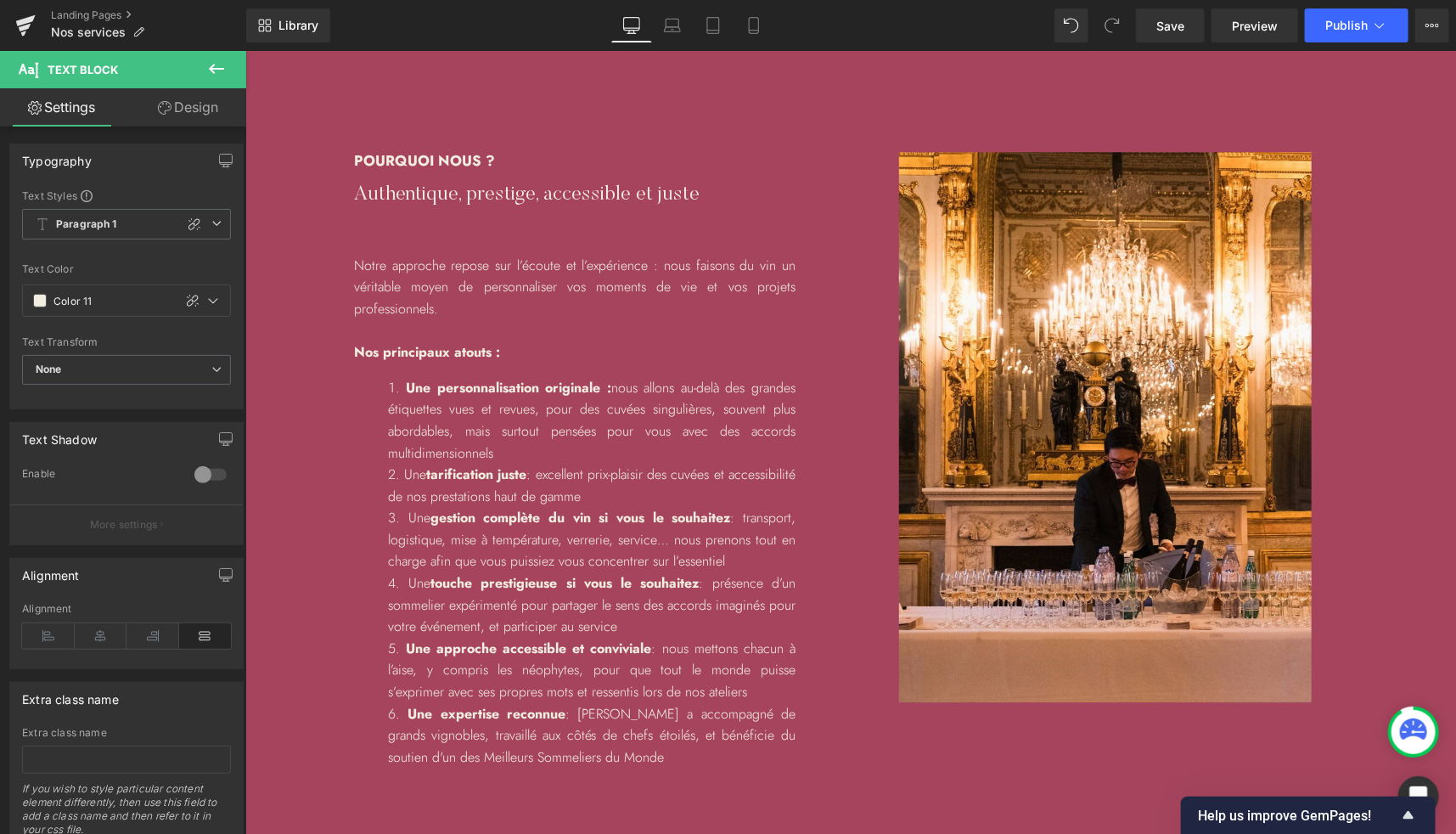
scroll to position [2399, 0]
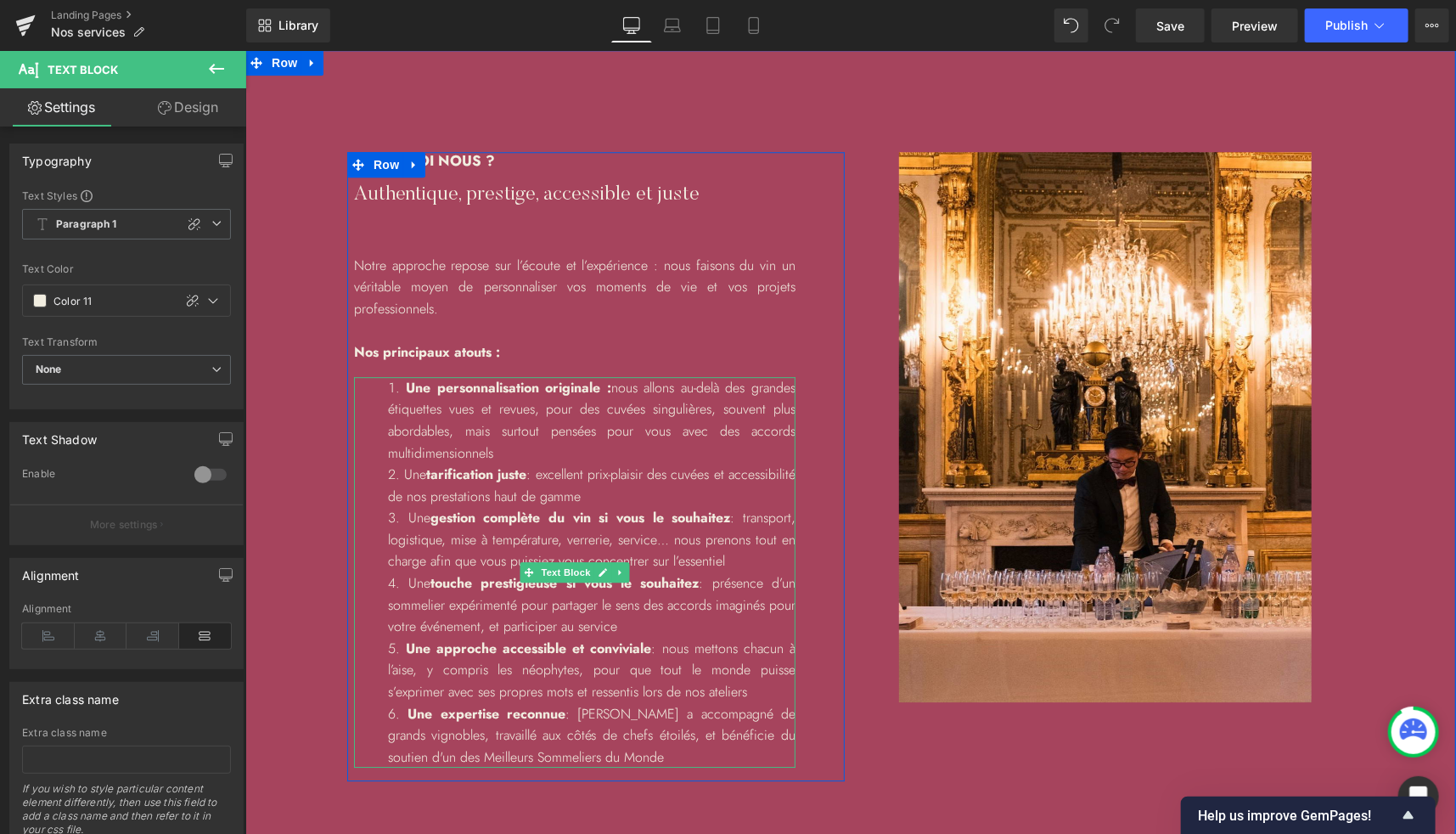
click at [601, 386] on li "Une personnalisation originale : nous allons au-delà des grandes étiquettes vue…" at bounding box center [590, 419] width 407 height 87
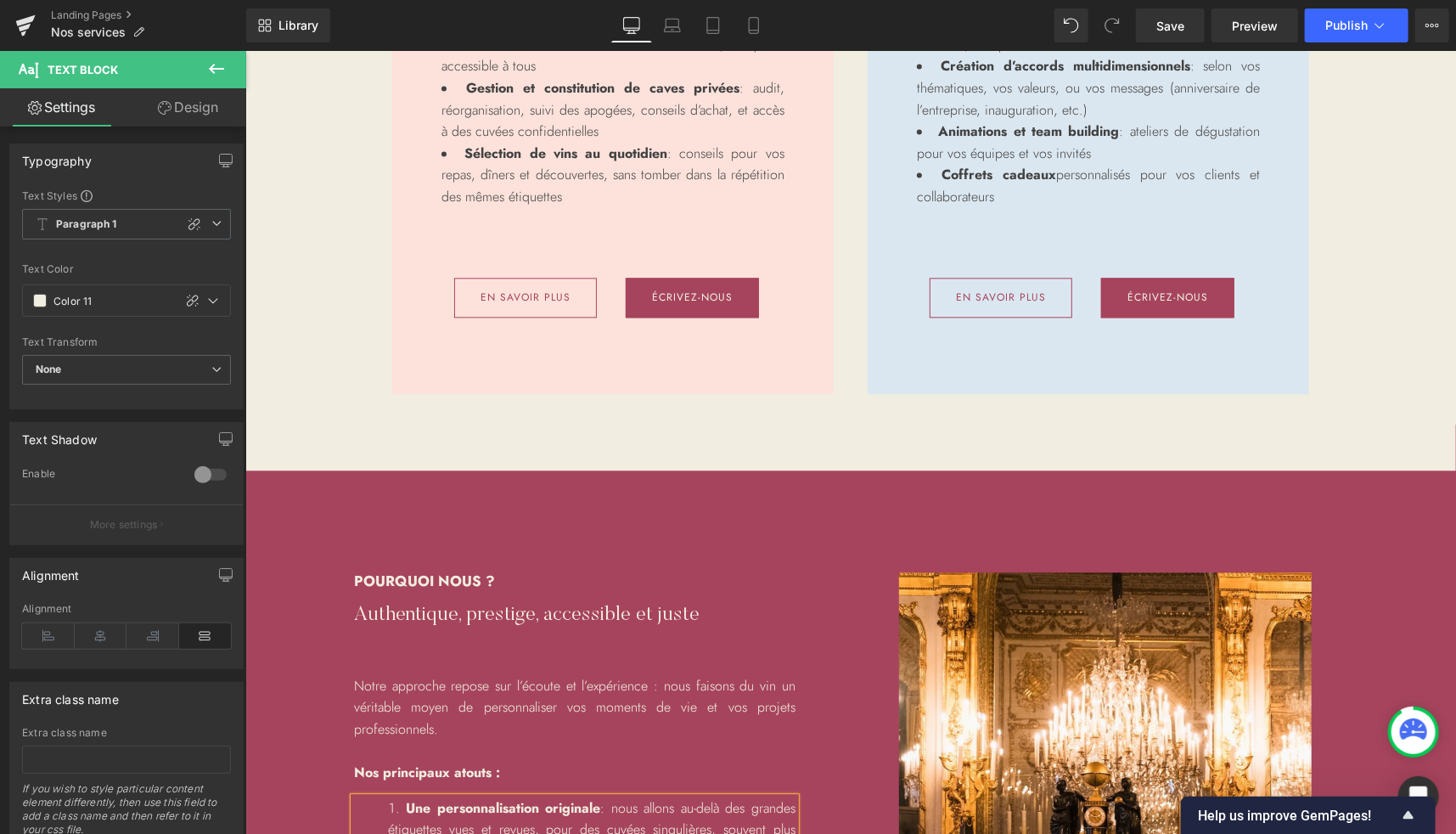
scroll to position [2253, 0]
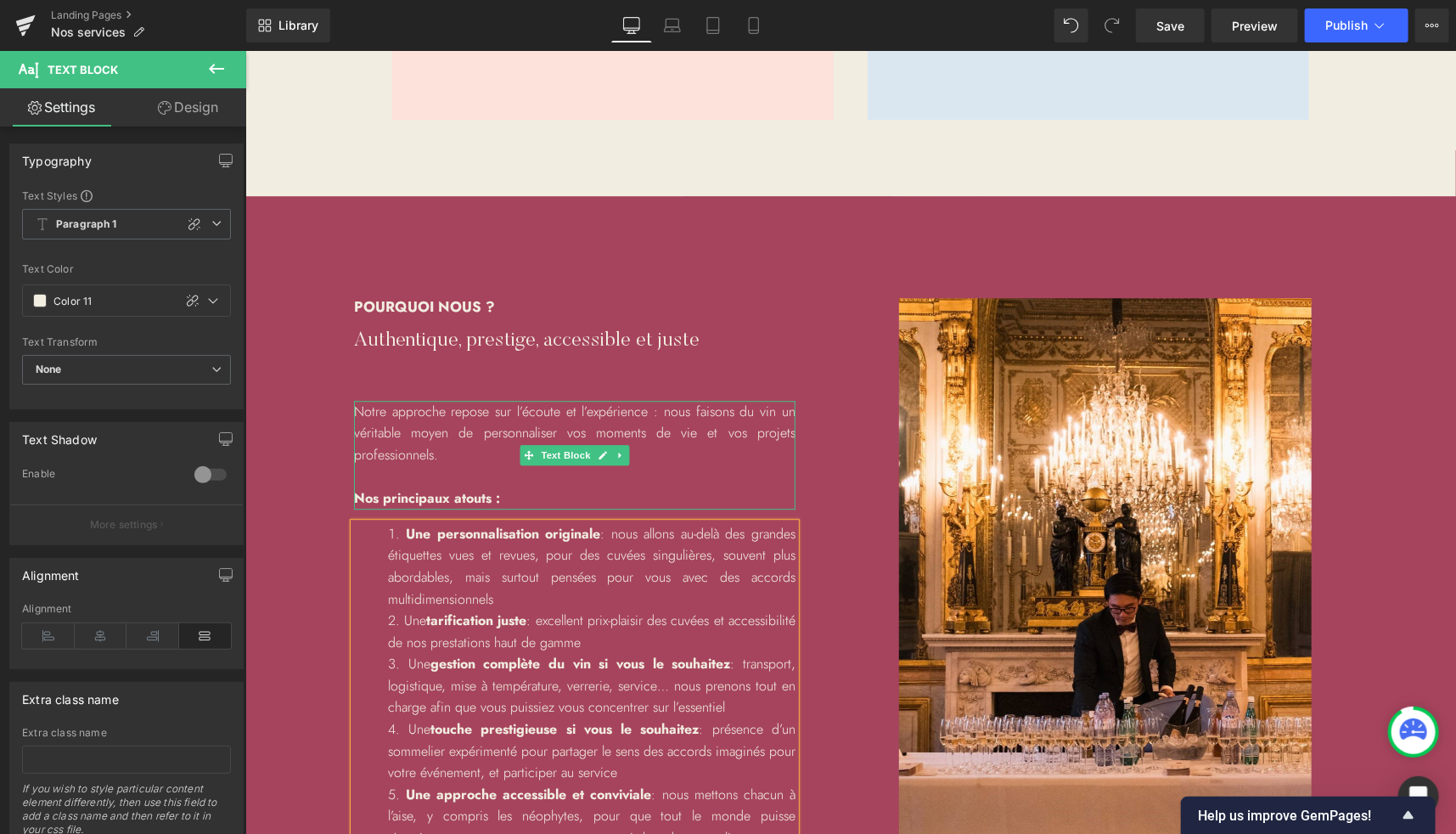
click at [514, 488] on p "Nos principaux atouts :" at bounding box center [574, 497] width 441 height 22
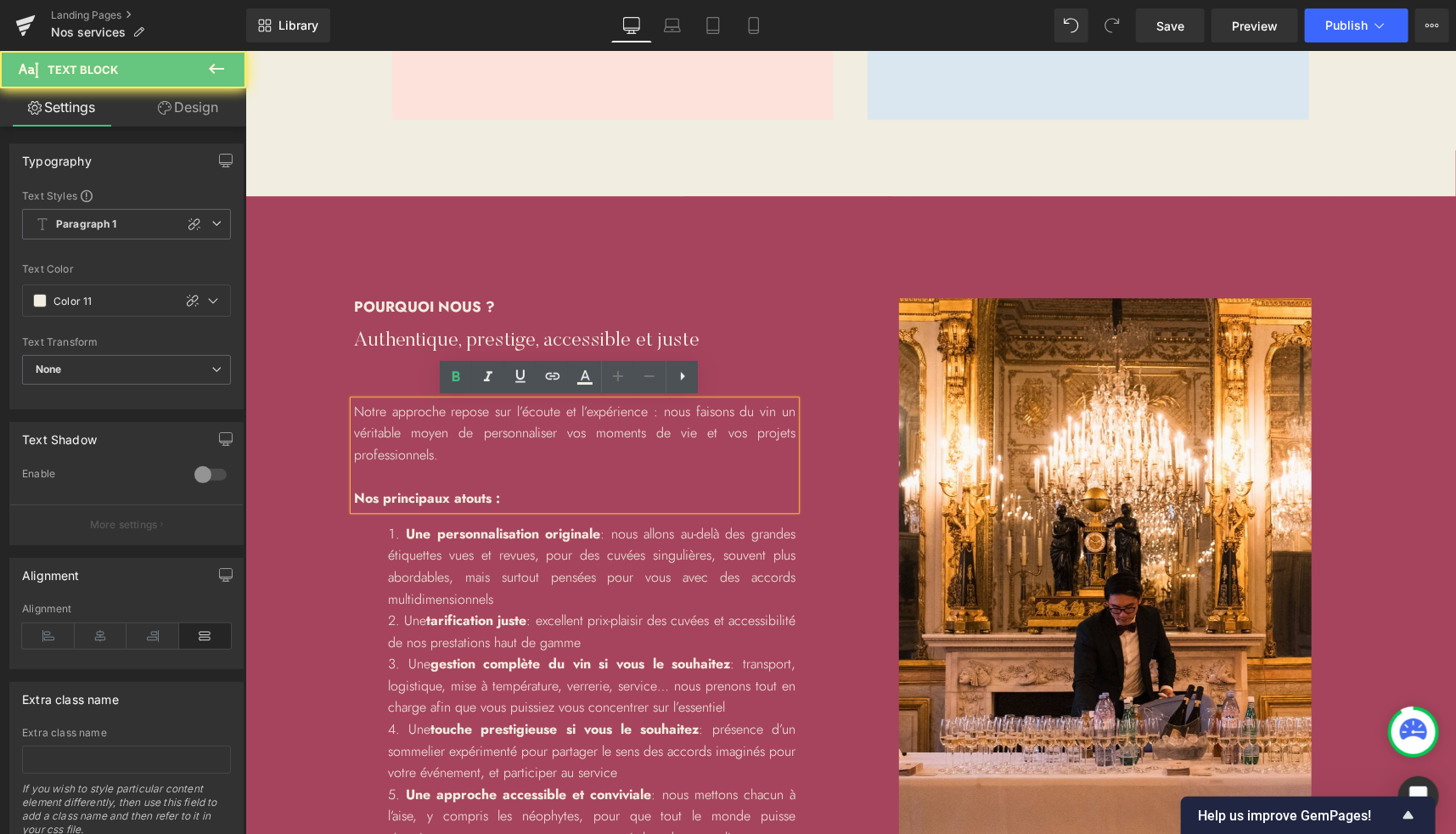
click at [503, 495] on p "Nos principaux atouts :" at bounding box center [574, 497] width 441 height 22
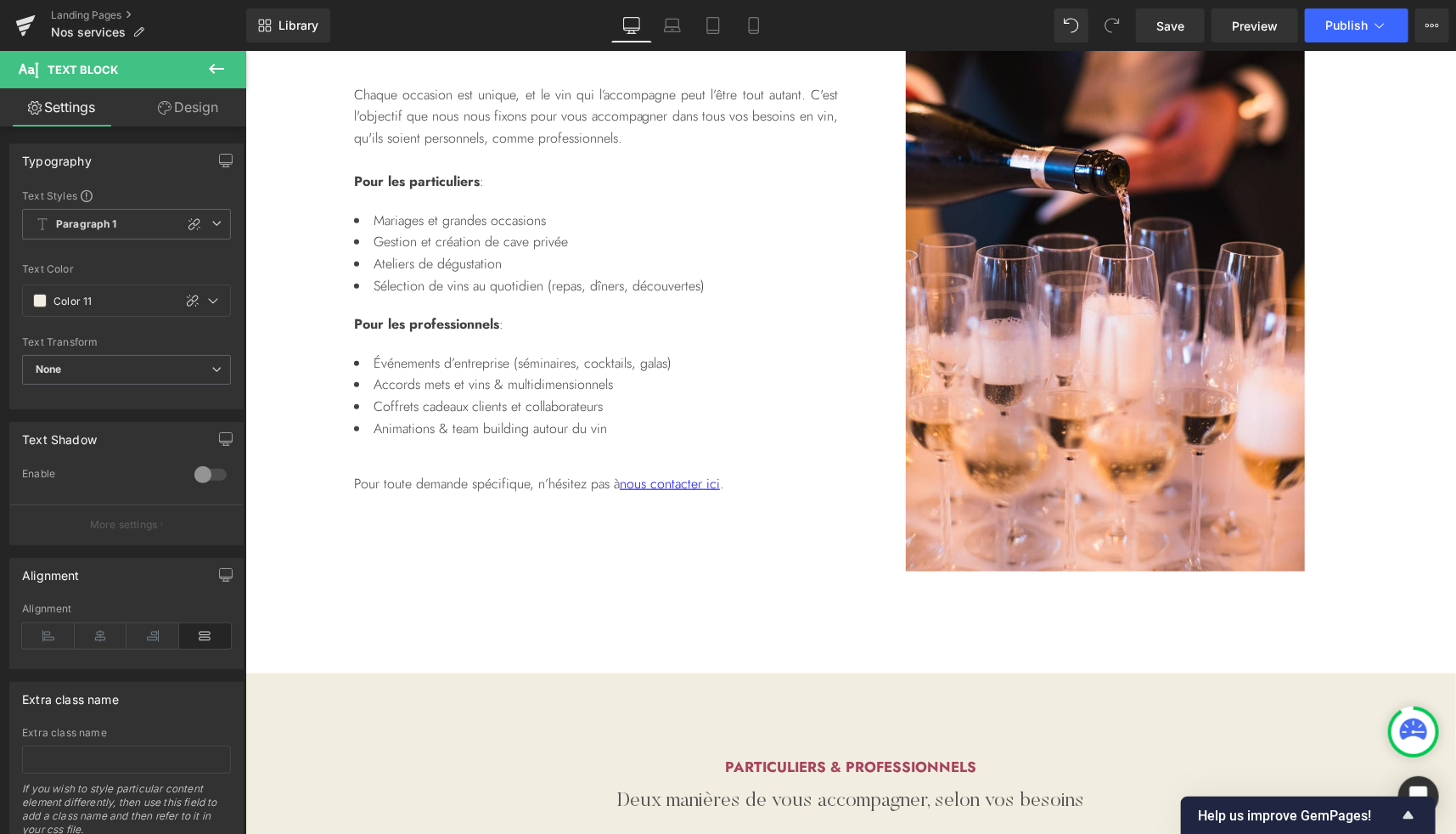
scroll to position [0, 0]
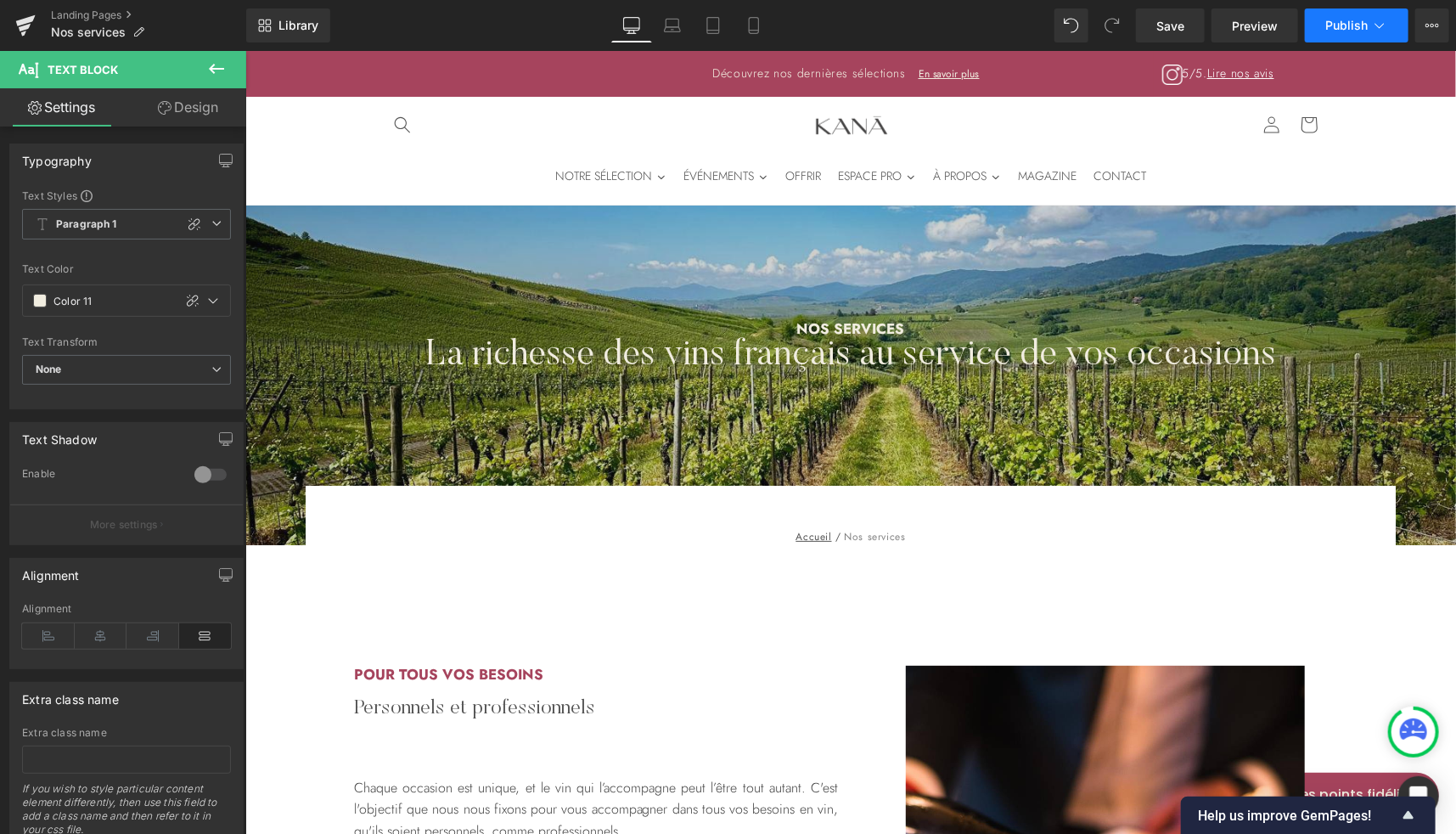
click at [1344, 24] on span "Publish" at bounding box center [1346, 25] width 42 height 13
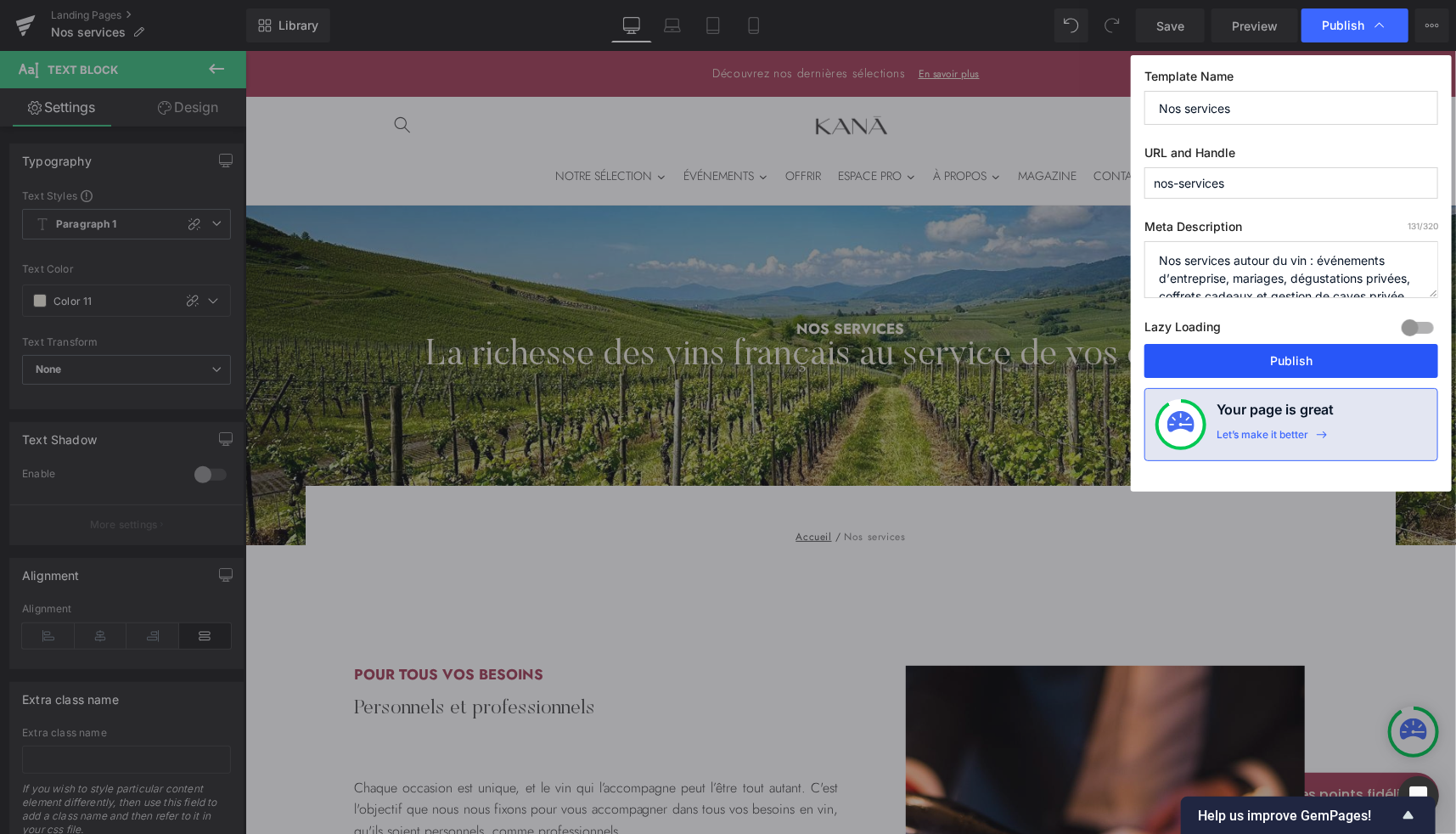
click at [1236, 358] on button "Publish" at bounding box center [1290, 360] width 294 height 34
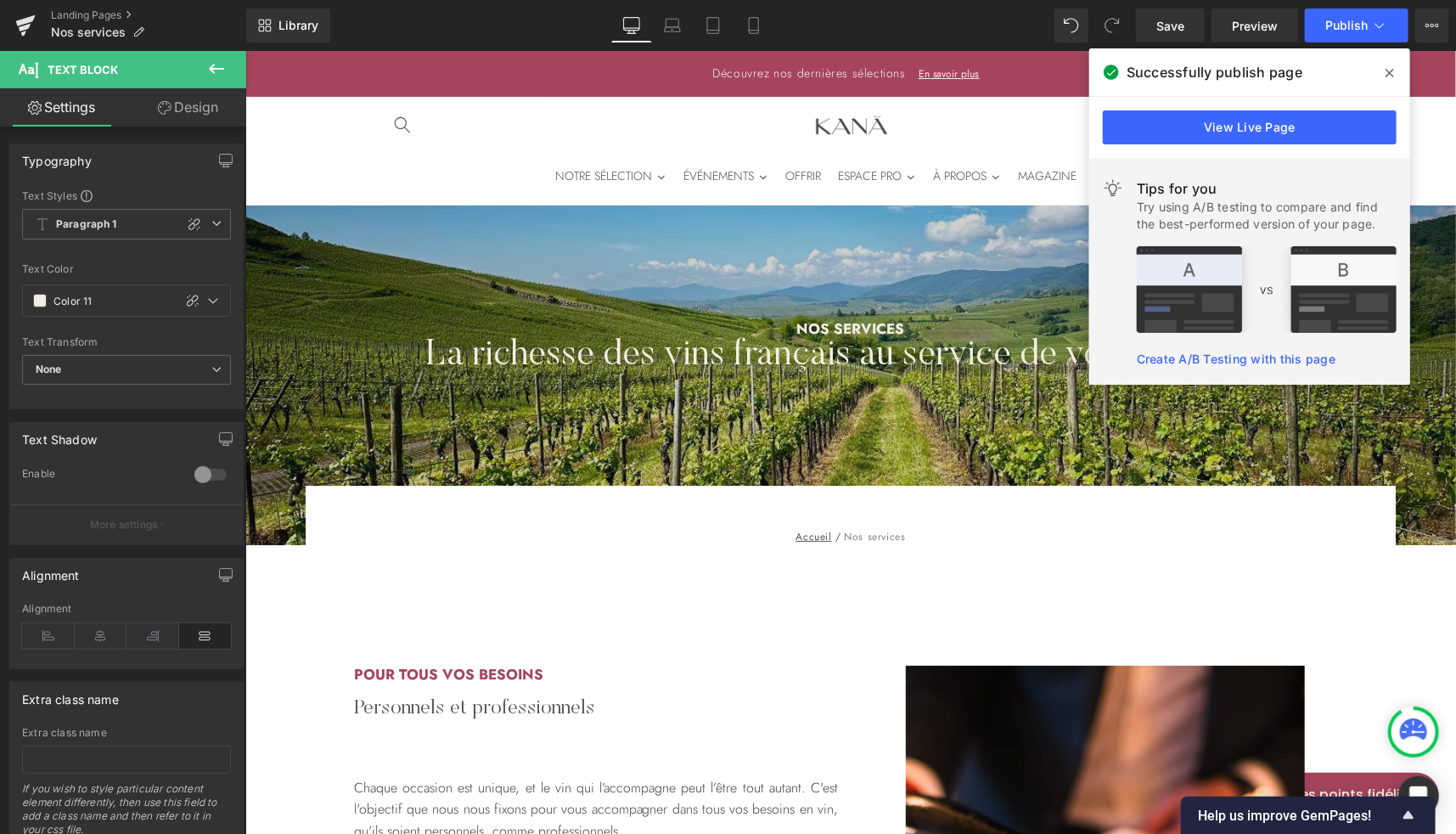
click at [1389, 77] on icon at bounding box center [1390, 73] width 9 height 13
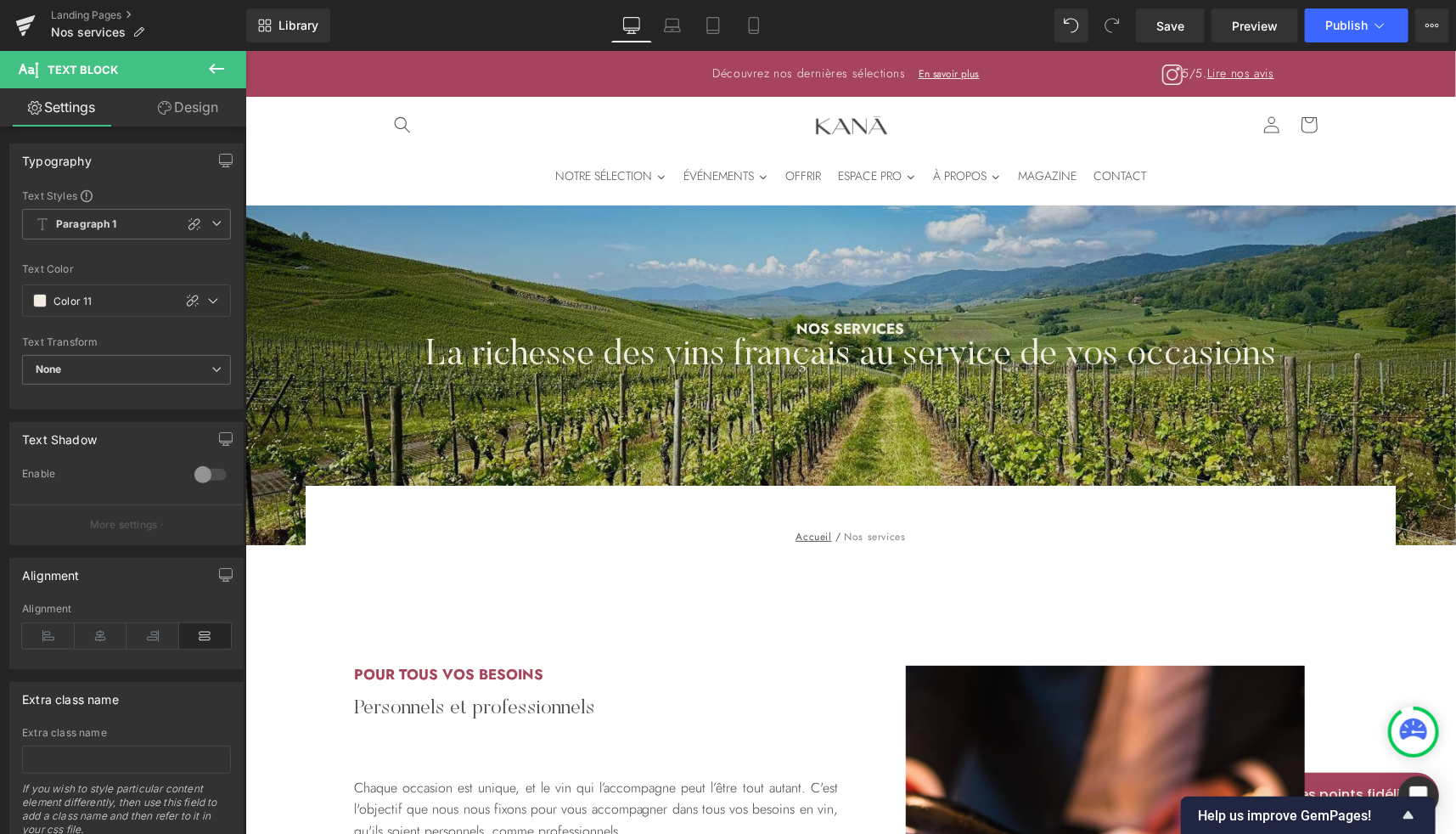
click at [222, 70] on icon at bounding box center [216, 68] width 20 height 20
